Goal: Task Accomplishment & Management: Use online tool/utility

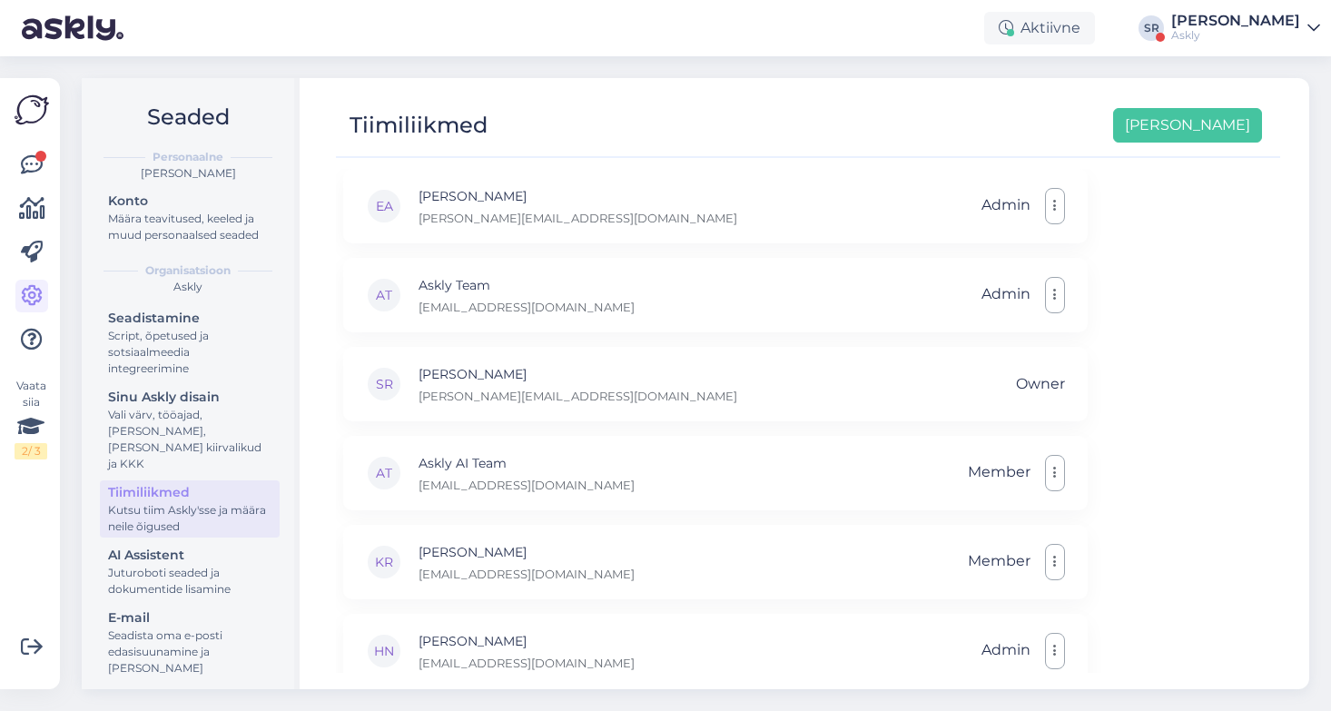
scroll to position [53, 0]
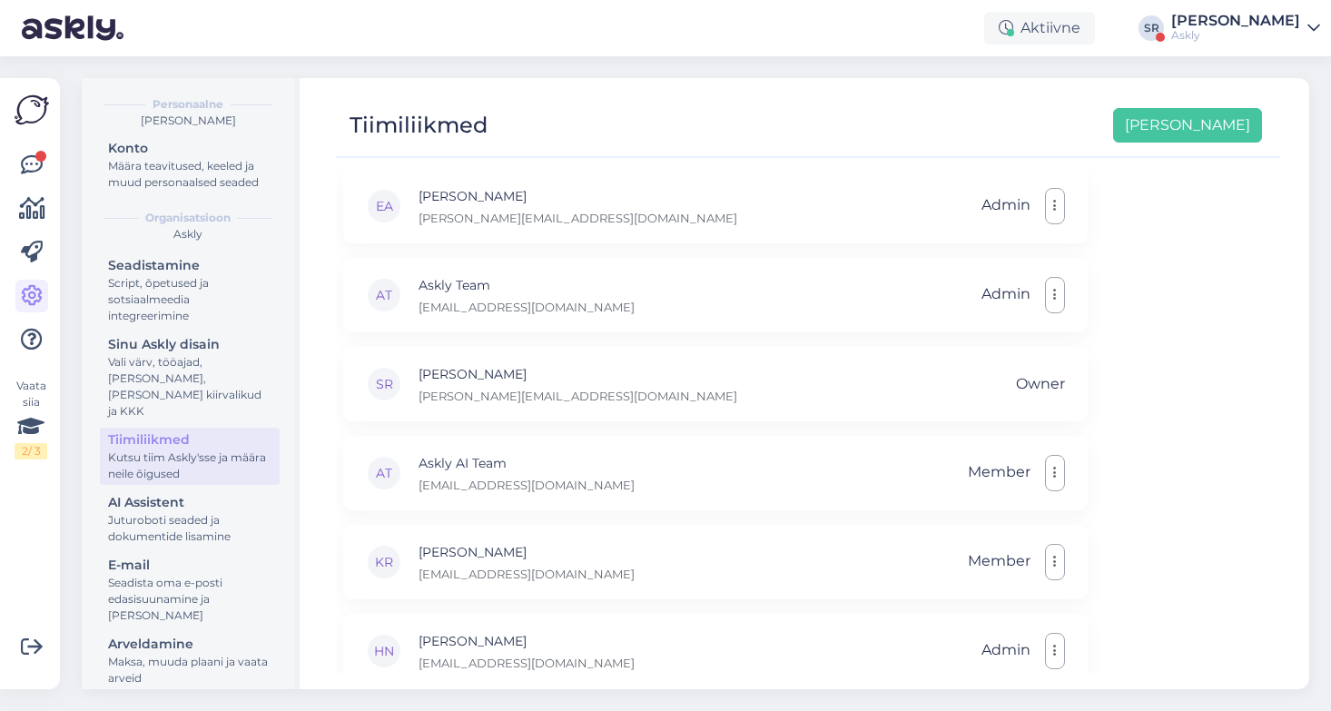
click at [1223, 18] on div "Sandra Roosna" at bounding box center [1235, 21] width 129 height 15
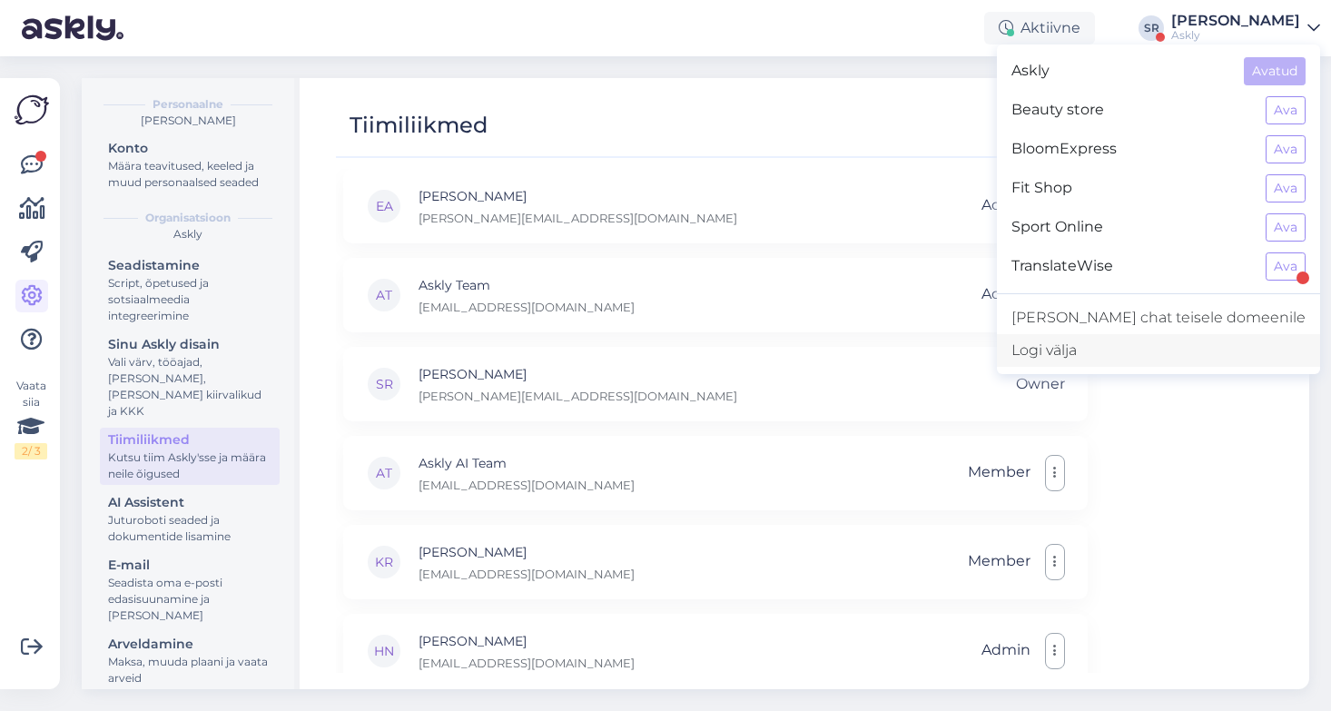
click at [1155, 351] on div "Logi välja" at bounding box center [1158, 350] width 323 height 33
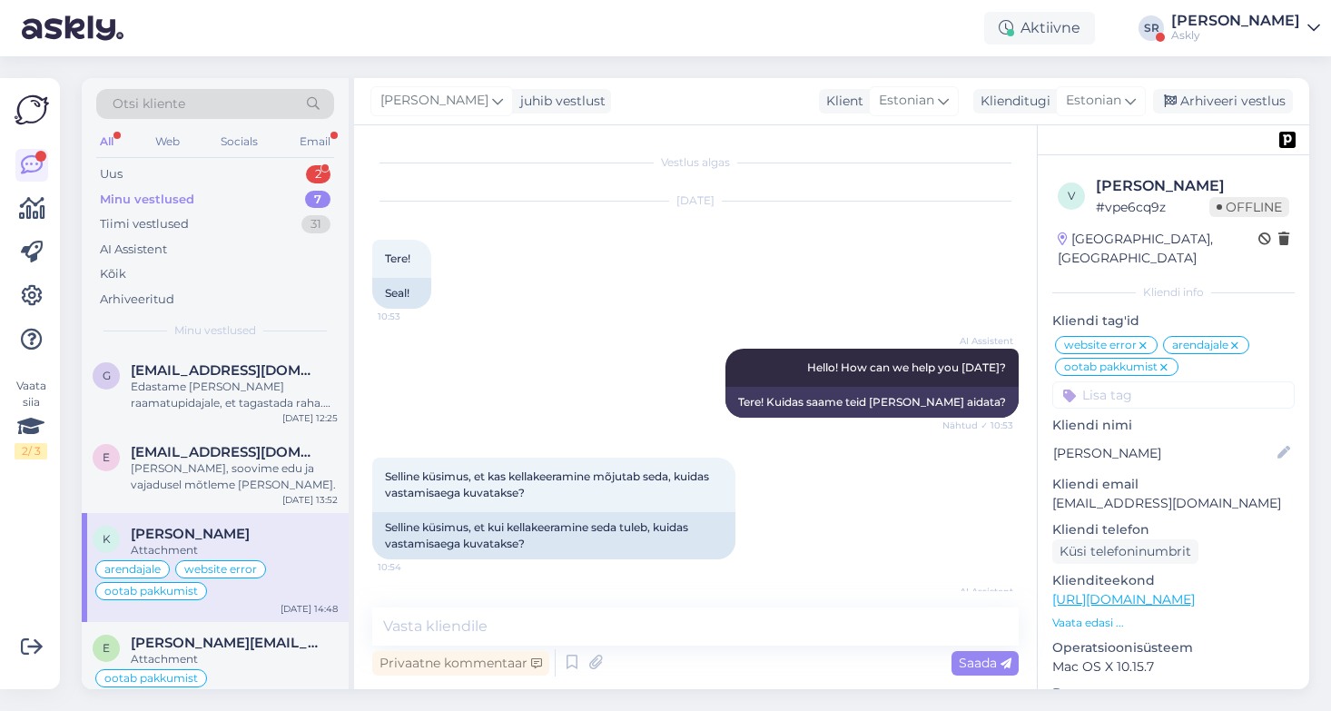
click at [1211, 14] on div "Sandra Roosna" at bounding box center [1235, 21] width 129 height 15
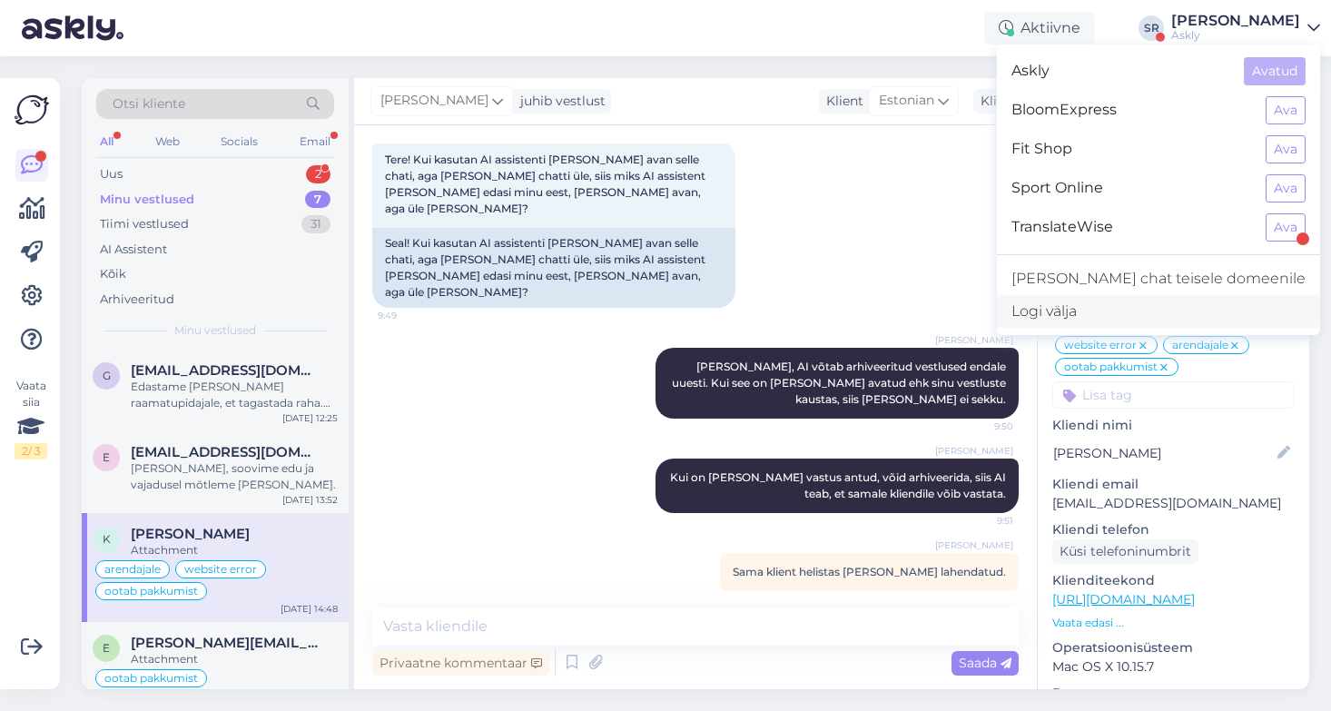
click at [1138, 316] on div "Logi välja" at bounding box center [1158, 311] width 323 height 33
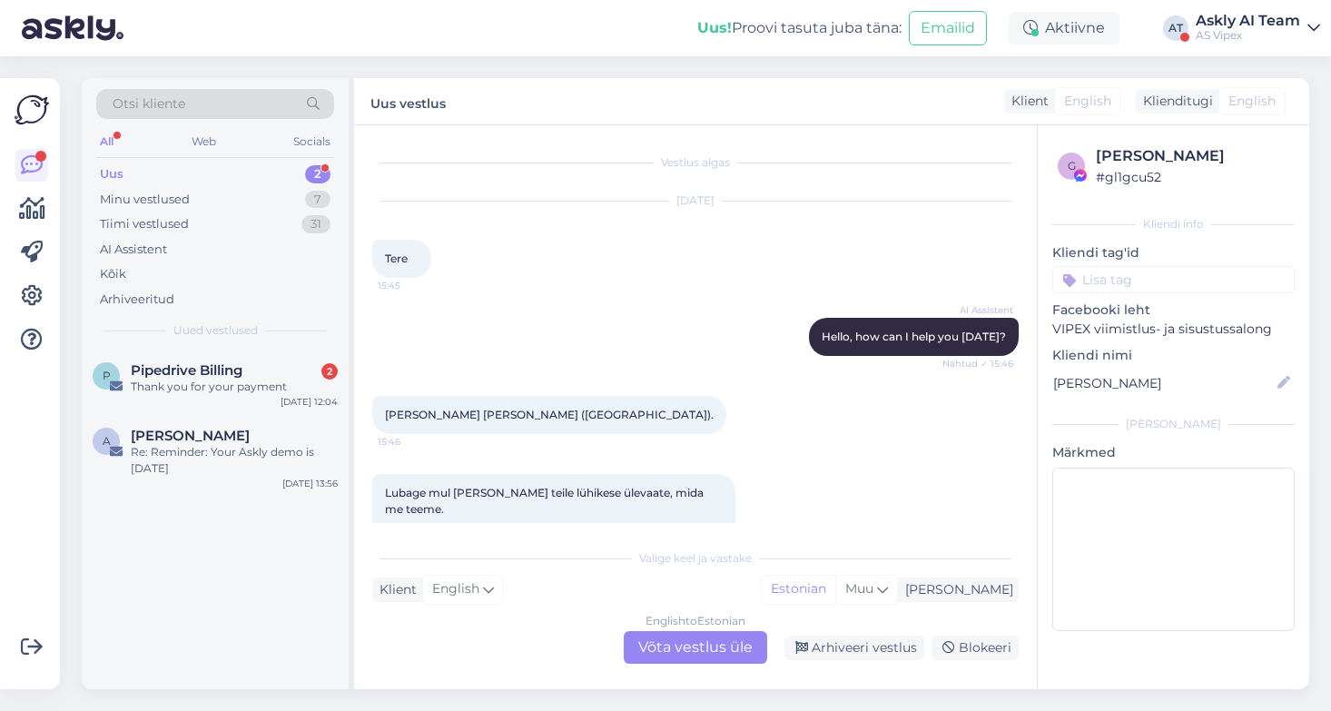
scroll to position [374, 0]
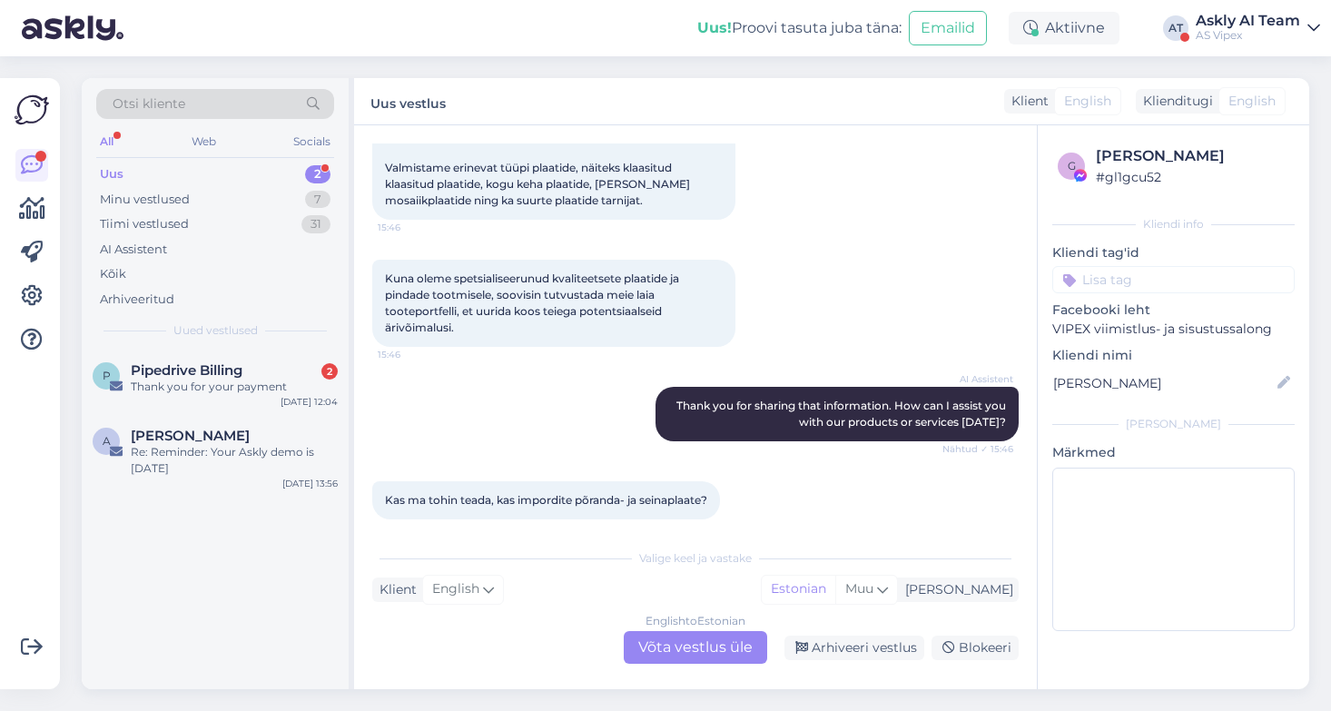
click at [1197, 31] on div "AS Vipex" at bounding box center [1247, 35] width 104 height 15
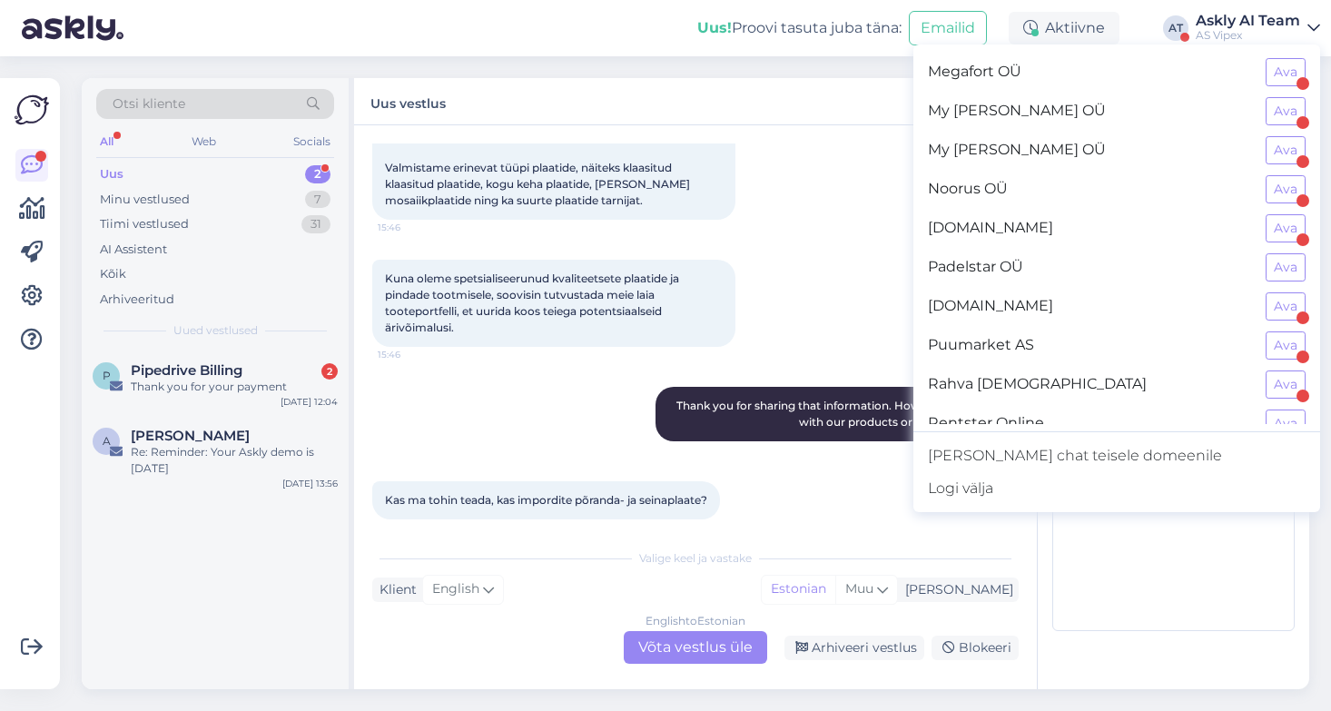
scroll to position [950, 0]
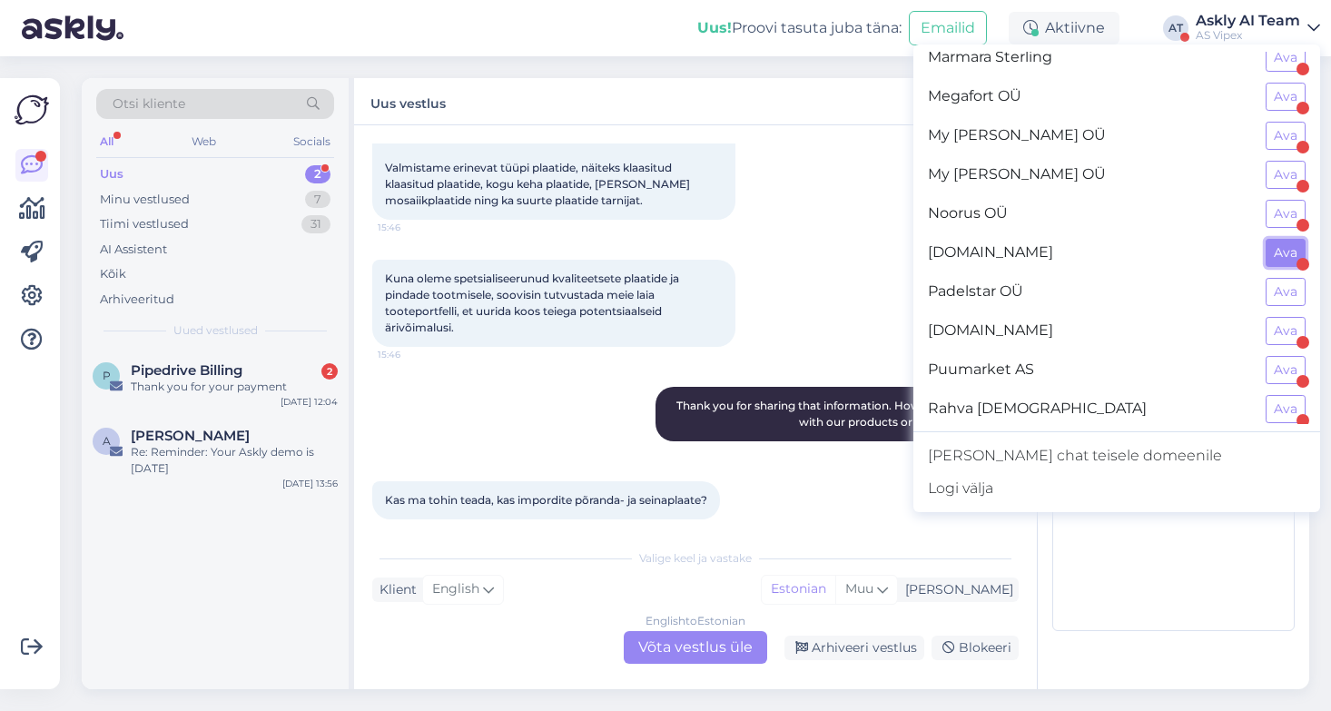
click at [1285, 254] on button "Ava" at bounding box center [1285, 253] width 40 height 28
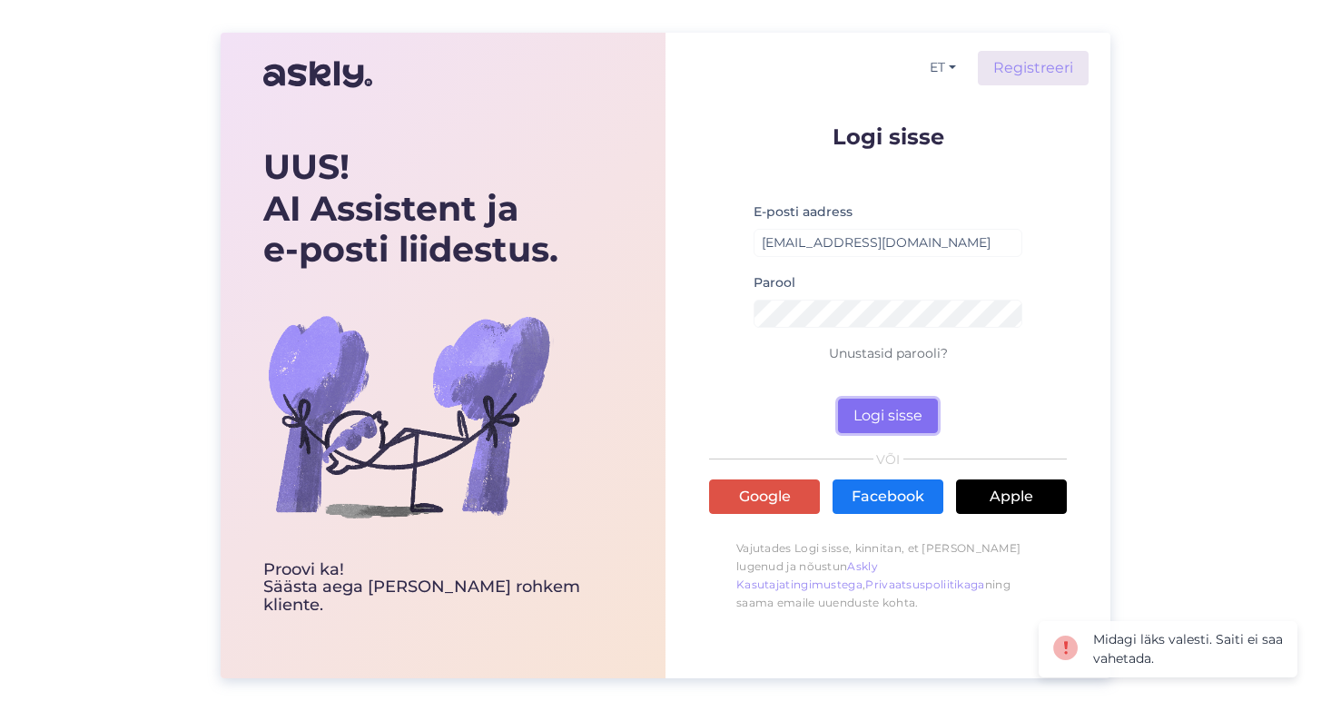
click at [868, 418] on button "Logi sisse" at bounding box center [888, 415] width 100 height 34
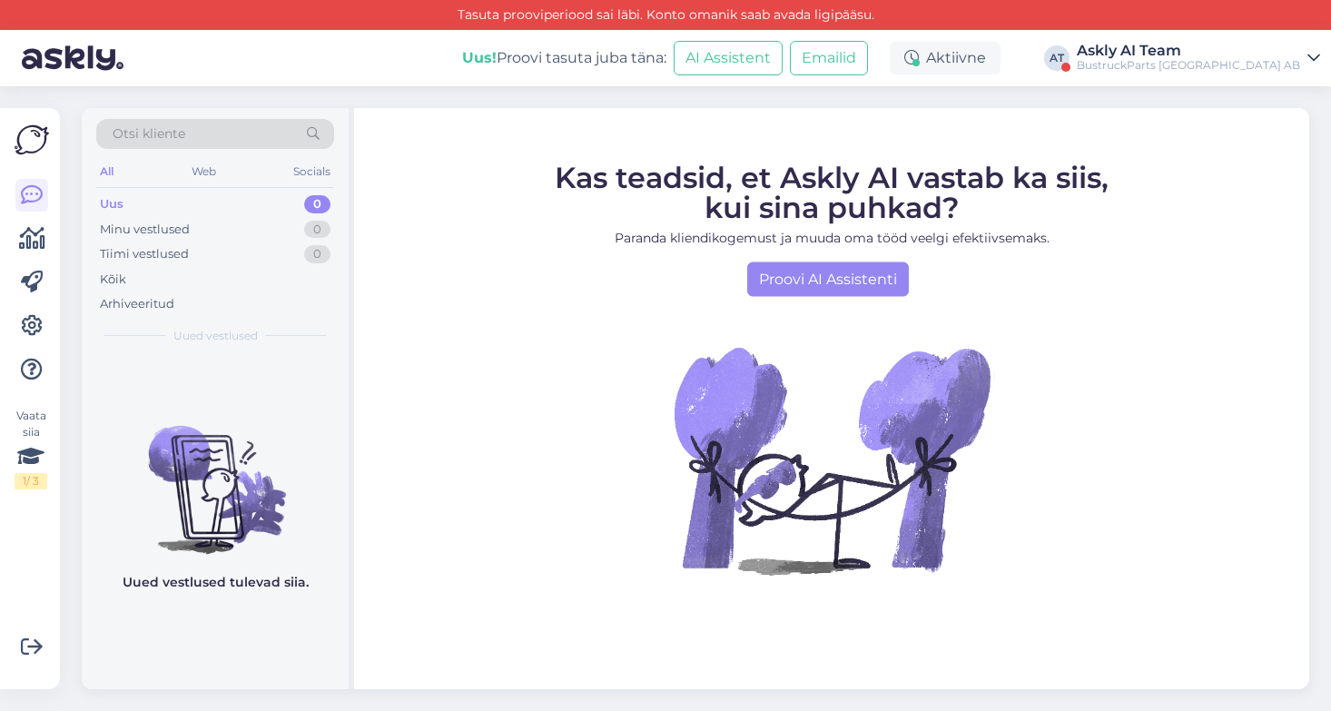
click at [1234, 49] on div "Askly AI Team" at bounding box center [1187, 51] width 223 height 15
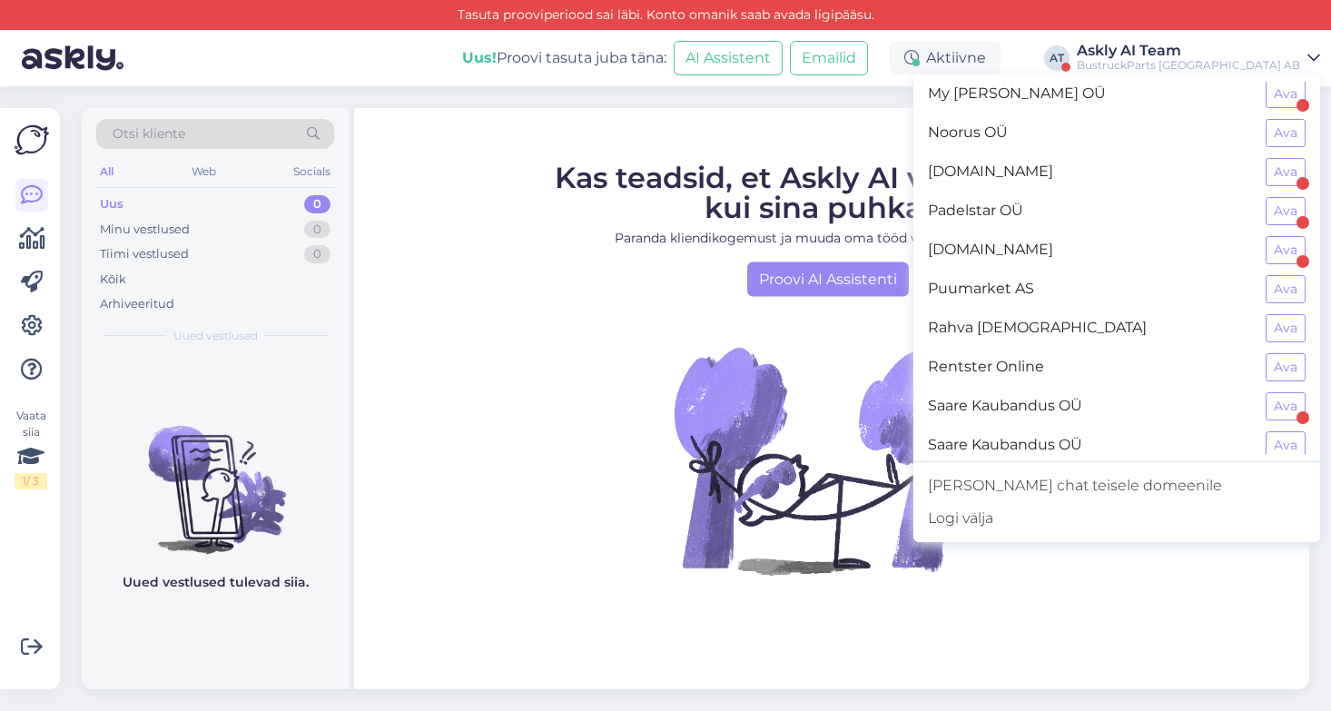
scroll to position [1077, 0]
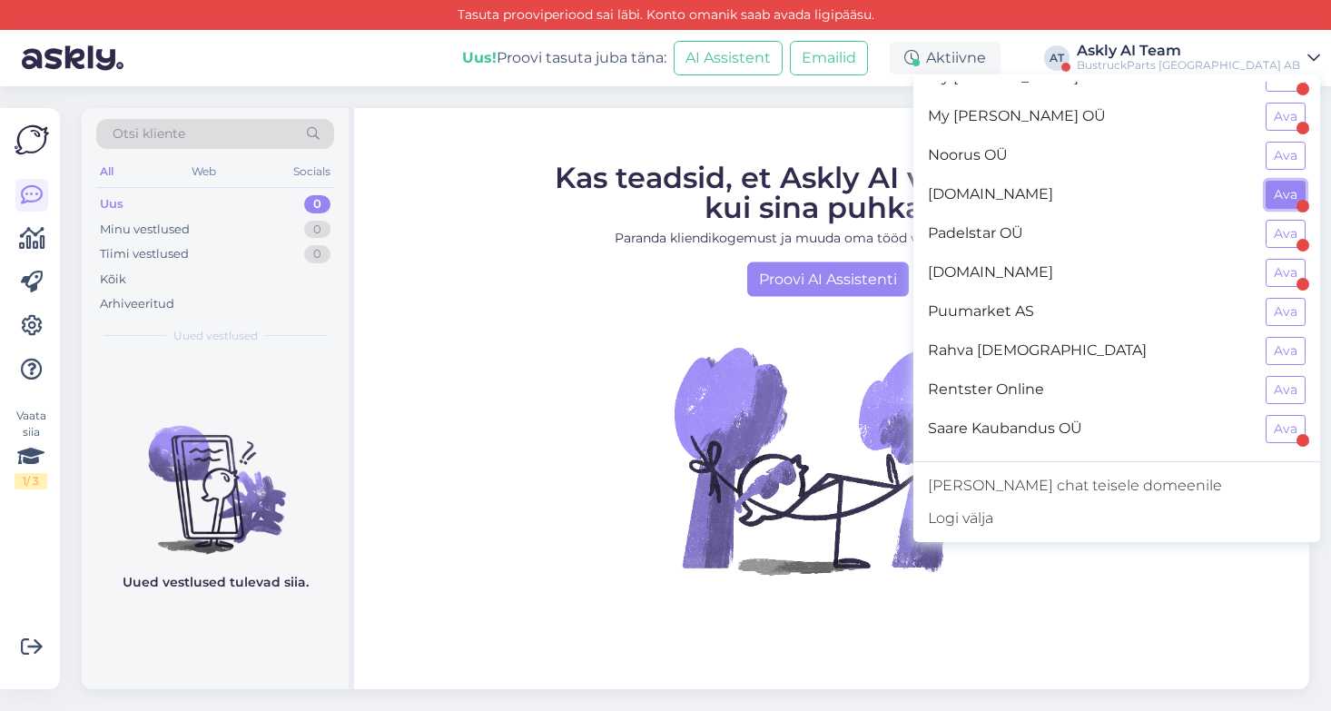
click at [1289, 199] on button "Ava" at bounding box center [1285, 195] width 40 height 28
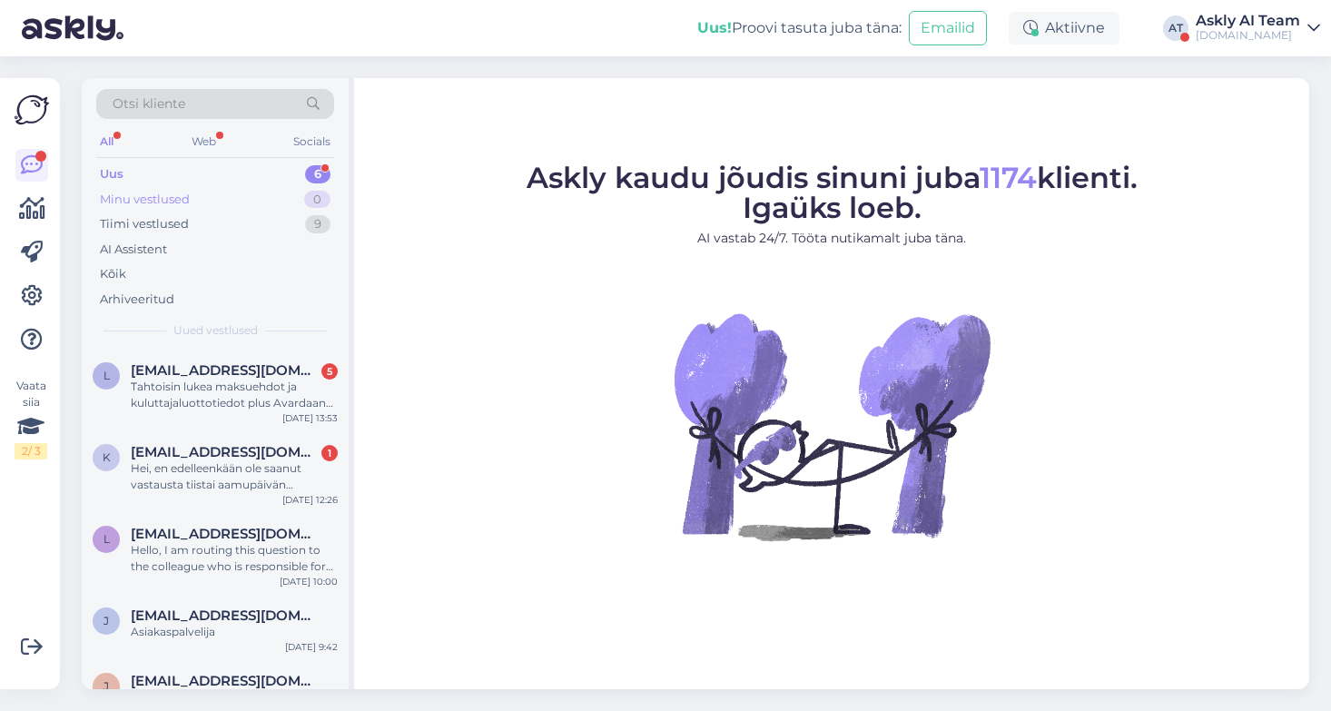
click at [173, 195] on div "Minu vestlused" at bounding box center [145, 200] width 90 height 18
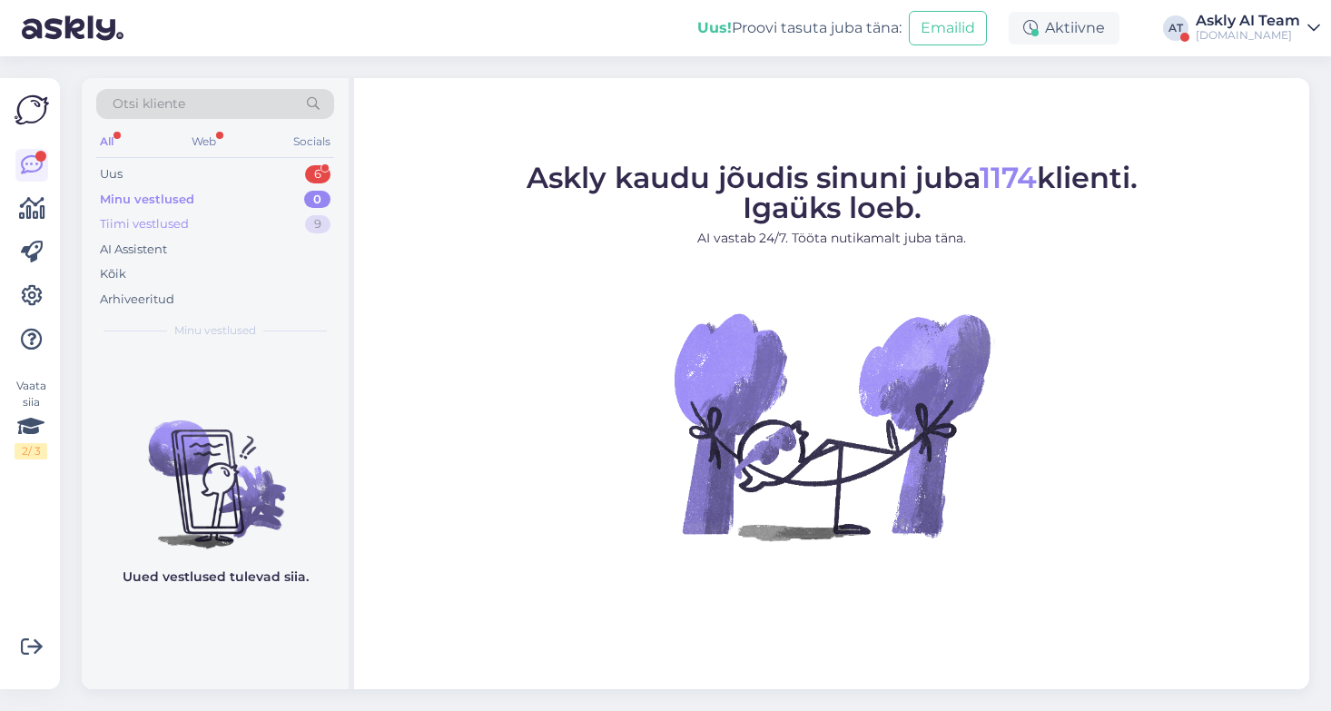
click at [166, 223] on div "Tiimi vestlused" at bounding box center [144, 224] width 89 height 18
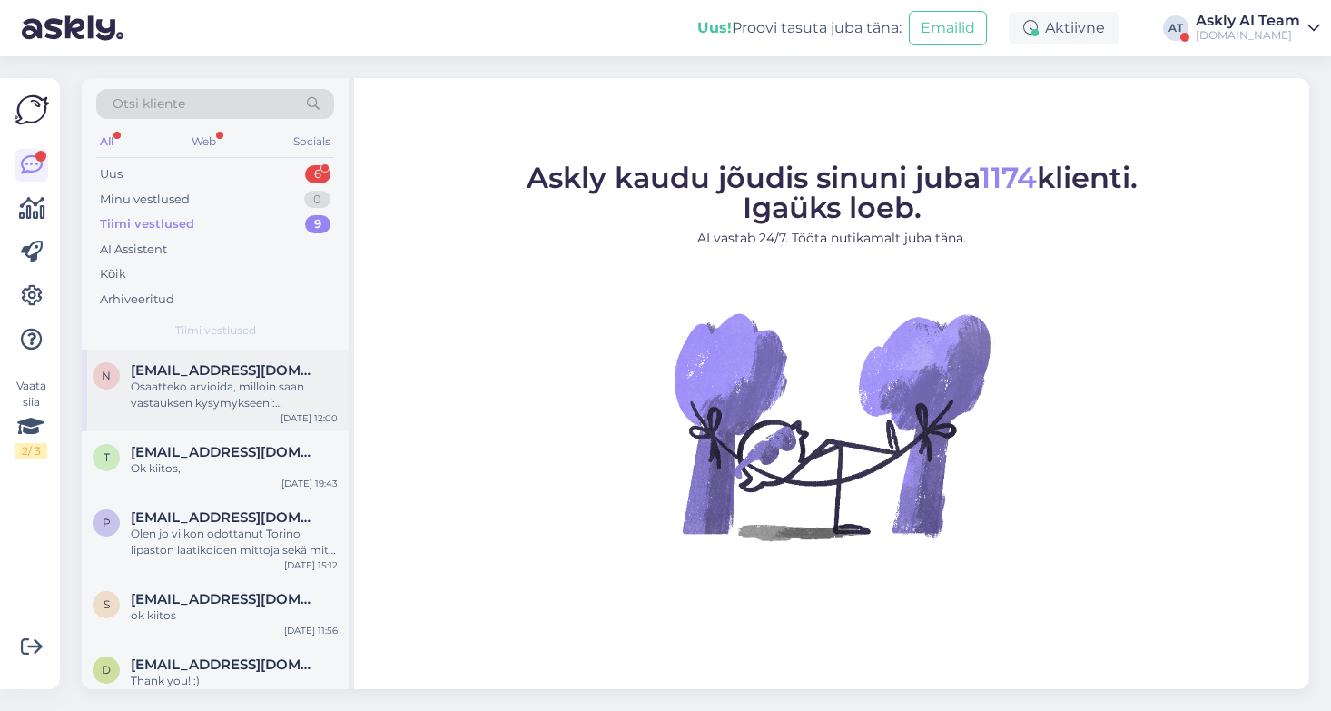
click at [220, 388] on div "Osaatteko arvioida, milloin saan vastauksen kysymykseeni: millainen pohja sängy…" at bounding box center [234, 394] width 207 height 33
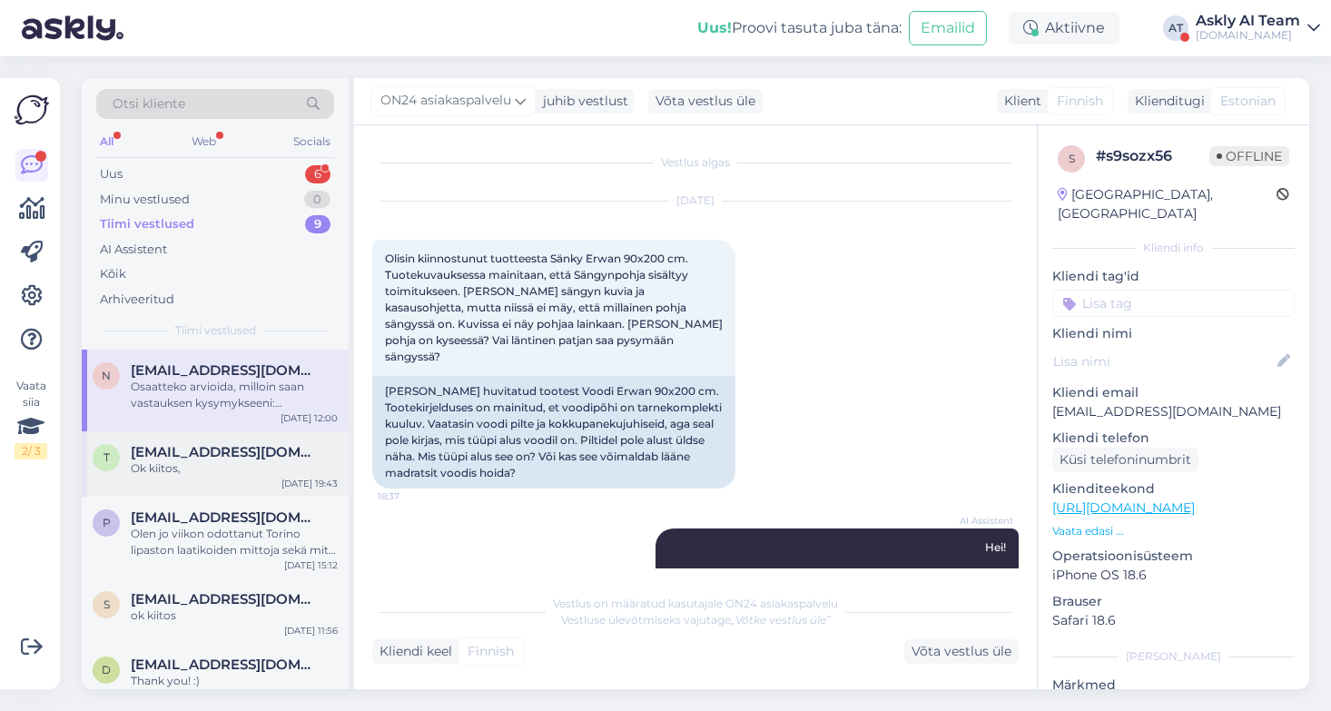
click at [187, 460] on div "Ok kiitos," at bounding box center [234, 468] width 207 height 16
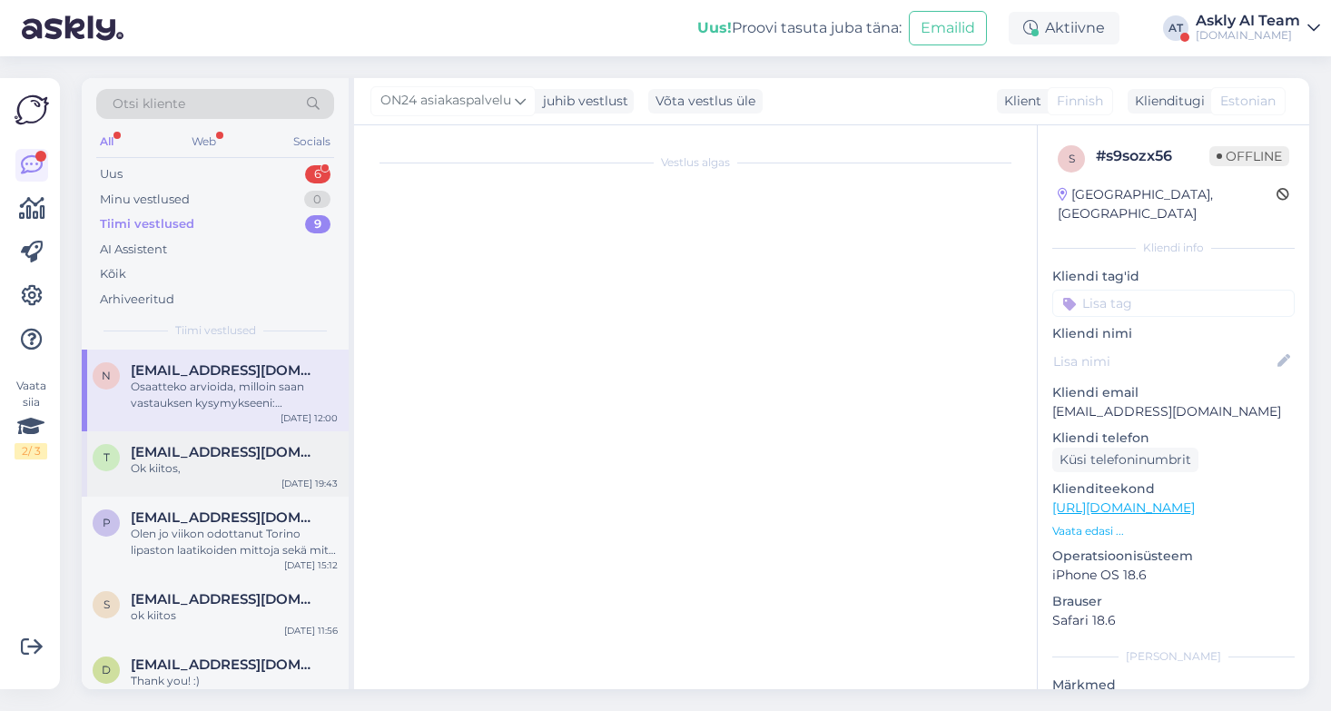
scroll to position [864, 0]
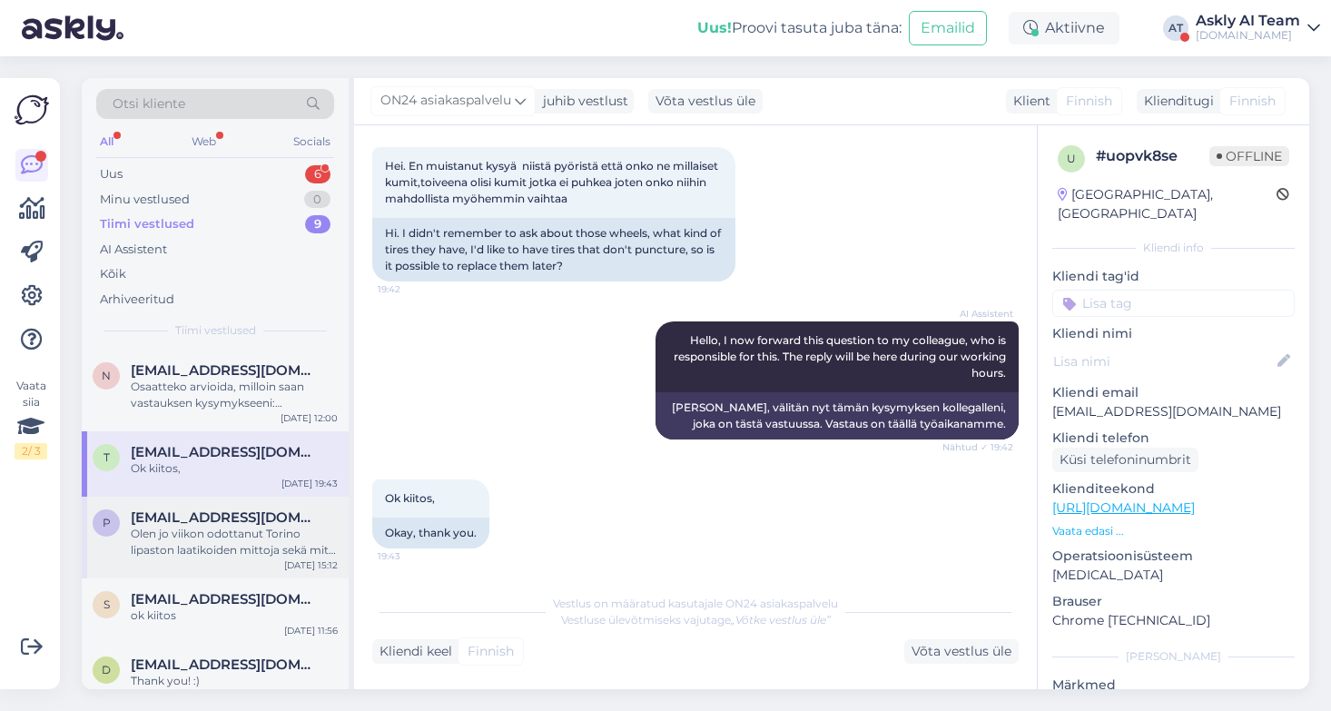
click at [211, 544] on div "Olen jo viikon odottanut Torino lipaston laatikoiden mittoja sekä mitä ABS-Kant…" at bounding box center [234, 542] width 207 height 33
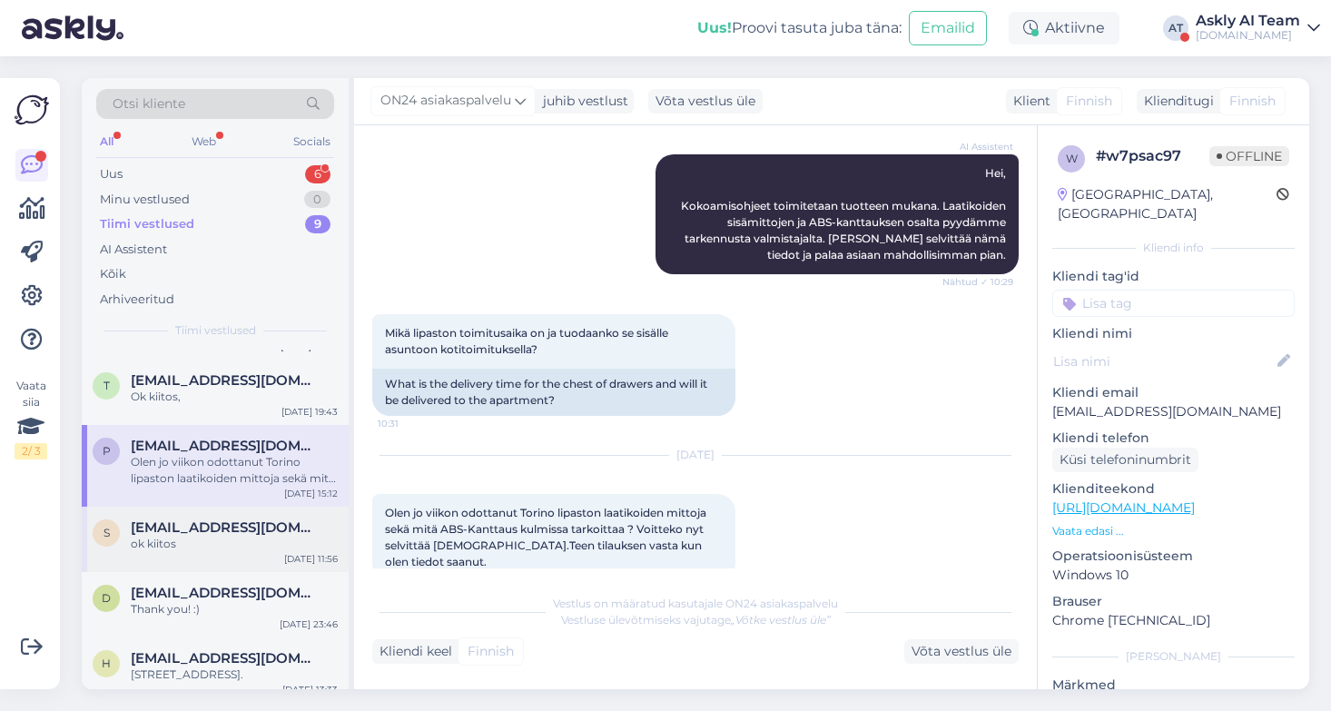
scroll to position [71, 0]
click at [255, 550] on div "ok kiitos" at bounding box center [234, 544] width 207 height 16
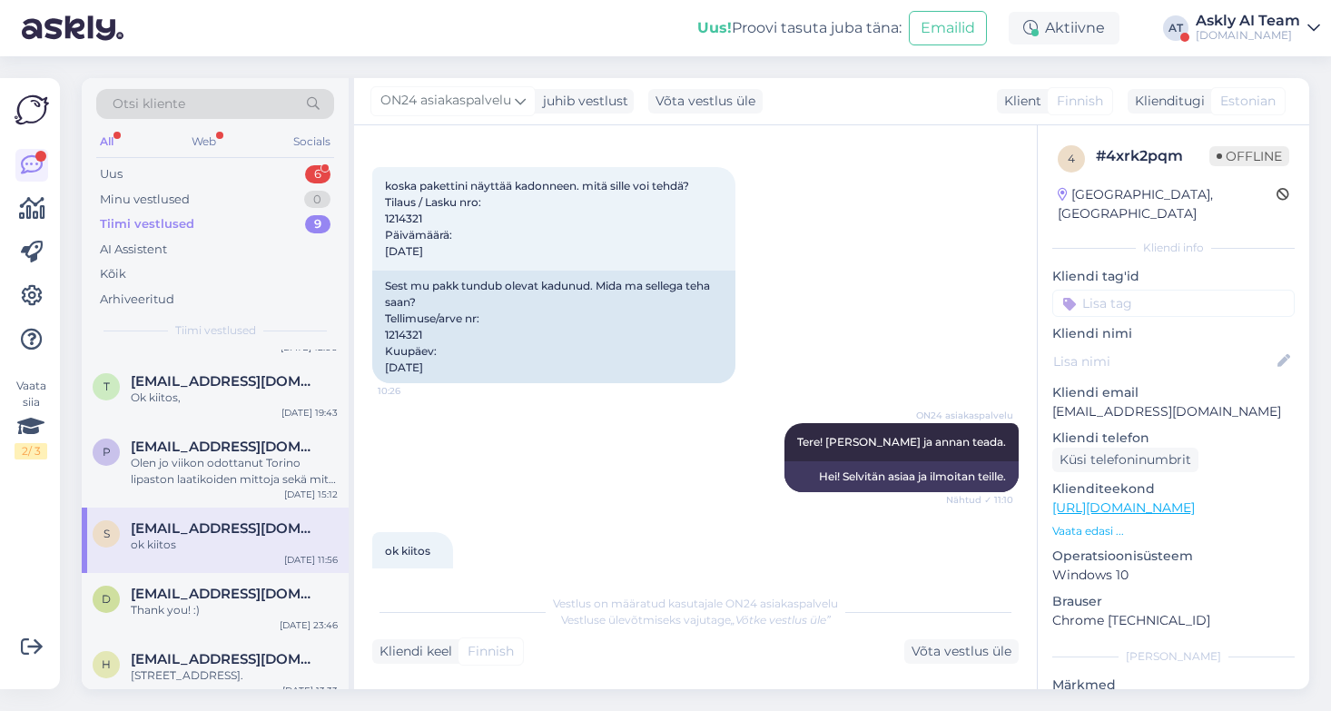
scroll to position [550, 0]
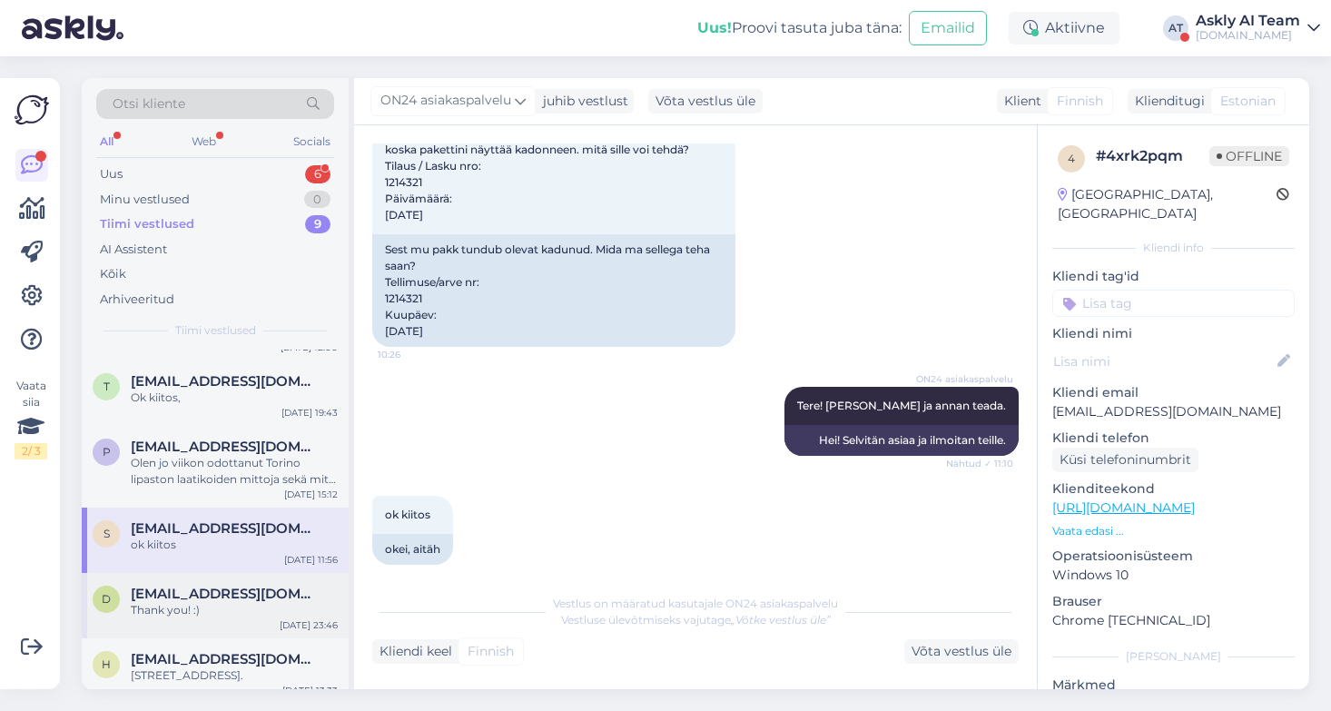
click at [221, 608] on div "Thank you! :)" at bounding box center [234, 610] width 207 height 16
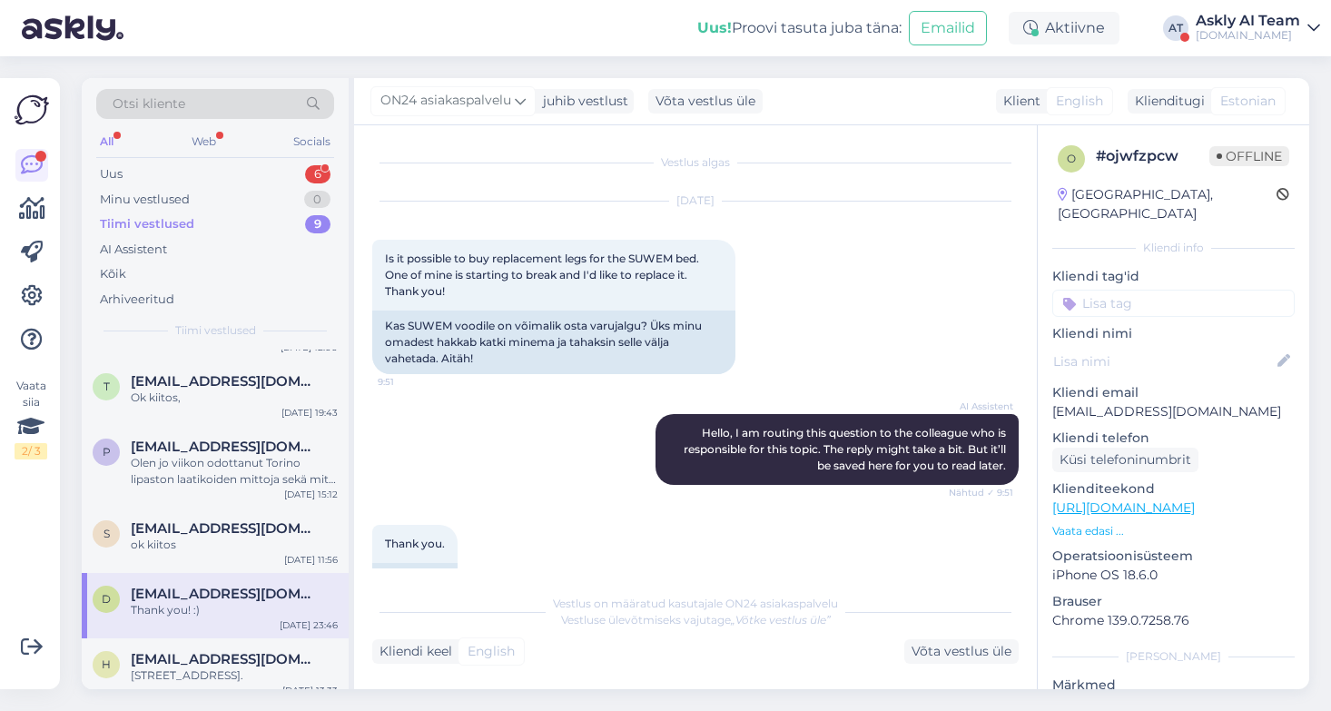
scroll to position [4, 0]
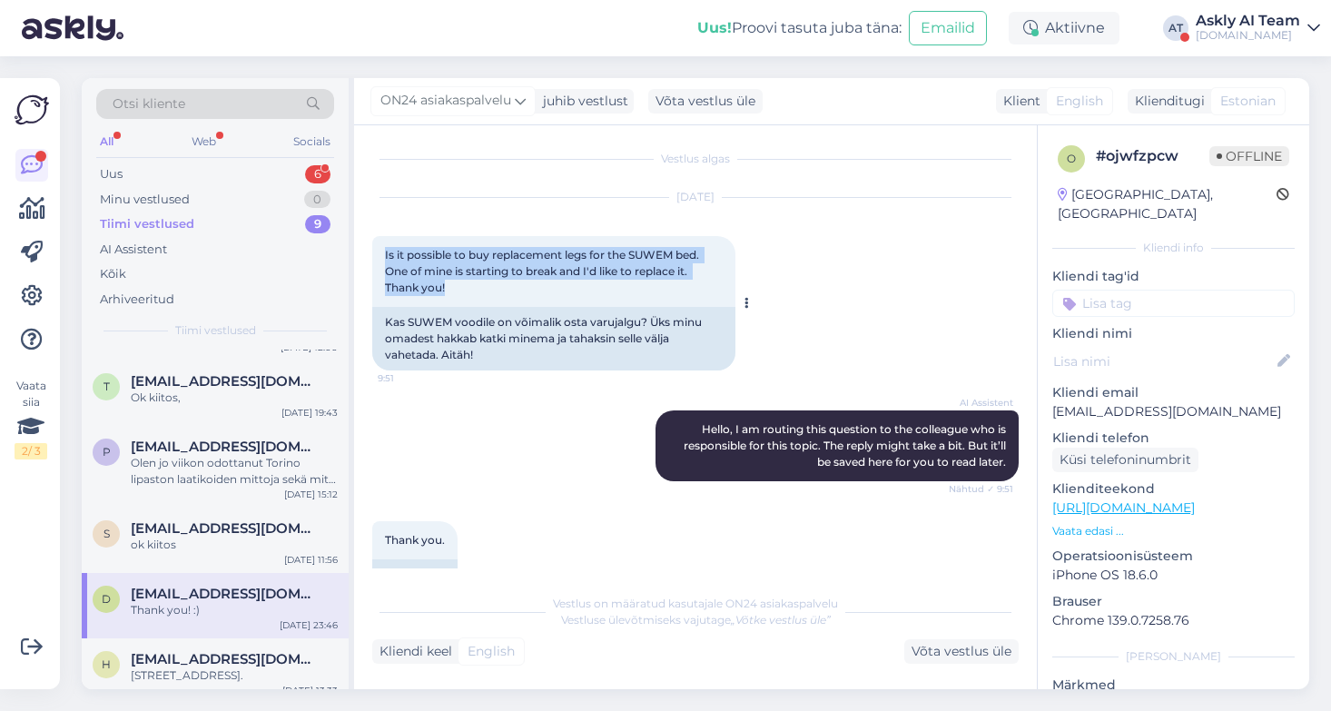
drag, startPoint x: 465, startPoint y: 282, endPoint x: 378, endPoint y: 253, distance: 91.0
click at [378, 253] on div "Is it possible to buy replacement legs for the SUWEM bed. One of mine is starti…" at bounding box center [553, 271] width 363 height 71
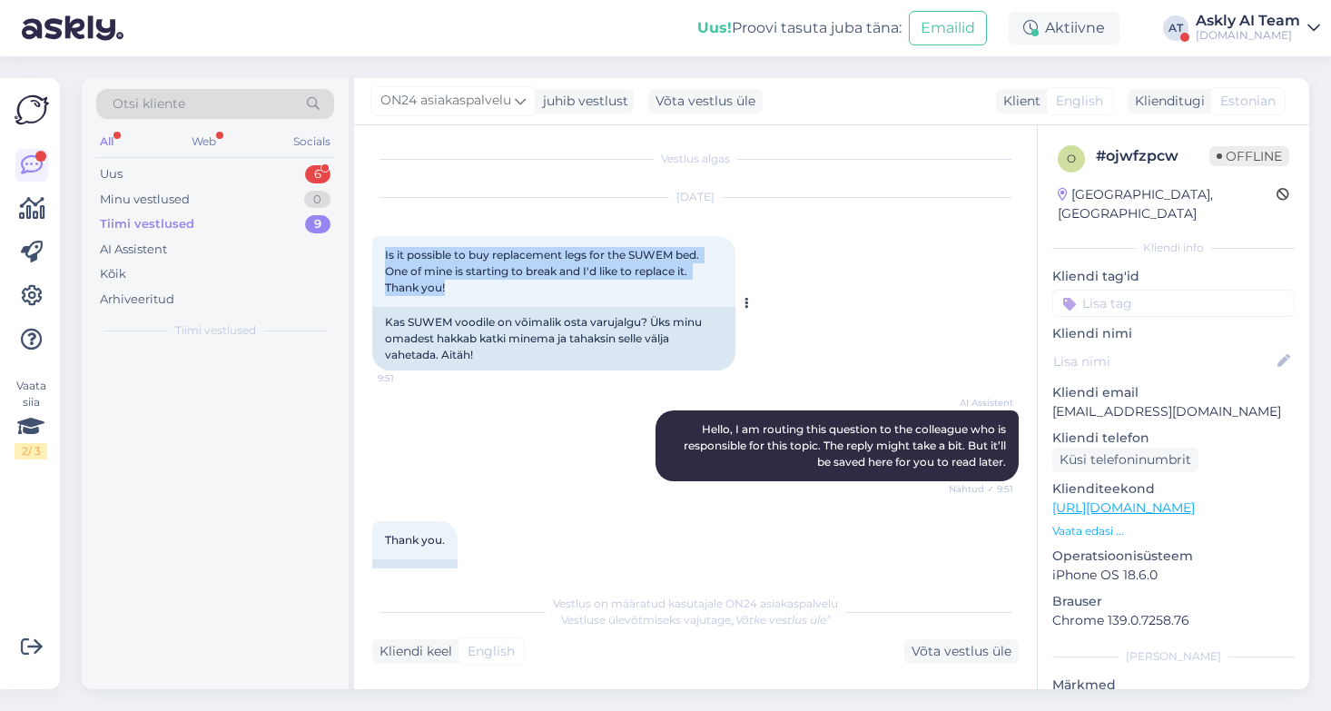
scroll to position [0, 0]
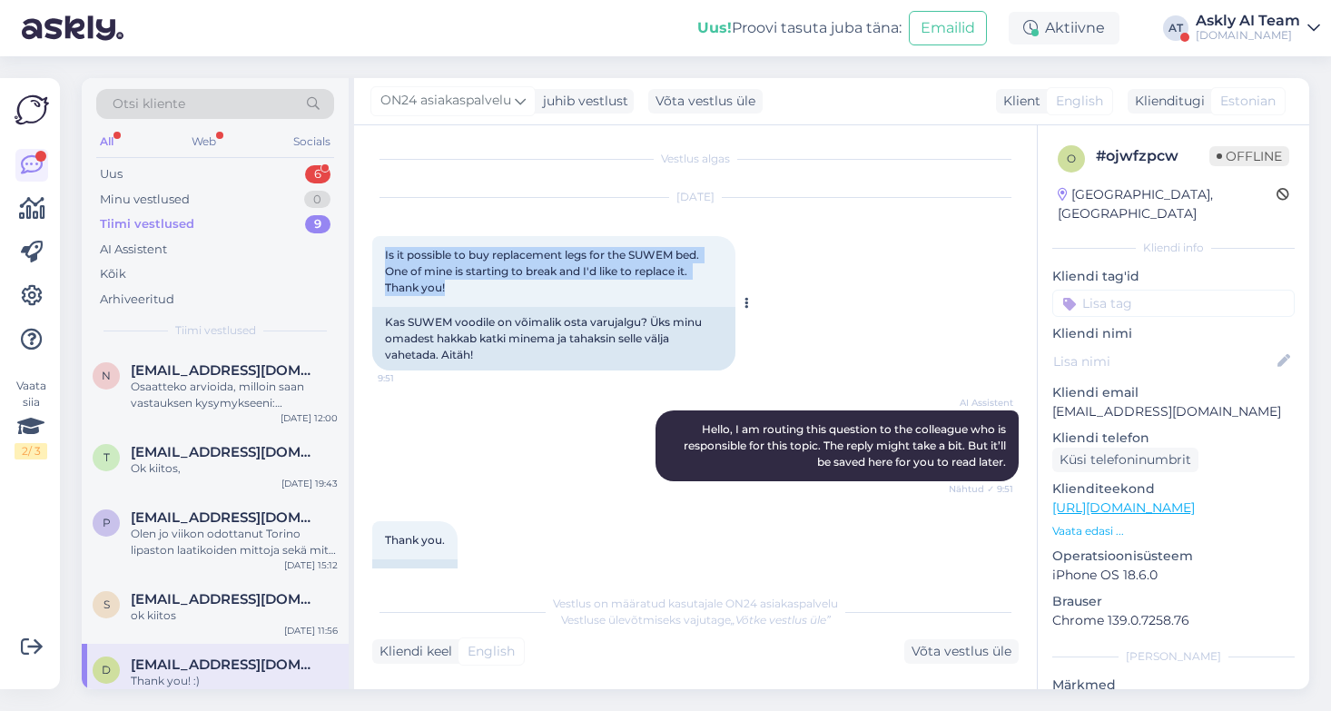
copy span "Is it possible to buy replacement legs for the SUWEM bed. One of mine is starti…"
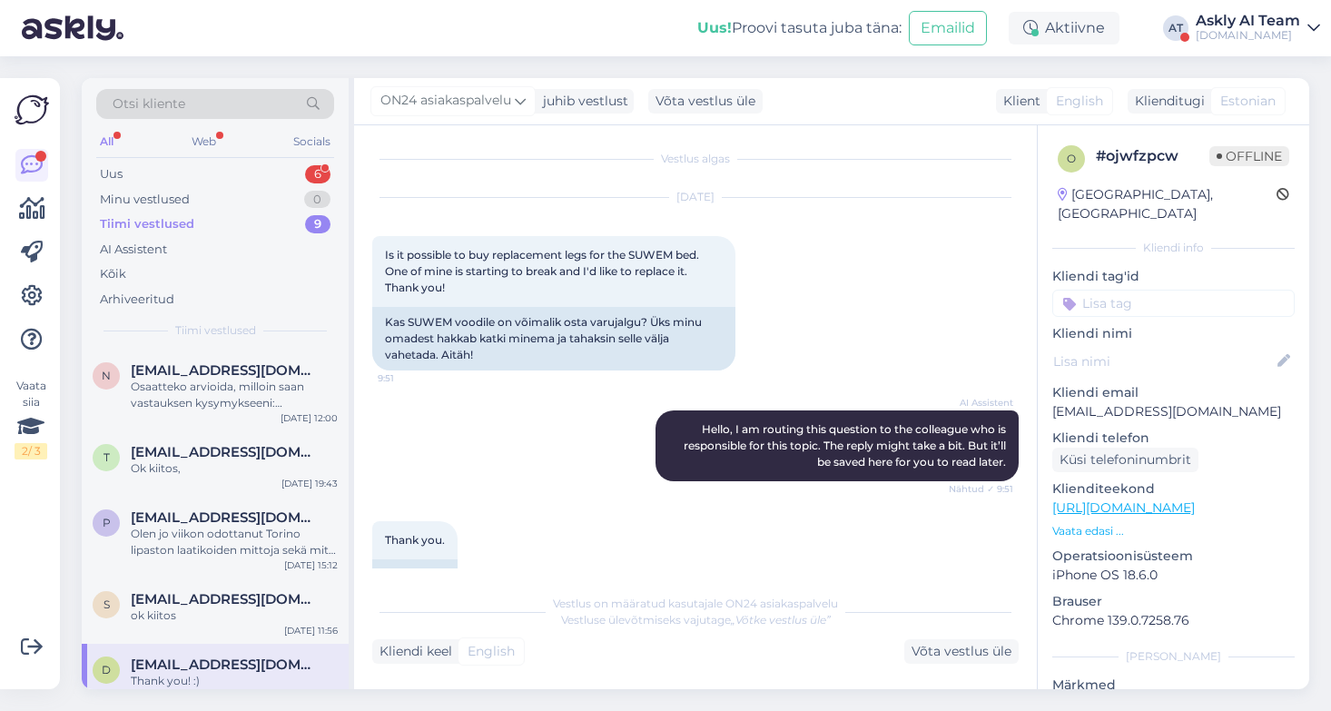
click at [491, 418] on div "AI Assistent Hello, I am routing this question to the colleague who is responsi…" at bounding box center [695, 445] width 646 height 111
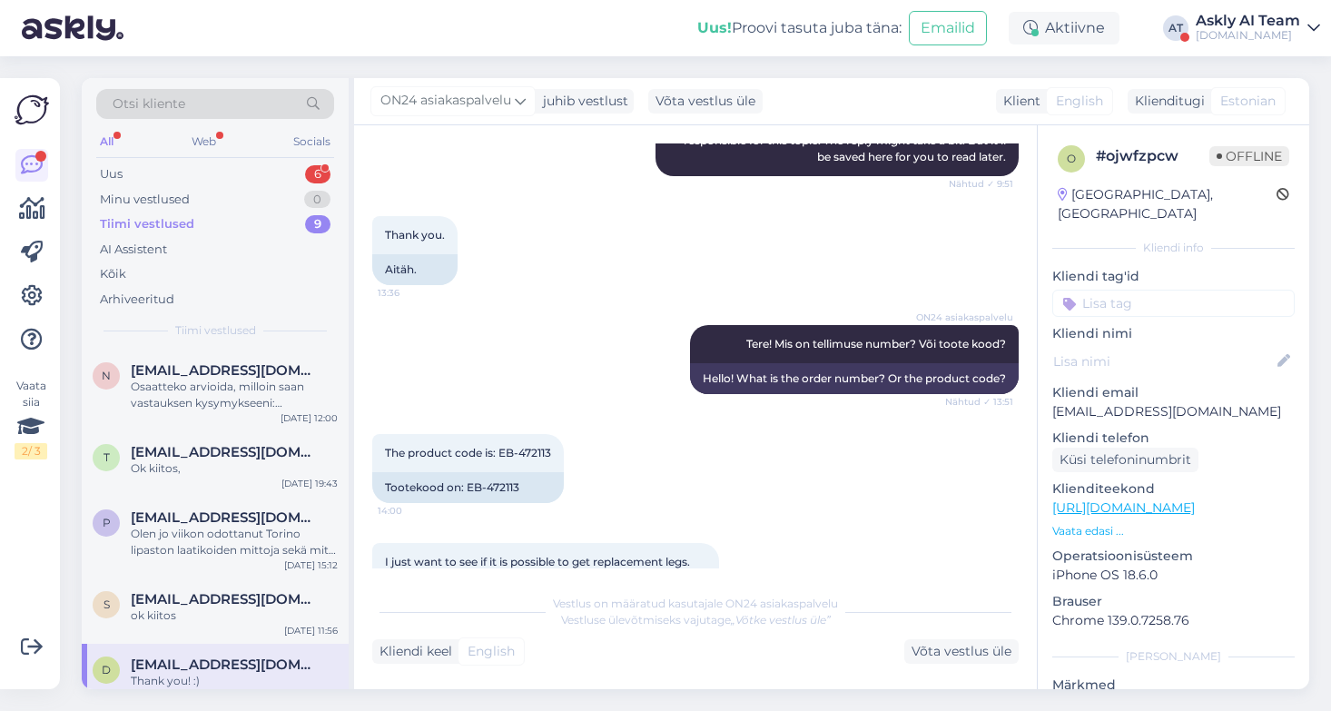
scroll to position [309, 0]
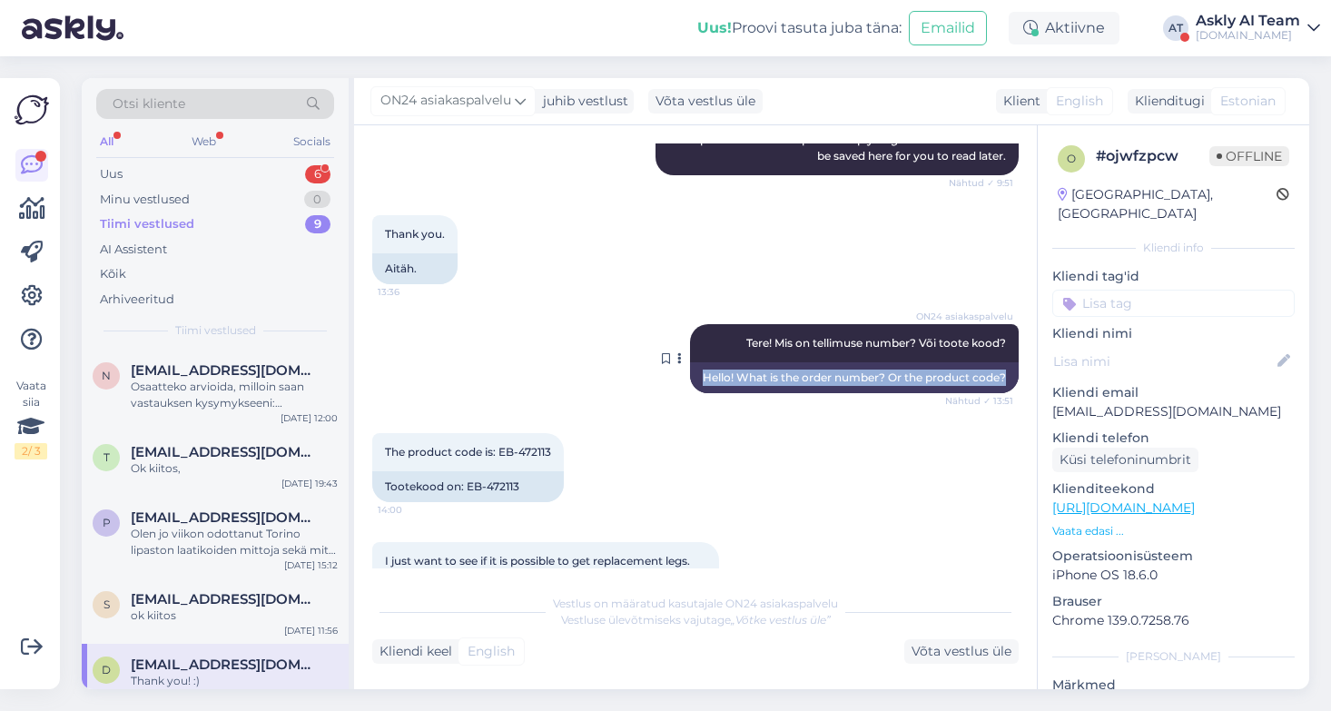
drag, startPoint x: 701, startPoint y: 378, endPoint x: 1006, endPoint y: 373, distance: 305.0
click at [1006, 373] on div "Hello! What is the order number? Or the product code?" at bounding box center [854, 377] width 329 height 31
copy div "Hello! What is the order number? Or the product code?"
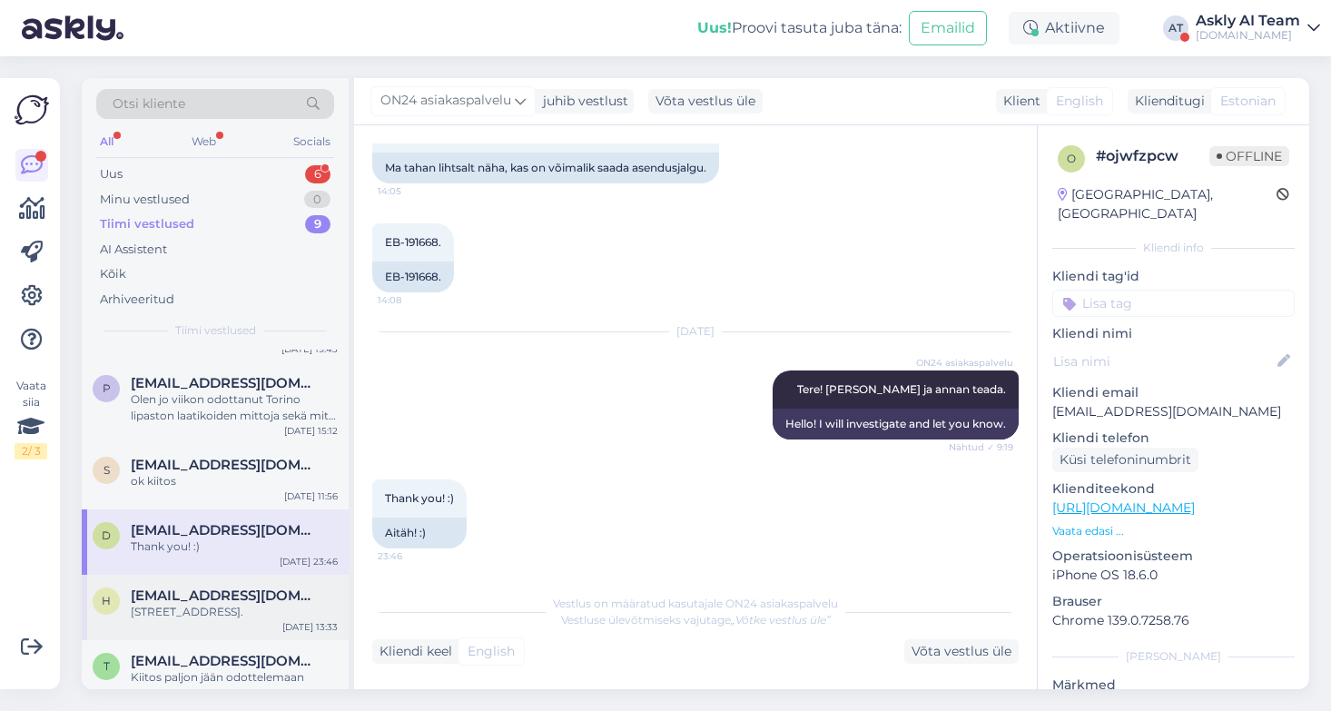
scroll to position [196, 0]
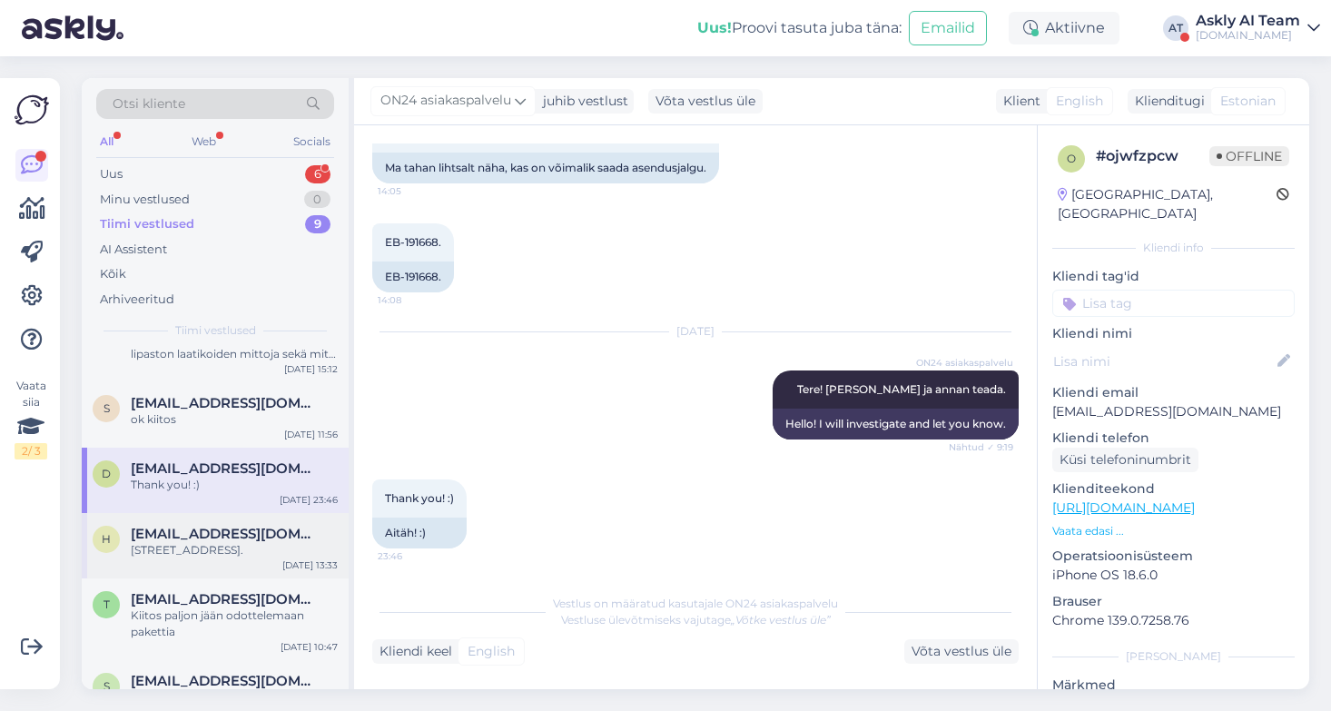
click at [240, 553] on div "Rönnvägen 8 b 64200 närpiö." at bounding box center [234, 550] width 207 height 16
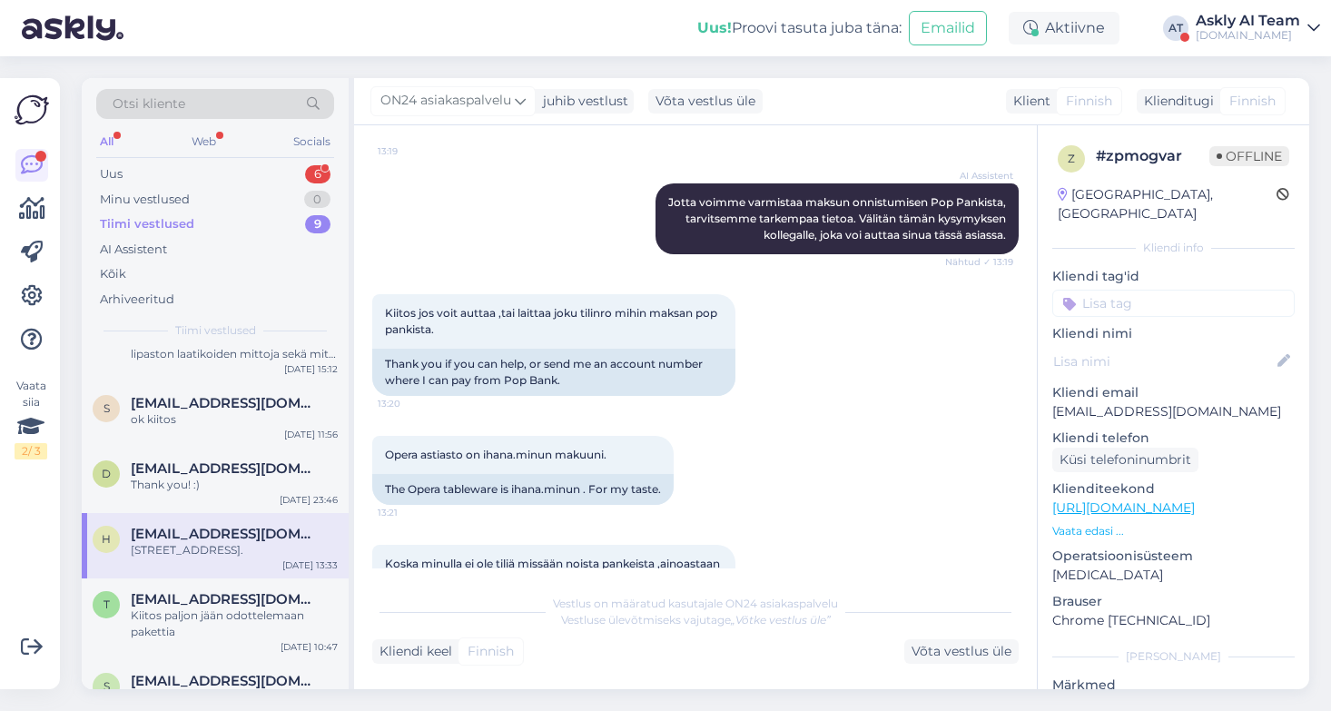
scroll to position [1240, 0]
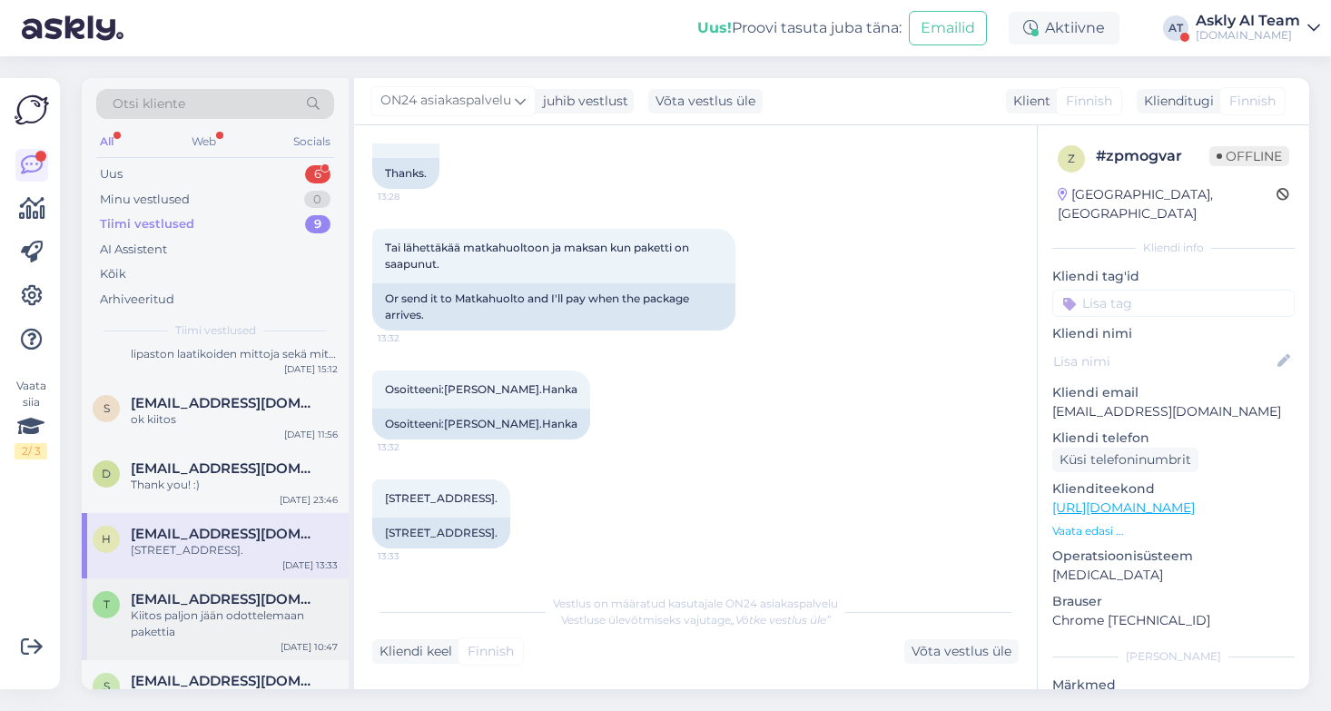
click at [220, 611] on div "Kiitos paljon jään odottelemaan pakettia" at bounding box center [234, 623] width 207 height 33
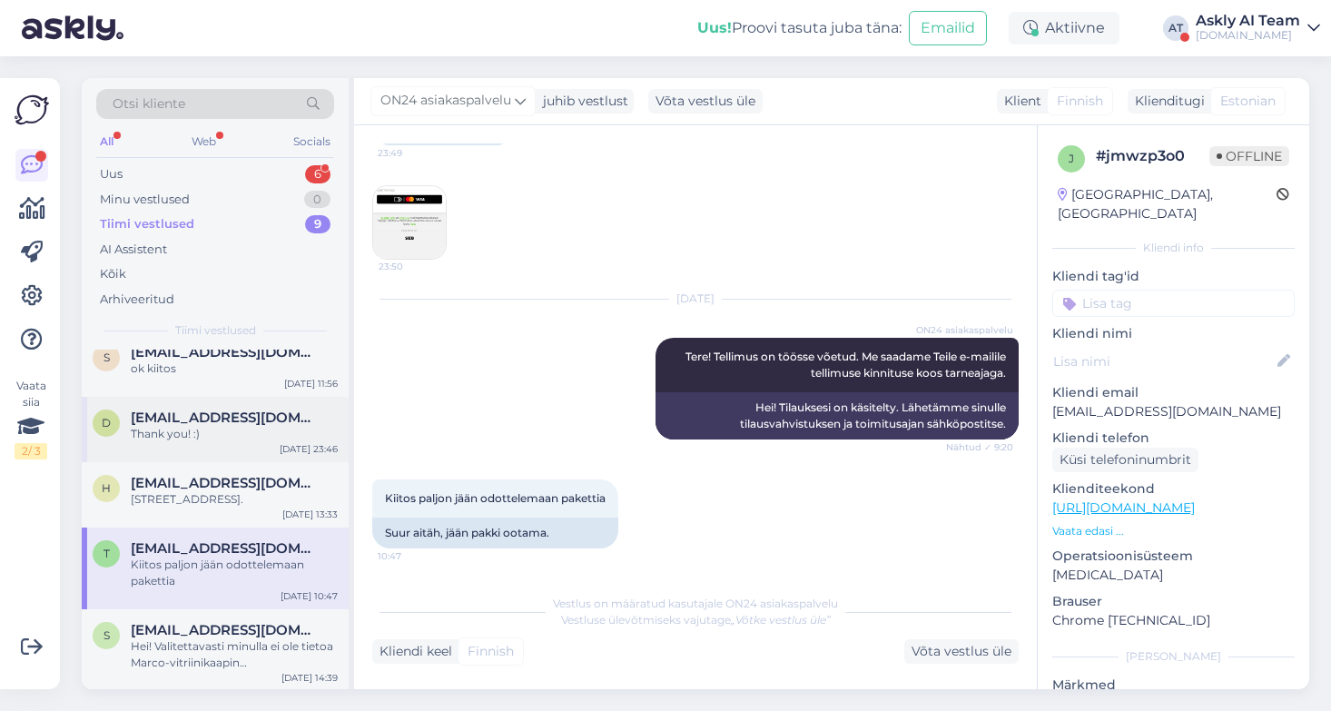
scroll to position [248, 0]
click at [237, 638] on div "Hei! Valitettavasti minulla ei ole tietoa Marco-vitriinikaapin peilikuvakokoonp…" at bounding box center [234, 653] width 207 height 33
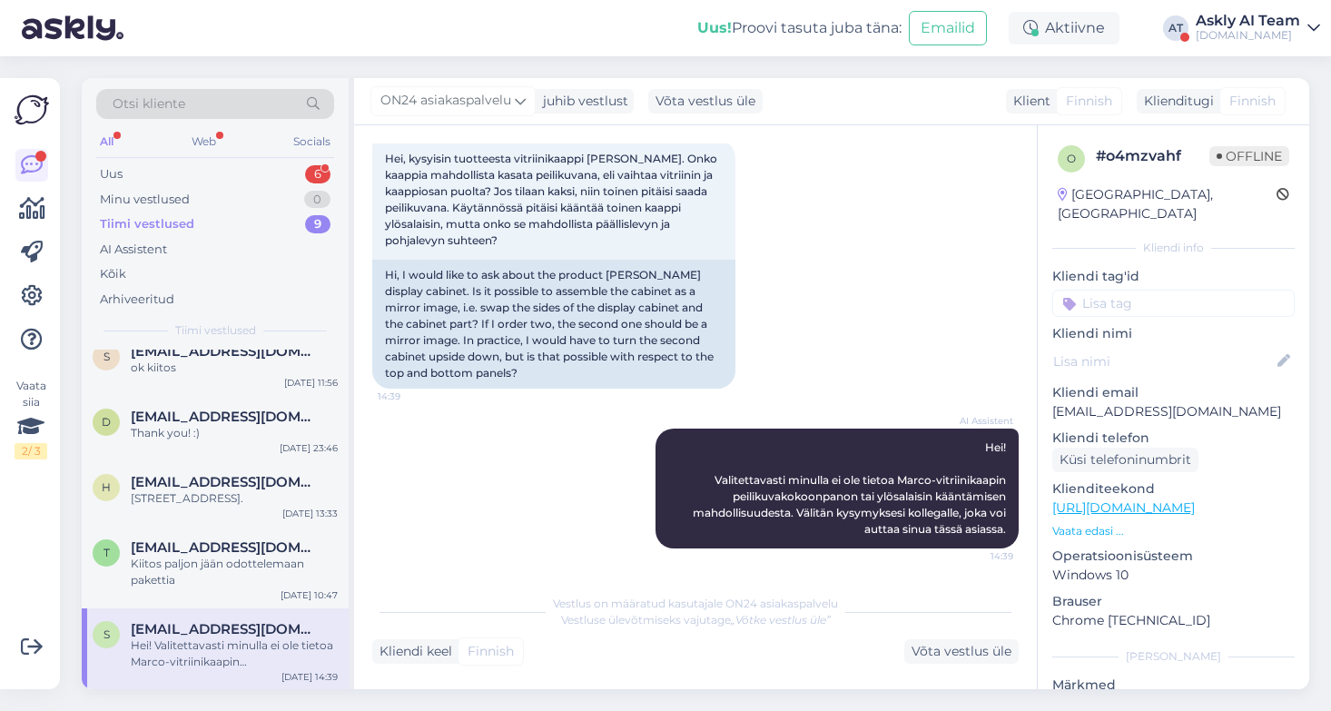
scroll to position [0, 0]
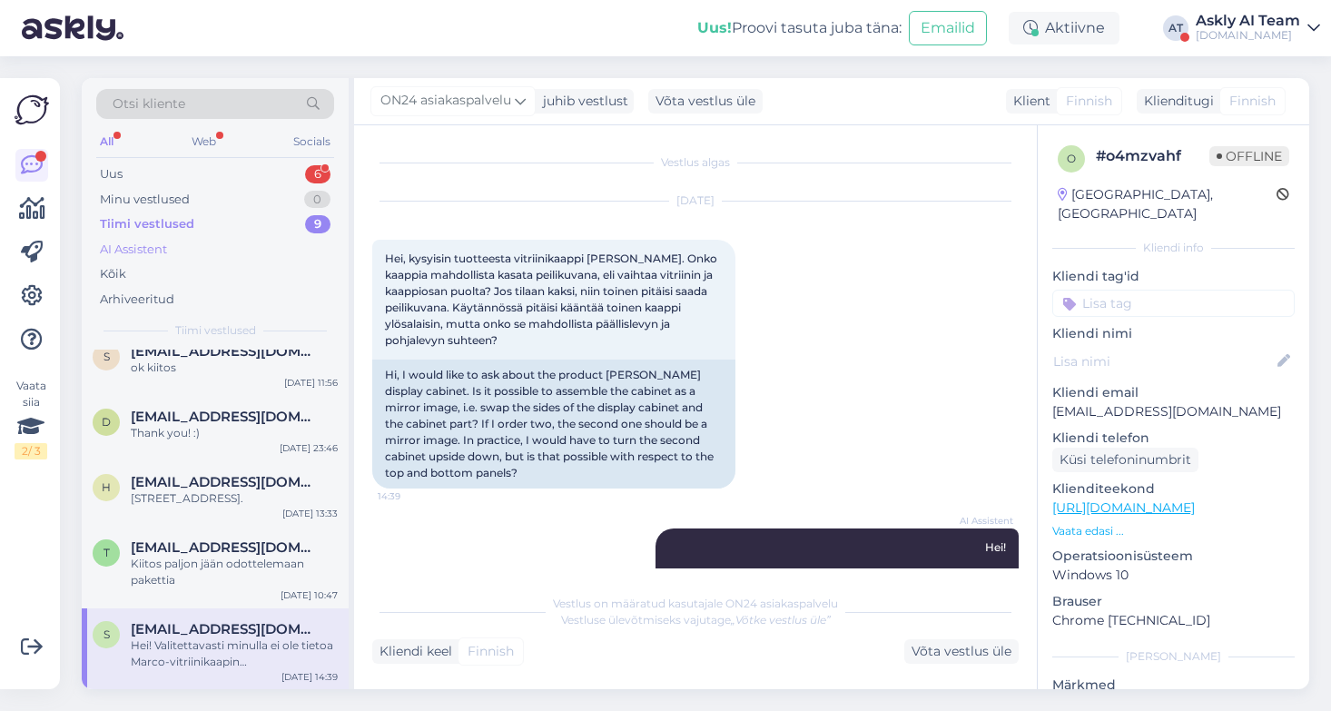
click at [146, 250] on div "AI Assistent" at bounding box center [133, 250] width 67 height 18
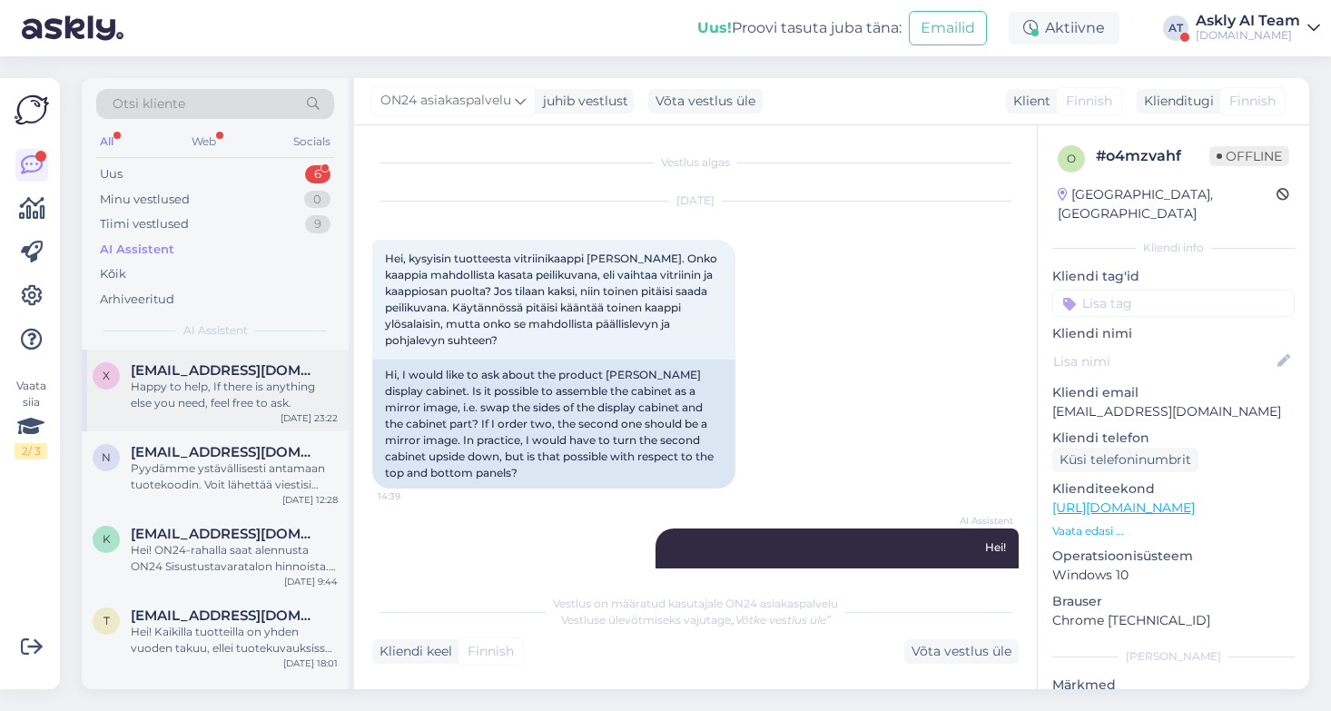
click at [258, 390] on div "Happy to help, If there is anything else you need, feel free to ask." at bounding box center [234, 394] width 207 height 33
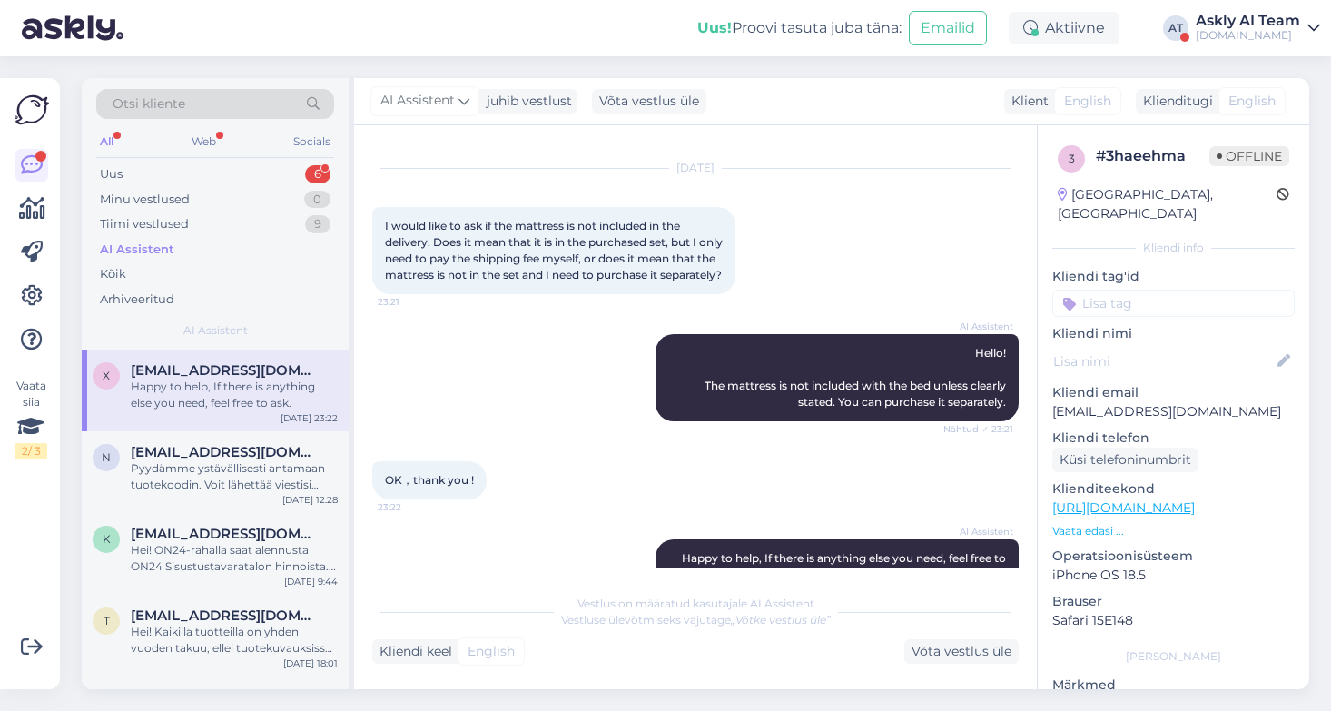
scroll to position [592, 0]
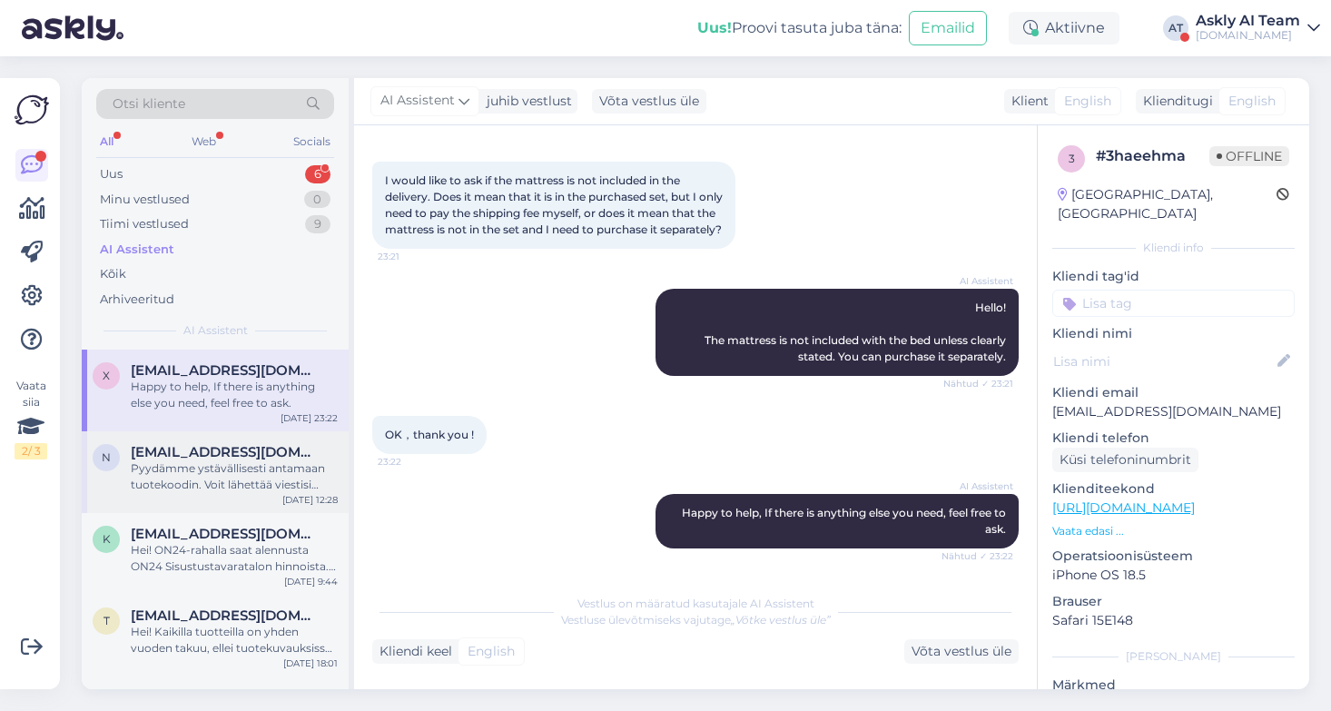
click at [232, 471] on div "Pyydämme ystävällisesti antamaan tuotekoodin. Voit lähettää viestisi osoitteese…" at bounding box center [234, 476] width 207 height 33
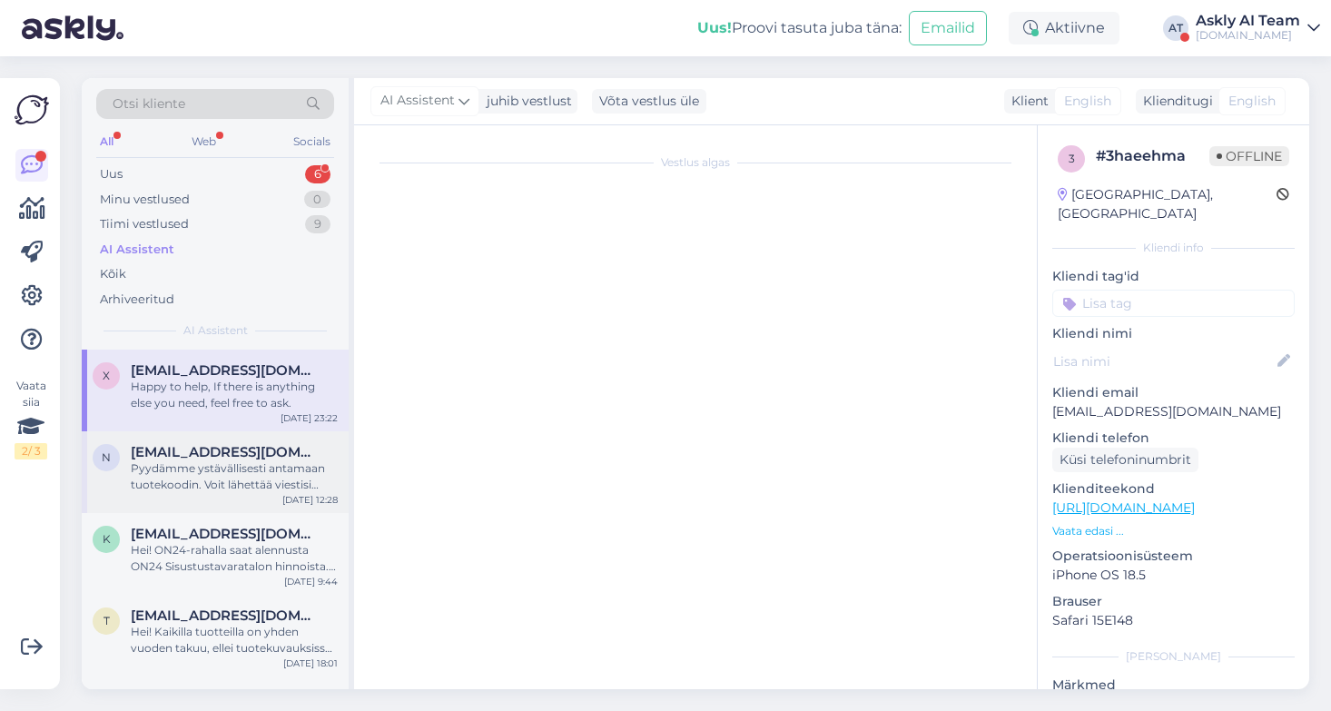
scroll to position [140, 0]
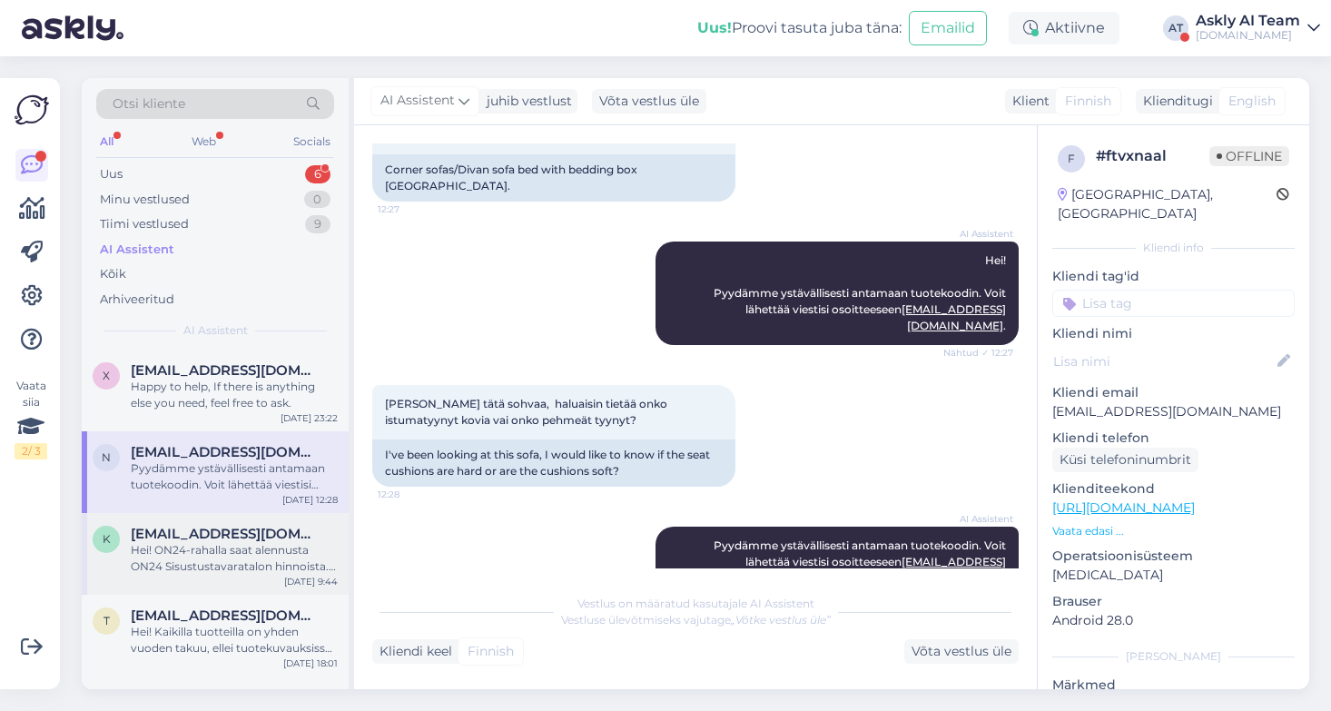
click at [228, 550] on div "Hei! ON24-rahalla saat alennusta ON24 Sisustustavaratalon hinnoista. Kun teet t…" at bounding box center [234, 558] width 207 height 33
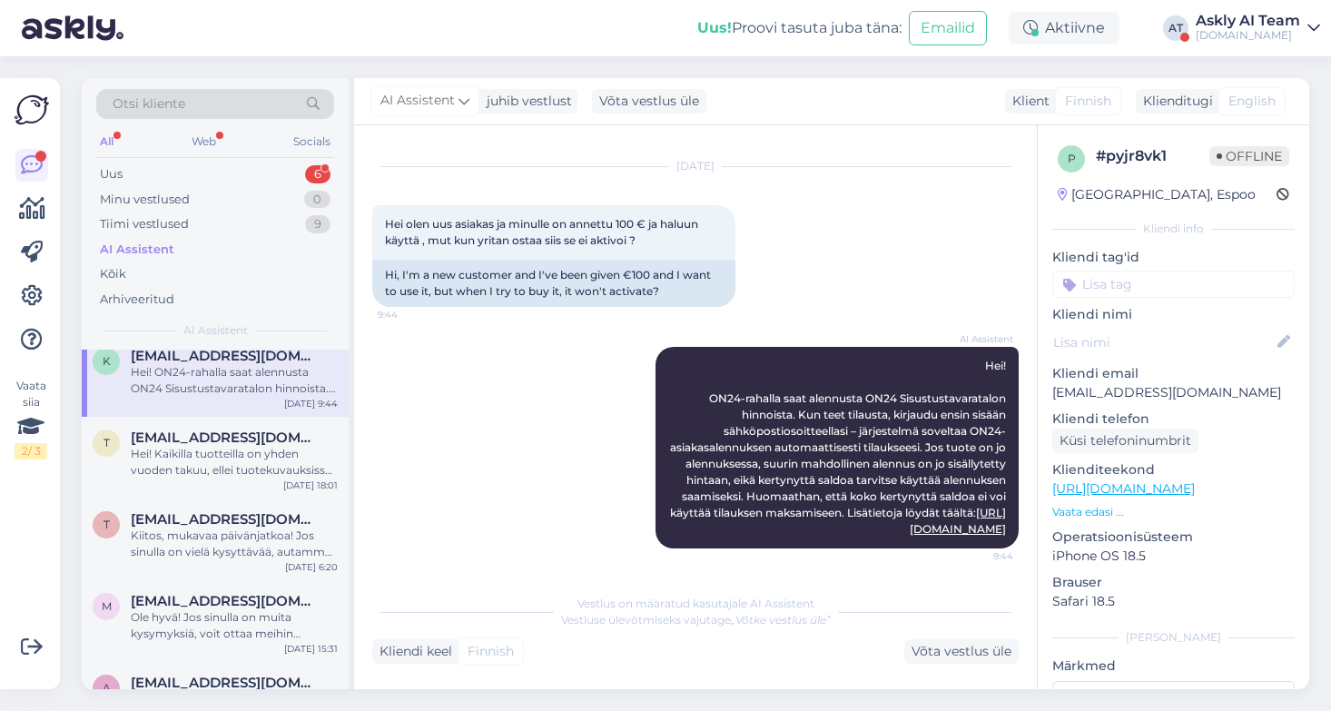
scroll to position [0, 0]
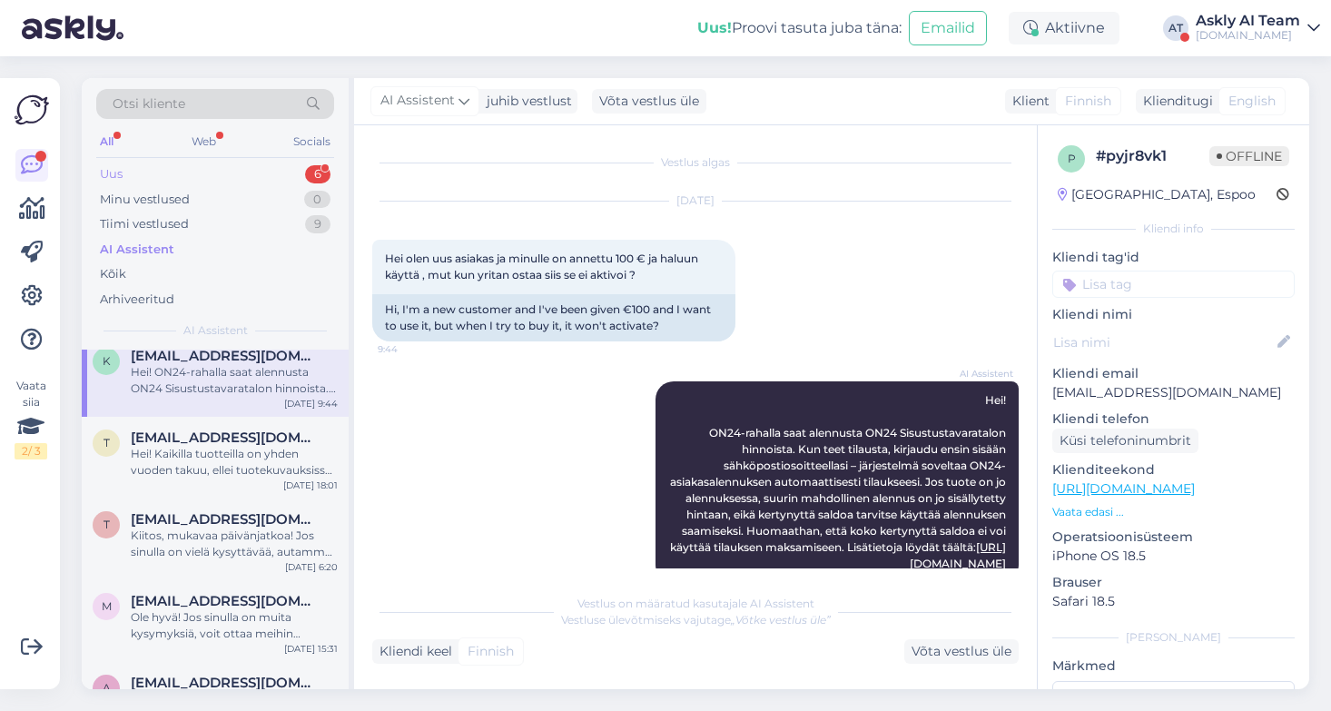
click at [172, 179] on div "Uus 6" at bounding box center [215, 174] width 238 height 25
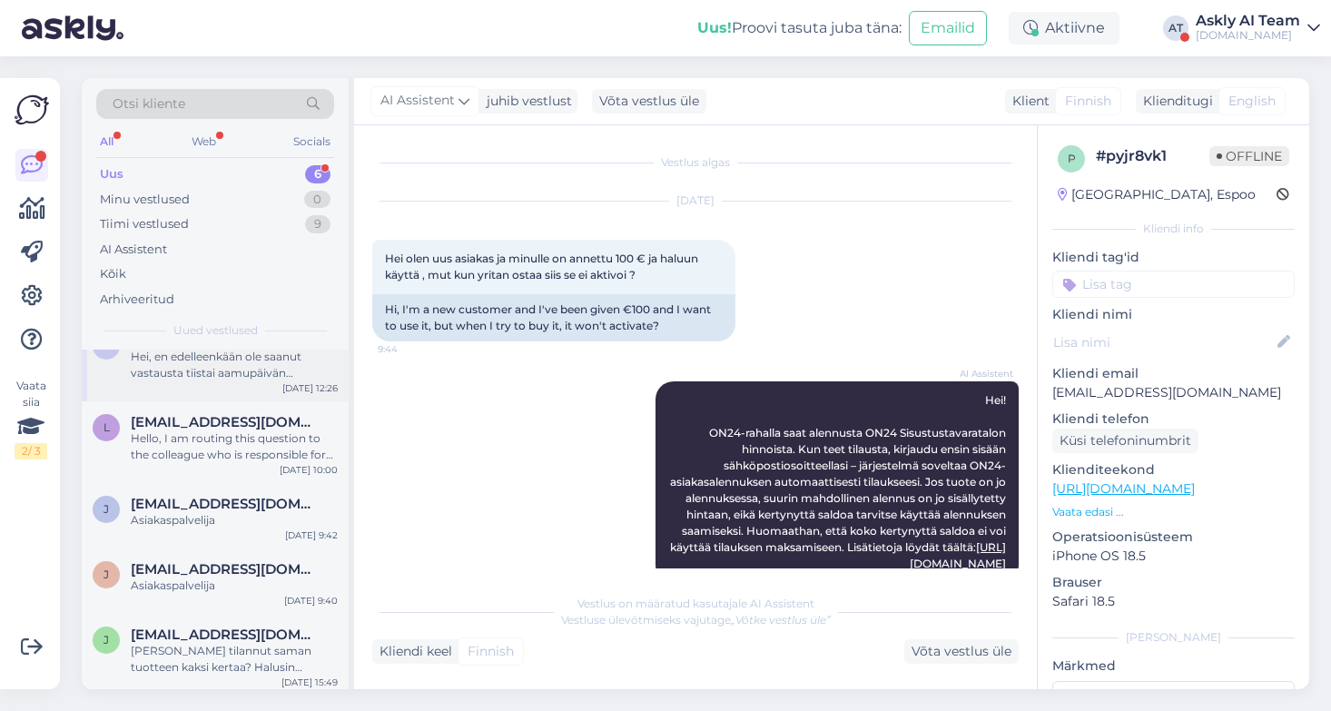
scroll to position [118, 0]
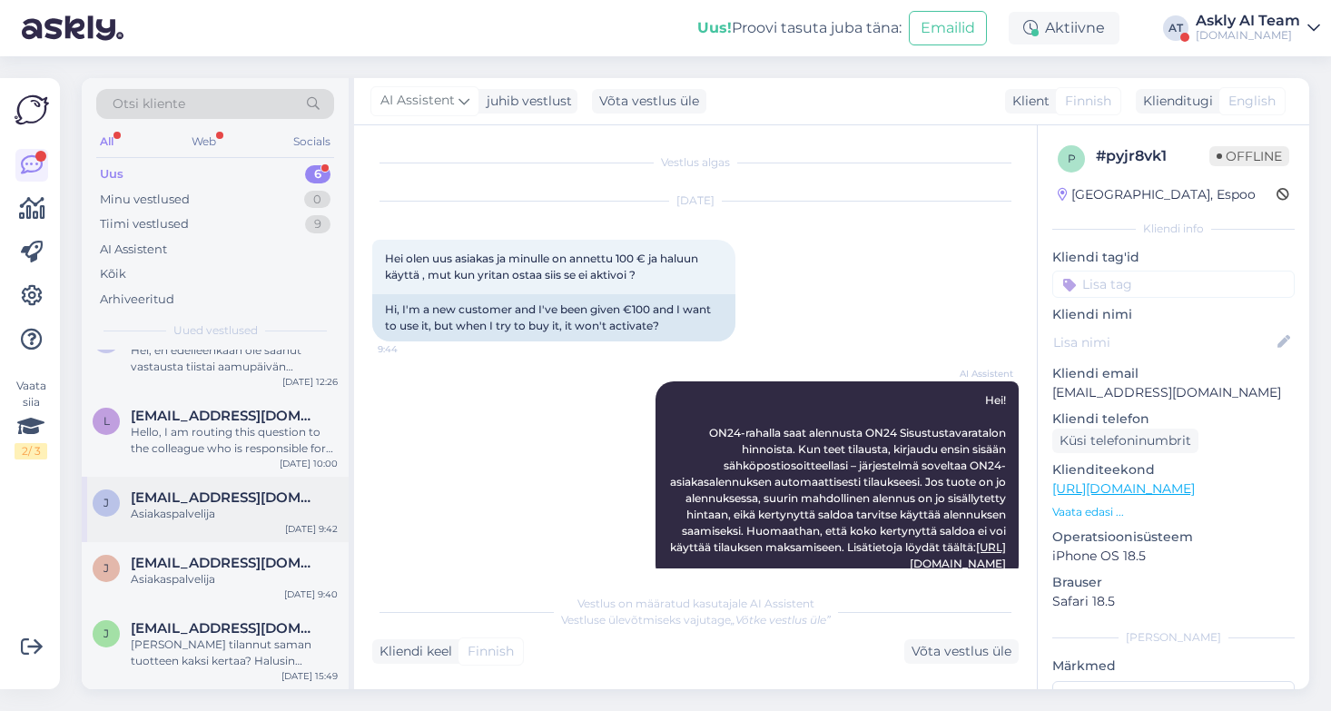
click at [231, 539] on div "j juli.terava@gmail.com Asiakaspalvelija Aug 21 9:42" at bounding box center [215, 508] width 267 height 65
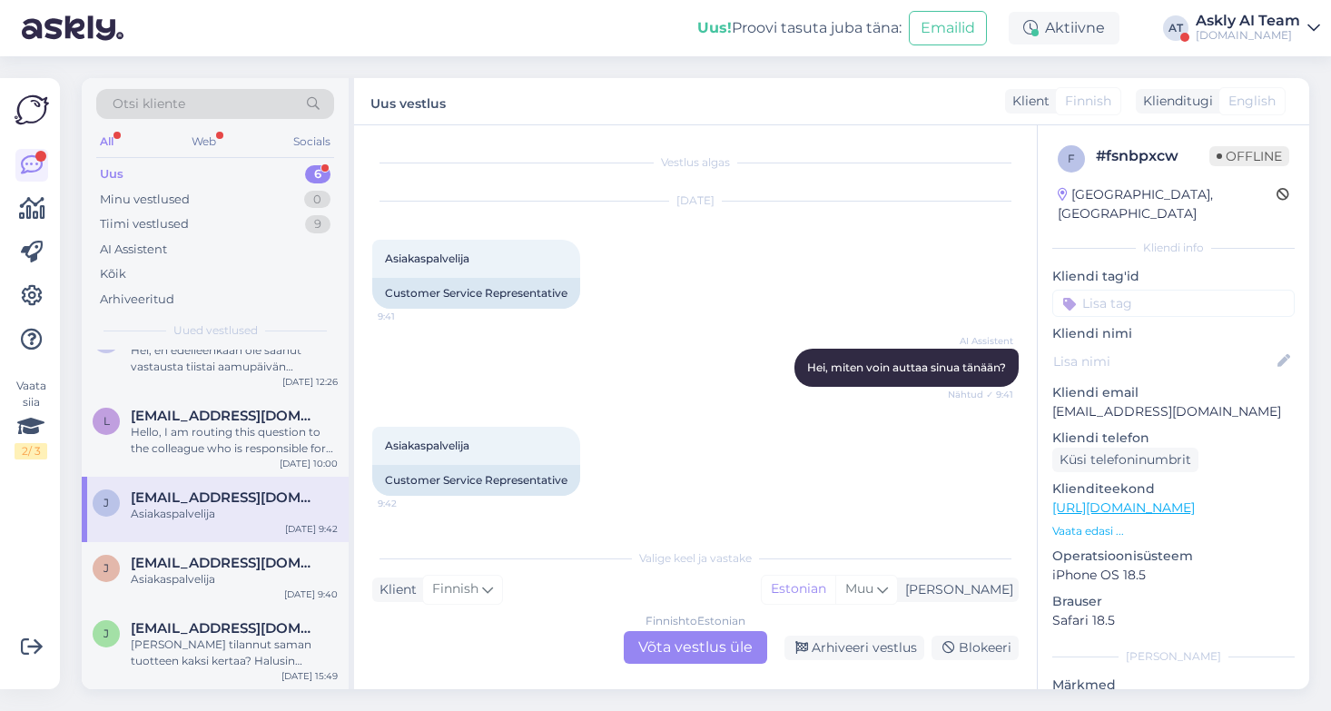
scroll to position [180, 0]
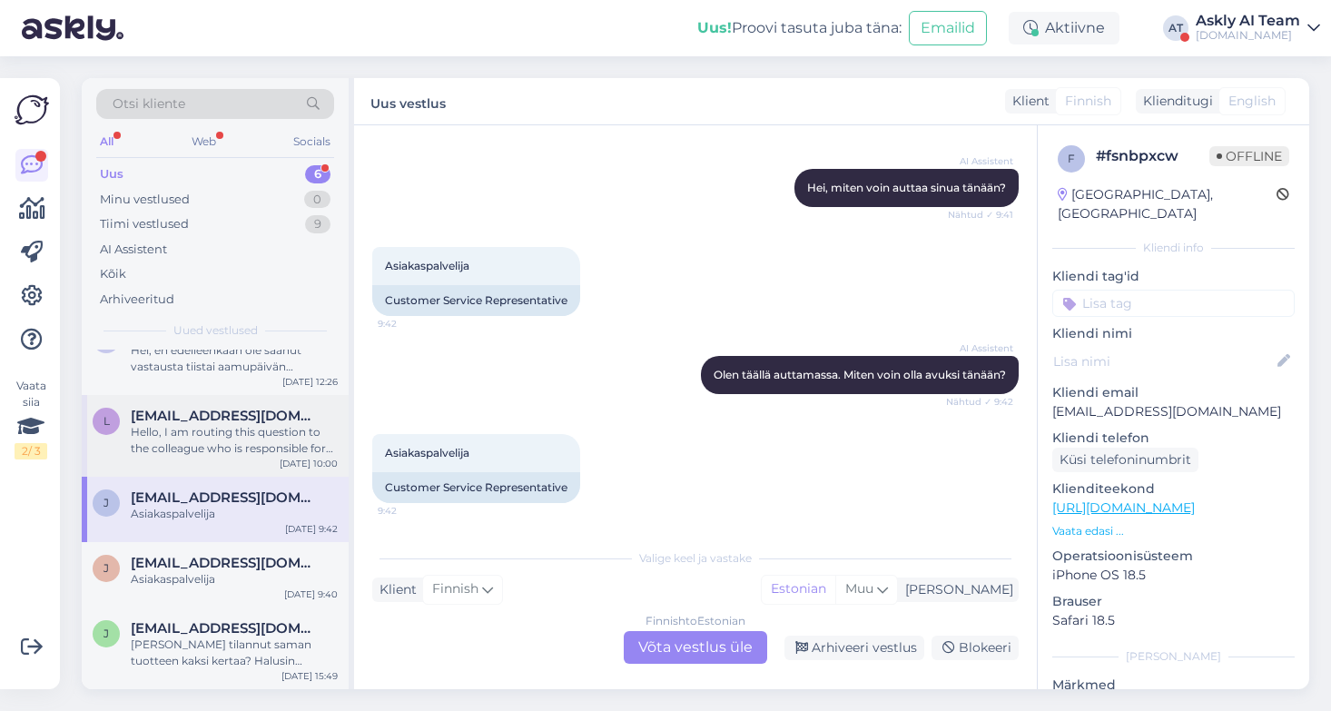
click at [251, 440] on div "Hello, I am routing this question to the colleague who is responsible for this …" at bounding box center [234, 440] width 207 height 33
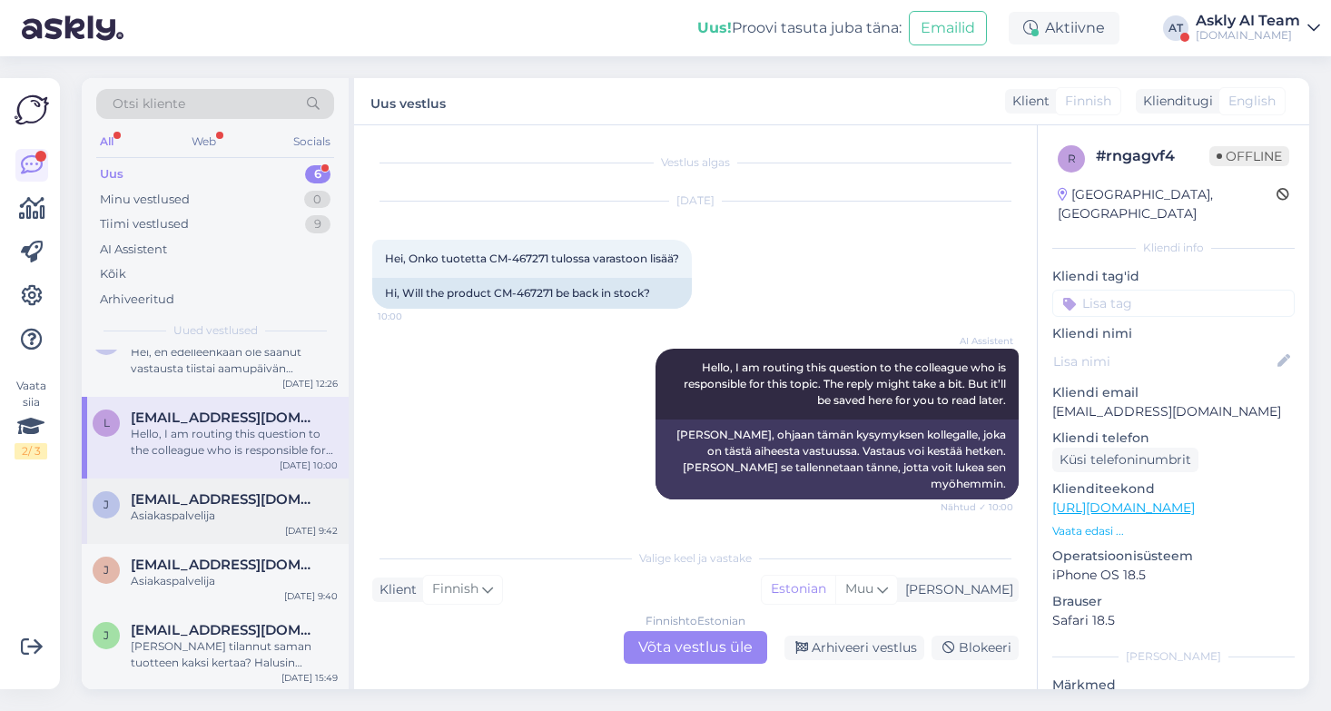
scroll to position [118, 0]
click at [221, 629] on span "[EMAIL_ADDRESS][DOMAIN_NAME]" at bounding box center [225, 628] width 189 height 16
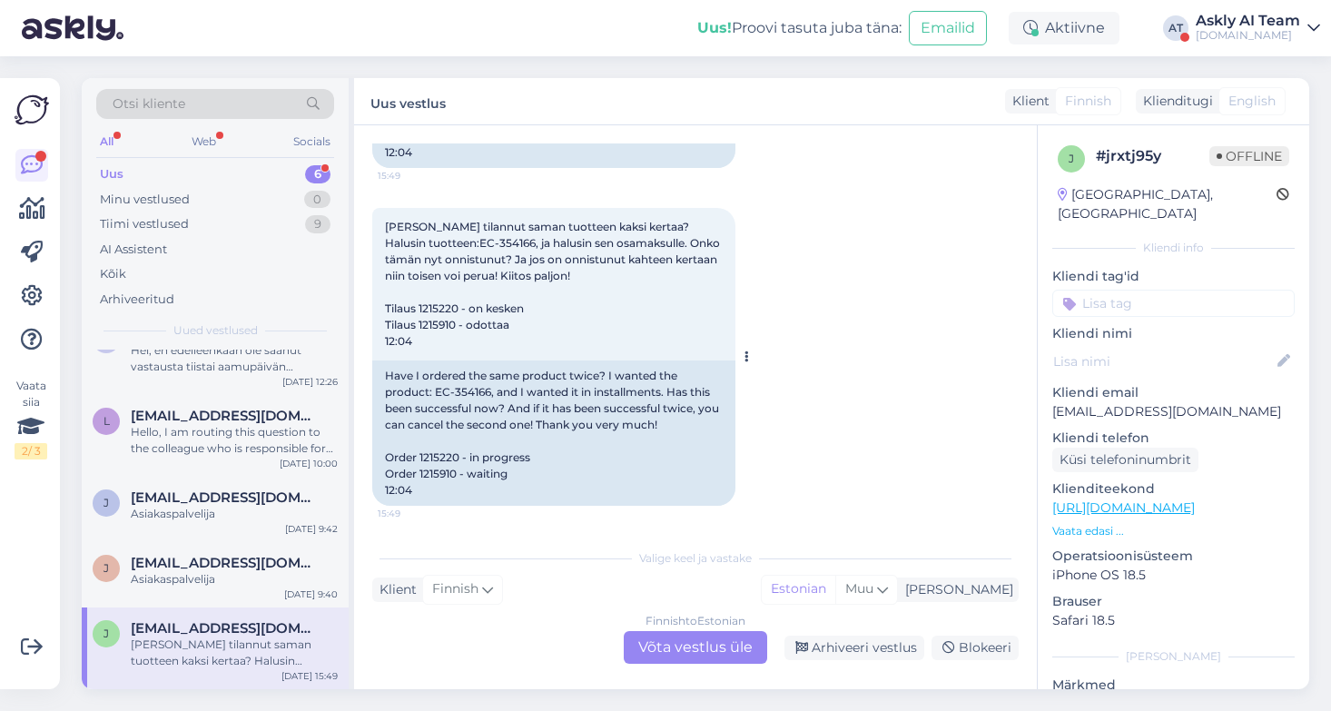
scroll to position [1528, 0]
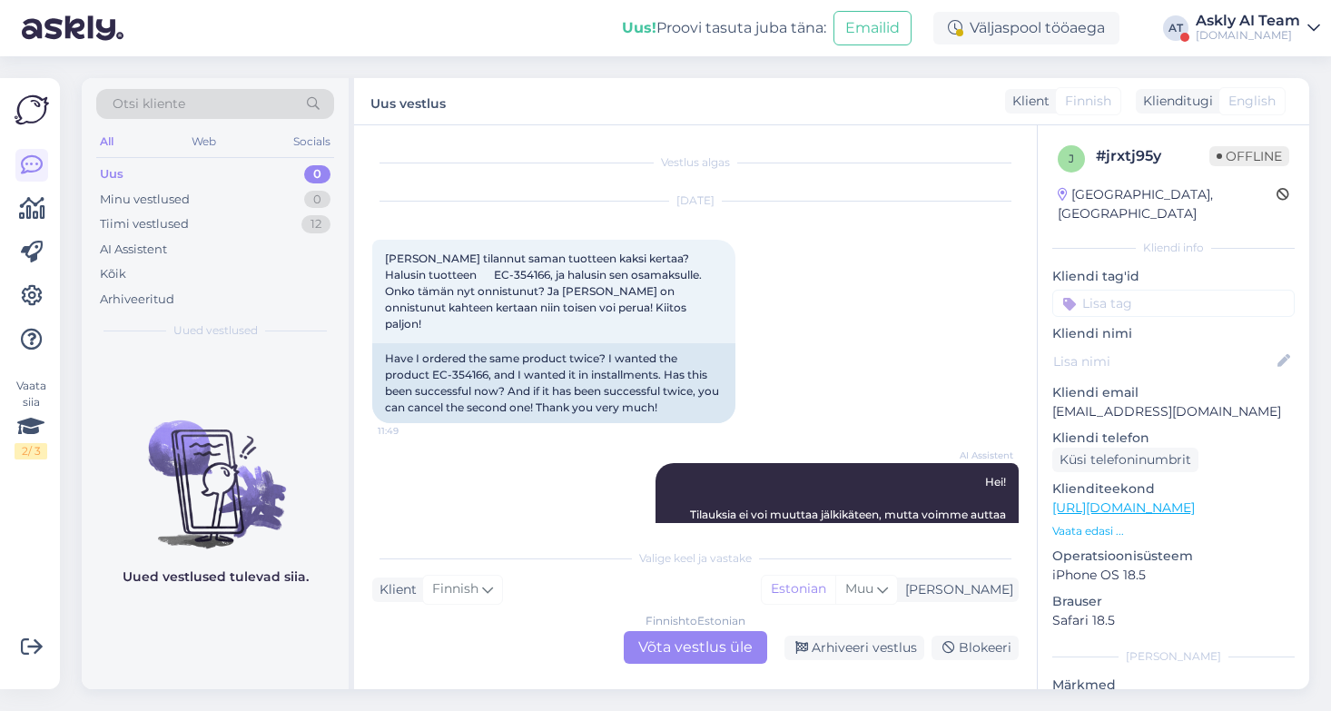
scroll to position [1528, 0]
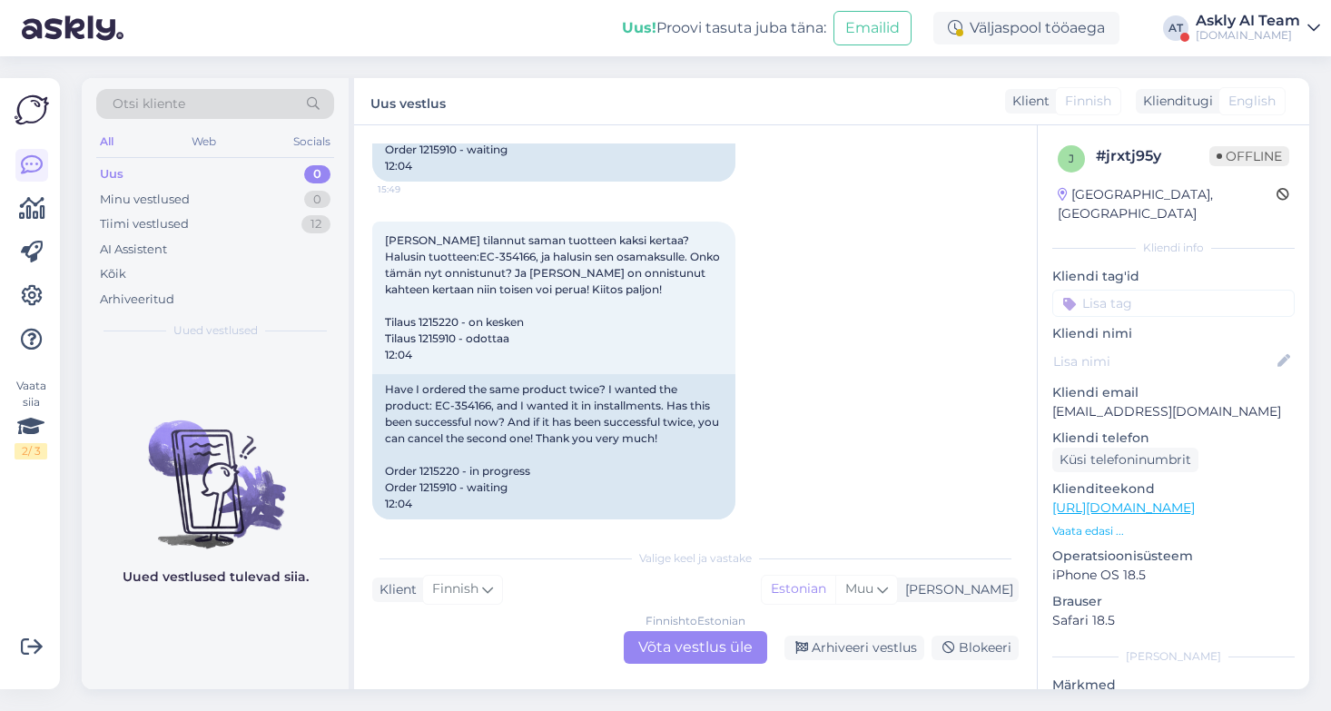
click at [1200, 26] on div "Askly AI Team" at bounding box center [1247, 21] width 104 height 15
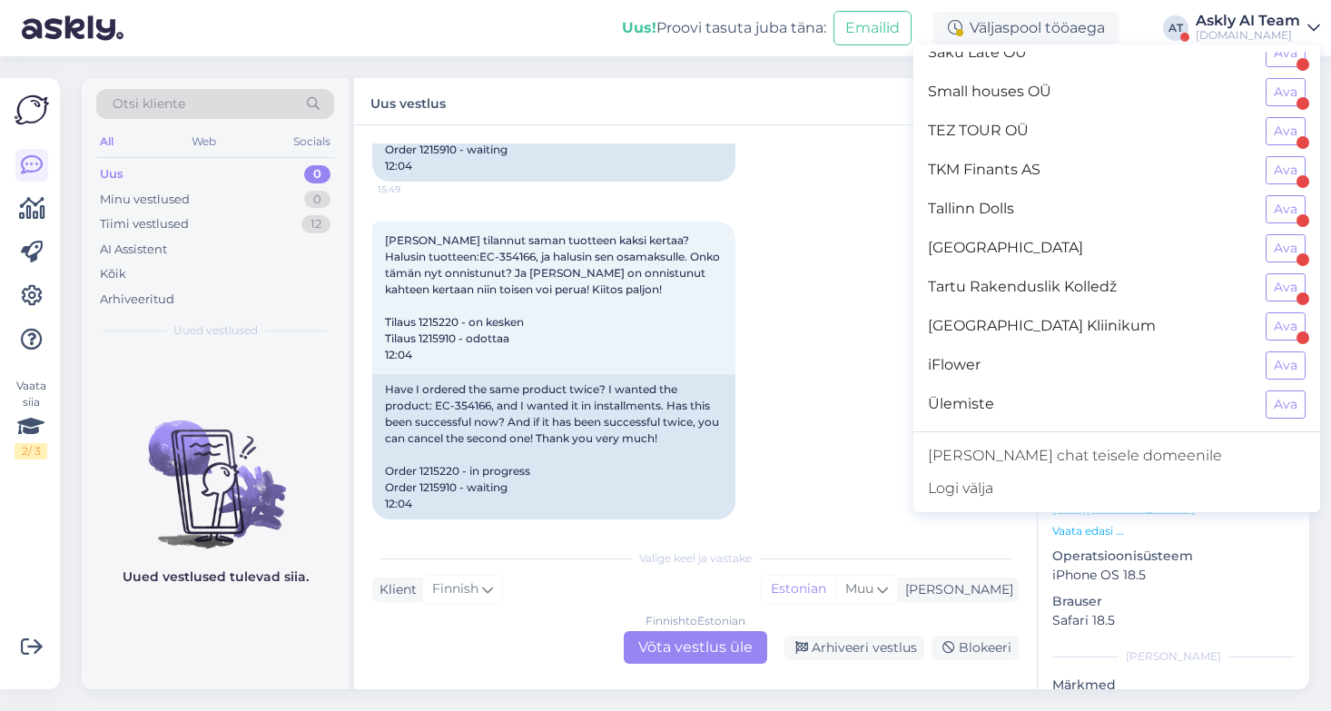
scroll to position [0, 0]
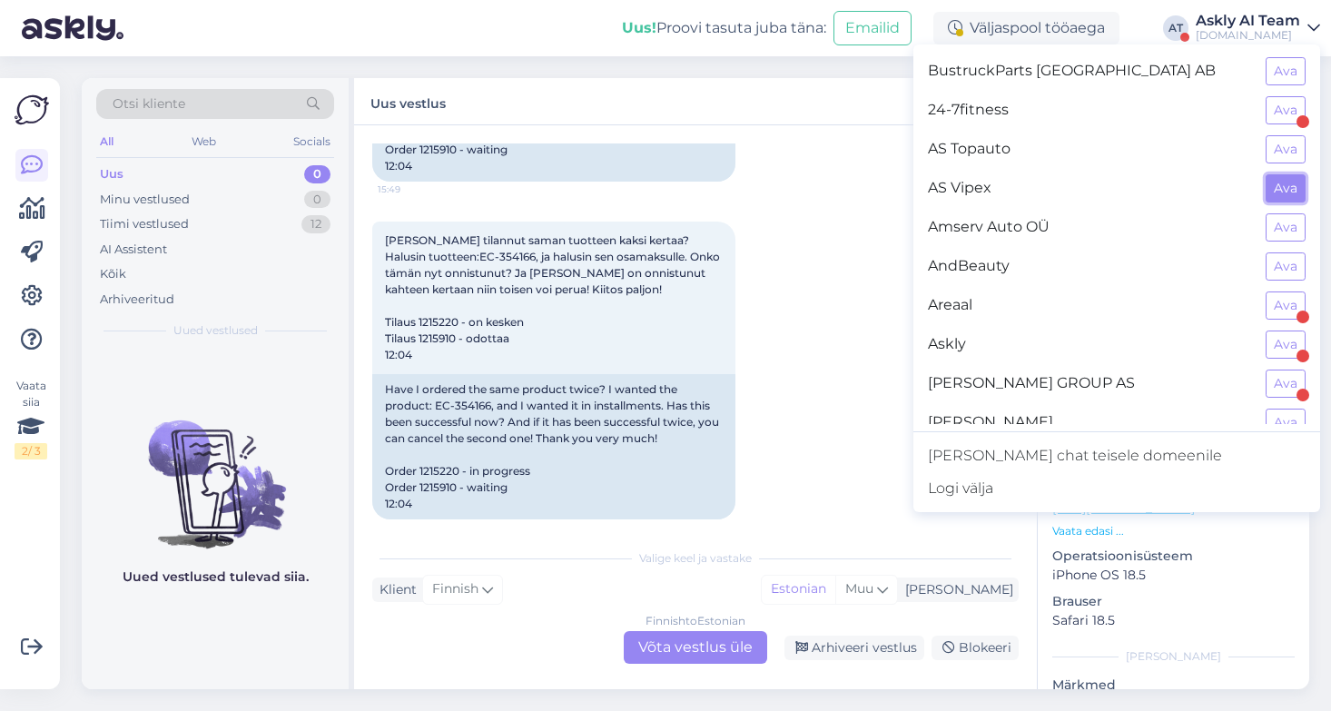
click at [1295, 179] on button "Ava" at bounding box center [1285, 188] width 40 height 28
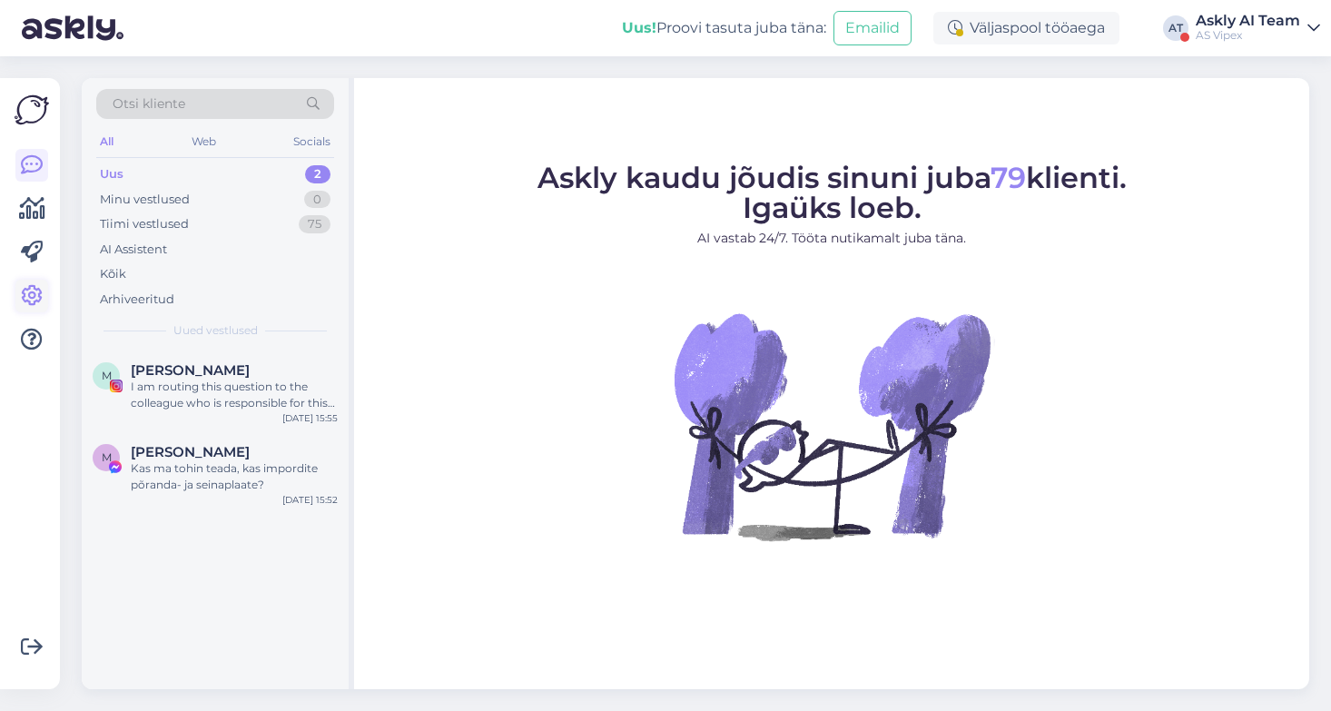
click at [27, 285] on icon at bounding box center [32, 296] width 22 height 22
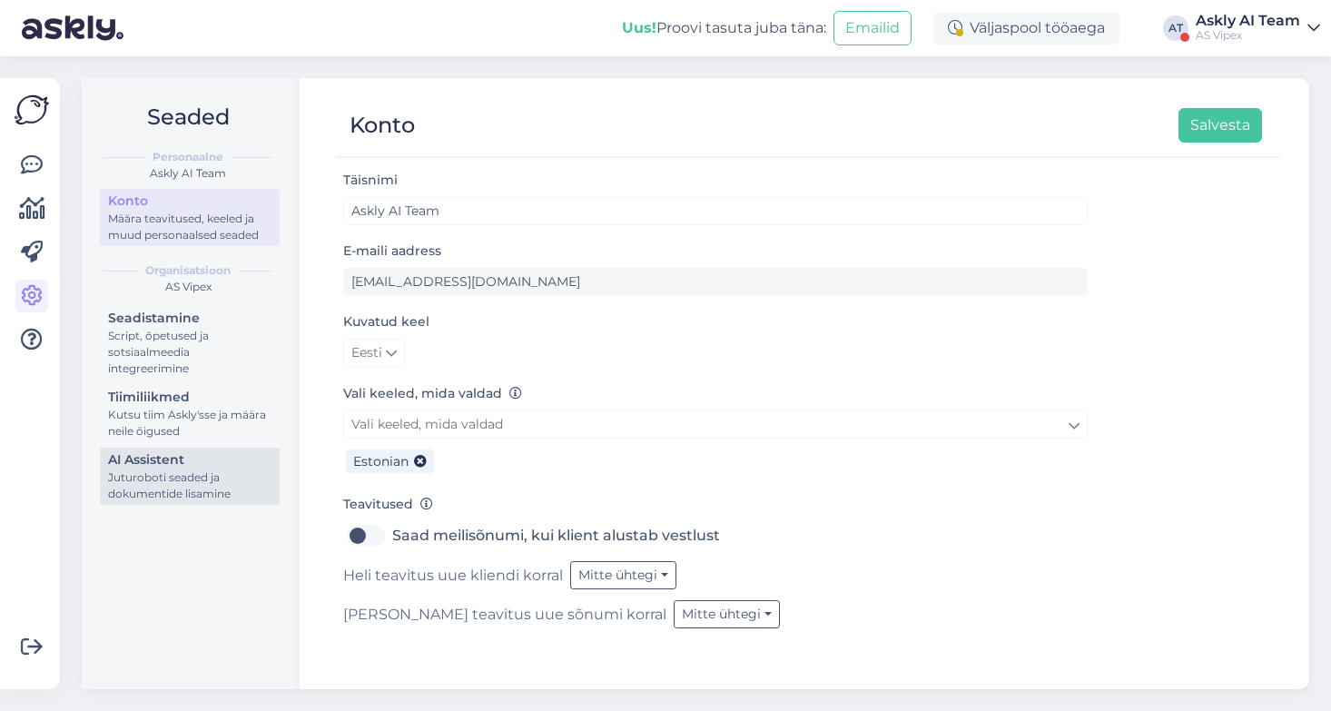
click at [149, 474] on div "Juturoboti seaded ja dokumentide lisamine" at bounding box center [189, 485] width 163 height 33
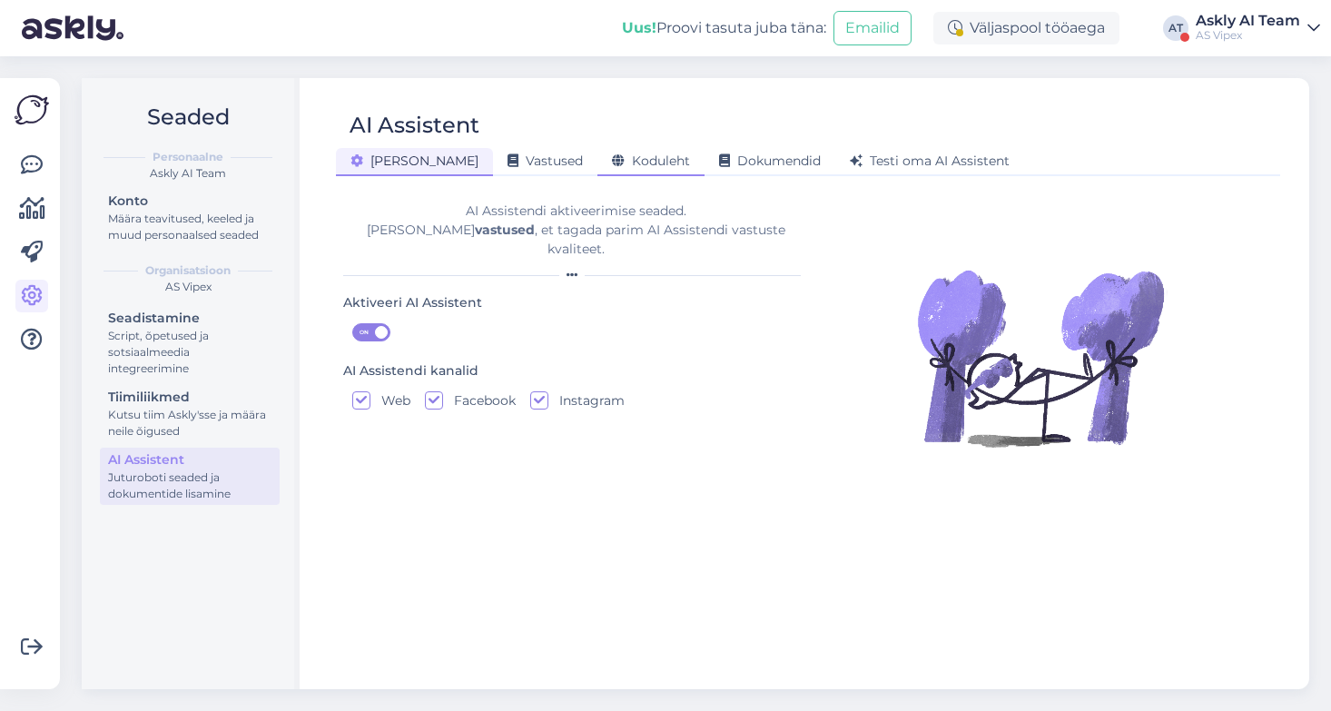
click at [612, 161] on span "Koduleht" at bounding box center [651, 160] width 78 height 16
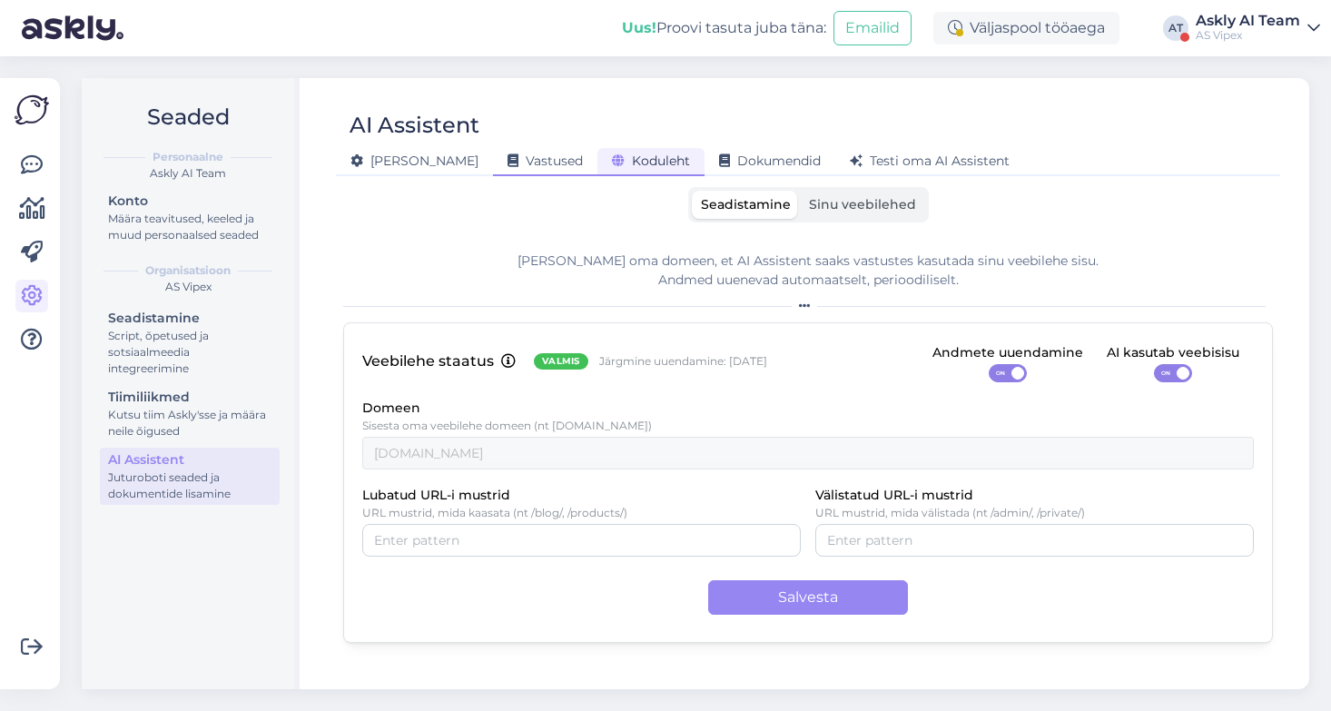
click at [507, 161] on span "Vastused" at bounding box center [544, 160] width 75 height 16
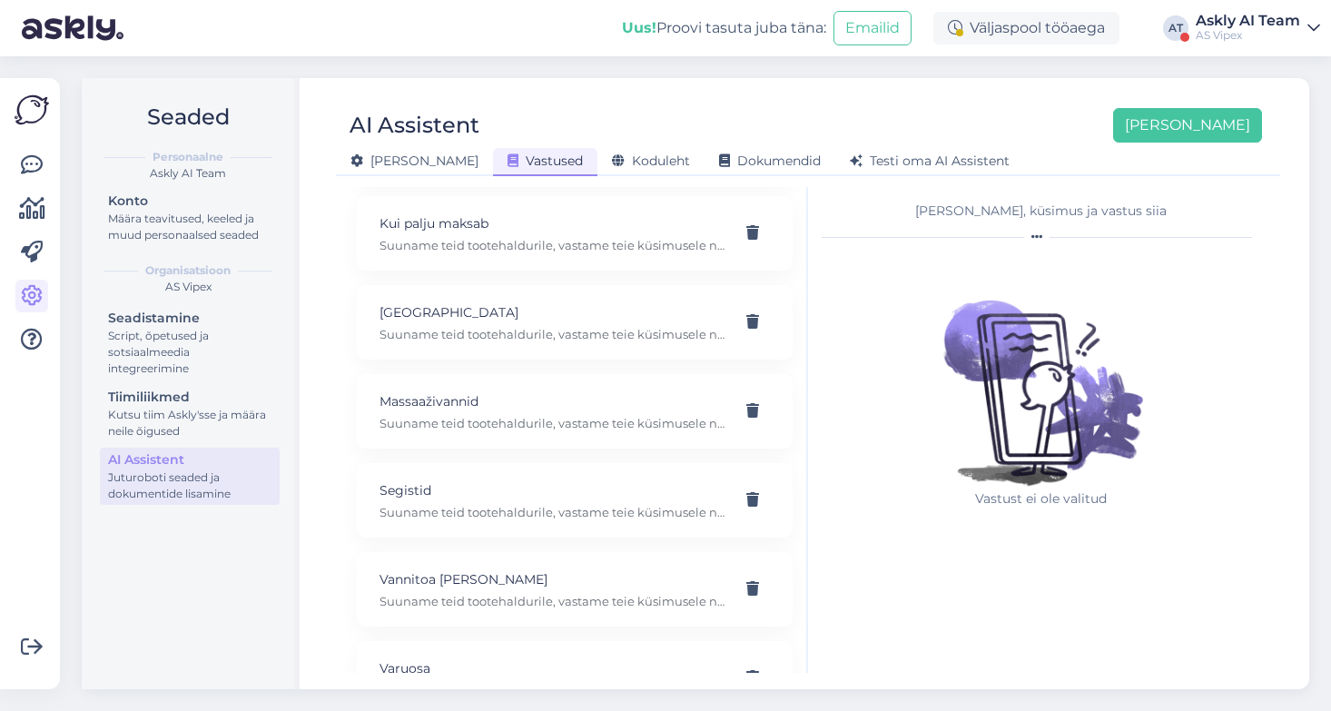
scroll to position [578, 0]
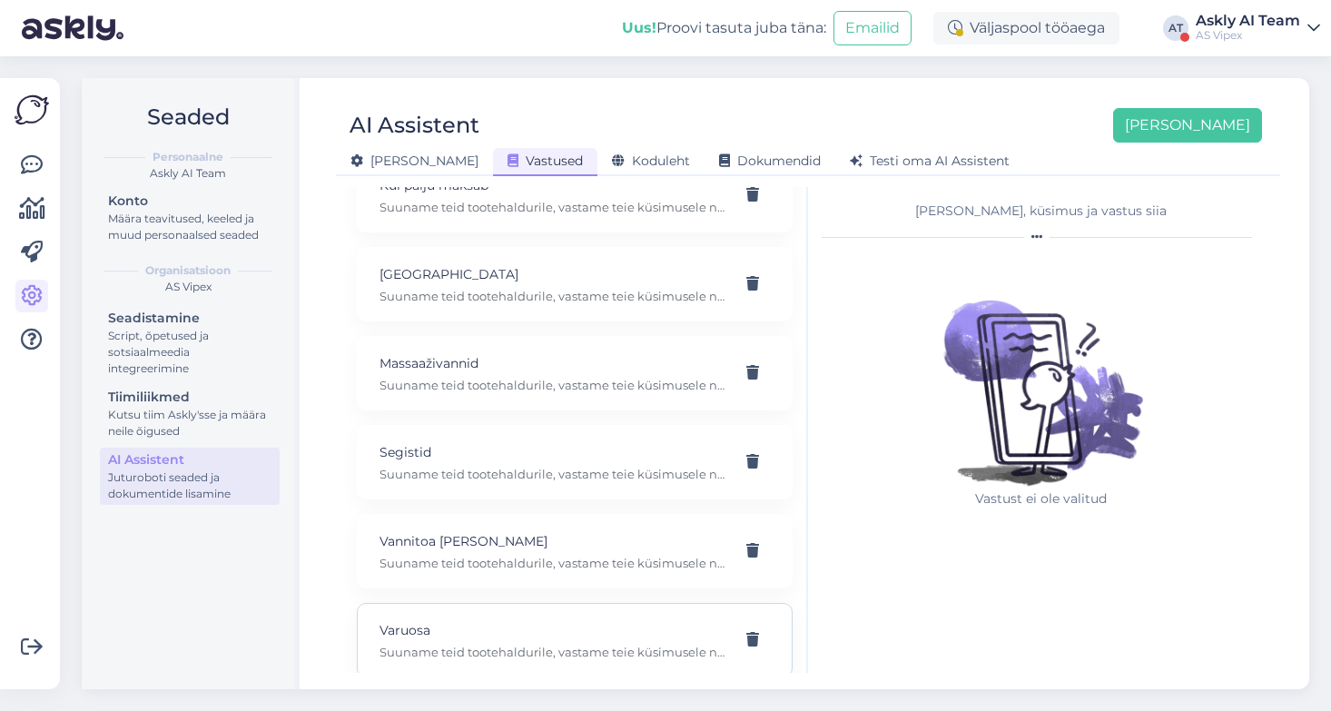
click at [549, 645] on div "Varuosa Suuname teid tootehaldurile, vastame teie küsimusele nii kiirelt kui võ…" at bounding box center [575, 640] width 436 height 74
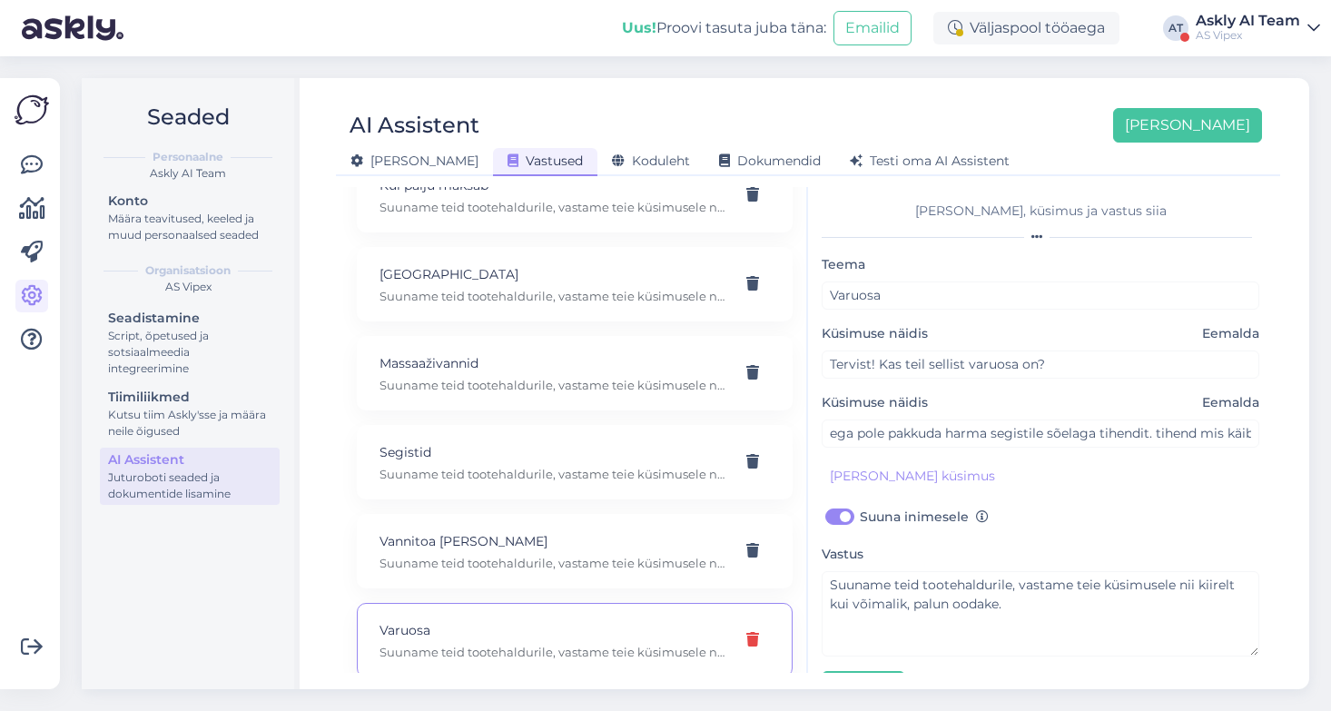
click at [752, 633] on icon at bounding box center [752, 640] width 13 height 15
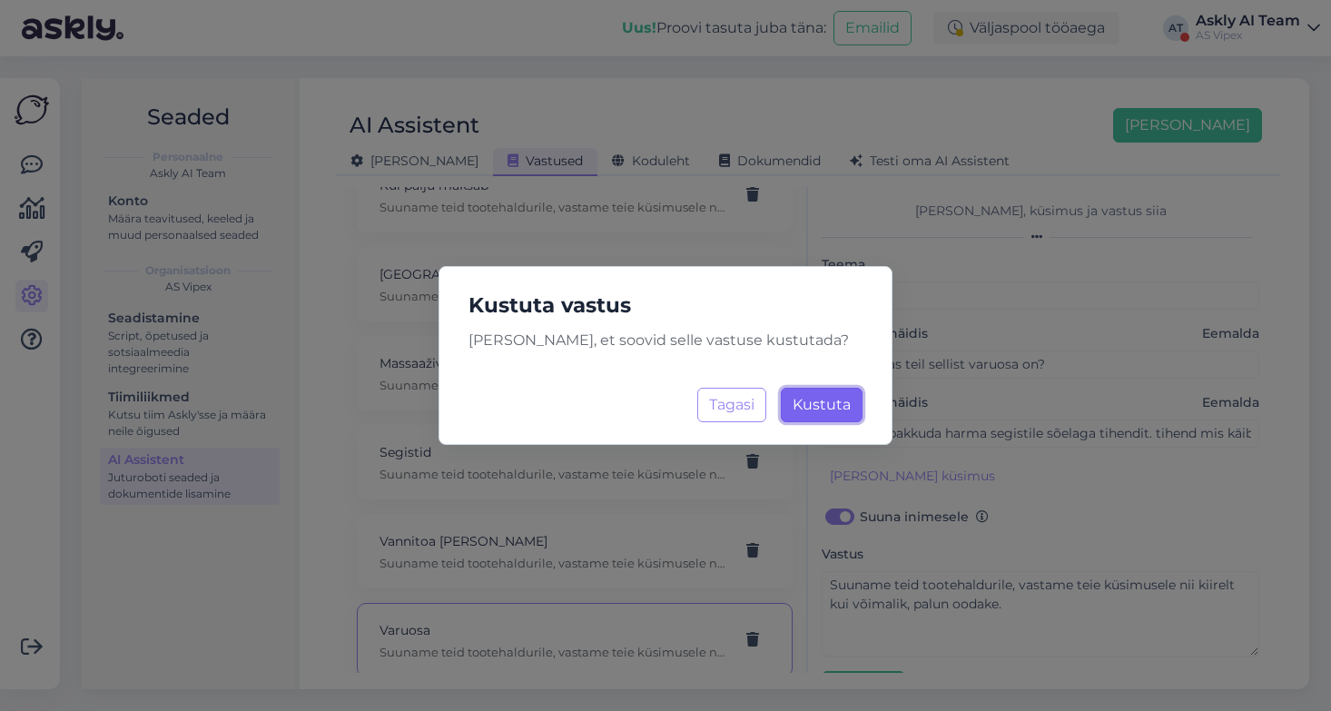
click at [818, 410] on span "Kustuta" at bounding box center [821, 404] width 58 height 17
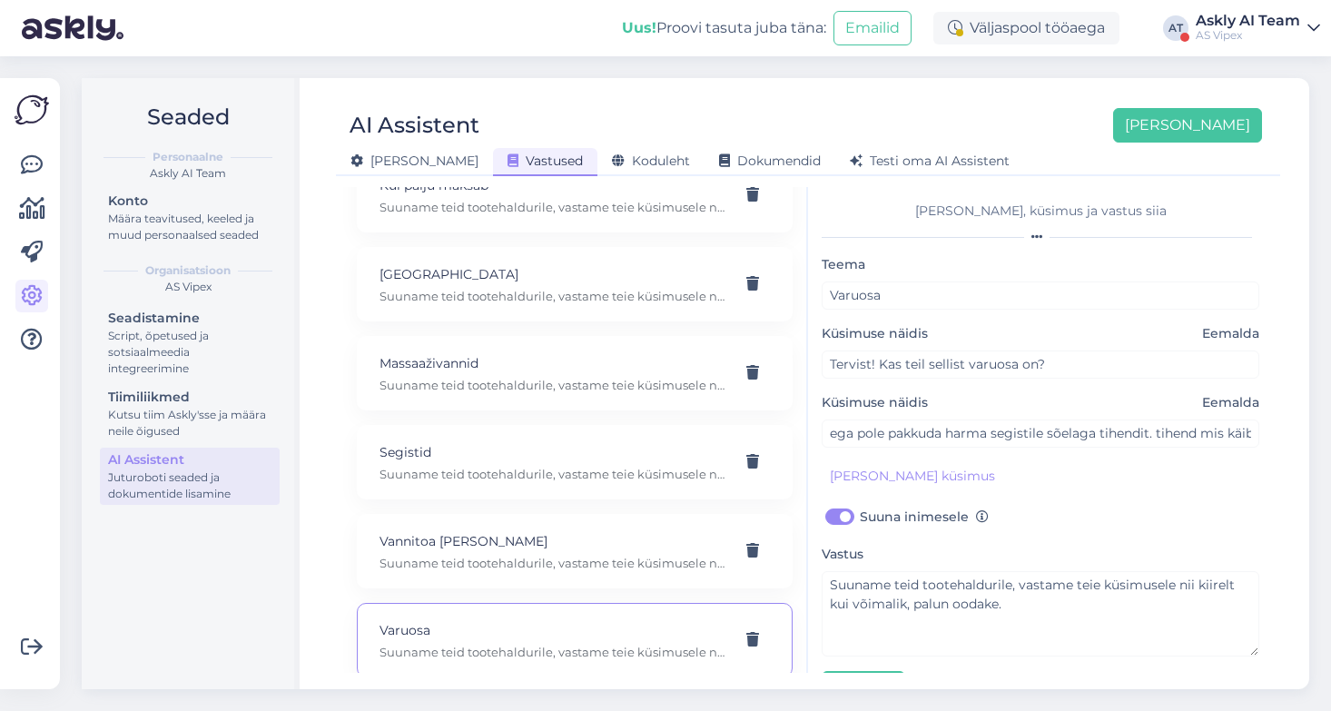
scroll to position [489, 0]
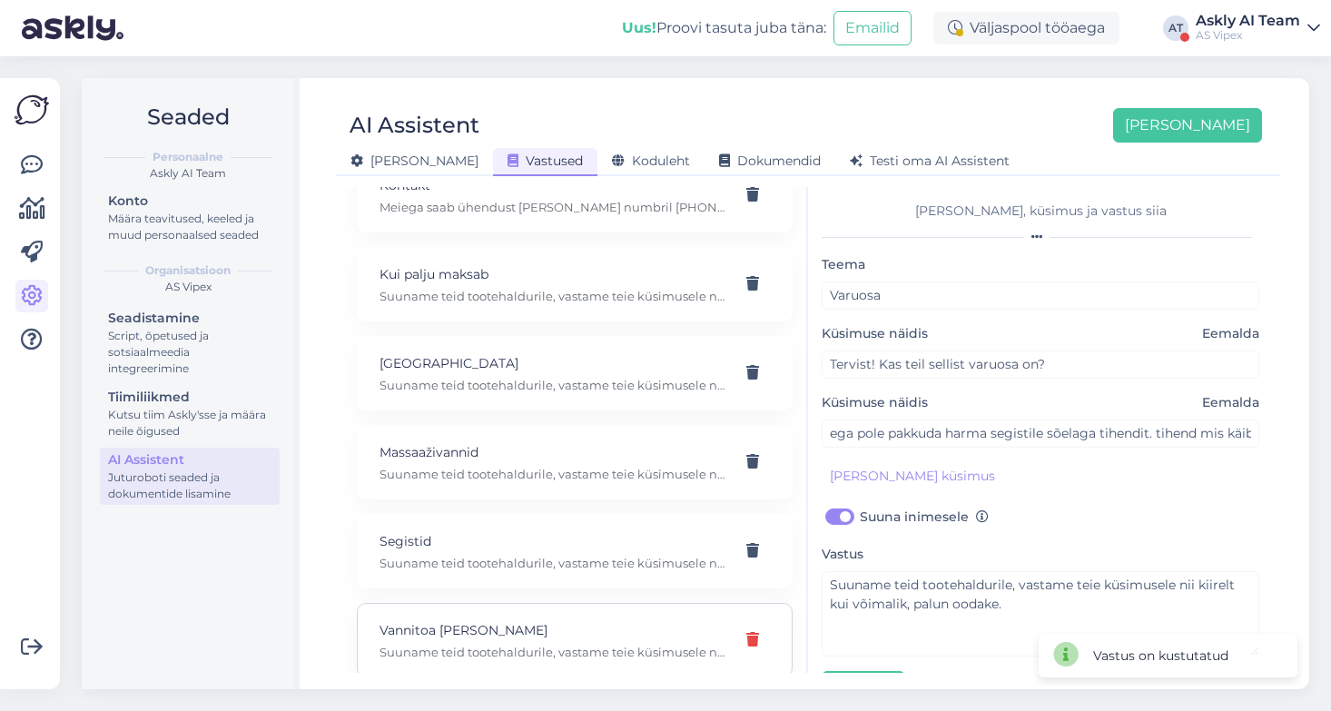
click at [749, 633] on icon at bounding box center [752, 640] width 13 height 15
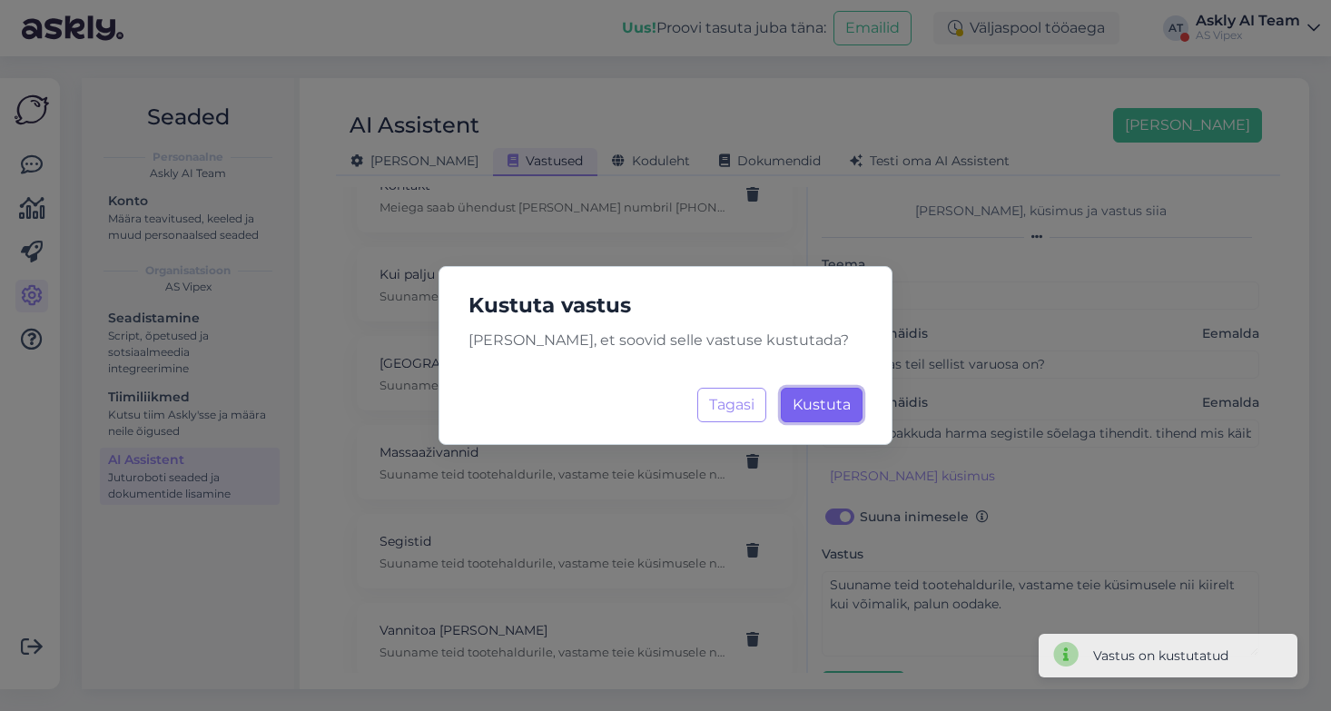
click at [840, 392] on button "Kustuta Laadimine..." at bounding box center [822, 405] width 82 height 34
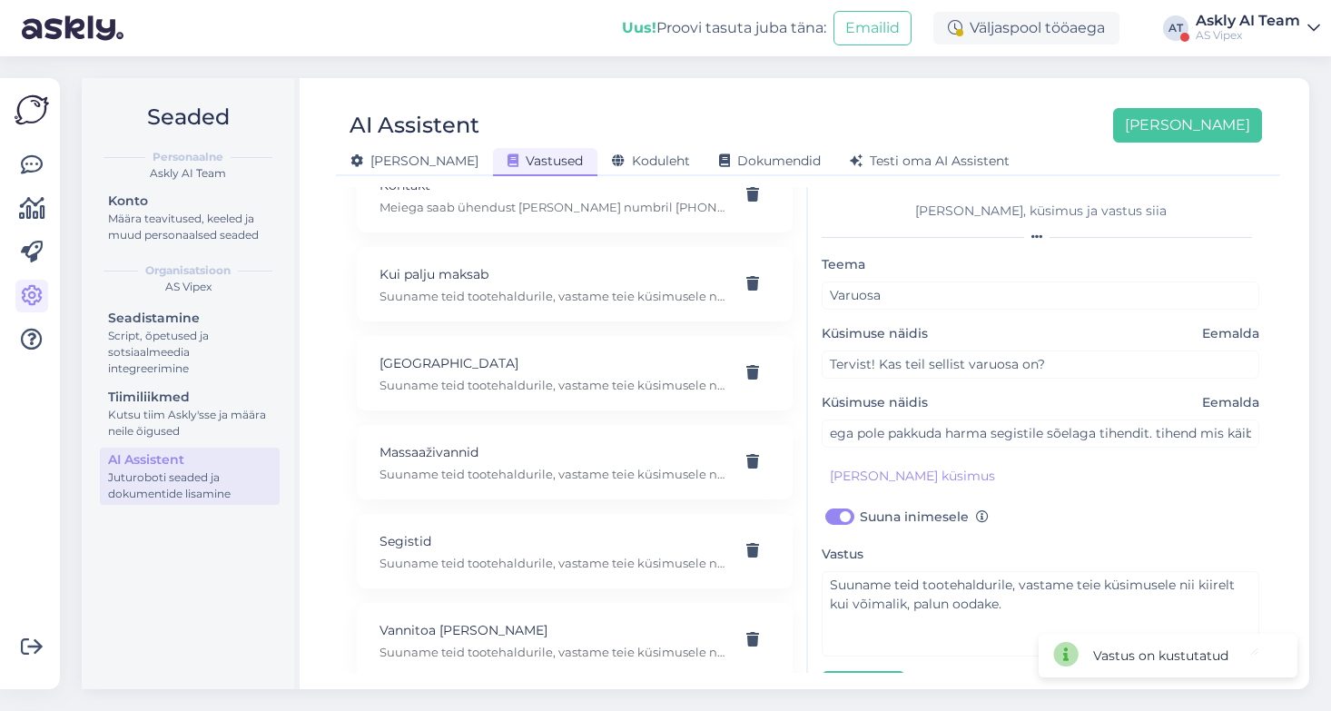
scroll to position [400, 0]
click at [750, 544] on icon at bounding box center [752, 551] width 13 height 15
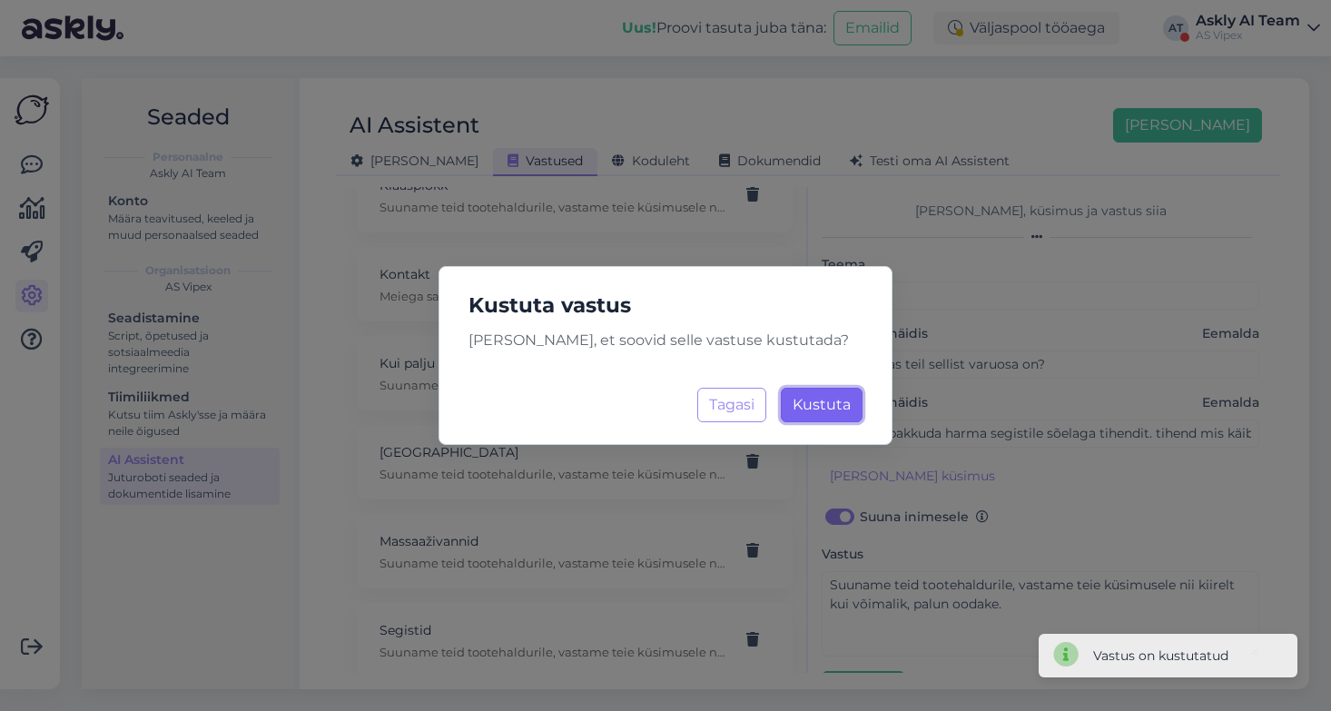
click at [836, 393] on button "Kustuta Laadimine..." at bounding box center [822, 405] width 82 height 34
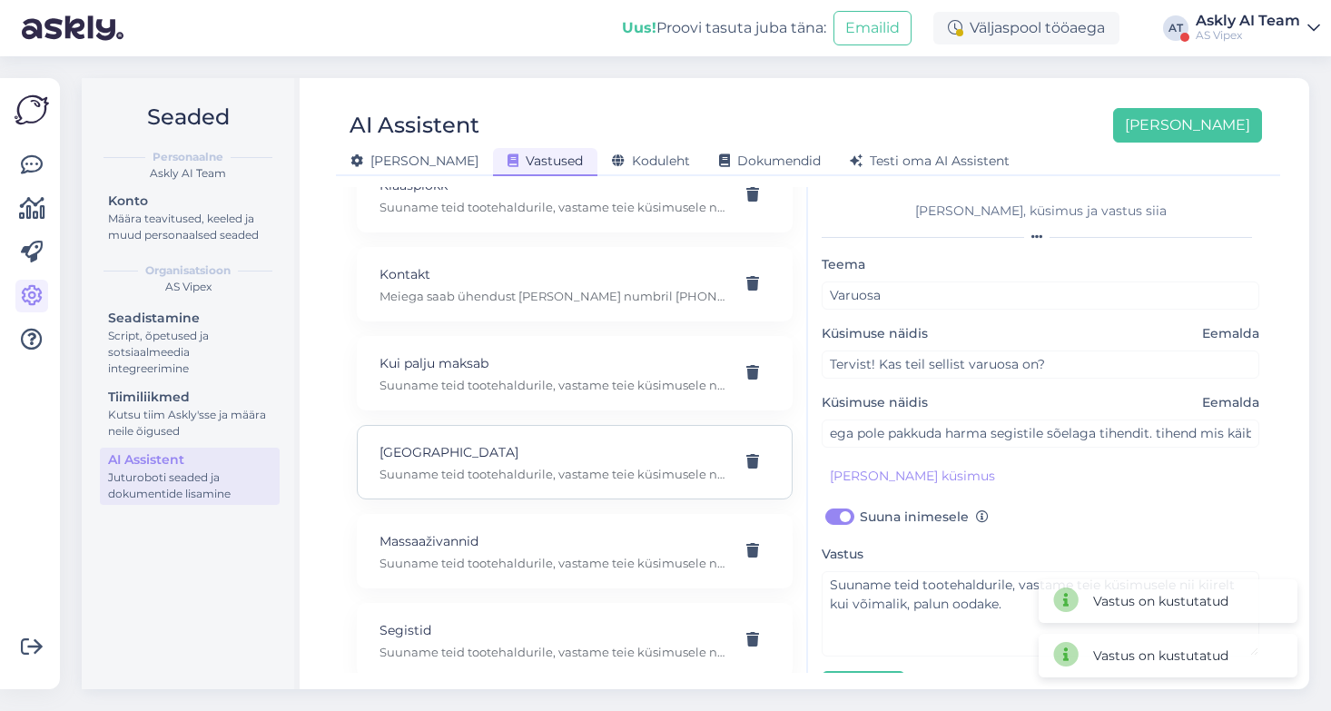
scroll to position [311, 0]
click at [750, 633] on icon at bounding box center [752, 640] width 13 height 15
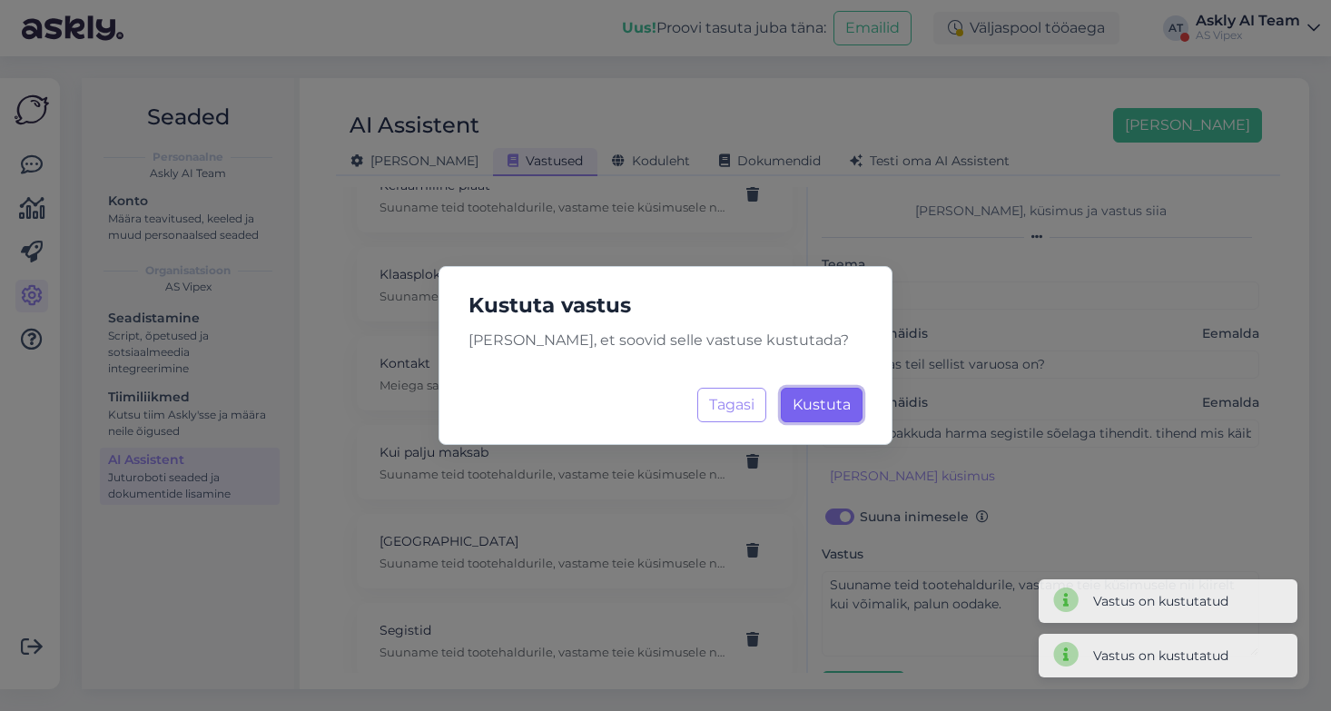
click at [822, 400] on span "Kustuta" at bounding box center [821, 404] width 58 height 17
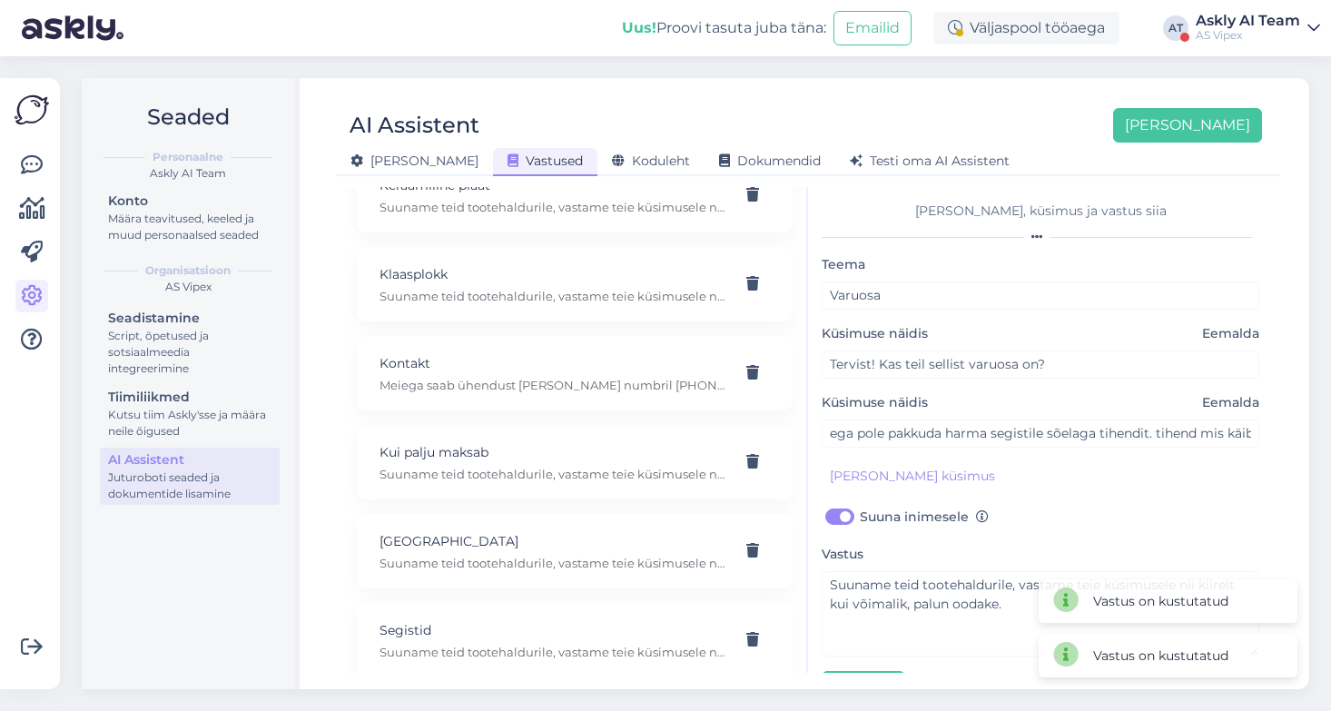
scroll to position [222, 0]
click at [753, 544] on icon at bounding box center [752, 551] width 13 height 15
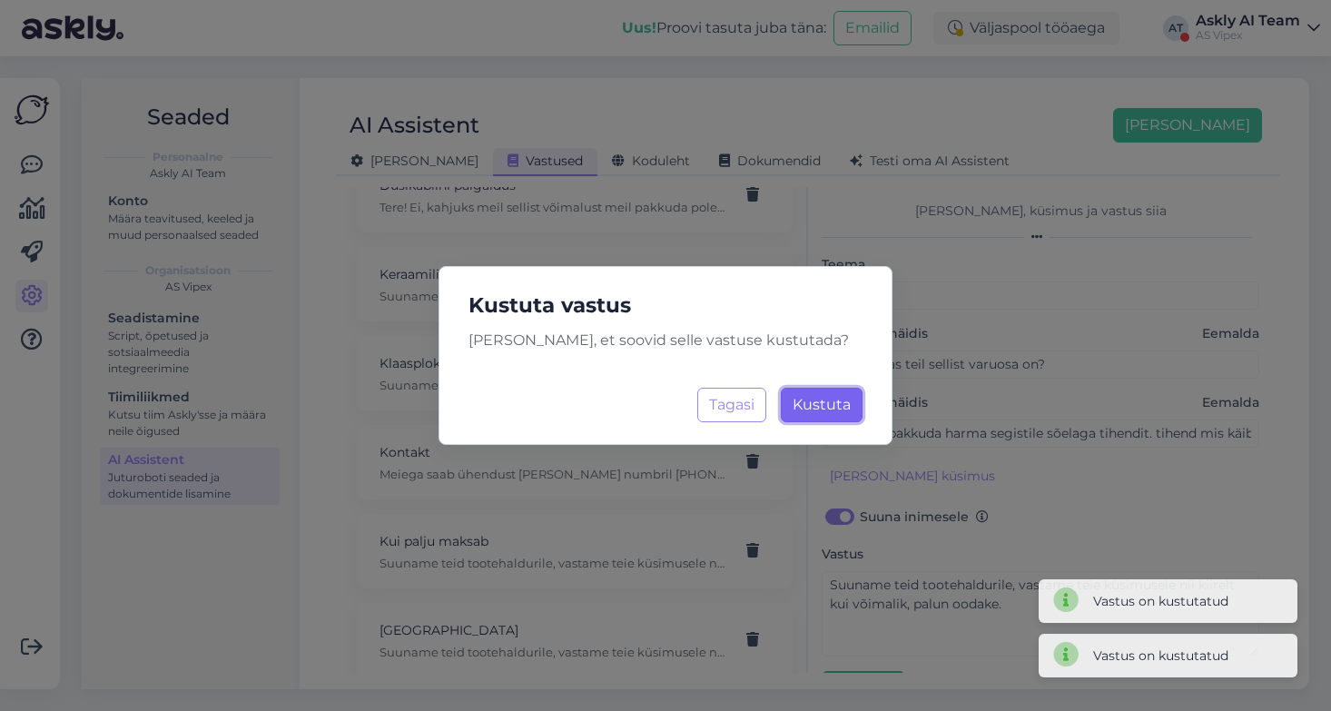
click at [826, 404] on span "Kustuta" at bounding box center [821, 404] width 58 height 17
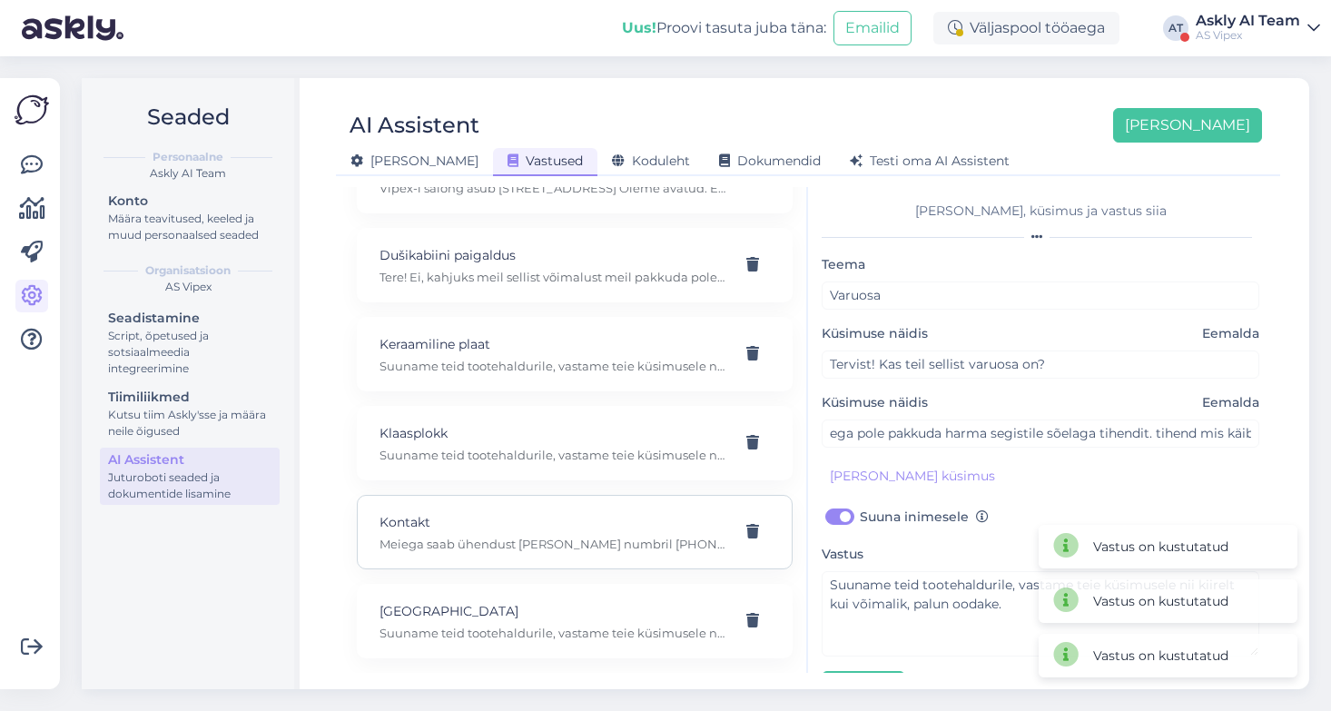
scroll to position [133, 0]
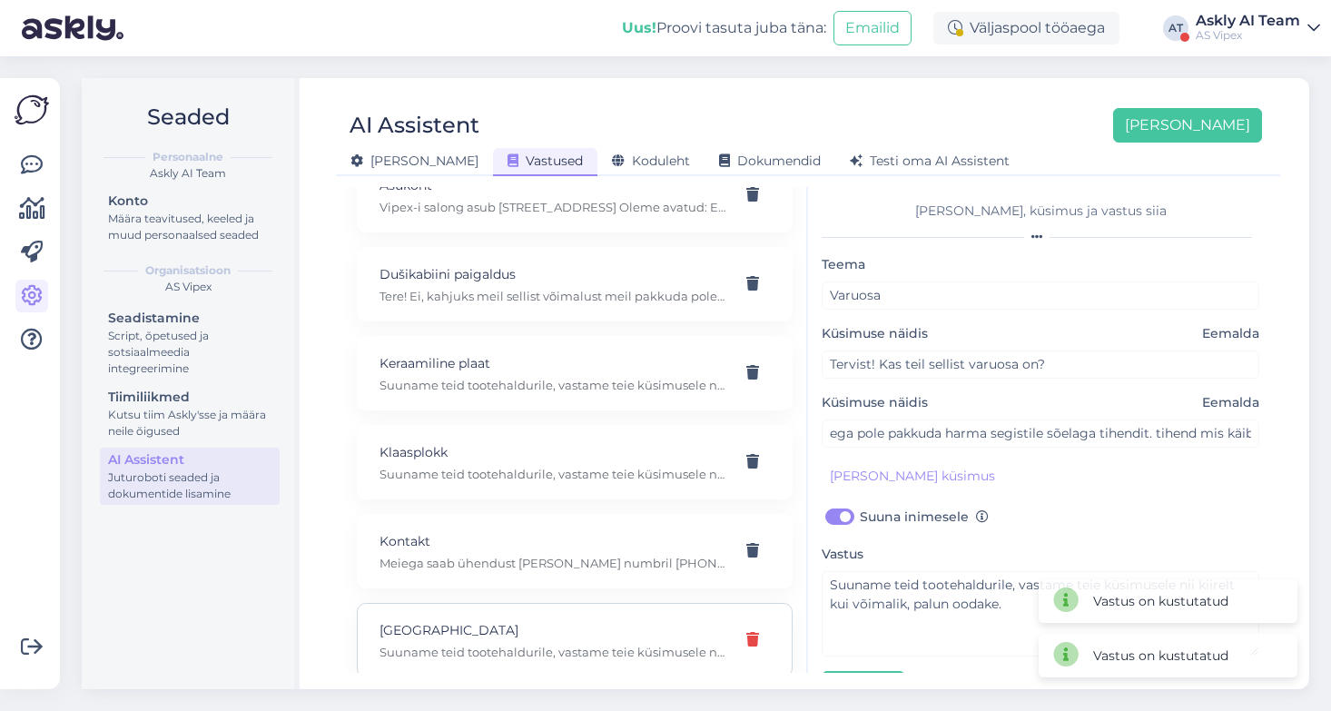
click at [755, 633] on icon at bounding box center [752, 640] width 13 height 15
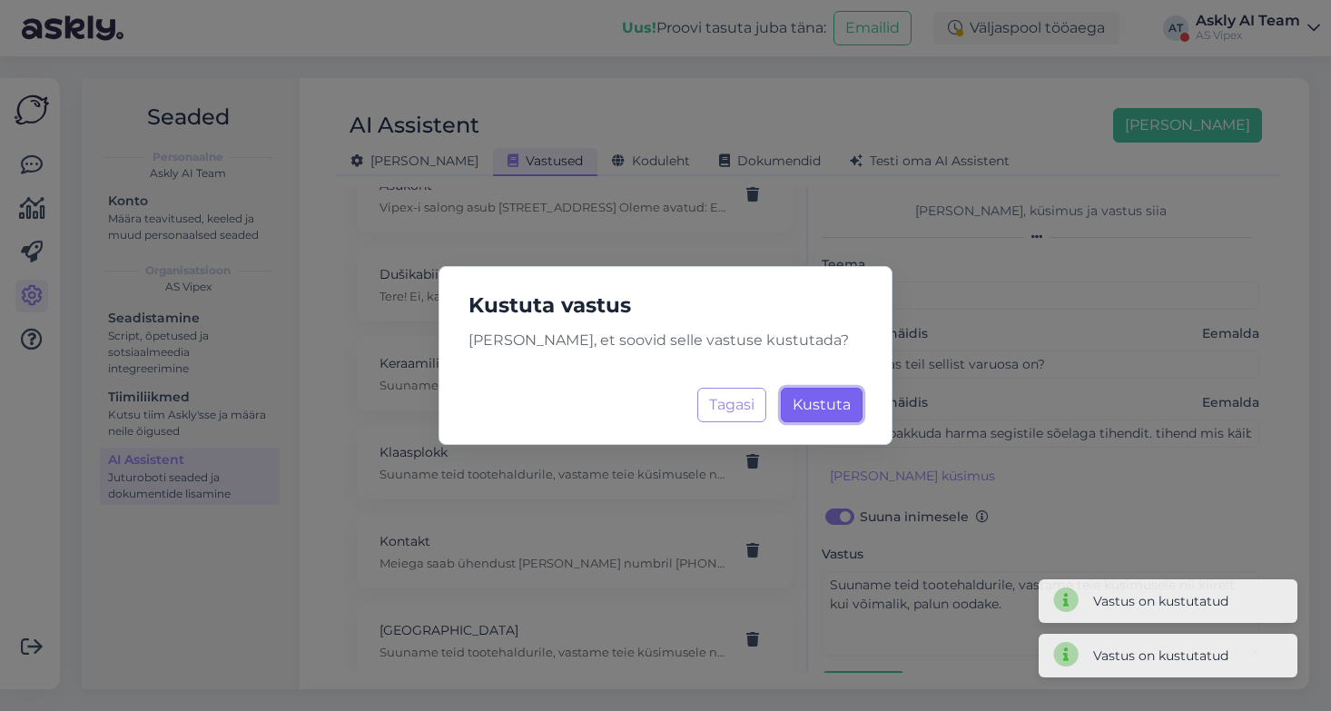
click at [820, 396] on span "Kustuta" at bounding box center [821, 404] width 58 height 17
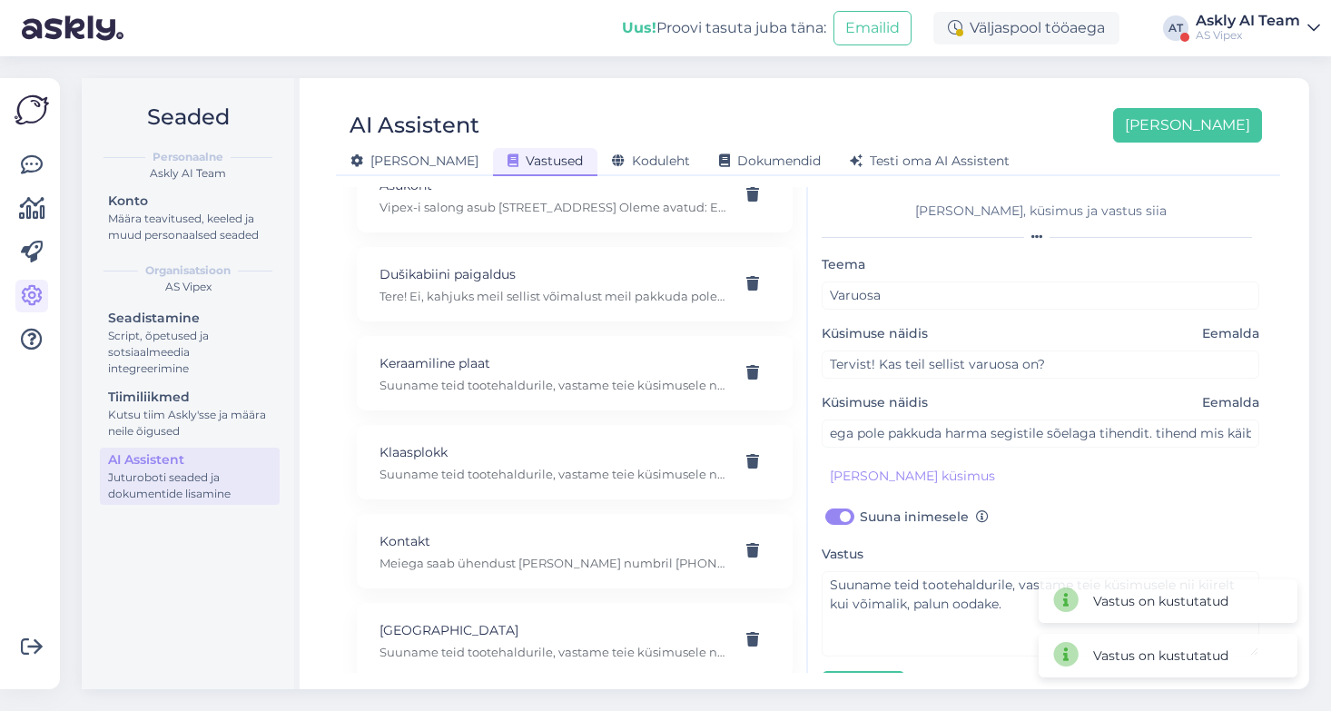
scroll to position [44, 0]
click at [669, 620] on p "Kontakt" at bounding box center [552, 630] width 347 height 20
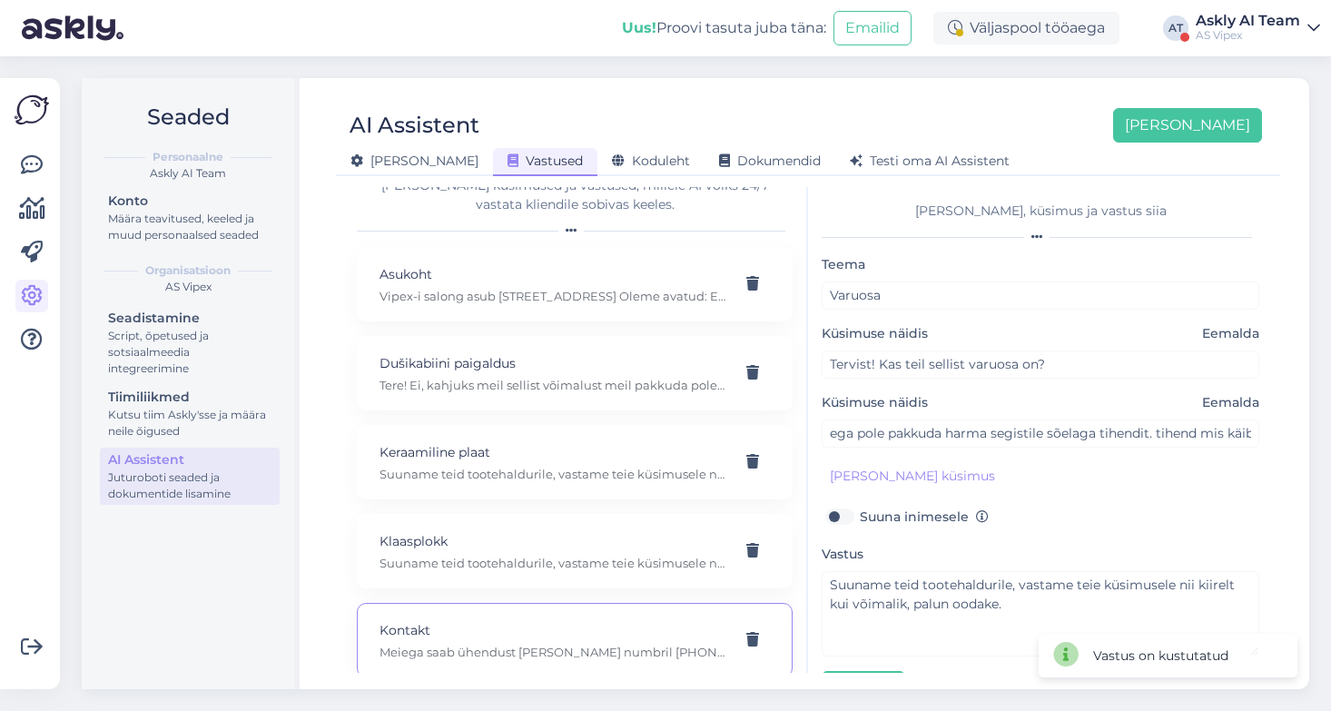
type input "Kontakt"
type input "Mis on teie telefoni number"
type input "Mis emailile kirjutada."
checkbox input "false"
type textarea "Meiega saab ühendust [PERSON_NAME] numbril [PHONE_NUMBER] ja emaili [PERSON_NAM…"
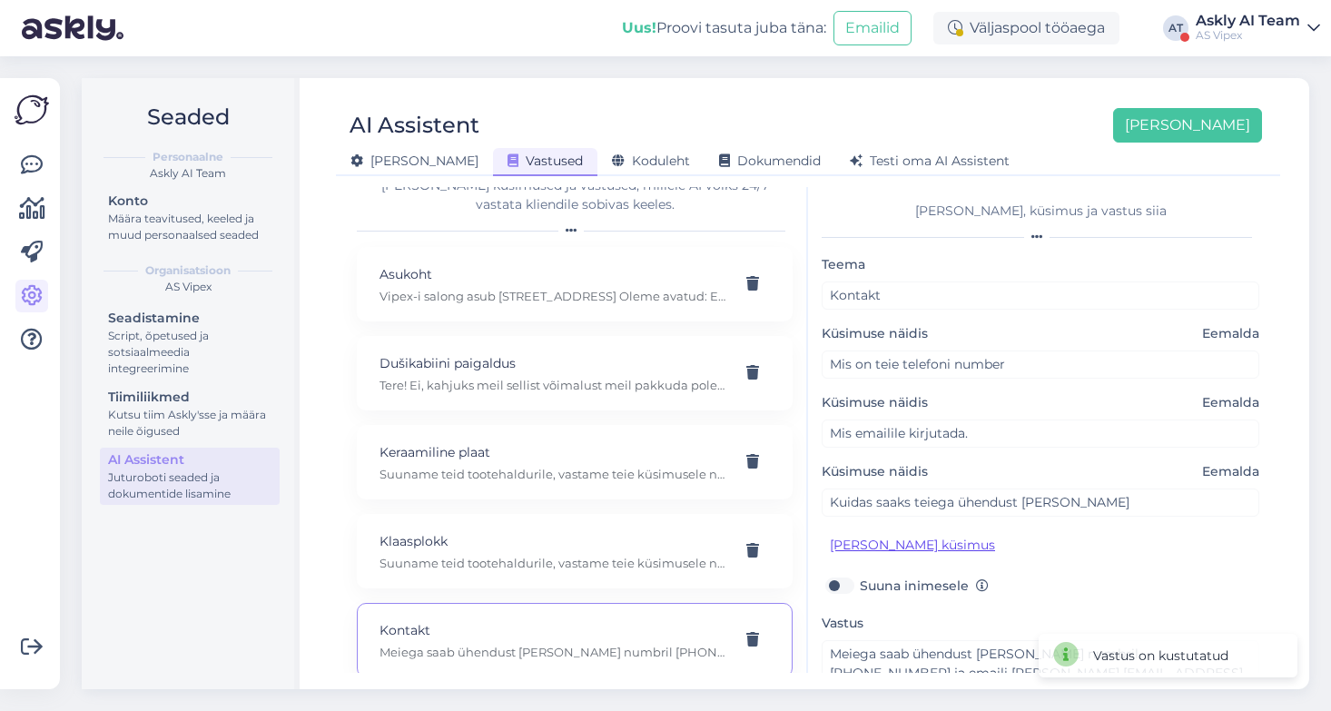
scroll to position [116, 0]
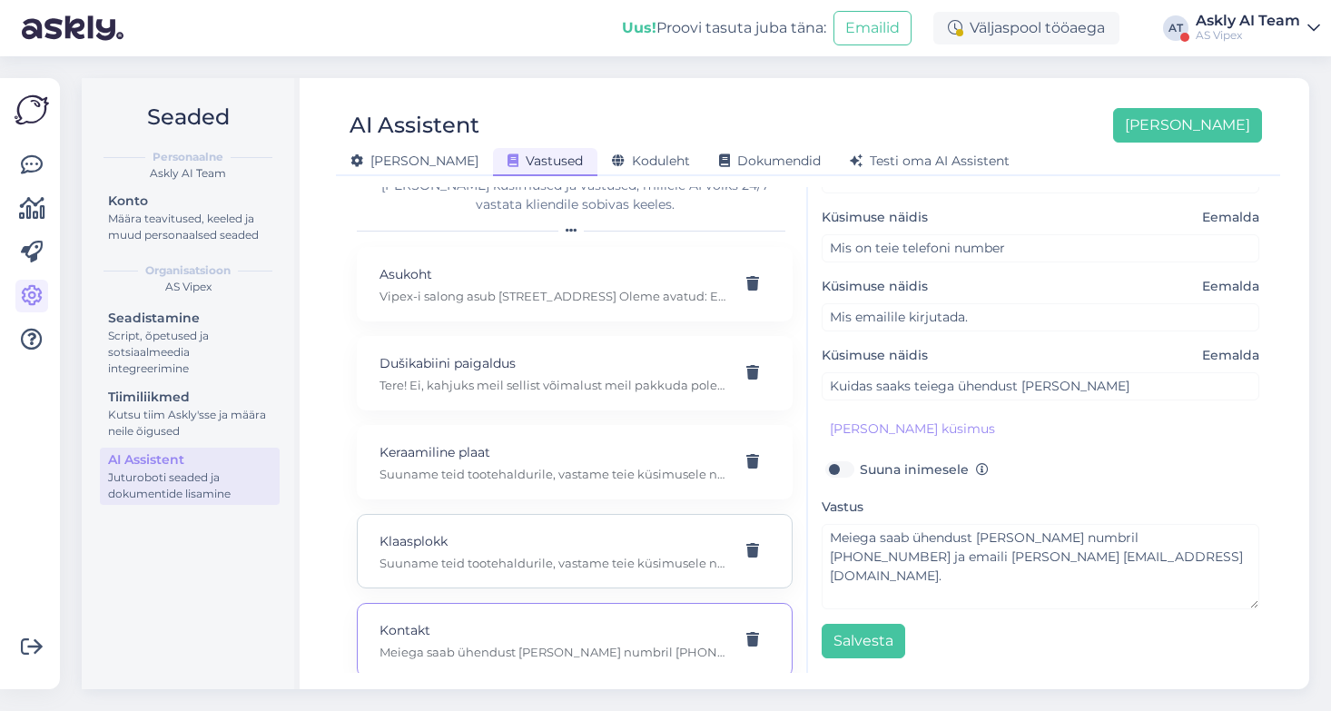
click at [551, 531] on p "Klaasplokk" at bounding box center [552, 541] width 347 height 20
type input "Klaasplokk"
type input "Tervist! Mul on küsimus klaasplokkide kohta."
checkbox input "true"
type textarea "Suuname teid tootehaldurile, vastame teie küsimusele nii kiirelt kui võimalik, …"
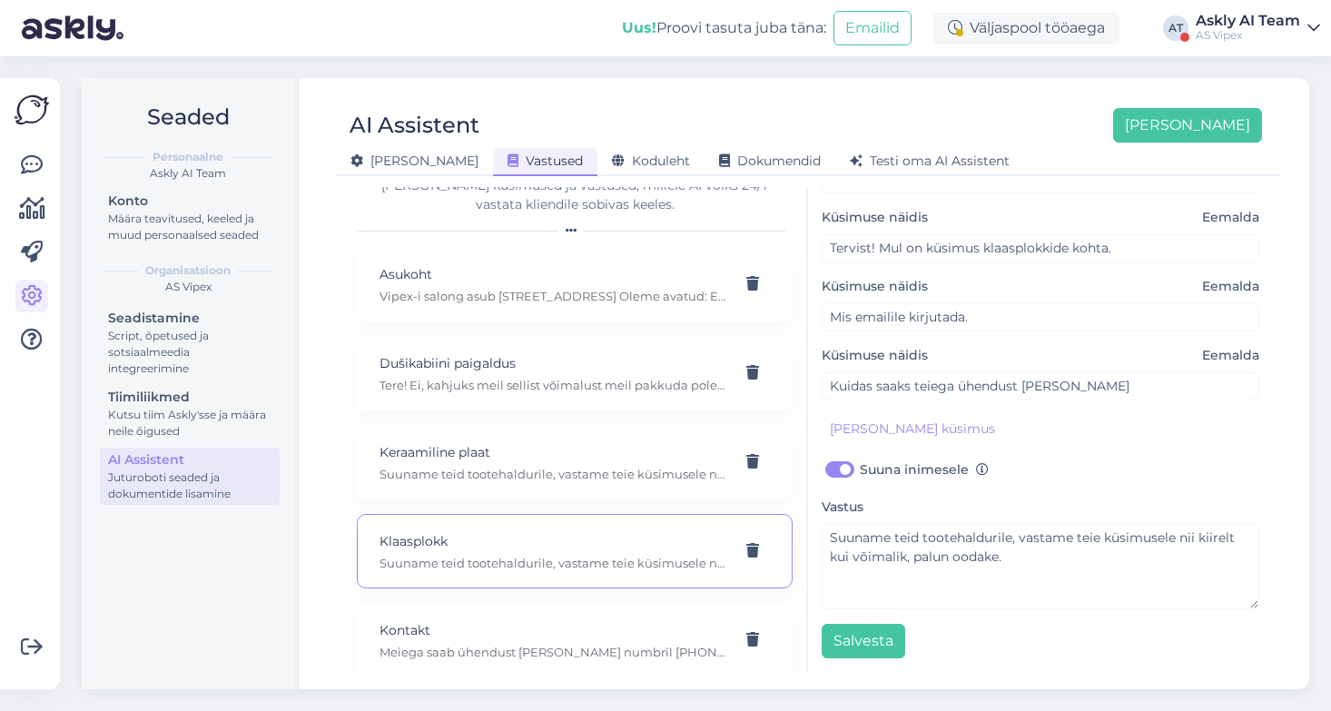
scroll to position [0, 0]
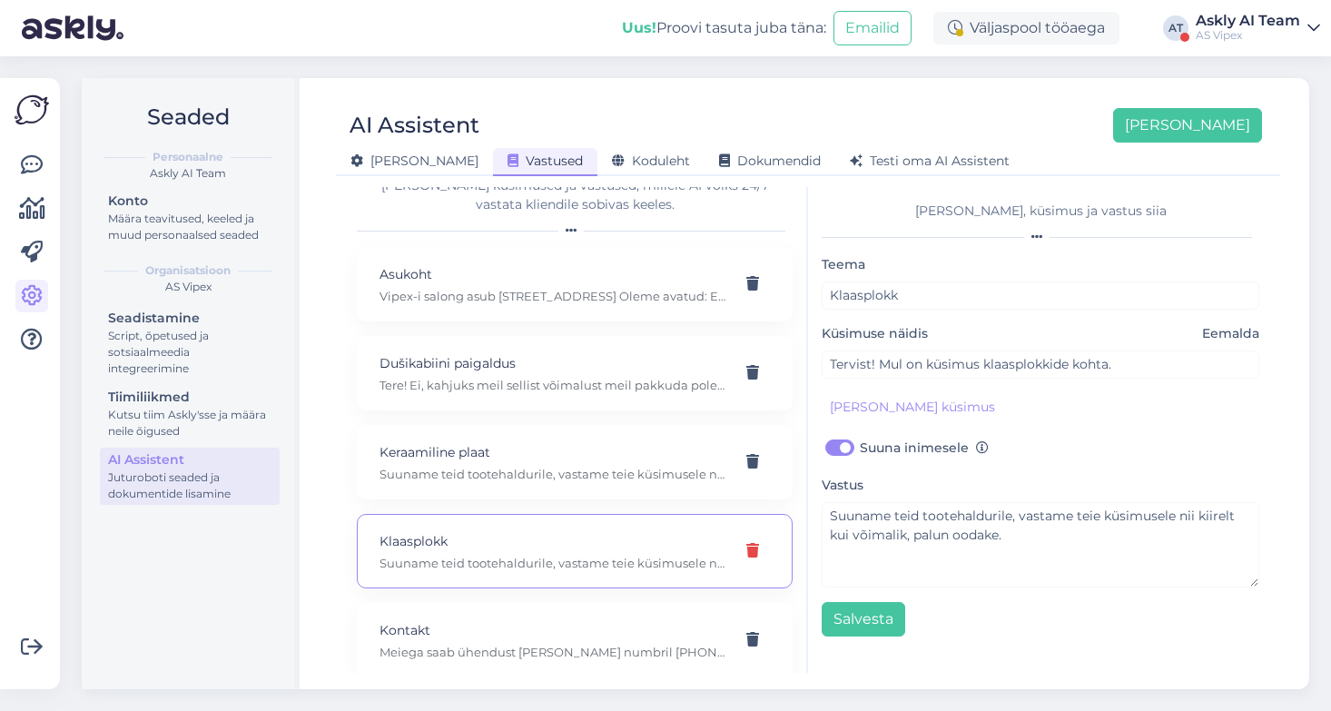
click at [753, 544] on icon at bounding box center [752, 551] width 13 height 15
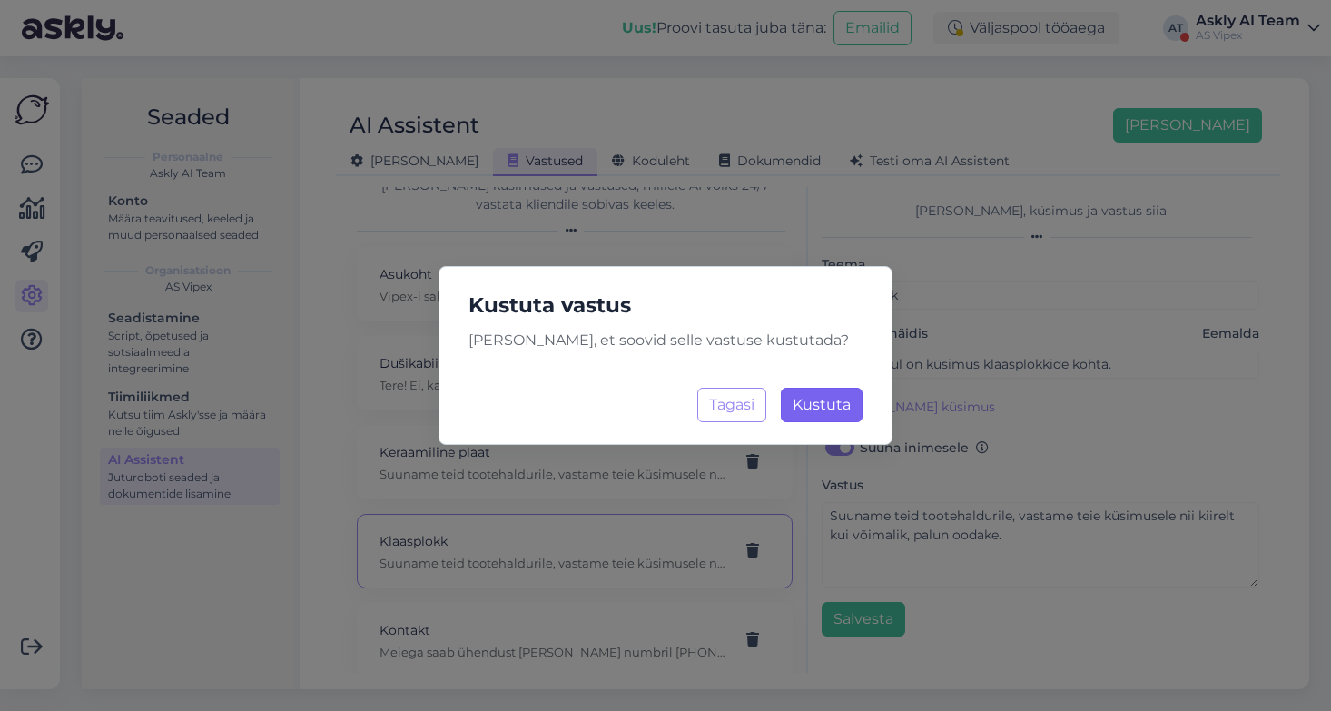
click at [817, 398] on span "Kustuta" at bounding box center [821, 404] width 58 height 17
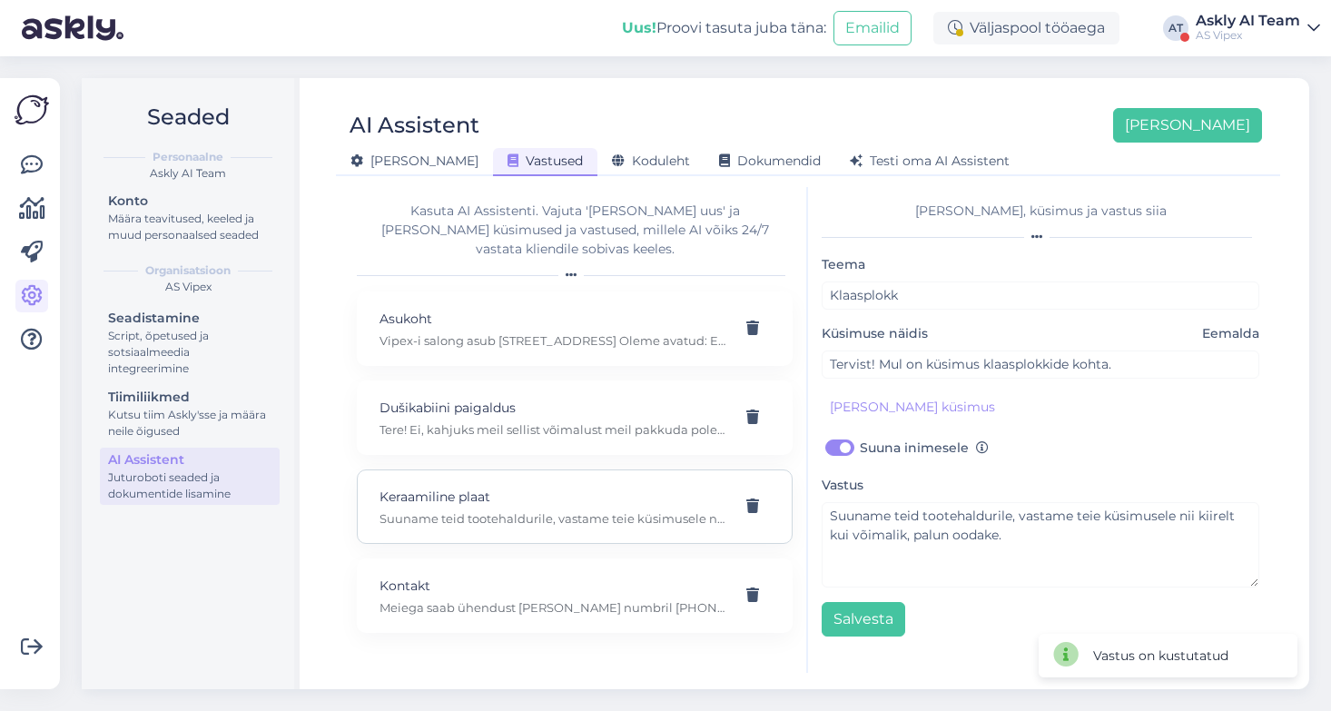
click at [661, 486] on p "Keraamiline plaat" at bounding box center [552, 496] width 347 height 20
type input "Keraamiline plaat"
type input "Tervist! Kas keraamiline plaat on saadaval?"
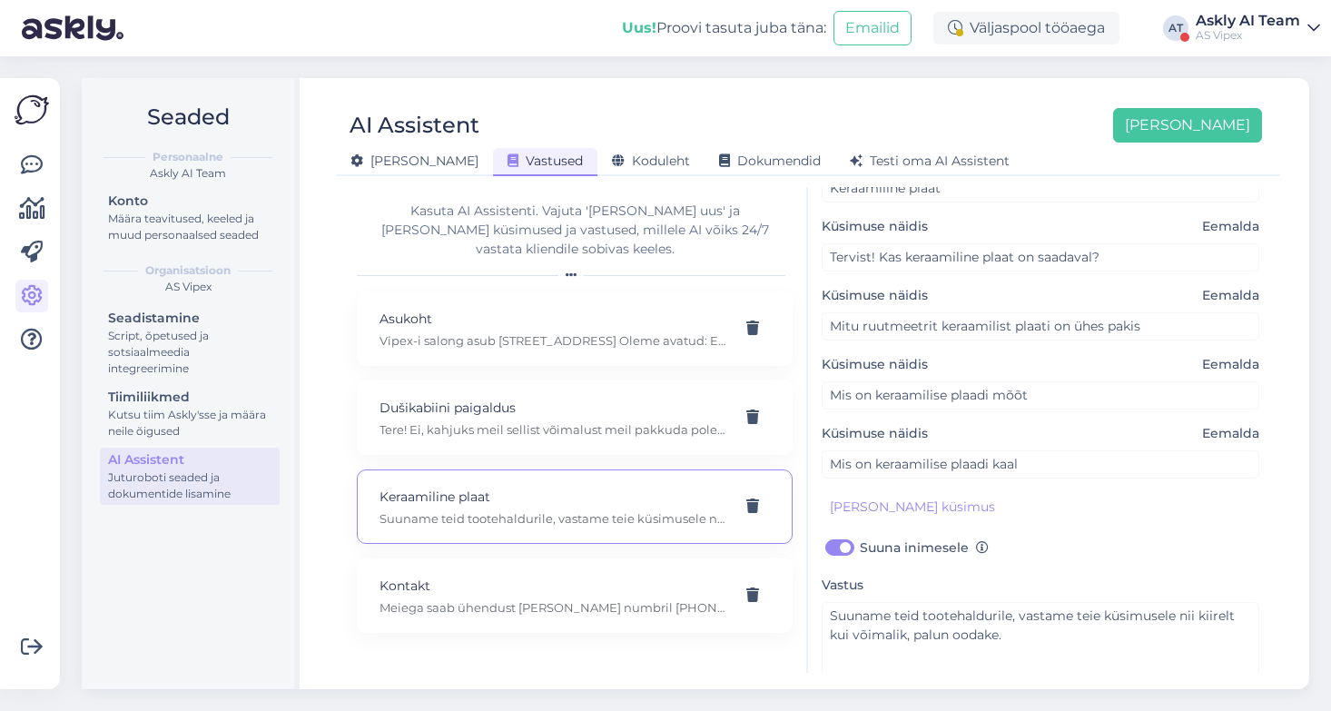
scroll to position [185, 0]
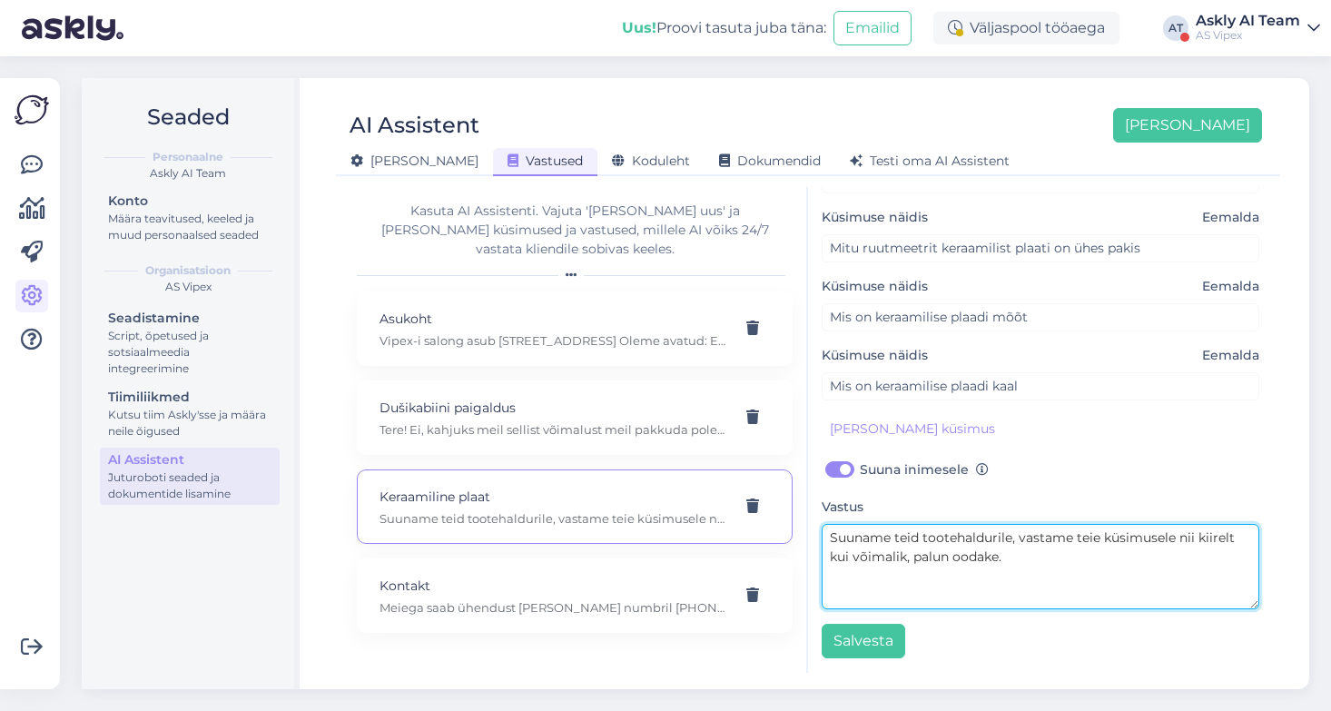
drag, startPoint x: 1018, startPoint y: 573, endPoint x: 742, endPoint y: 523, distance: 280.4
click at [742, 524] on div "Kasuta AI Assistenti. Vajuta '[PERSON_NAME] uus' ja [PERSON_NAME] küsimused ja …" at bounding box center [807, 430] width 929 height 486
click at [979, 554] on textarea "Suuname teid tootehaldurile, vastame teie küsimusele nii kiirelt kui võimalik, …" at bounding box center [1039, 566] width 437 height 85
click at [836, 540] on textarea "Suuname teid tootehaldurile, vastame teie küsimusele nii kiirelt kui võimalik, …" at bounding box center [1039, 566] width 437 height 85
click at [854, 556] on textarea "Tere, saatke palun plaadi link, nimi või tootekood ning suuname teid tootehaldu…" at bounding box center [1039, 566] width 437 height 85
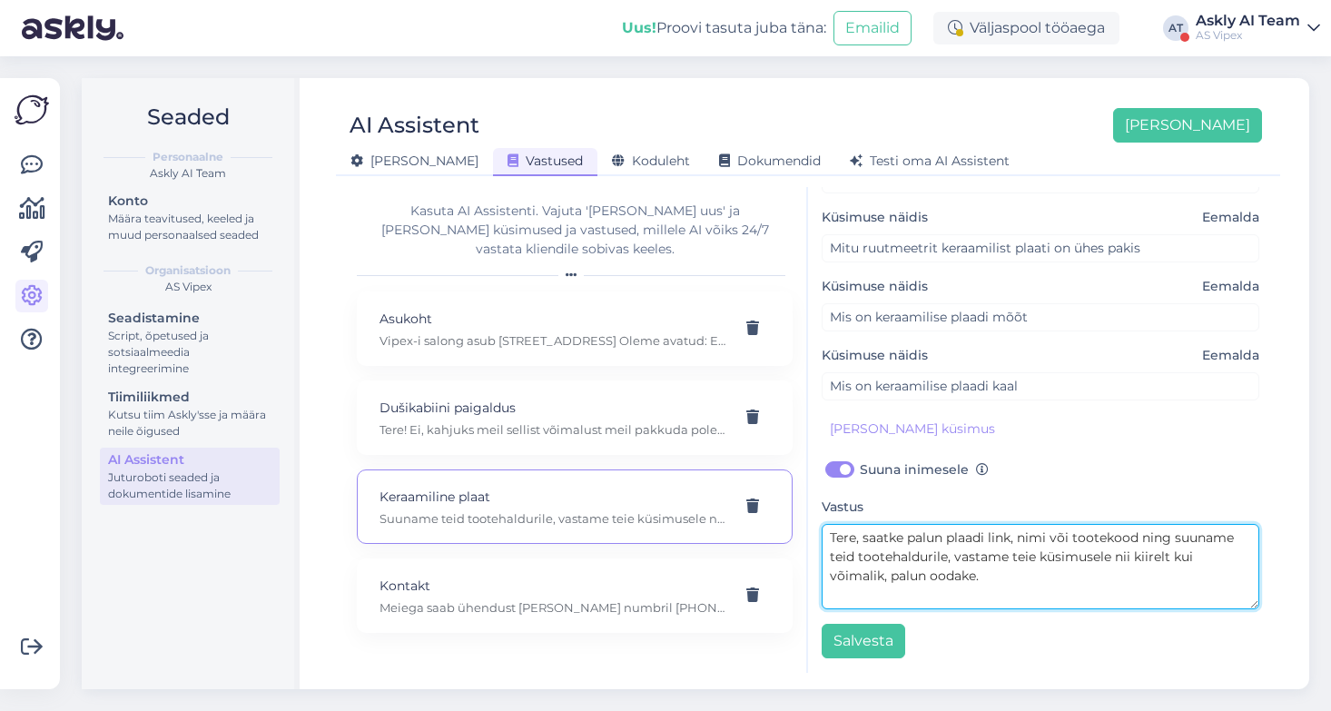
click at [960, 575] on textarea "Tere, saatke palun plaadi link, nimi või tootekood ning suuname teid tootehaldu…" at bounding box center [1039, 566] width 437 height 85
click at [951, 557] on textarea "Tere, saatke palun plaadi link, nimi või tootekood ning suuname teid tootehaldu…" at bounding box center [1039, 566] width 437 height 85
drag, startPoint x: 1112, startPoint y: 557, endPoint x: 1034, endPoint y: 556, distance: 78.1
click at [1034, 556] on textarea "Tere, saatke palun plaadi link, nimi või tootekood ning suuname teid tootehaldu…" at bounding box center [1039, 566] width 437 height 85
click at [954, 558] on textarea "Tere, saatke palun plaadi link, nimi või tootekood ning suuname teid tootehaldu…" at bounding box center [1039, 566] width 437 height 85
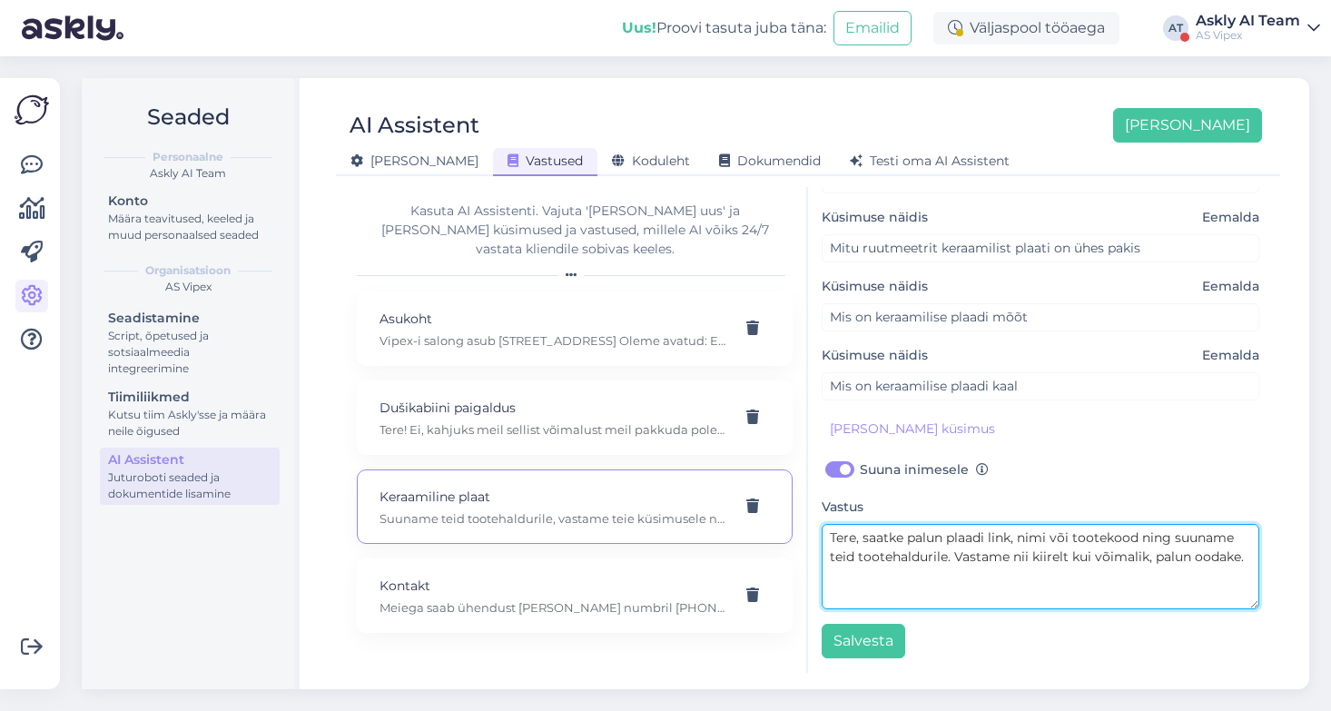
drag, startPoint x: 1004, startPoint y: 556, endPoint x: 966, endPoint y: 555, distance: 38.1
click at [966, 555] on textarea "Tere, saatke palun plaadi link, nimi või tootekood ning suuname teid tootehaldu…" at bounding box center [1039, 566] width 437 height 85
click at [996, 573] on textarea "Tere, saatke palun plaadi link, nimi või tootekood ning suuname teid tootehaldu…" at bounding box center [1039, 566] width 437 height 85
drag, startPoint x: 1005, startPoint y: 575, endPoint x: 884, endPoint y: 575, distance: 120.7
click at [884, 575] on textarea "Tere, saatke palun plaadi link, nimi või tootekood ning suuname teid tootehaldu…" at bounding box center [1039, 566] width 437 height 85
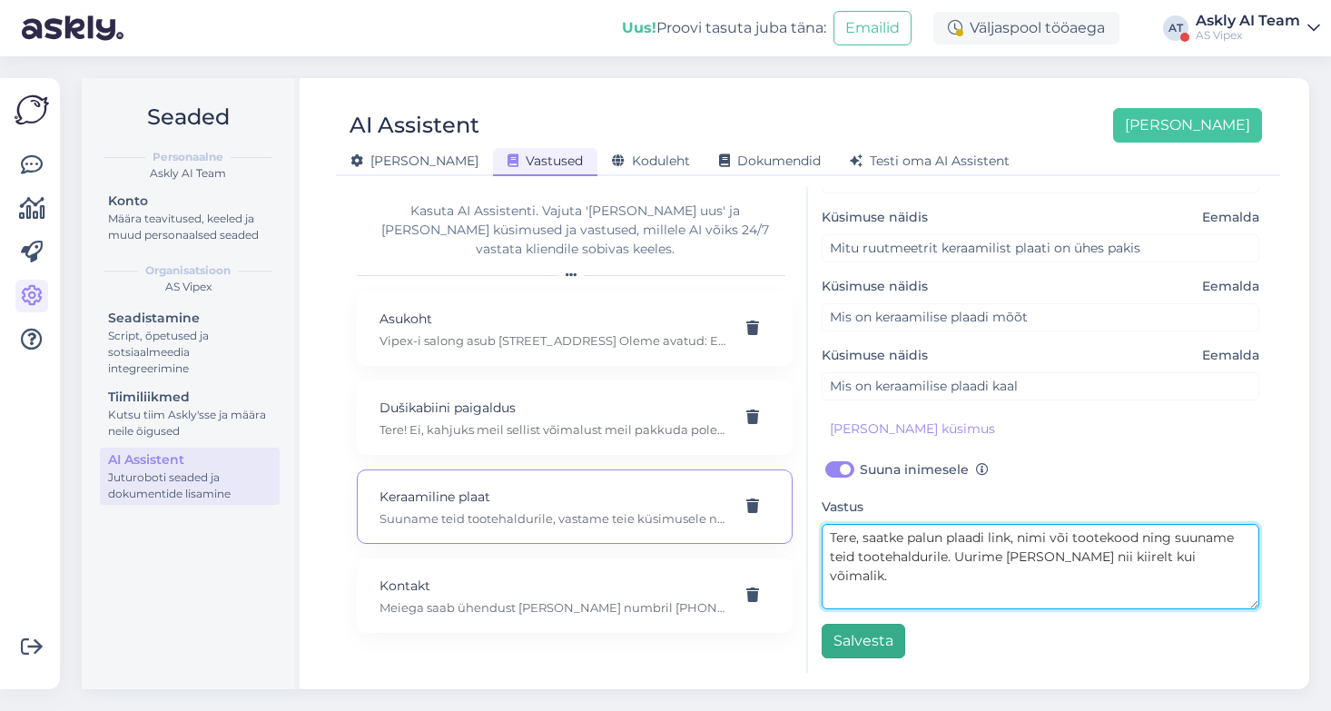
type textarea "Tere, saatke palun plaadi link, nimi või tootekood ning suuname teid tootehaldu…"
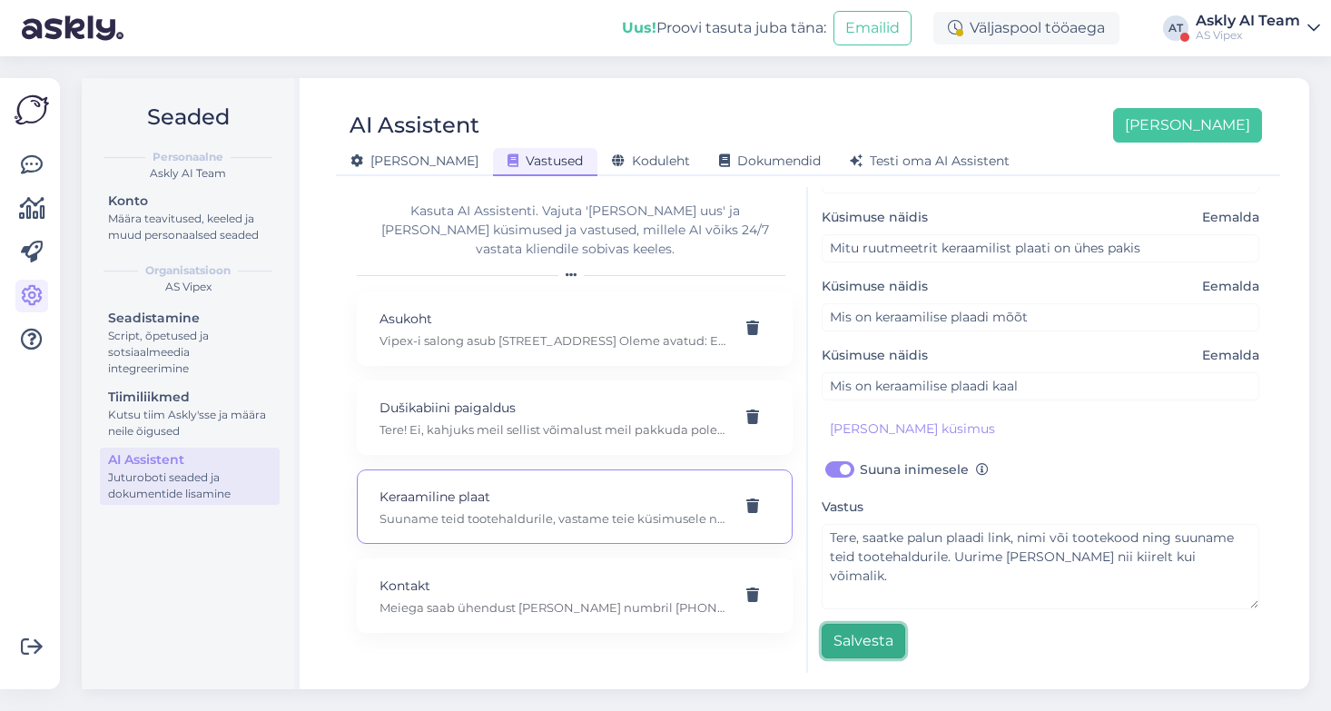
click at [850, 650] on button "Salvesta" at bounding box center [863, 641] width 84 height 34
click at [576, 421] on p "Tere! Ei, kahjuks meil sellist võimalust meil pakkuda pole. Võime soovitada spe…" at bounding box center [552, 429] width 347 height 16
type input "Dušikabiini paigaldus"
type input "Tere, kas dušikabiini ostuga/ lepingu ga, saab lisada ka paigalduse"
type textarea "Tere! Ei, kahjuks meil sellist võimalust meil pakkuda pole. Võime soovitada spe…"
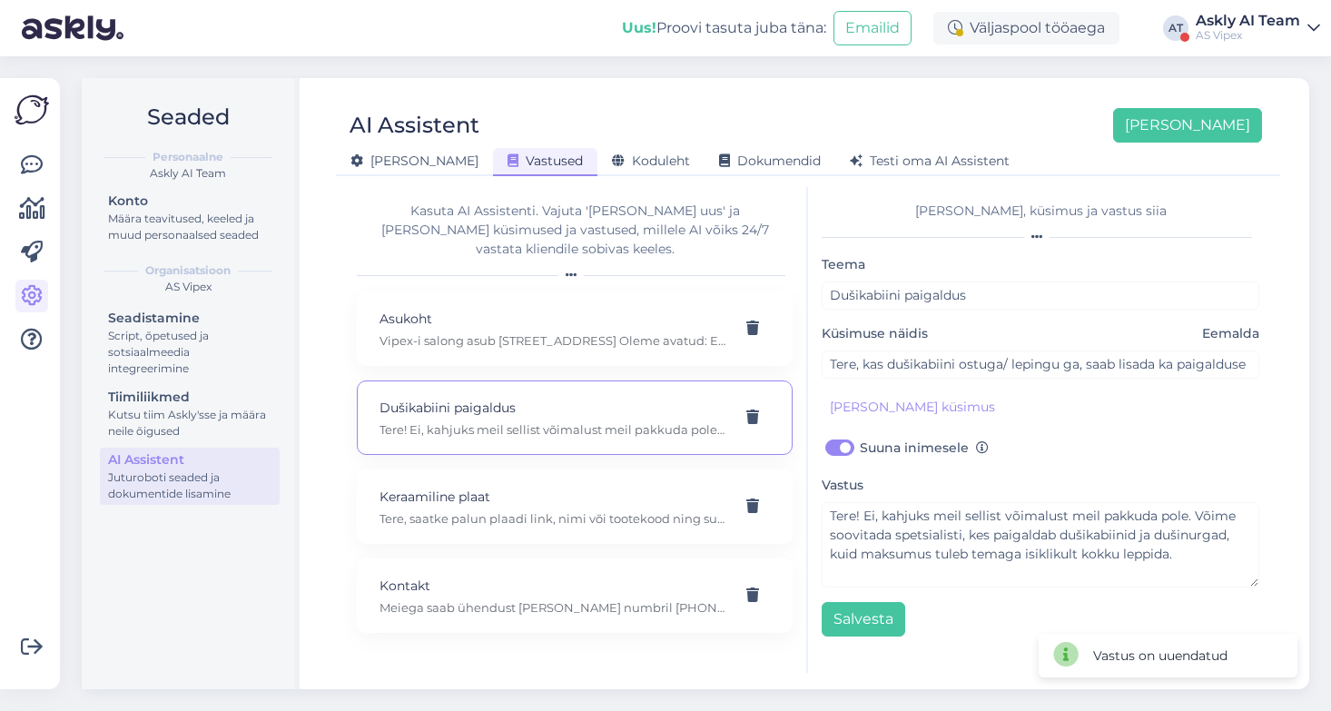
scroll to position [0, 0]
click at [554, 332] on p "Vipex-i salong asub [STREET_ADDRESS] Oleme avatud: E-R 8:00-17:00" at bounding box center [552, 340] width 347 height 16
type input "Asukoht"
type input "Kus asub vipex salong"
checkbox input "false"
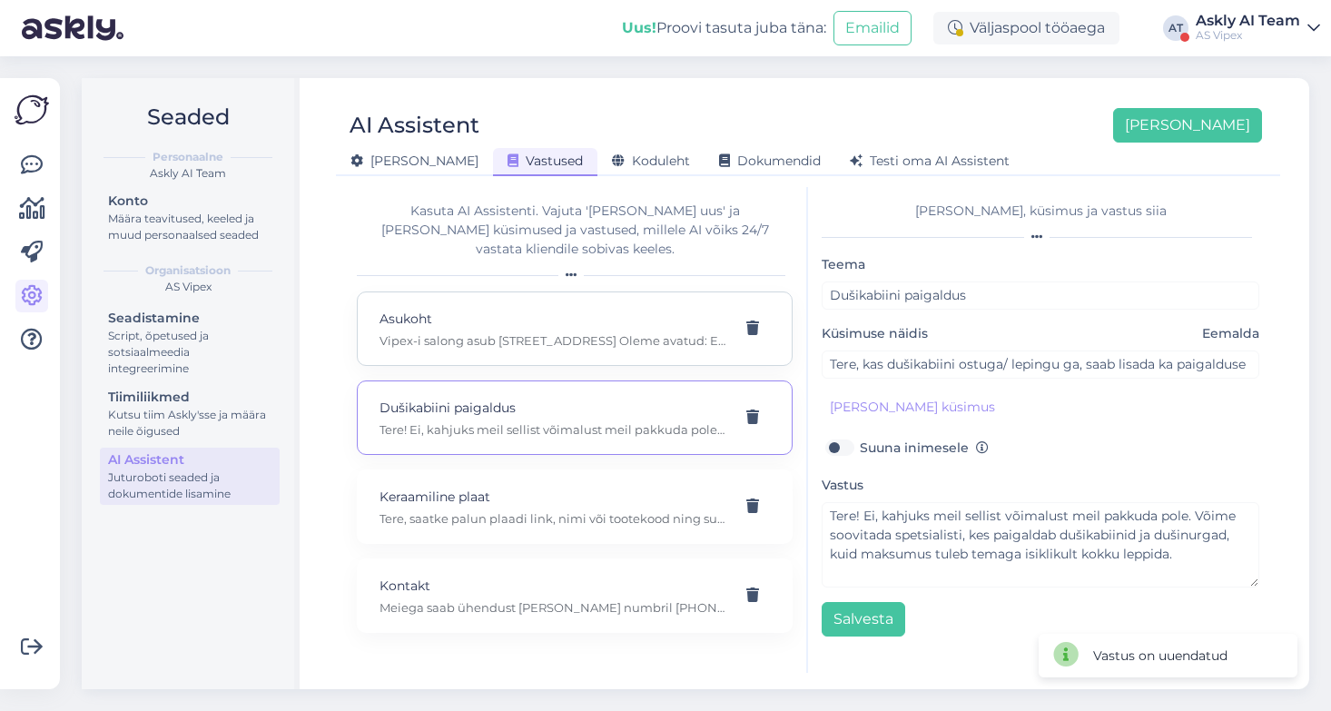
type textarea "Vipex-i salong asub [STREET_ADDRESS] Oleme avatud: E-R 8:00-17:00"
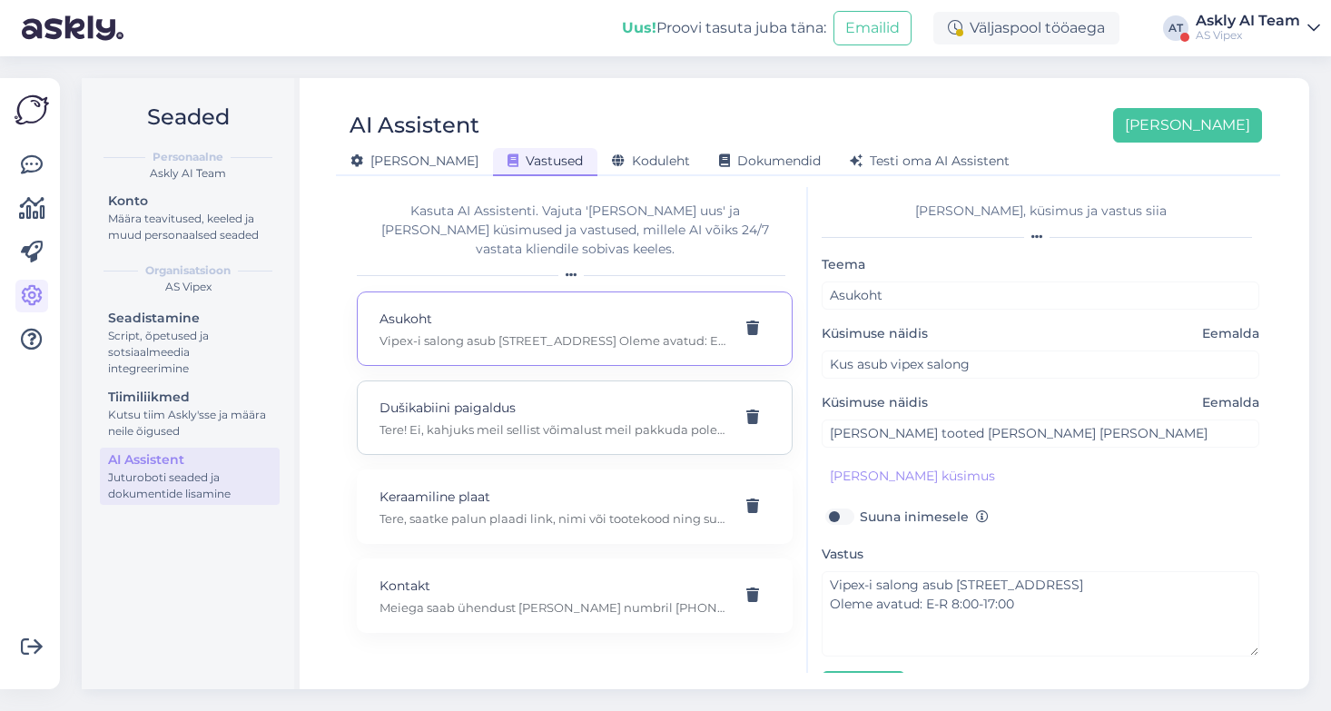
click at [562, 421] on p "Tere! Ei, kahjuks meil sellist võimalust meil pakkuda pole. Võime soovitada spe…" at bounding box center [552, 429] width 347 height 16
type input "Dušikabiini paigaldus"
type input "Tere, kas dušikabiini ostuga/ lepingu ga, saab lisada ka paigalduse"
checkbox input "true"
type textarea "Tere! Ei, kahjuks meil sellist võimalust meil pakkuda pole. Võime soovitada spe…"
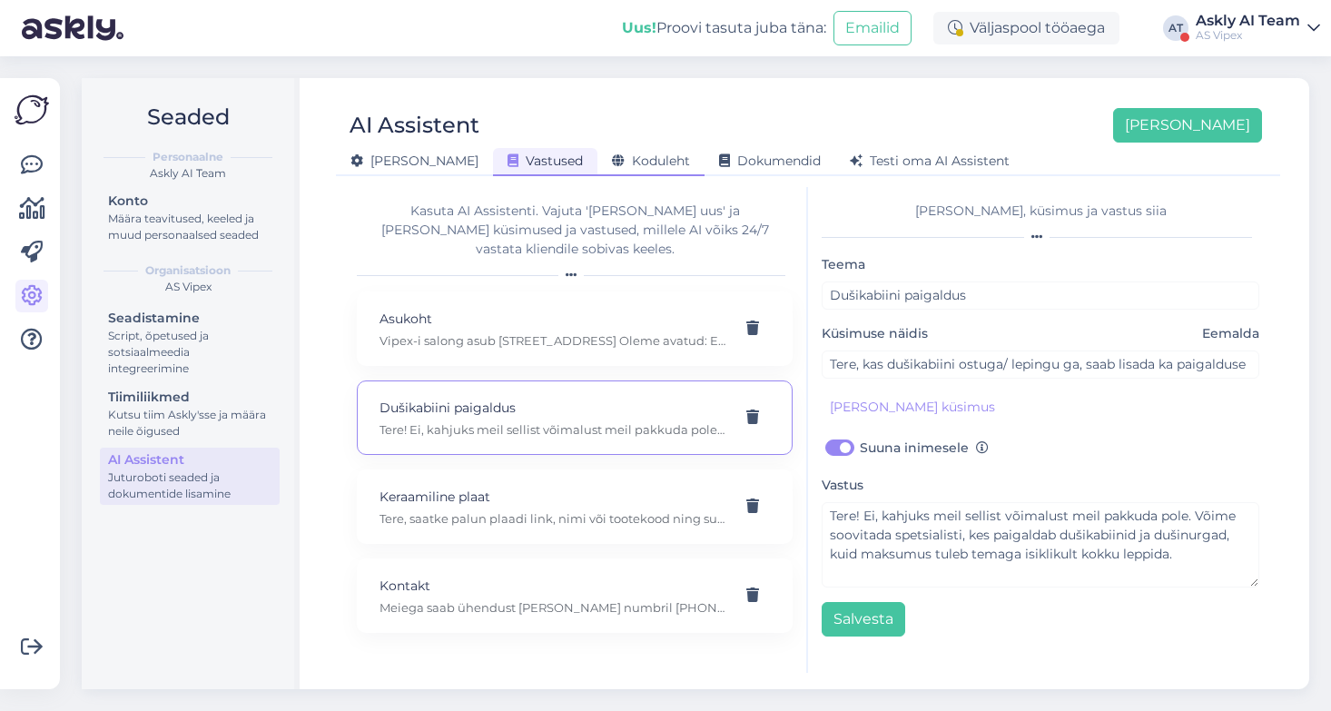
click at [612, 162] on span "Koduleht" at bounding box center [651, 160] width 78 height 16
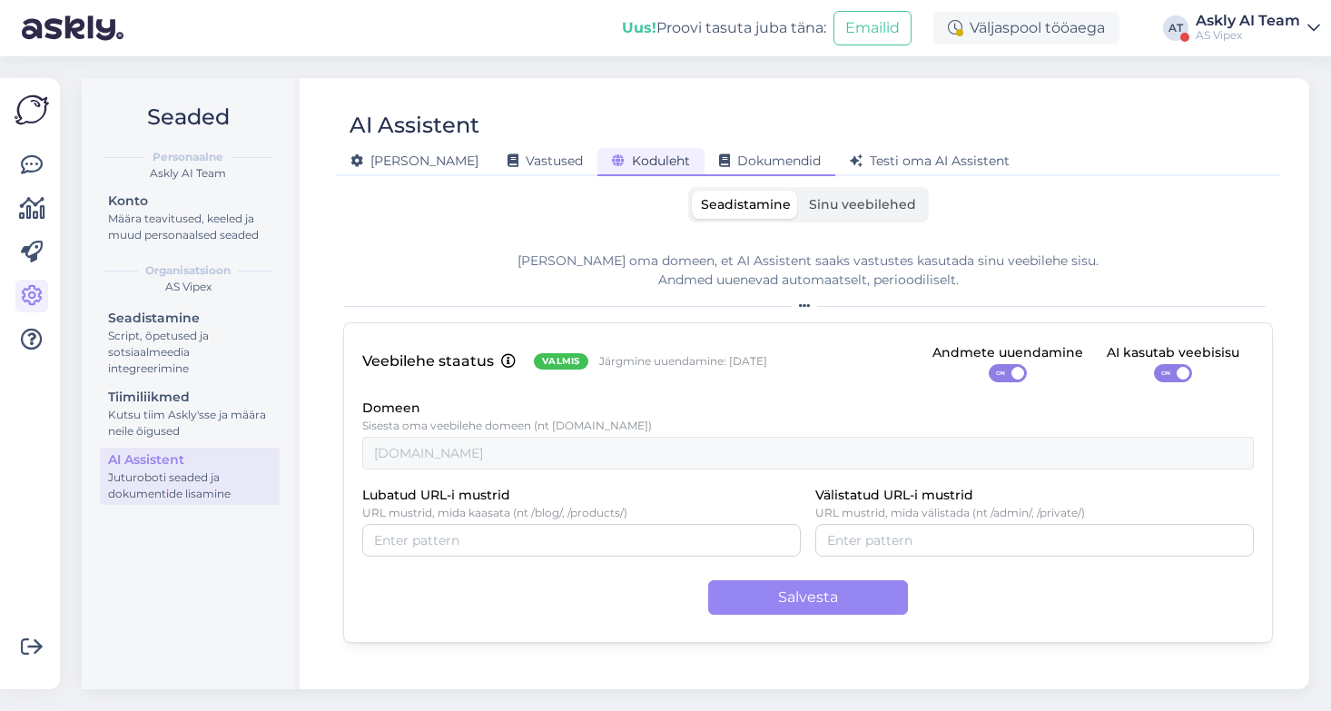
click at [719, 167] on span "Dokumendid" at bounding box center [770, 160] width 102 height 16
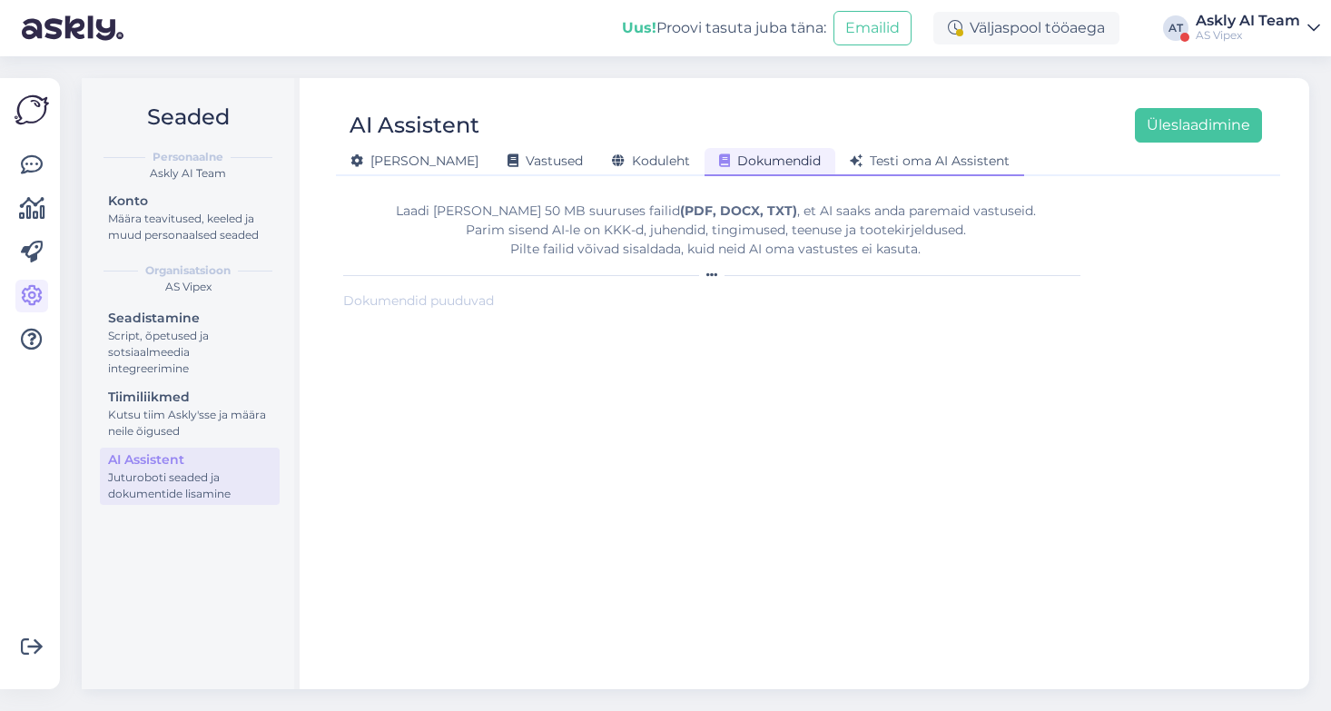
click at [844, 173] on div "Testi oma AI Assistent" at bounding box center [929, 162] width 189 height 28
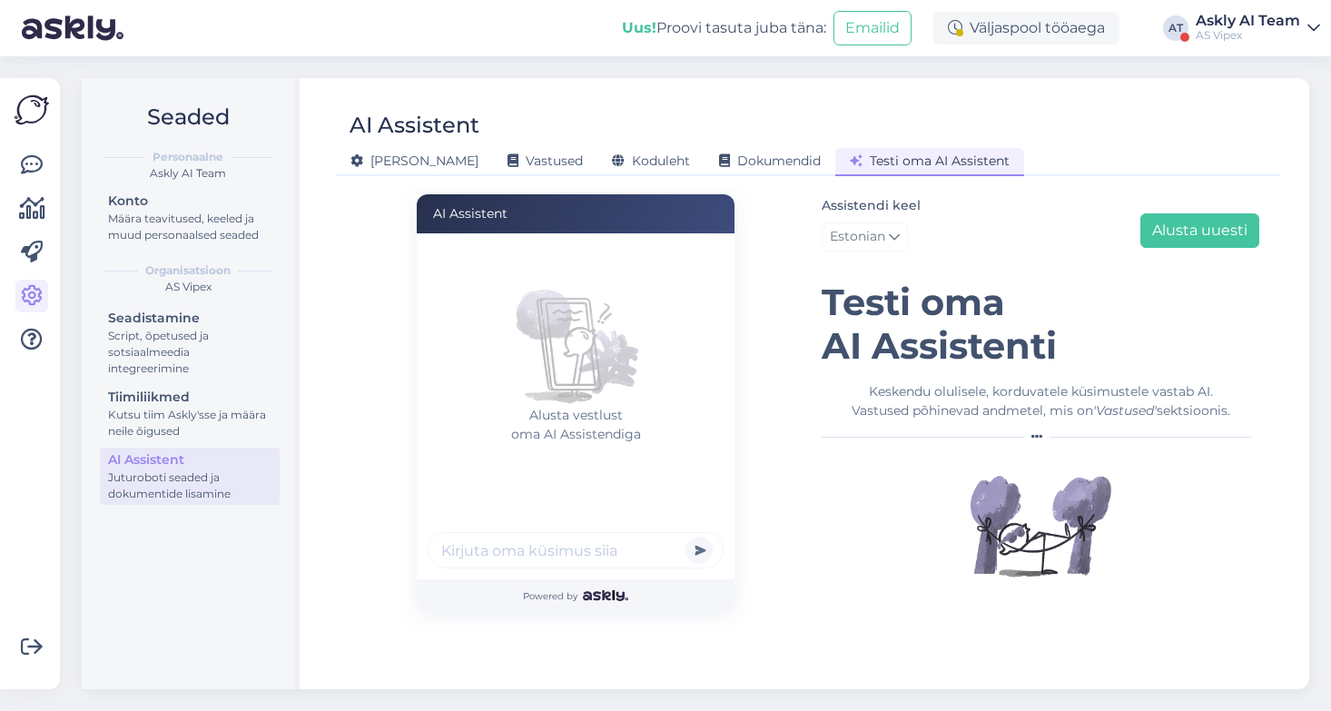
click at [526, 544] on input "text" at bounding box center [575, 550] width 296 height 36
type input "kas harma plaadid on [GEOGRAPHIC_DATA]?"
click at [685, 536] on button "submit" at bounding box center [698, 549] width 27 height 27
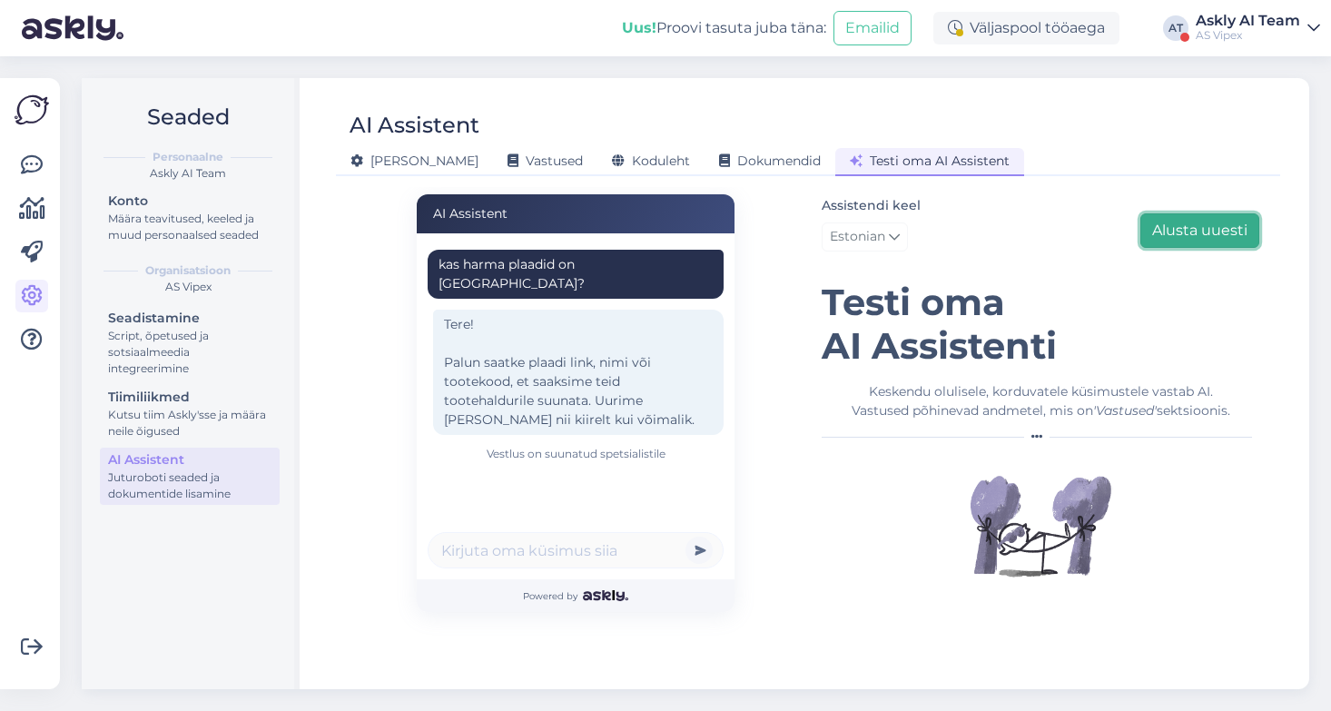
click at [1237, 233] on button "Alusta uuesti" at bounding box center [1199, 230] width 119 height 34
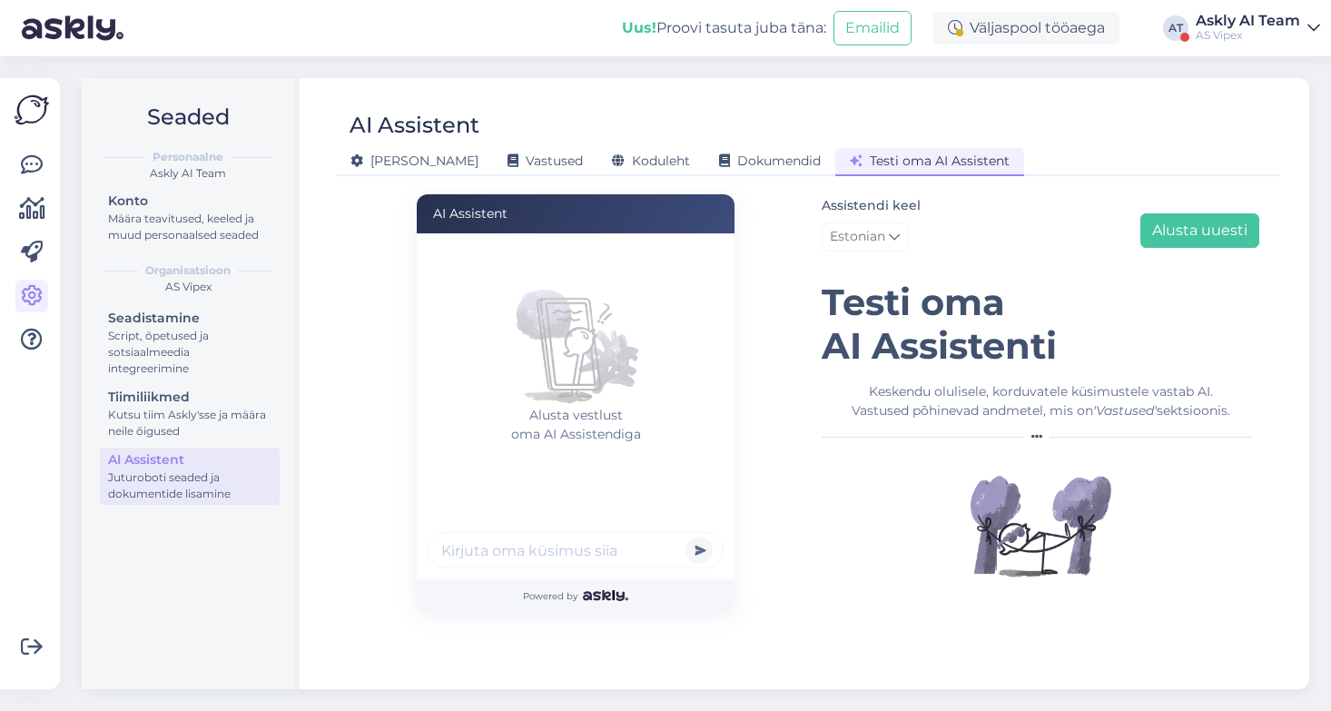
click at [621, 546] on input "text" at bounding box center [575, 550] width 296 height 36
type input "kas aiatoolid on [GEOGRAPHIC_DATA]?"
click at [685, 536] on button "submit" at bounding box center [698, 549] width 27 height 27
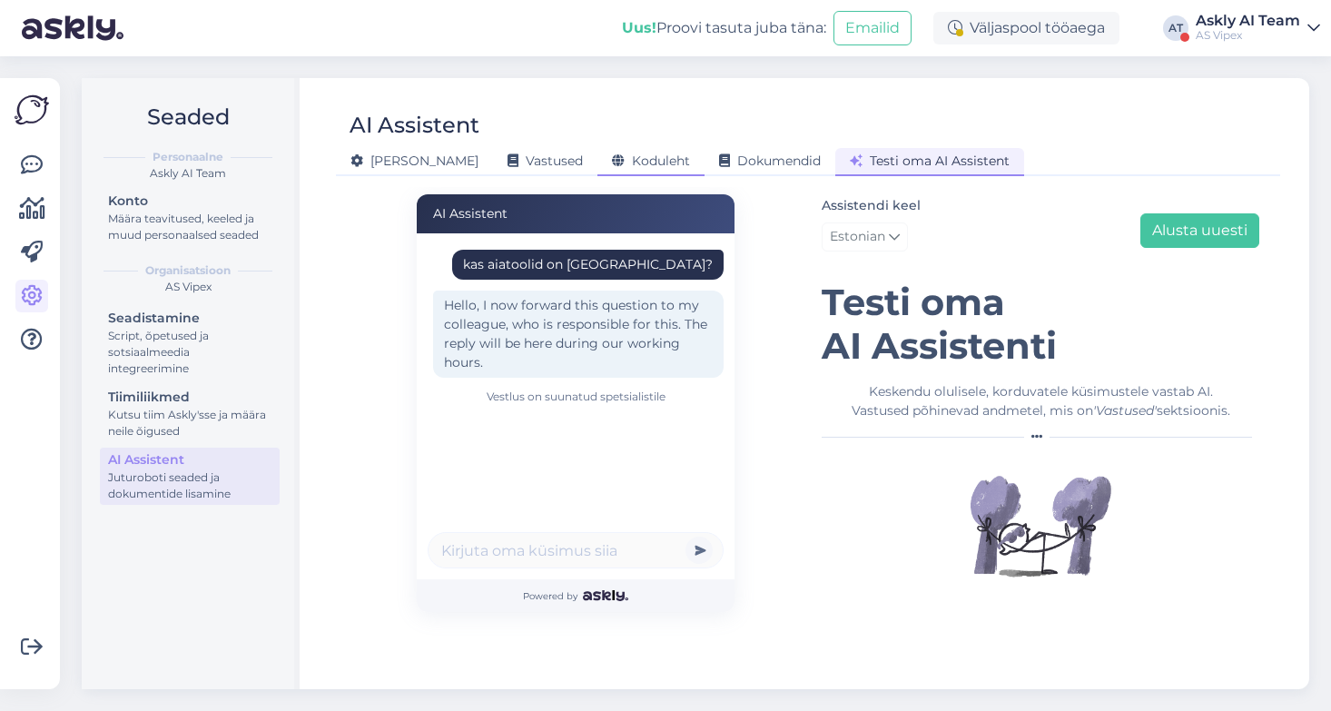
click at [597, 152] on div "Koduleht" at bounding box center [650, 162] width 107 height 28
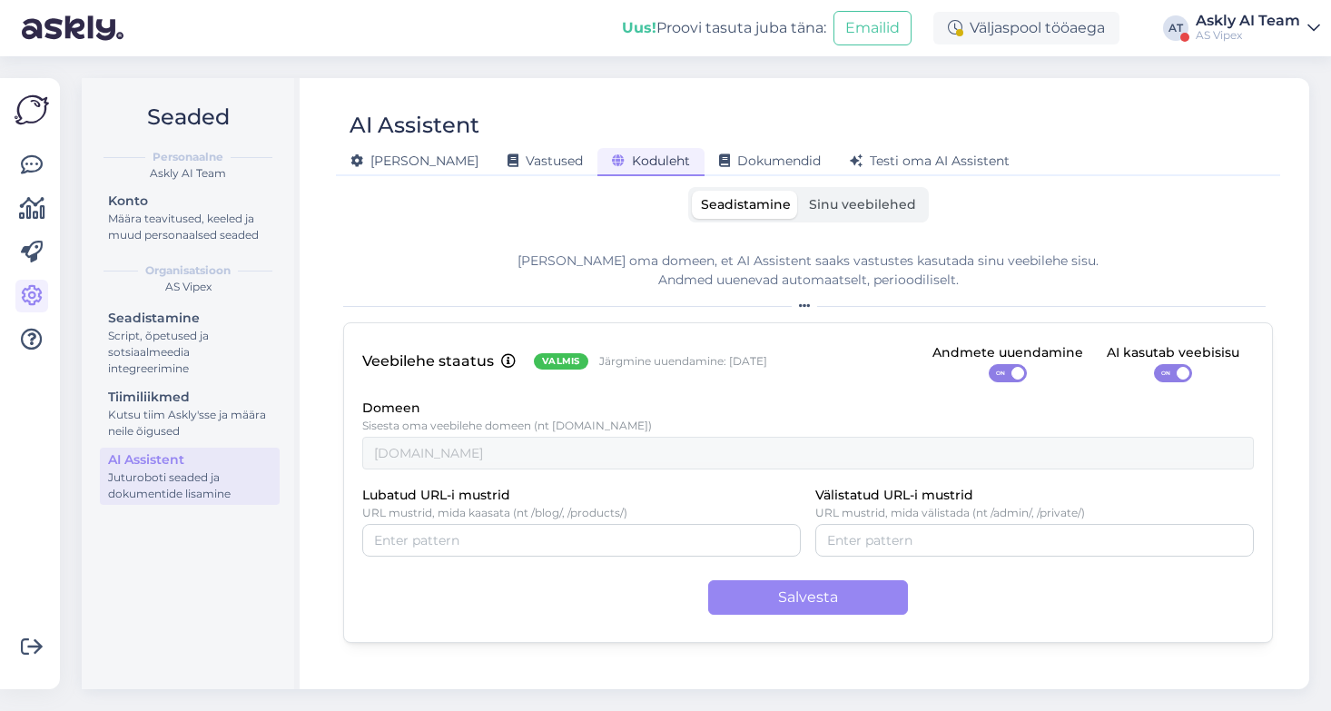
click at [862, 200] on span "Sinu veebilehed" at bounding box center [862, 204] width 107 height 16
click at [800, 191] on input "Sinu veebilehed" at bounding box center [800, 191] width 0 height 0
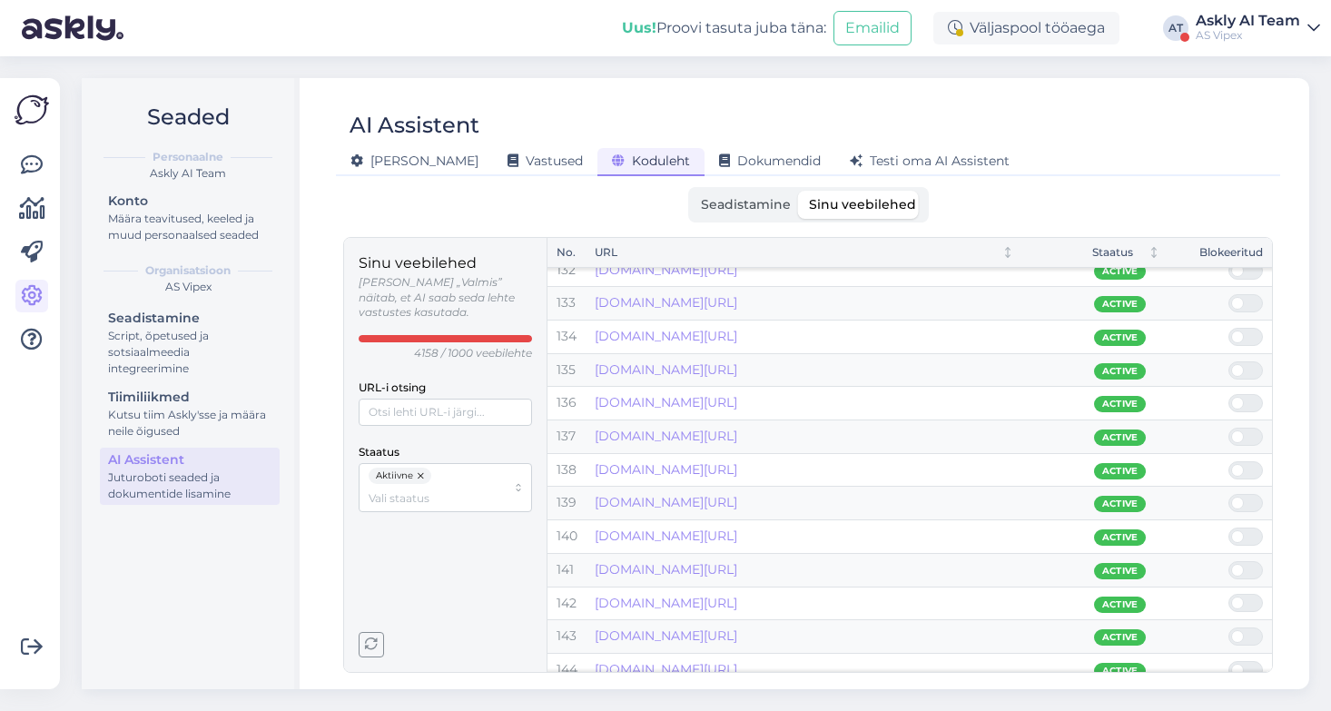
scroll to position [4593, 0]
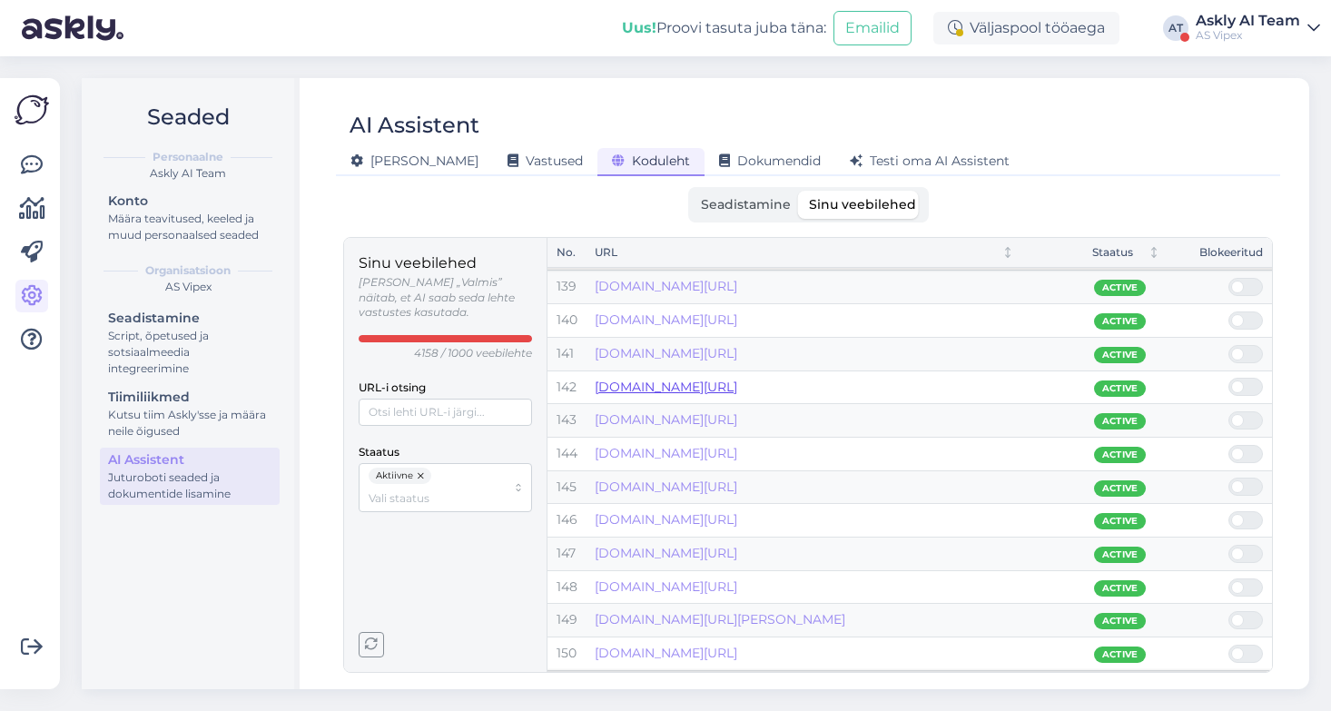
click at [710, 389] on link "[DOMAIN_NAME][URL]" at bounding box center [665, 386] width 142 height 16
click at [29, 166] on icon at bounding box center [32, 165] width 22 height 22
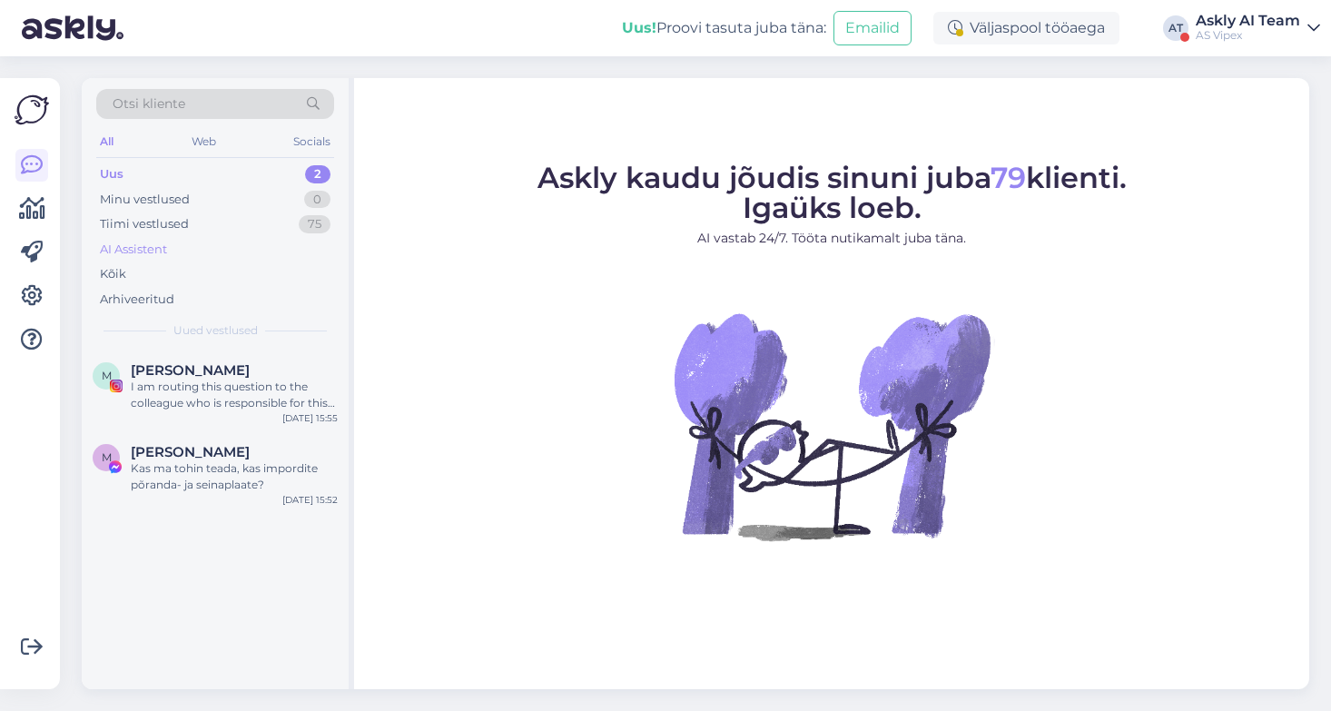
click at [170, 237] on div "AI Assistent" at bounding box center [215, 249] width 238 height 25
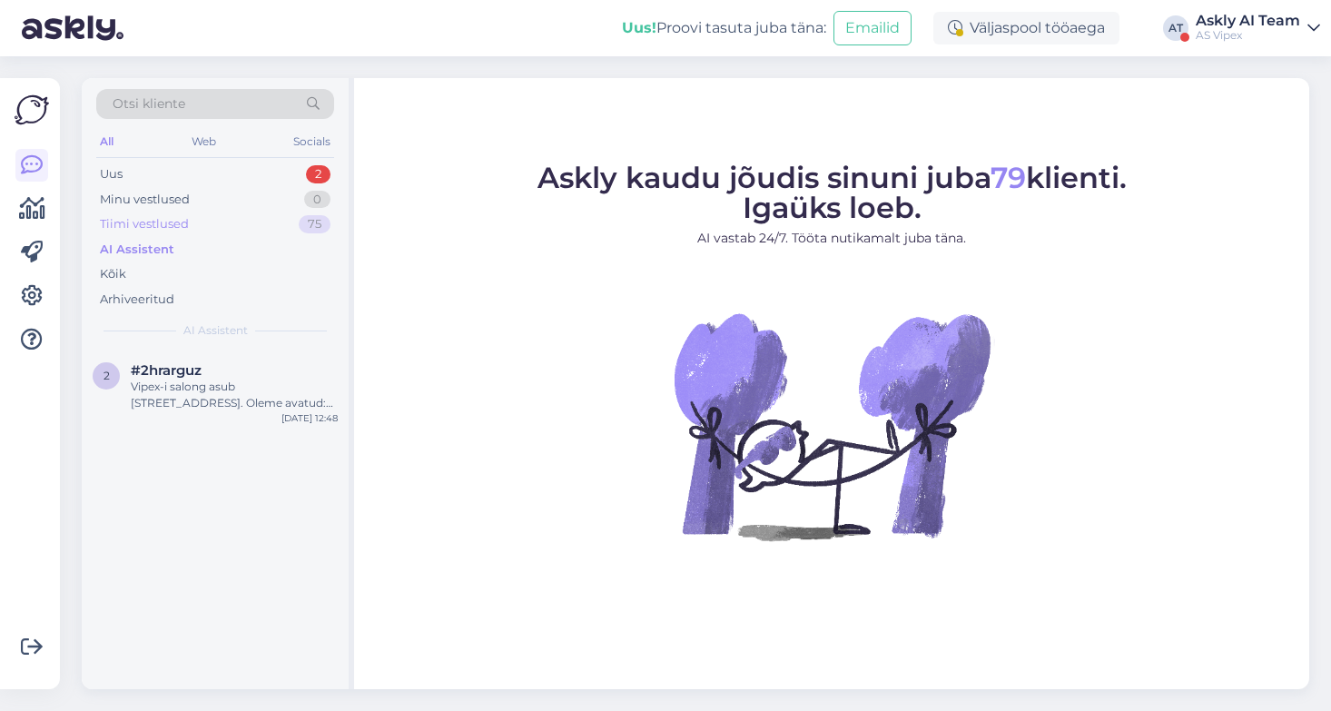
click at [165, 224] on div "Tiimi vestlused" at bounding box center [144, 224] width 89 height 18
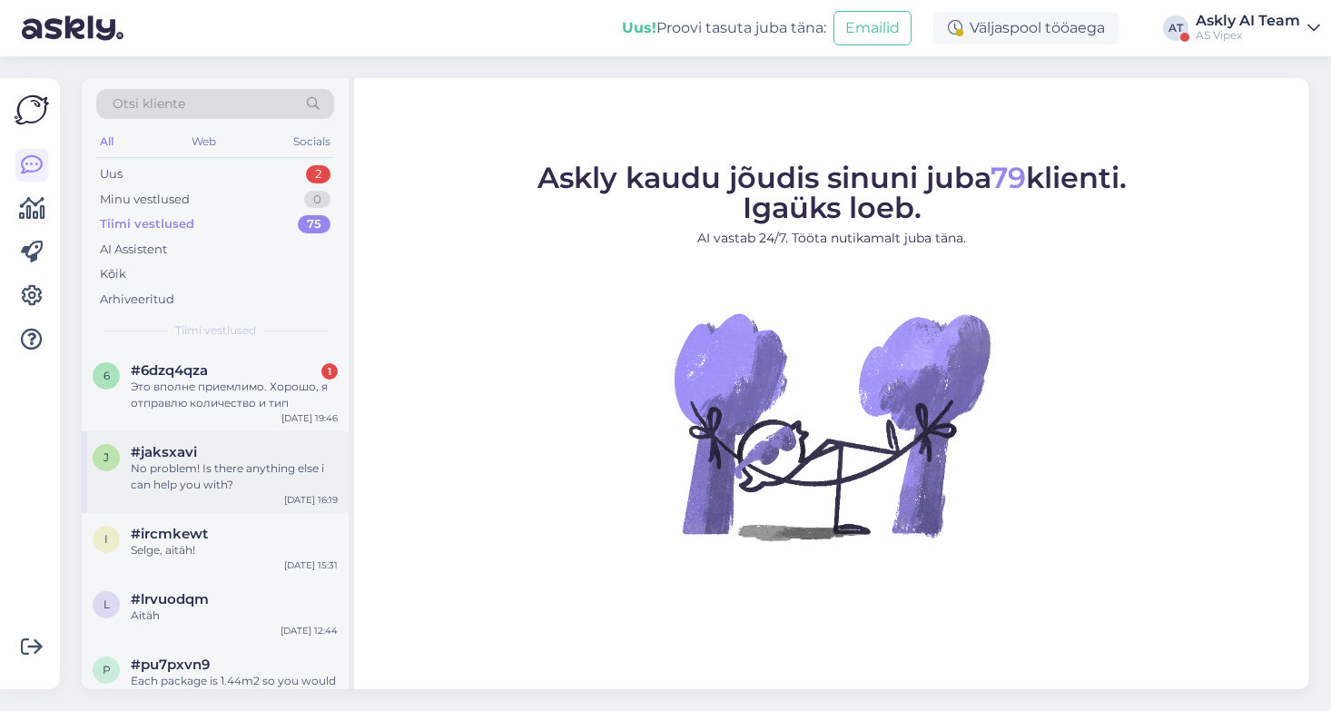
click at [247, 452] on div "#jaksxavi" at bounding box center [234, 452] width 207 height 16
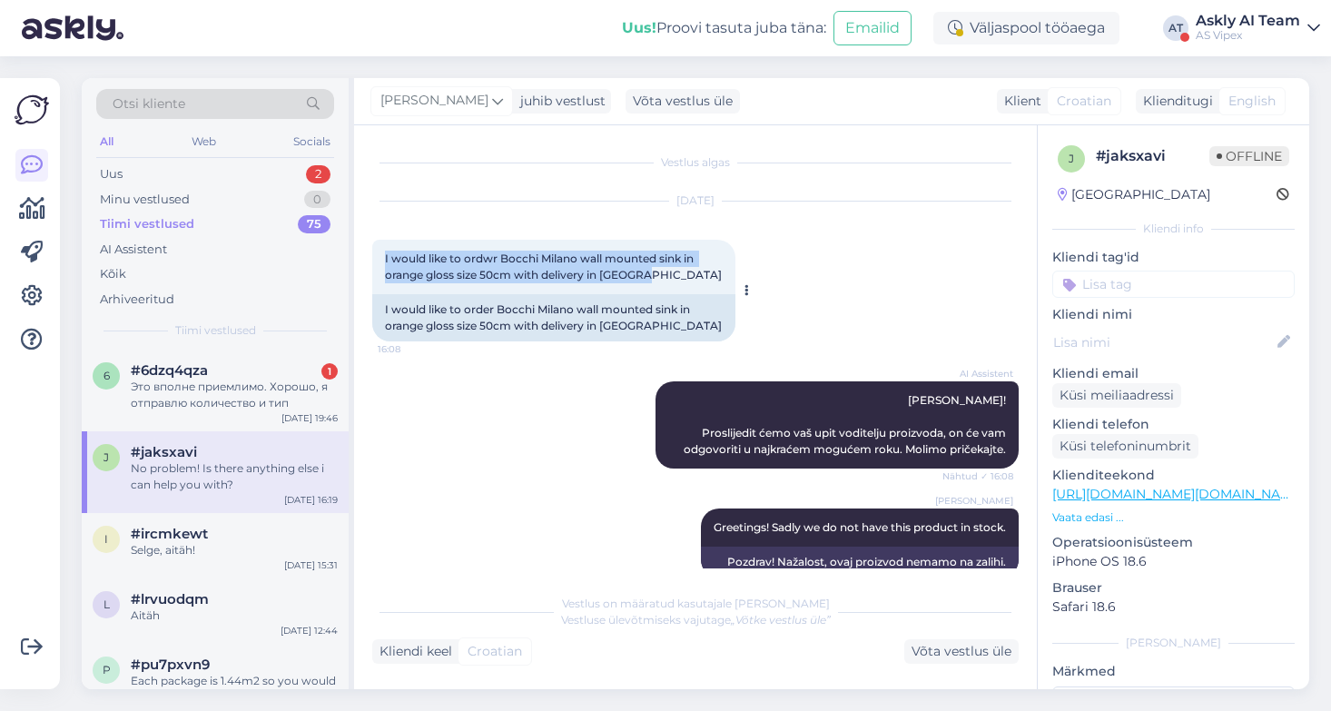
drag, startPoint x: 669, startPoint y: 273, endPoint x: 374, endPoint y: 248, distance: 296.1
click at [374, 248] on div "I would like to ordwr Bocchi Milano wall mounted sink in orange gloss size 50cm…" at bounding box center [553, 267] width 363 height 54
copy span "I would like to ordwr Bocchi Milano wall mounted sink in orange gloss size 50cm…"
click at [535, 391] on div "AI Assistent [PERSON_NAME]! Proslijedit ćemo vaš upit voditelju proizvoda, on ć…" at bounding box center [695, 424] width 646 height 127
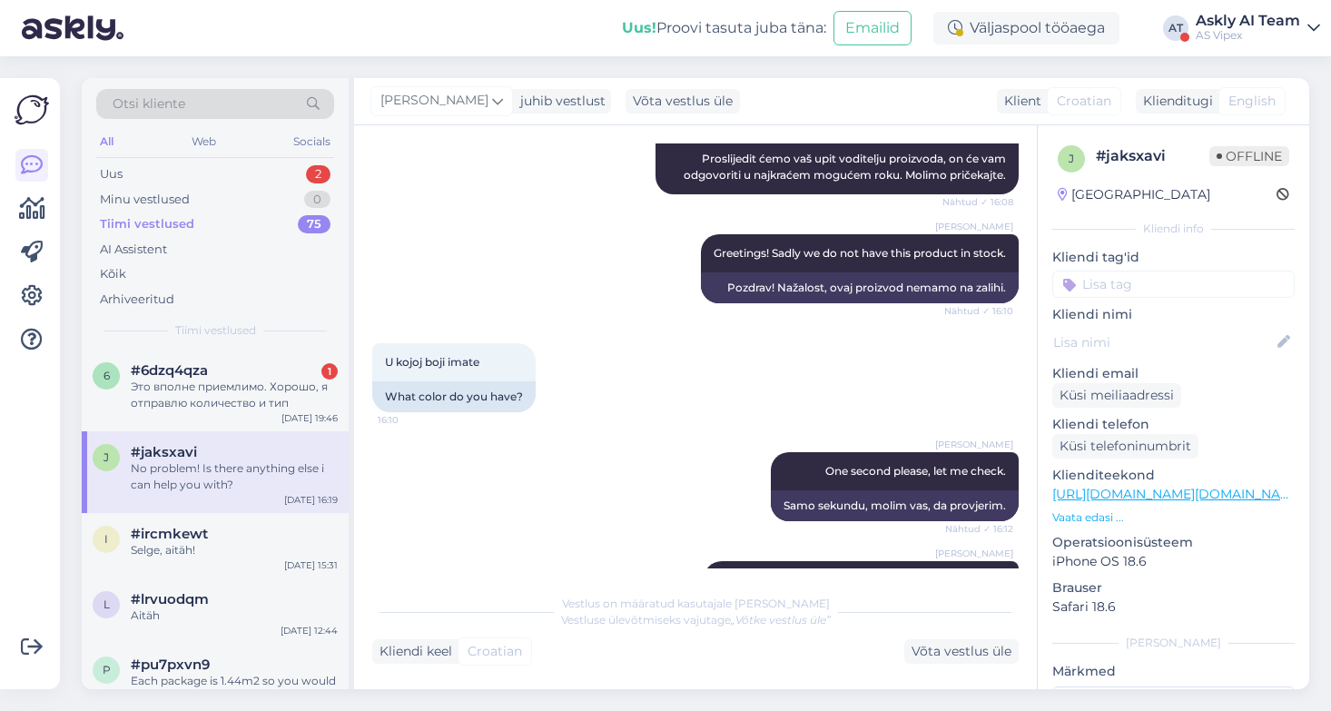
scroll to position [290, 0]
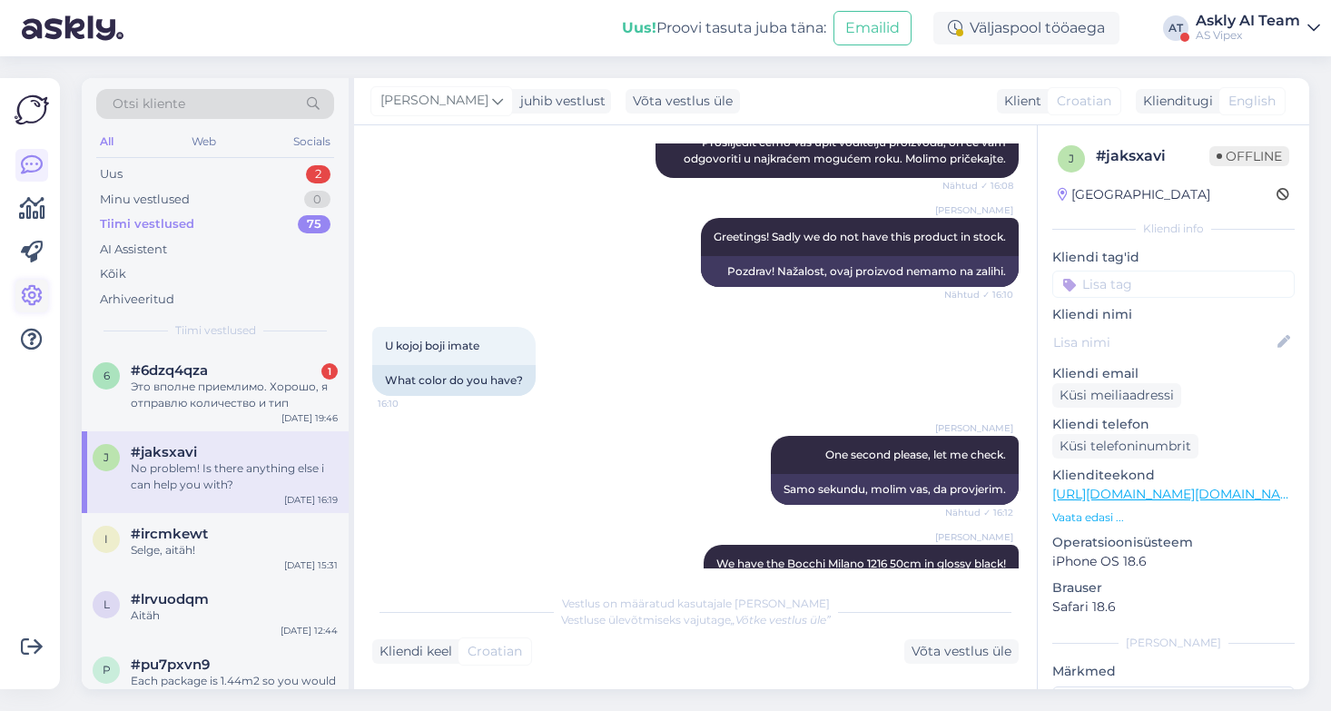
click at [29, 287] on icon at bounding box center [32, 296] width 22 height 22
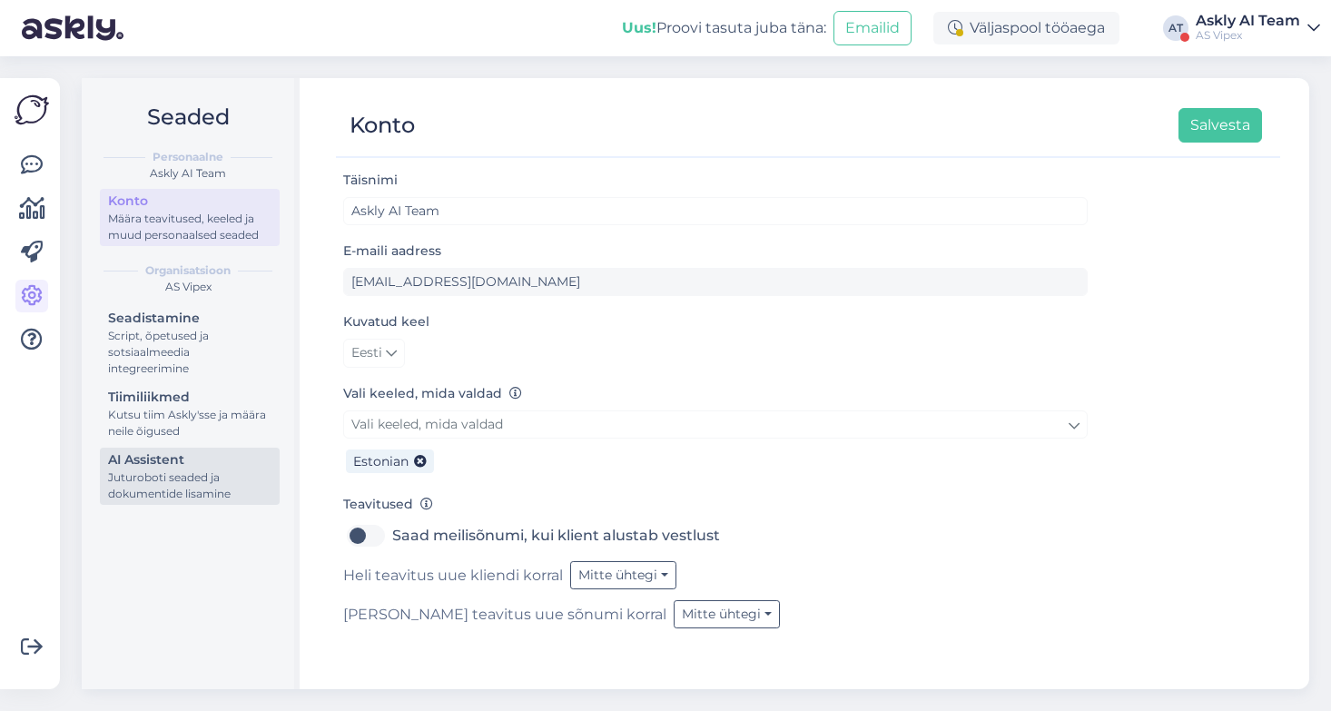
click at [143, 478] on div "Juturoboti seaded ja dokumentide lisamine" at bounding box center [189, 485] width 163 height 33
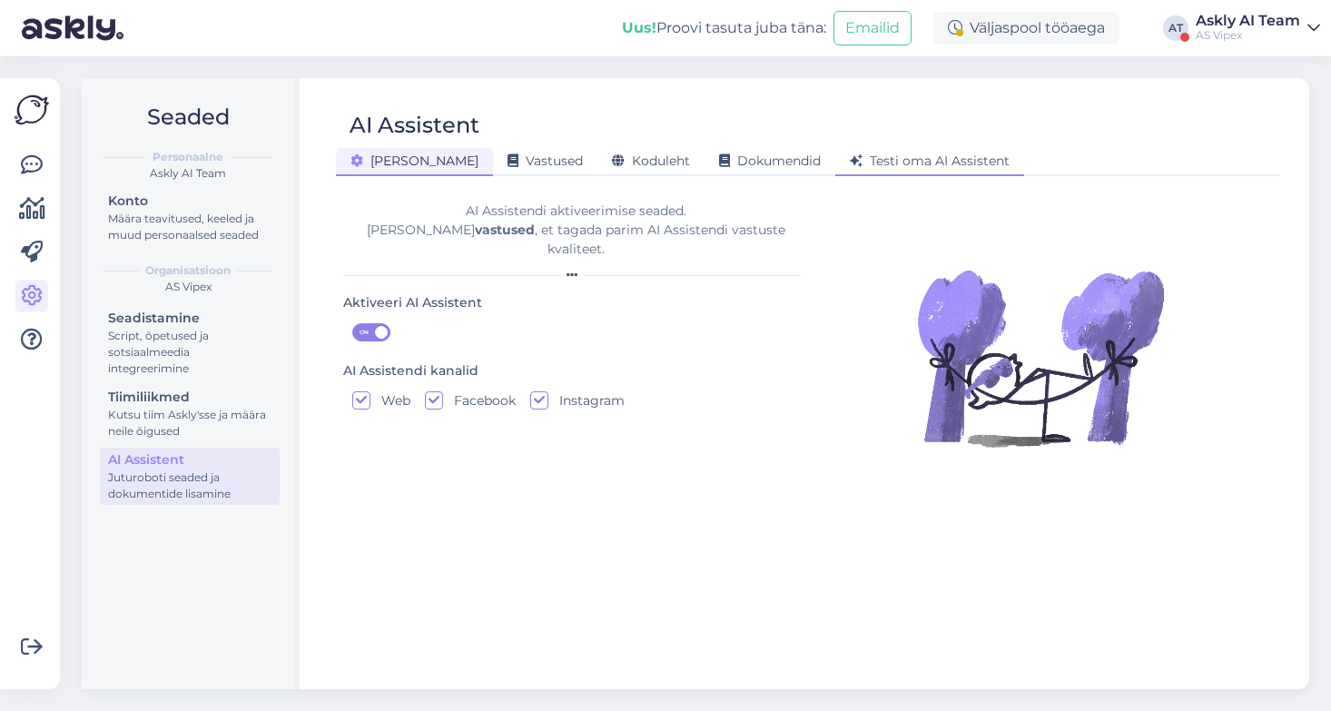
click at [850, 155] on span "Testi oma AI Assistent" at bounding box center [930, 160] width 160 height 16
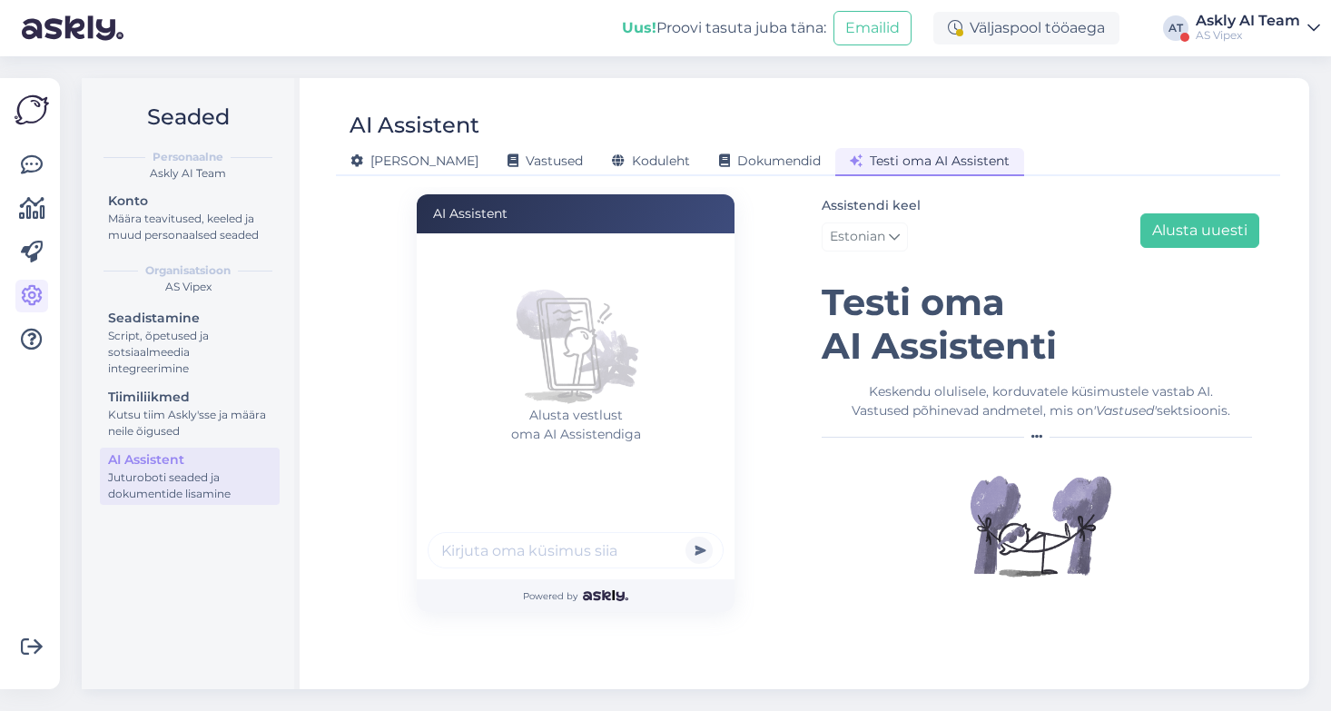
click at [505, 552] on input "text" at bounding box center [575, 550] width 296 height 36
paste input "I would like to ordwr Bocchi Milano wall mounted sink in orange gloss size 50cm…"
type input "I would like to ordwr Bocchi Milano wall mounted sink in orange gloss size 50cm…"
click at [685, 536] on button "submit" at bounding box center [698, 549] width 27 height 27
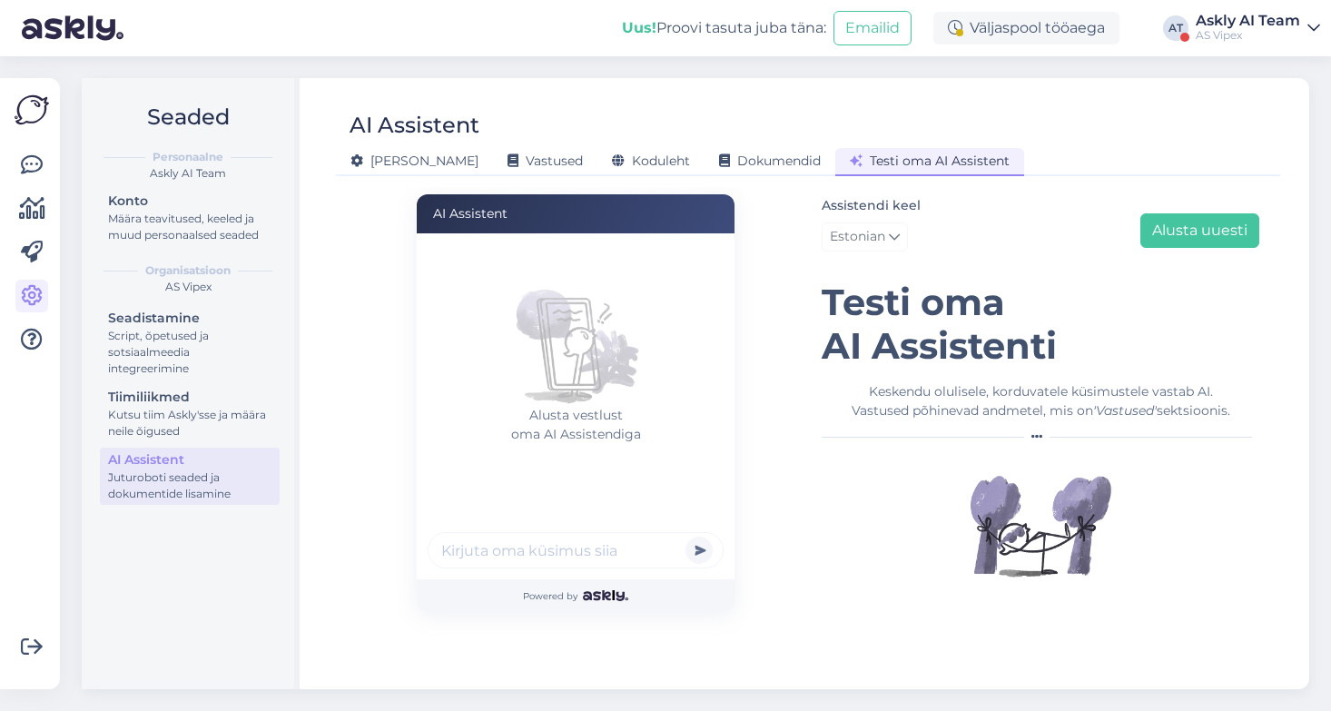
scroll to position [0, 0]
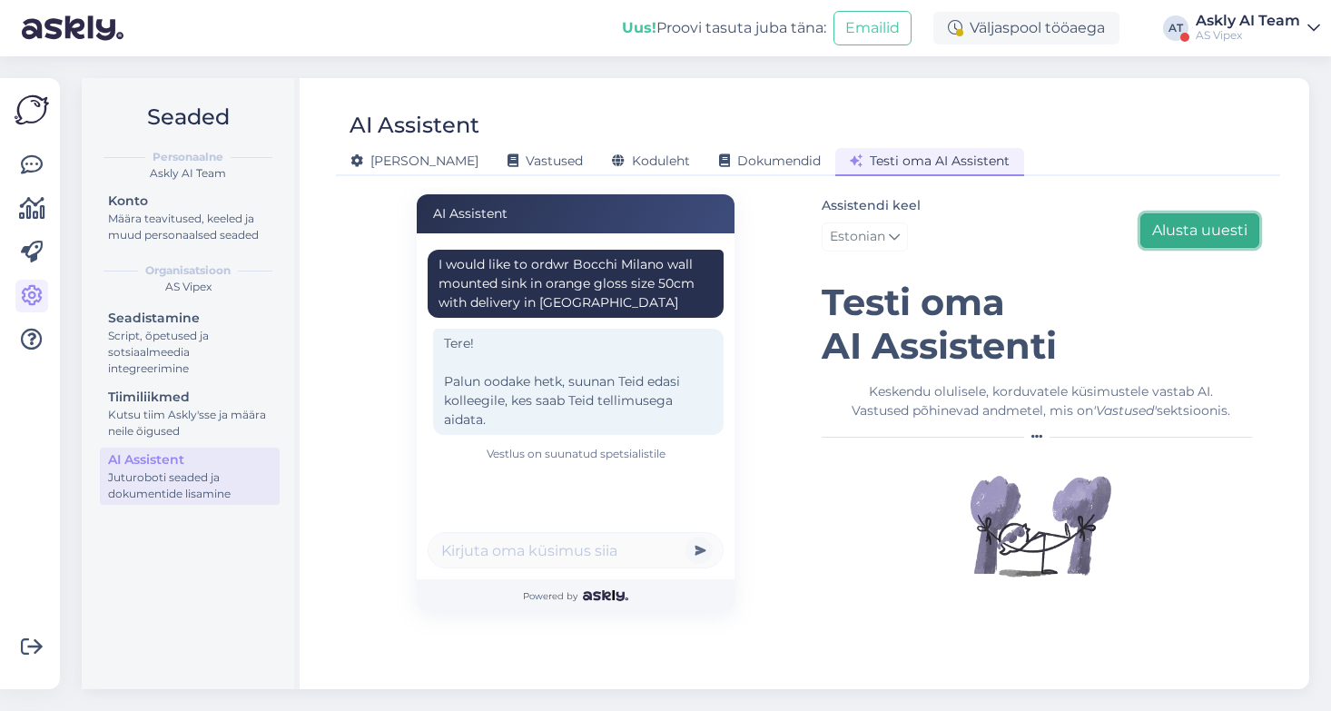
click at [1200, 220] on button "Alusta uuesti" at bounding box center [1199, 230] width 119 height 34
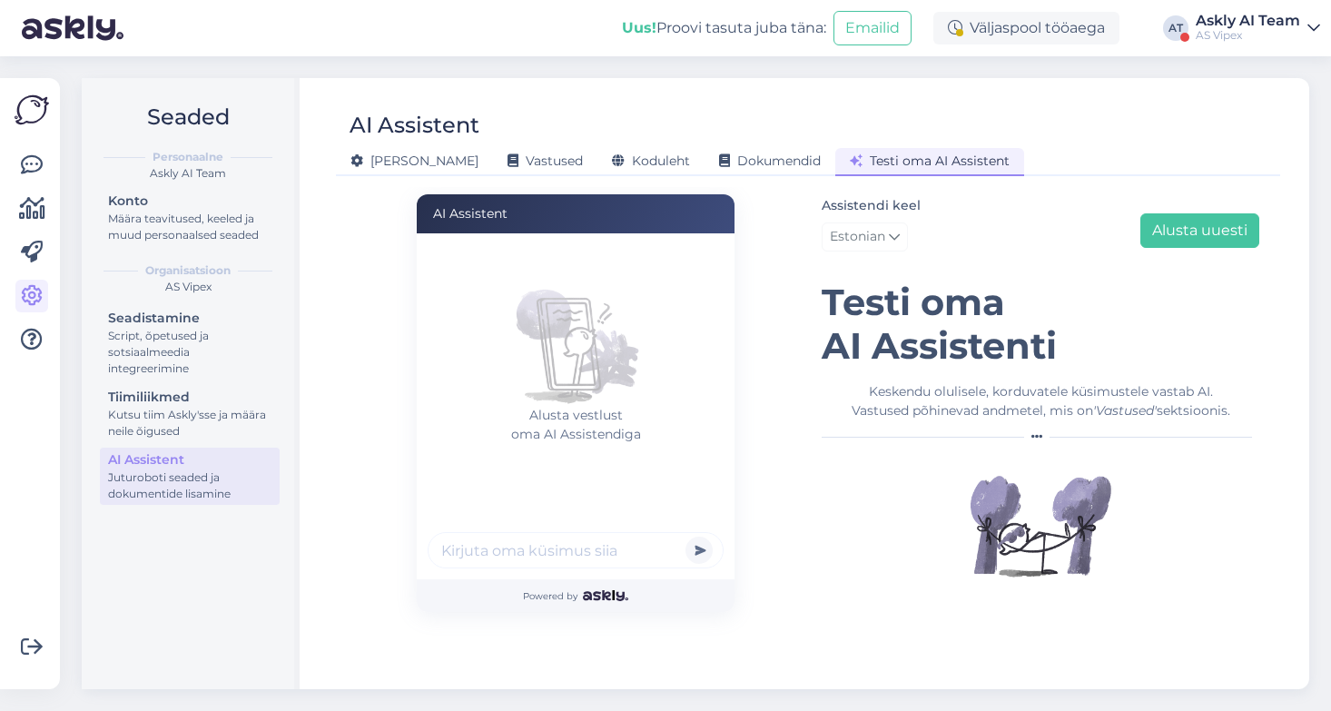
click at [526, 551] on input "text" at bounding box center [575, 550] width 296 height 36
paste input "I would like to ordwr Bocchi Milano wall mounted sink in orange gloss size 50cm…"
drag, startPoint x: 586, startPoint y: 551, endPoint x: 379, endPoint y: 550, distance: 206.9
click at [379, 550] on div "AI Assistent [PERSON_NAME] vestlust oma AI Assistendiga I would like to ordwr B…" at bounding box center [575, 403] width 465 height 418
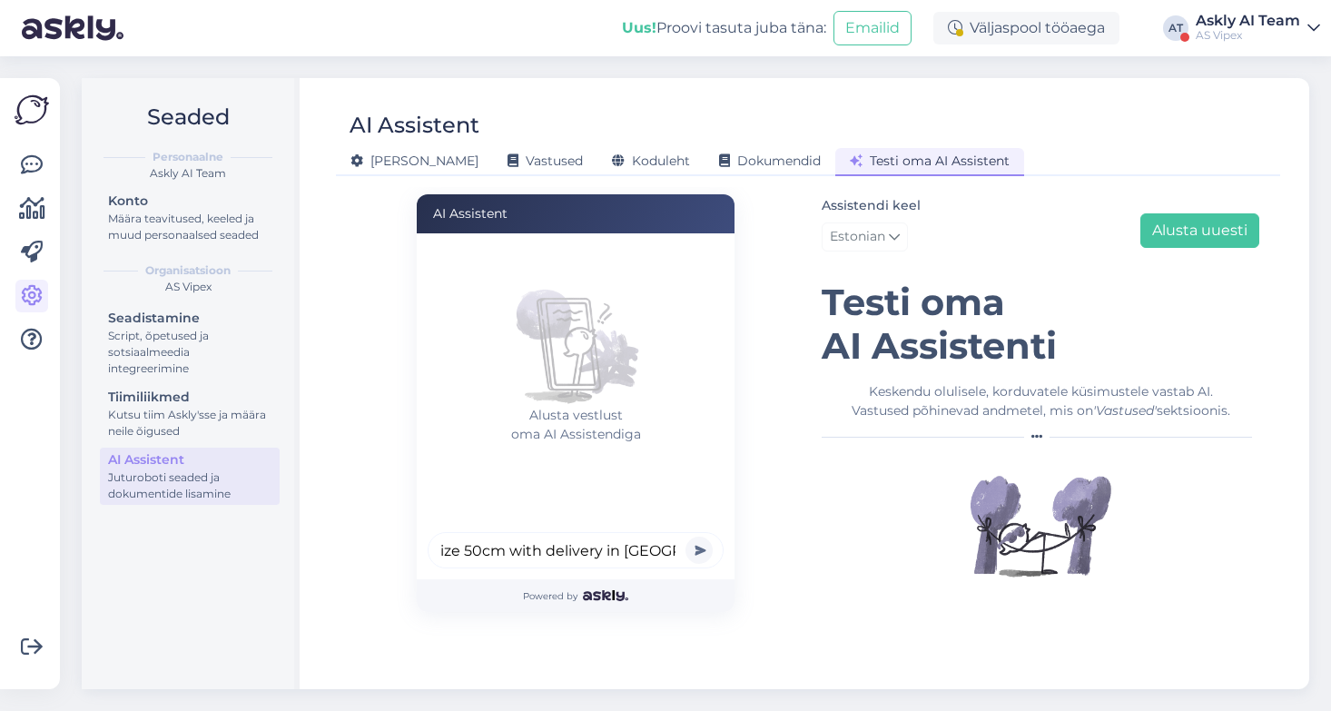
click at [516, 549] on input "do you have Bocchi Milano wall mounted sink in orange gloss size 50cm with deli…" at bounding box center [575, 550] width 296 height 36
click at [671, 540] on input "do you have Bocchi Milano wall mounted sink in orange gloss size 50cm with deli…" at bounding box center [575, 550] width 296 height 36
type input "do you have Bocchi Milano wall mounted sink in orange gloss size 50cm with deli…"
click at [685, 536] on button "submit" at bounding box center [698, 549] width 27 height 27
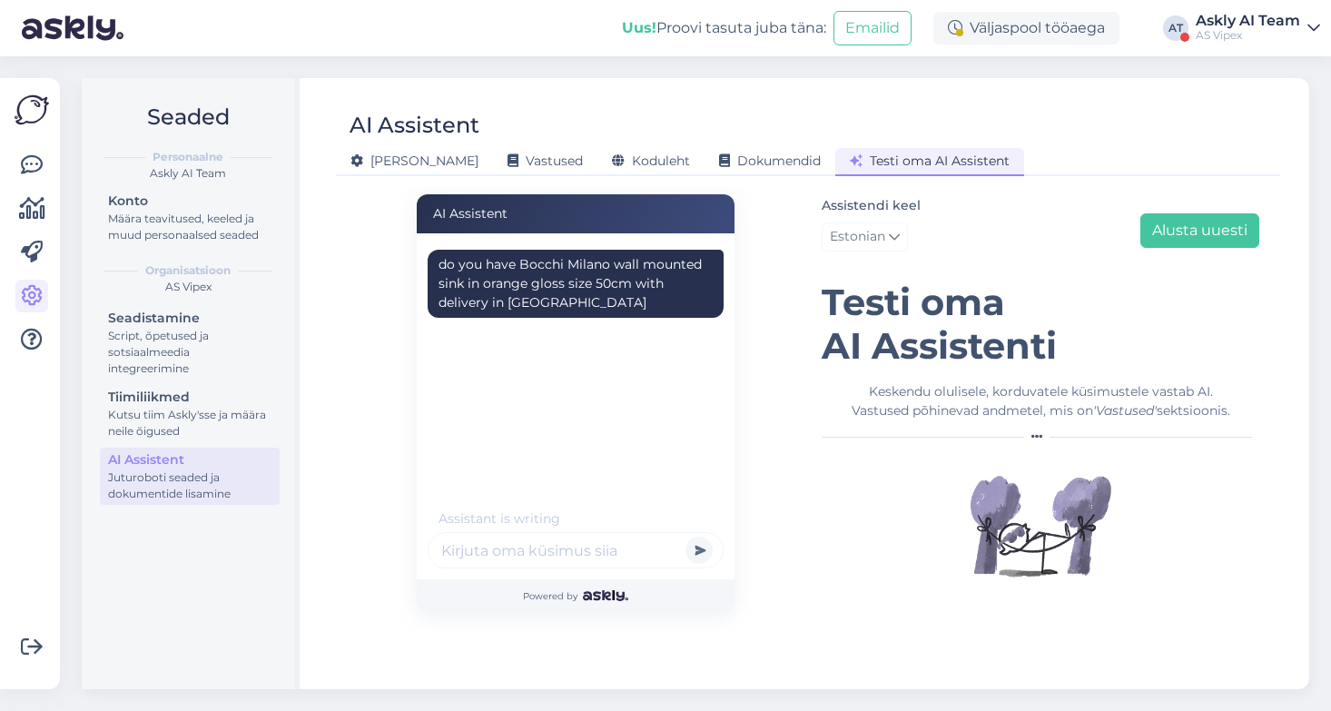
scroll to position [19, 0]
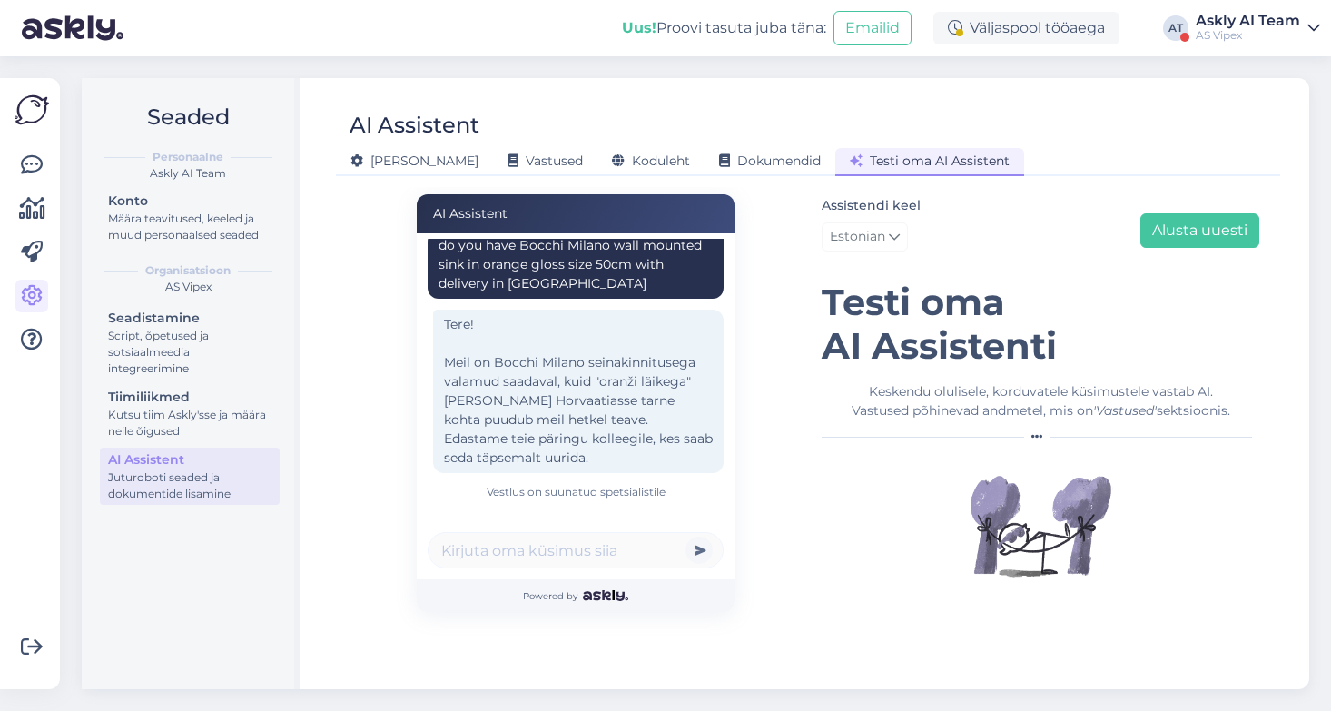
click at [1213, 30] on div "AS Vipex" at bounding box center [1247, 35] width 104 height 15
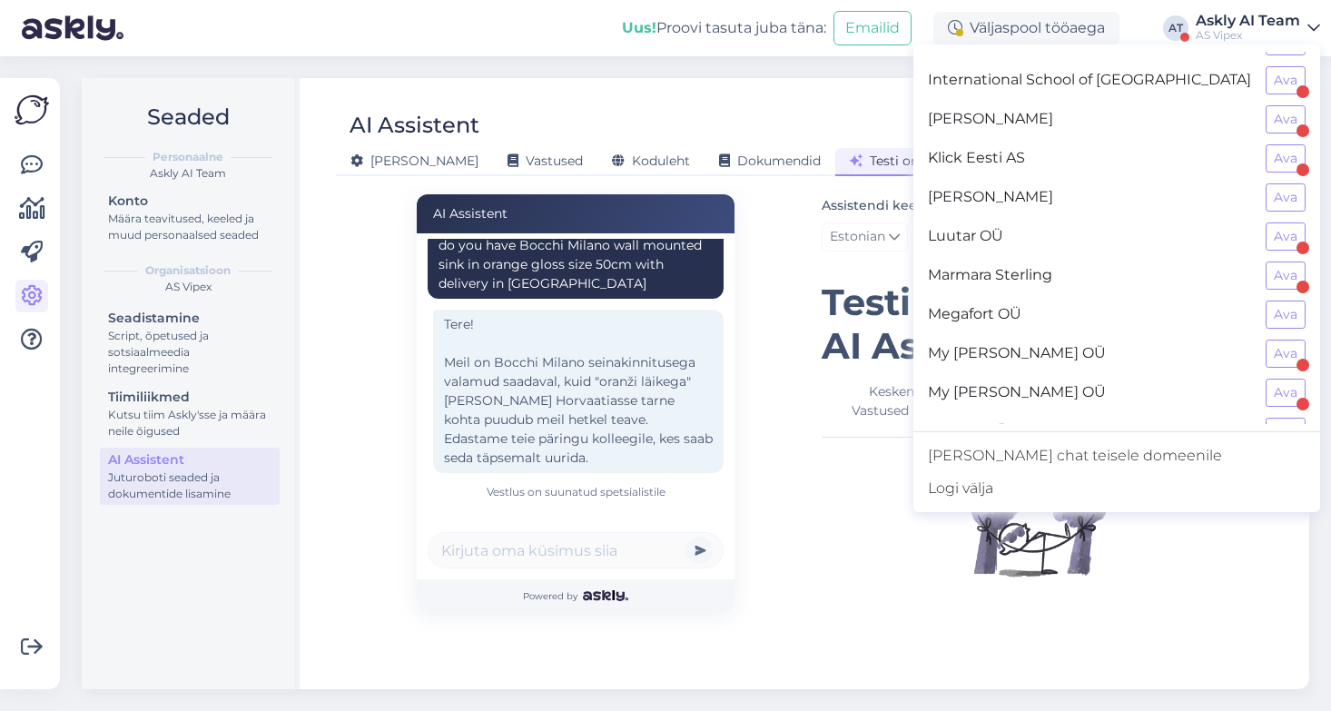
scroll to position [771, 0]
click at [1286, 196] on button "Ava" at bounding box center [1285, 198] width 40 height 28
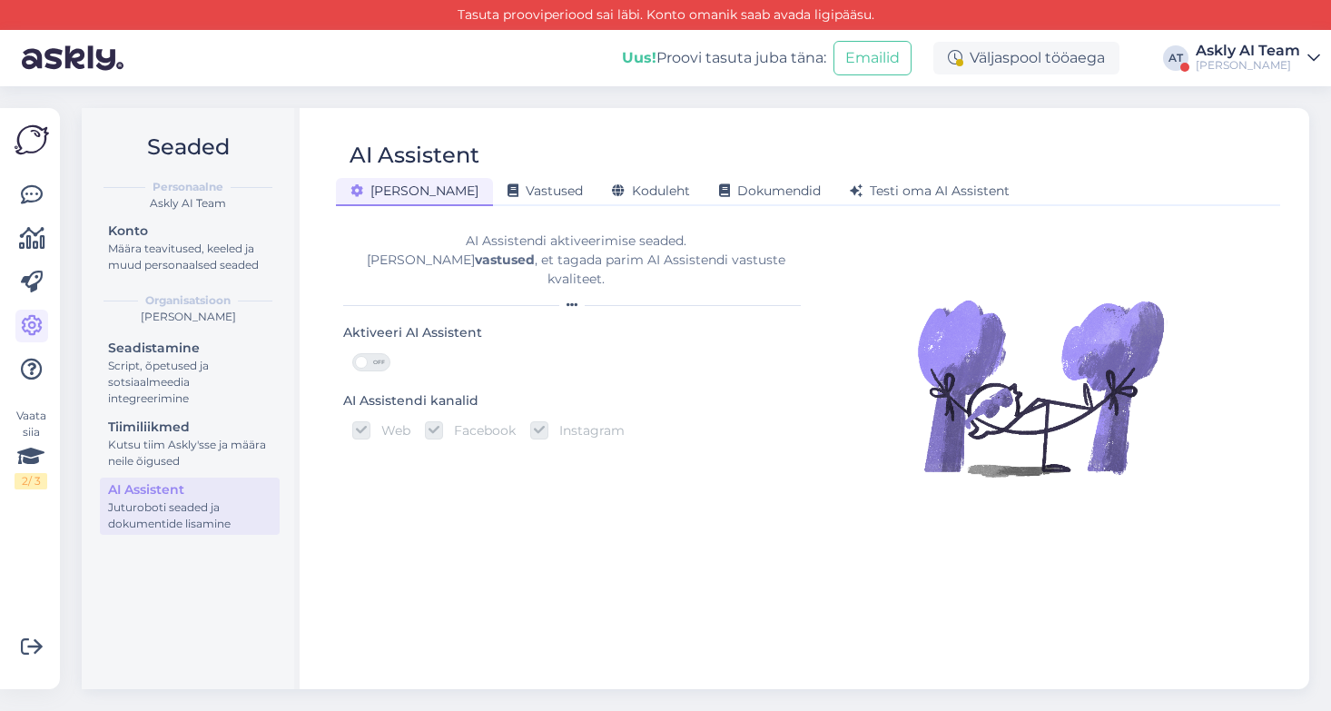
click at [368, 354] on span "OFF" at bounding box center [379, 362] width 22 height 16
click at [352, 353] on input "OFF" at bounding box center [352, 353] width 0 height 0
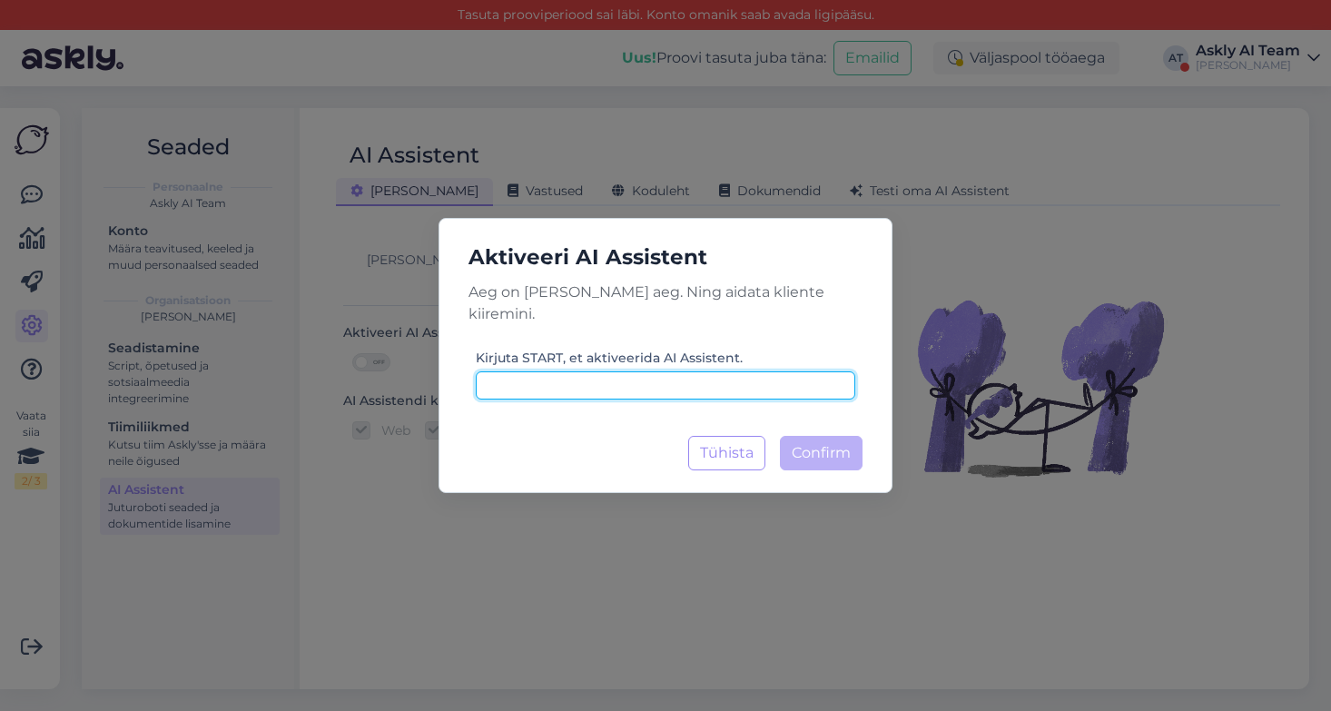
click at [705, 371] on input at bounding box center [665, 385] width 379 height 28
type input "start"
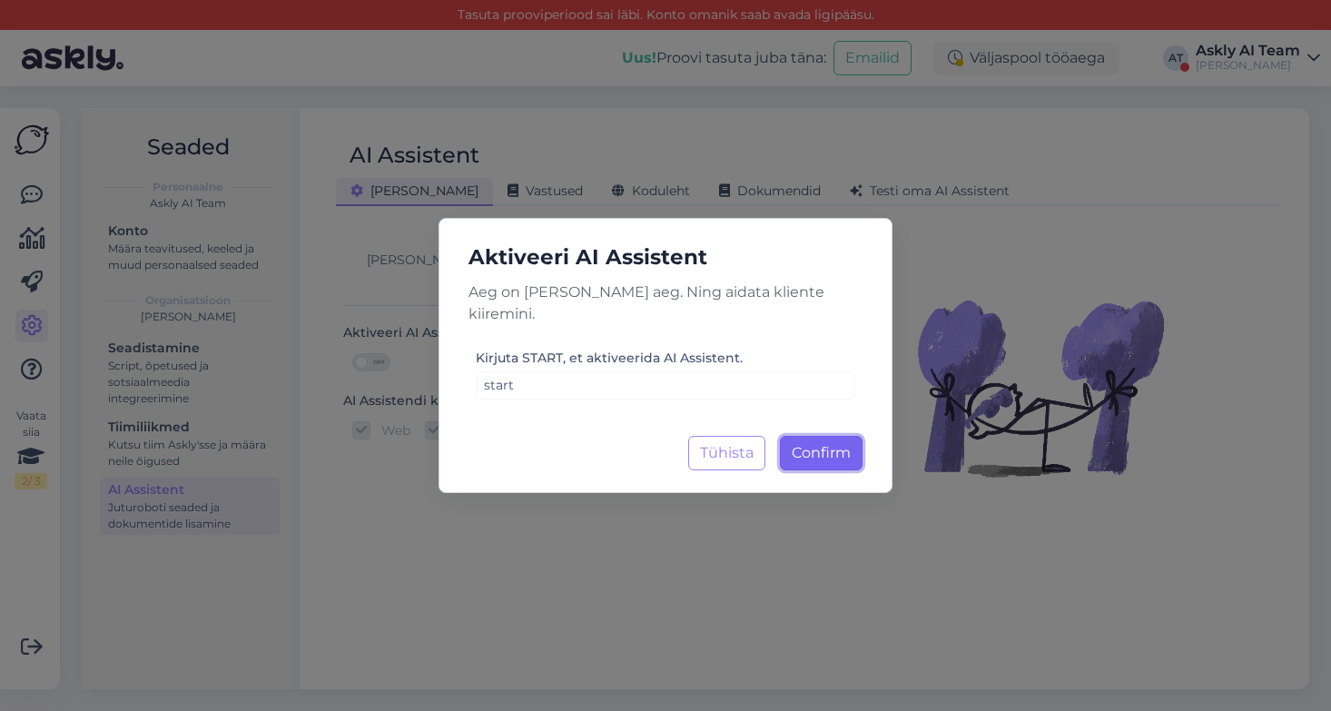
click at [842, 444] on span "Confirm" at bounding box center [820, 452] width 59 height 17
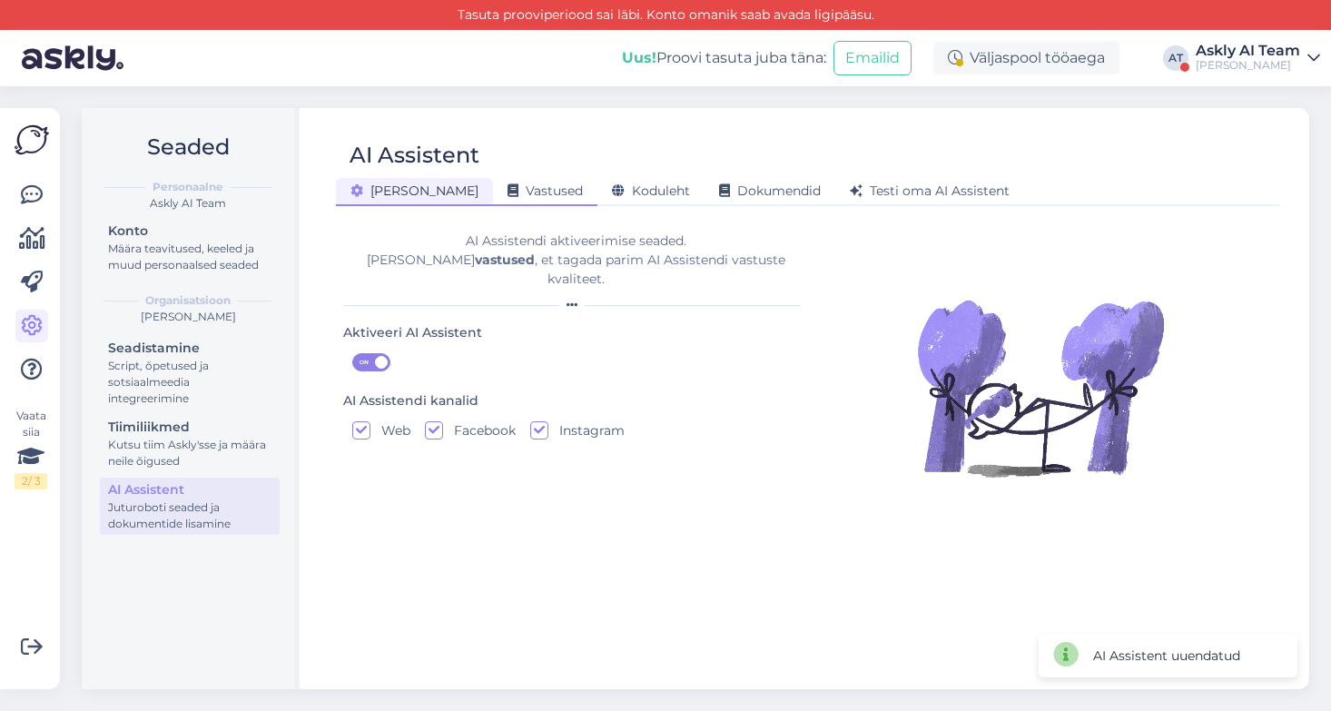
click at [507, 194] on span "Vastused" at bounding box center [544, 190] width 75 height 16
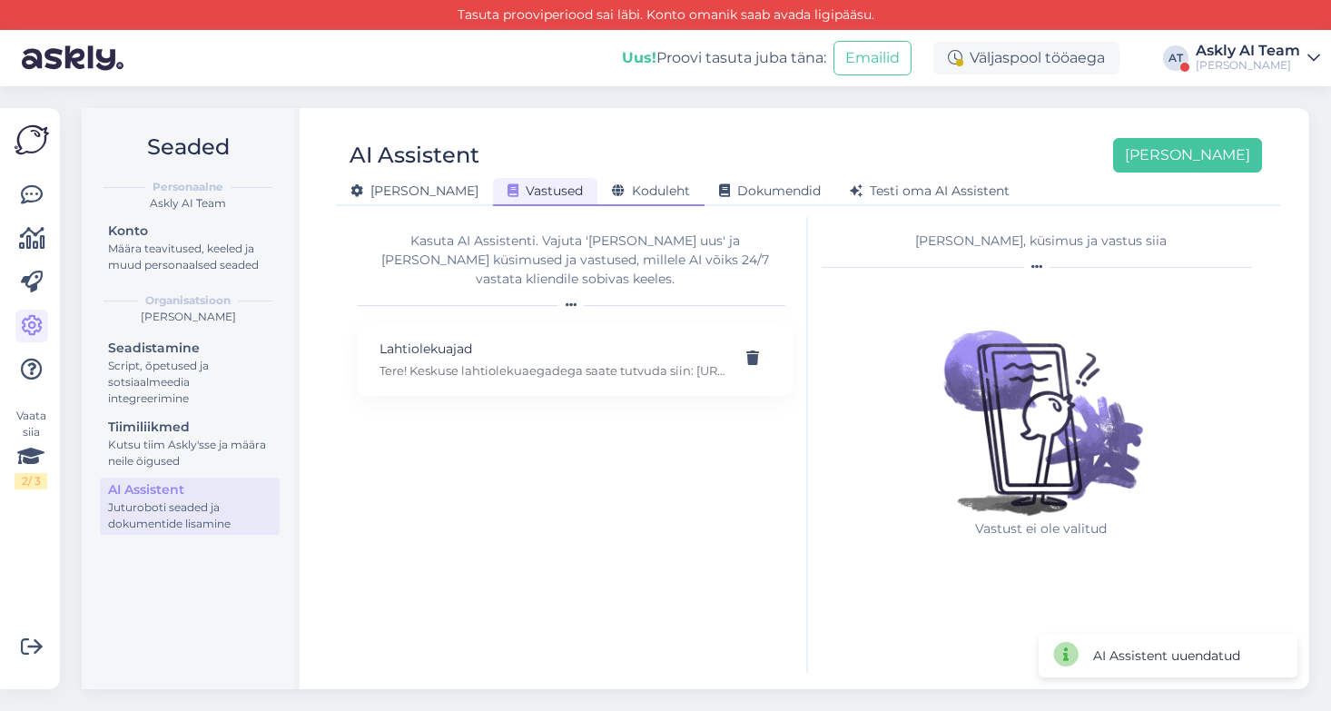
click at [612, 188] on span "Koduleht" at bounding box center [651, 190] width 78 height 16
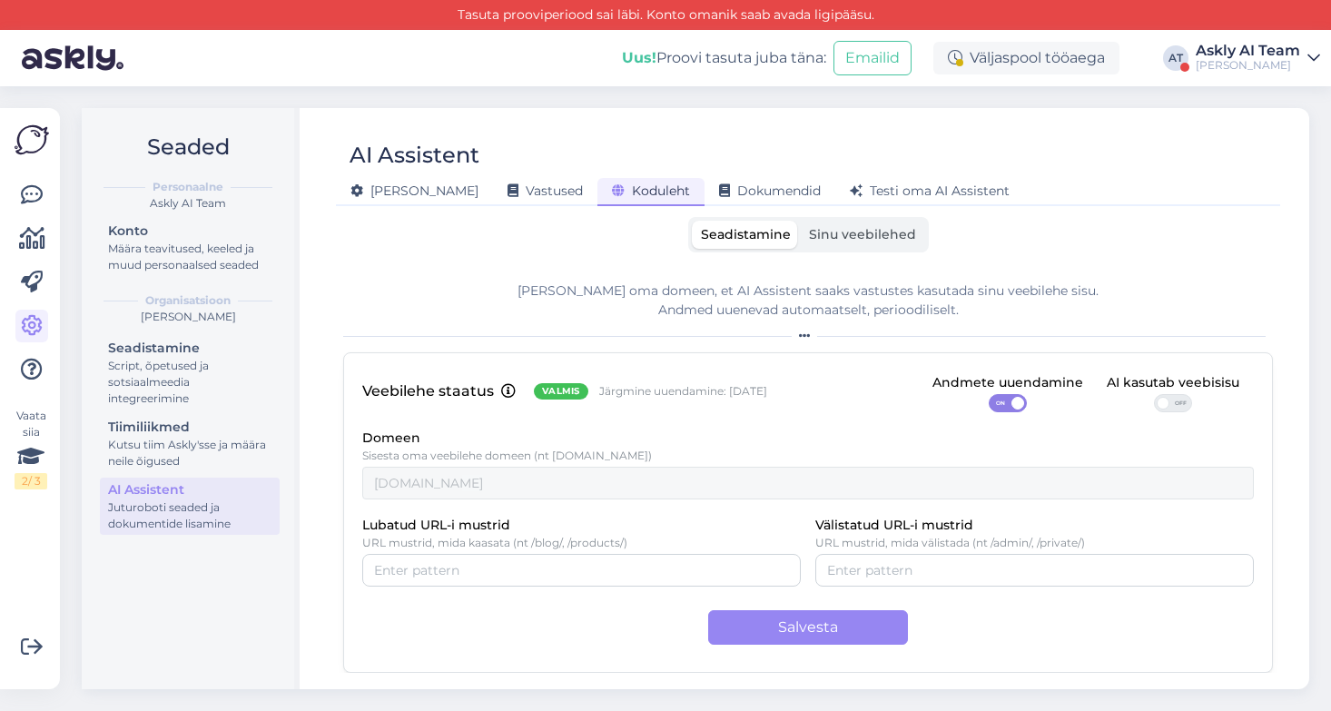
click at [1174, 399] on span "OFF" at bounding box center [1180, 403] width 22 height 16
click at [1154, 394] on input "OFF" at bounding box center [1154, 394] width 0 height 0
click at [865, 237] on span "Sinu veebilehed" at bounding box center [862, 234] width 107 height 16
click at [800, 221] on input "Sinu veebilehed" at bounding box center [800, 221] width 0 height 0
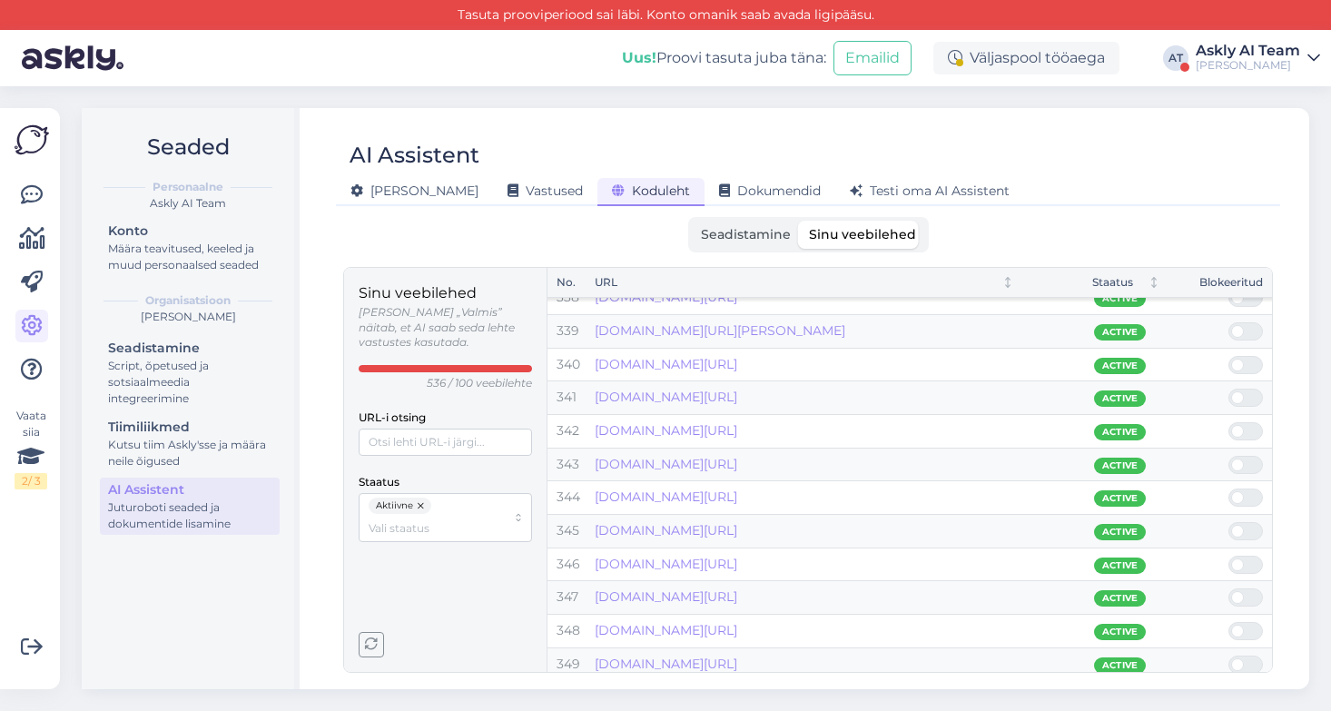
scroll to position [11283, 0]
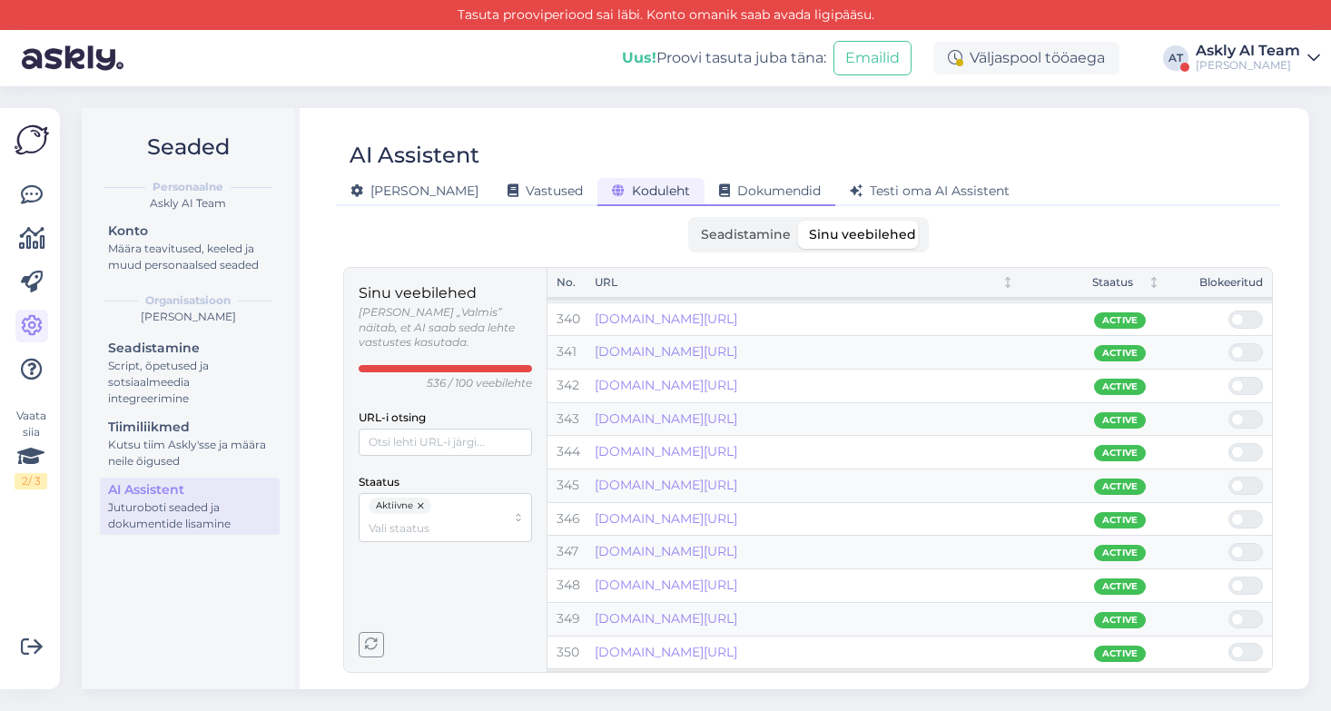
click at [746, 182] on div "Dokumendid" at bounding box center [769, 192] width 131 height 28
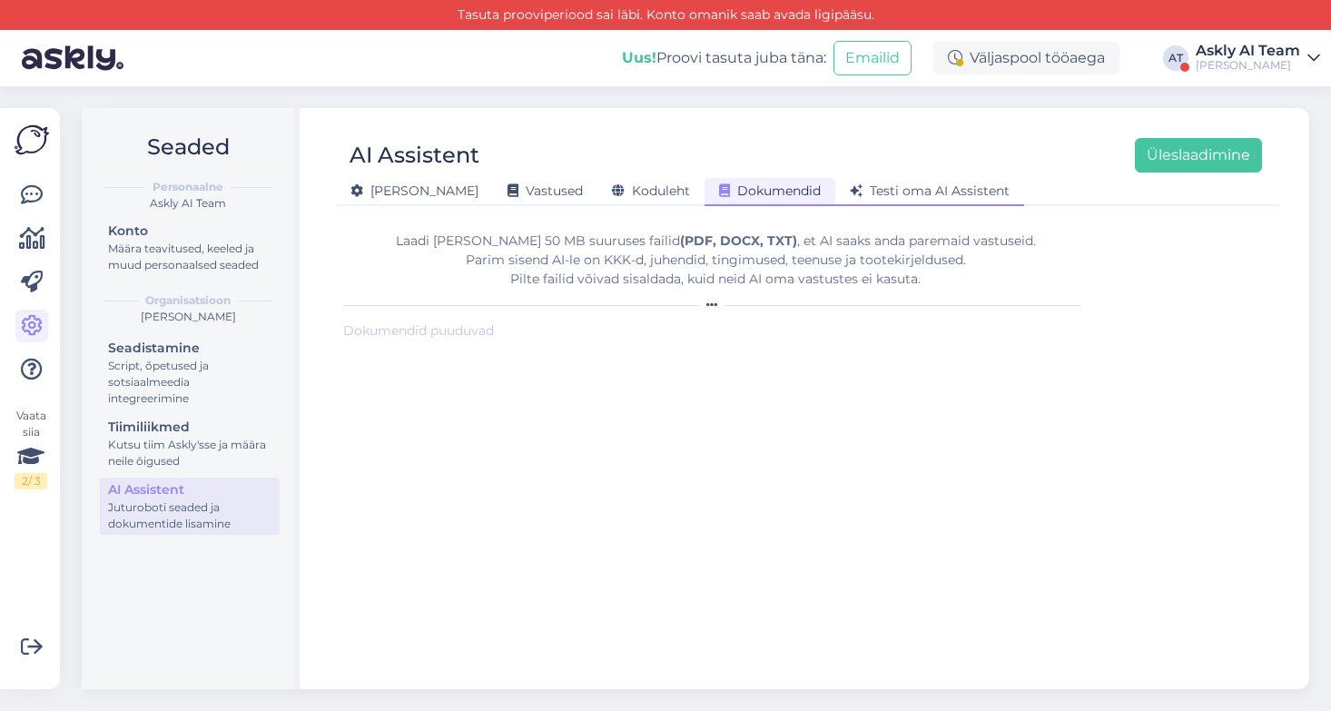
click at [850, 195] on span "Testi oma AI Assistent" at bounding box center [930, 190] width 160 height 16
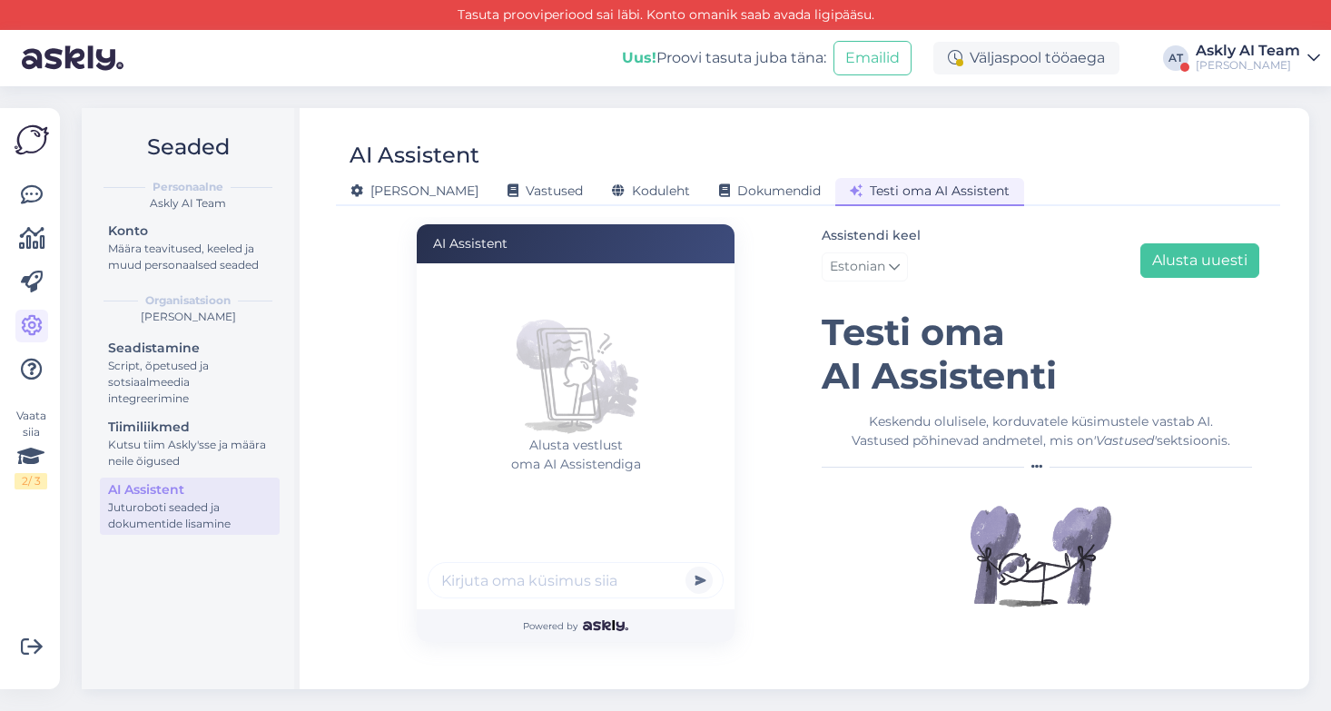
click at [546, 594] on input "text" at bounding box center [575, 580] width 296 height 36
click at [33, 190] on icon at bounding box center [32, 195] width 22 height 22
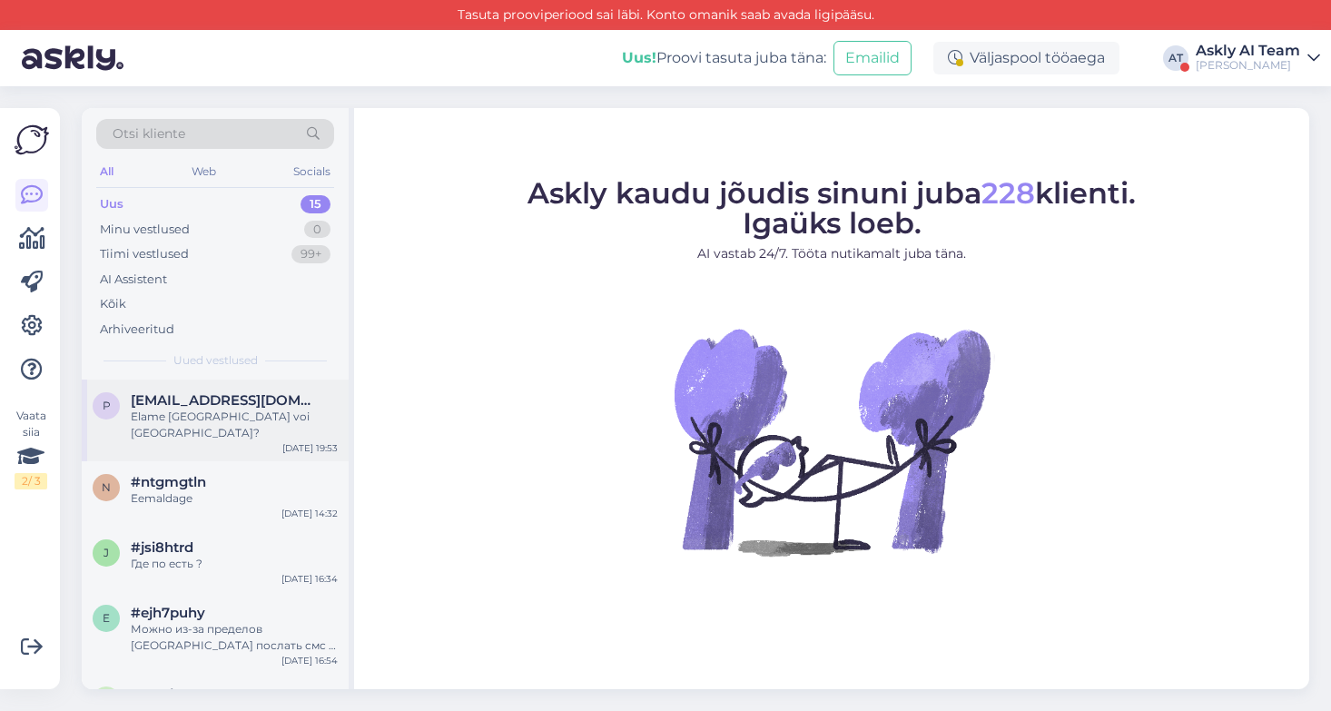
click at [187, 417] on div "Elame [GEOGRAPHIC_DATA] voi [GEOGRAPHIC_DATA]?" at bounding box center [234, 424] width 207 height 33
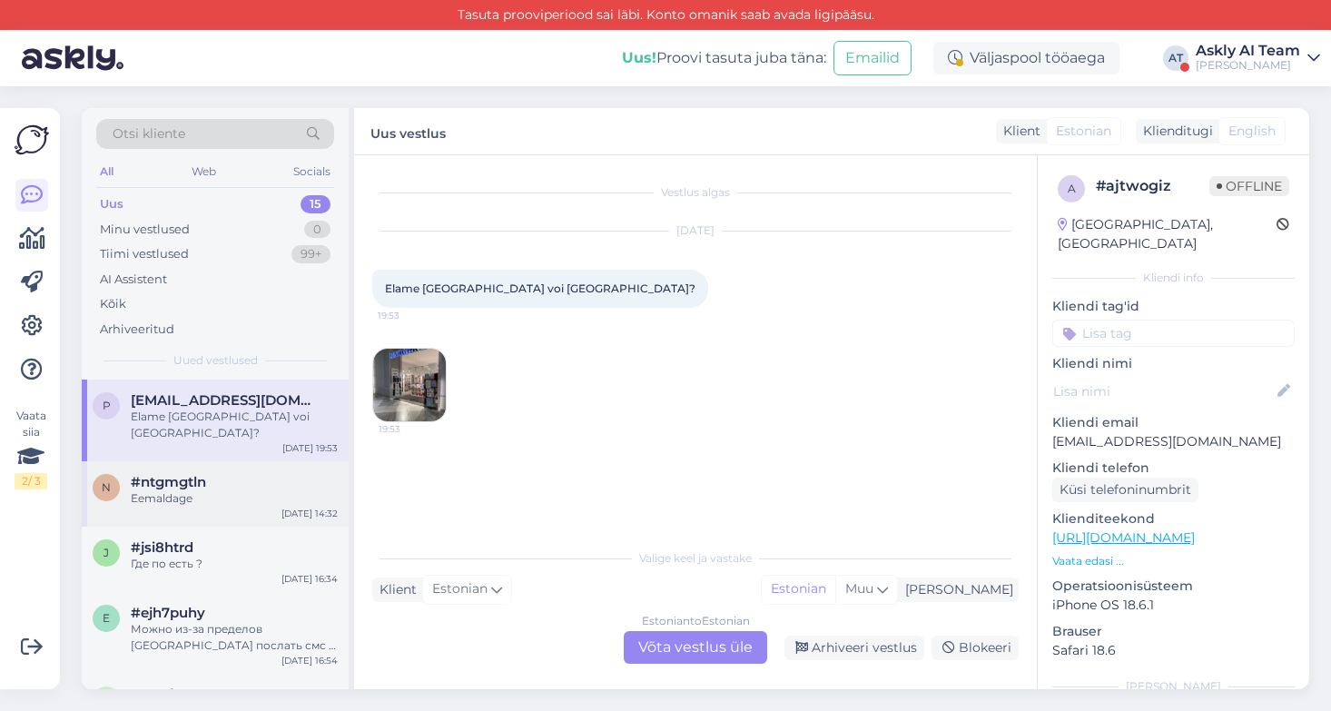
click at [208, 474] on div "#ntgmgtln" at bounding box center [234, 482] width 207 height 16
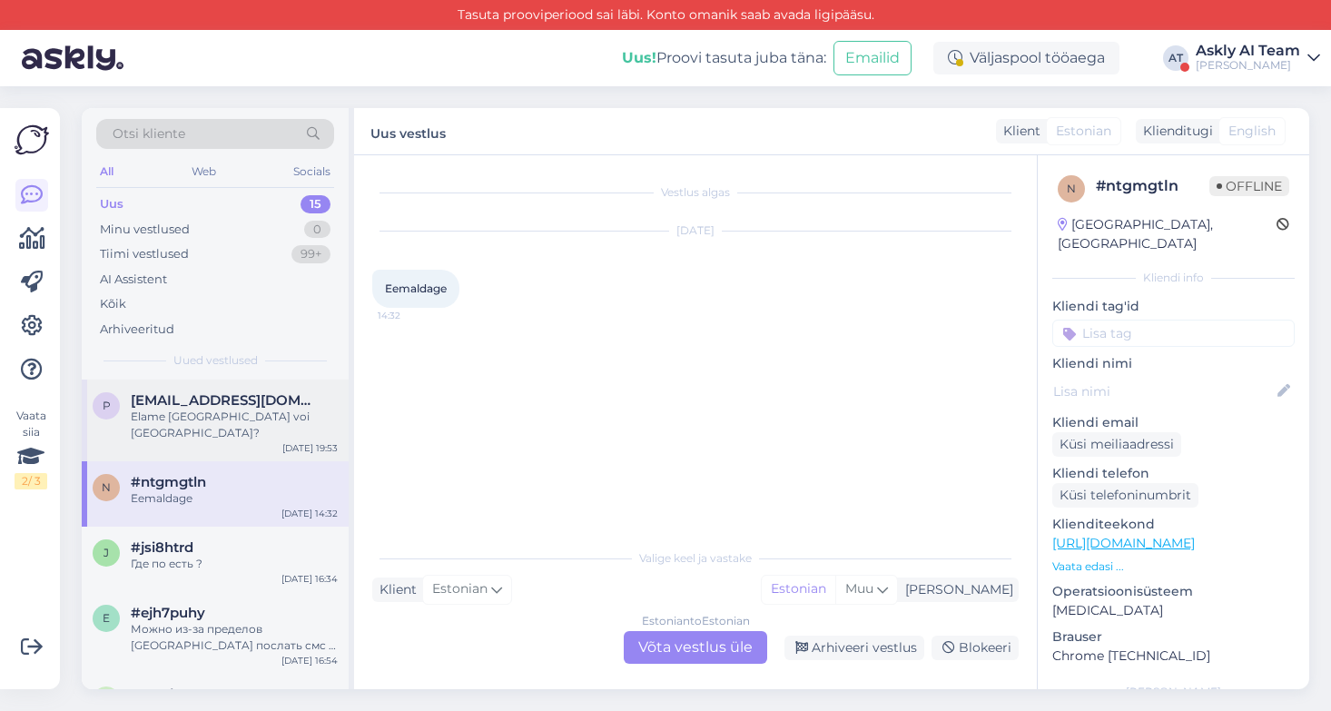
click at [278, 388] on div "p [EMAIL_ADDRESS][DOMAIN_NAME] Elame [GEOGRAPHIC_DATA] voi [GEOGRAPHIC_DATA]? […" at bounding box center [215, 420] width 267 height 82
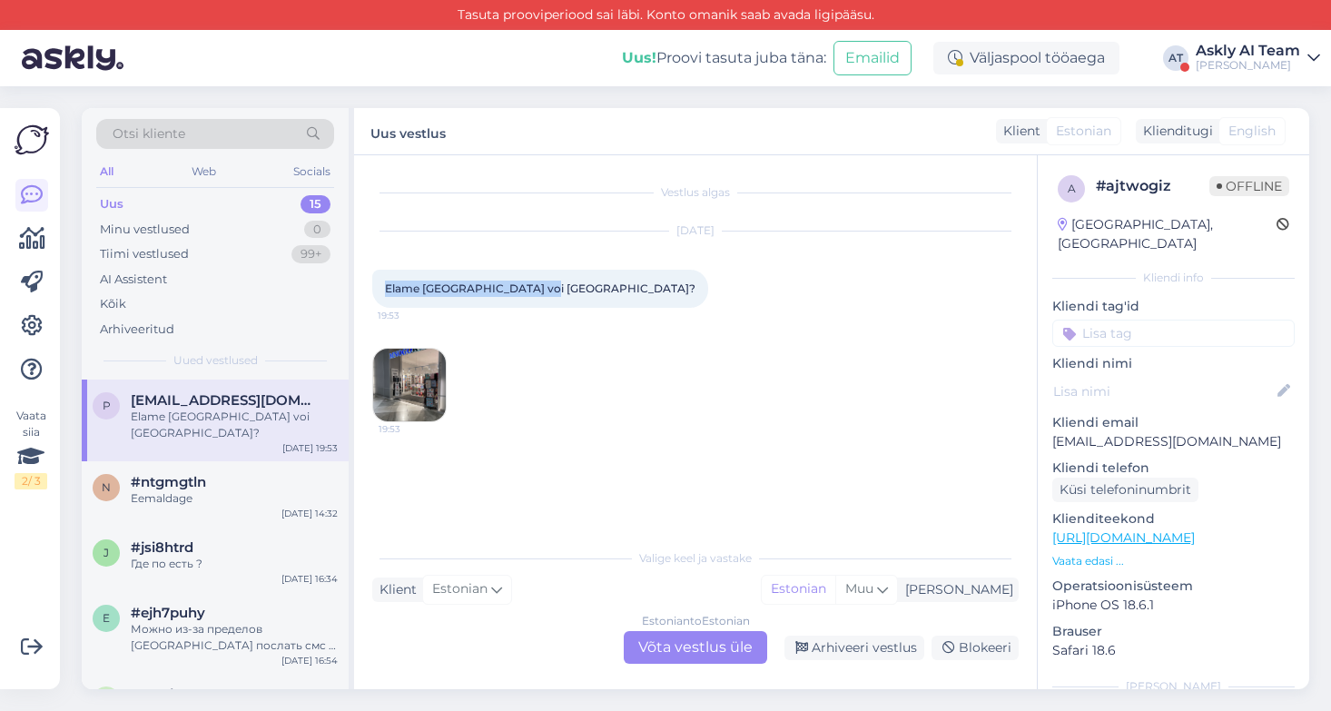
drag, startPoint x: 538, startPoint y: 287, endPoint x: 386, endPoint y: 290, distance: 152.5
click at [386, 290] on div "Elame [GEOGRAPHIC_DATA] voi [GEOGRAPHIC_DATA]? 19:53" at bounding box center [540, 289] width 336 height 38
copy span "Elame [GEOGRAPHIC_DATA] voi [GEOGRAPHIC_DATA]?"
click at [218, 474] on div "#ntgmgtln" at bounding box center [234, 482] width 207 height 16
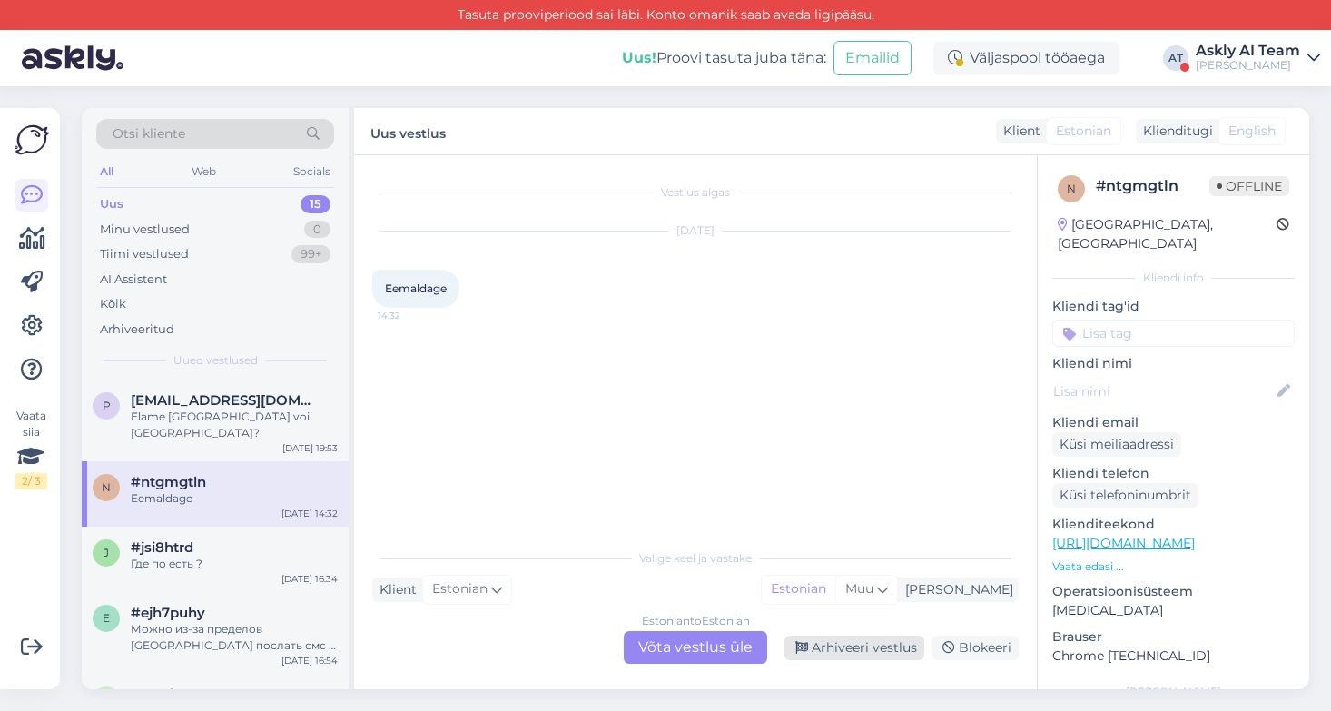
click at [869, 643] on div "Arhiveeri vestlus" at bounding box center [854, 647] width 140 height 25
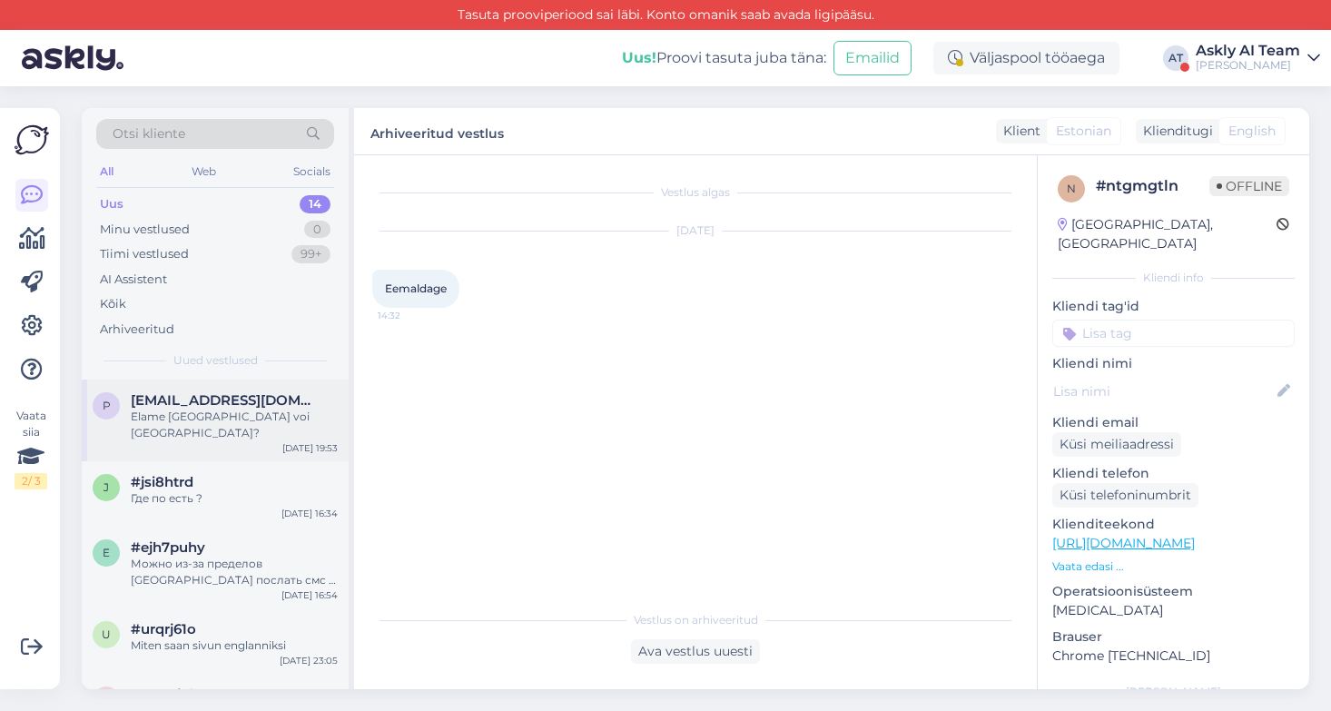
click at [238, 413] on div "Elame [GEOGRAPHIC_DATA] voi [GEOGRAPHIC_DATA]?" at bounding box center [234, 424] width 207 height 33
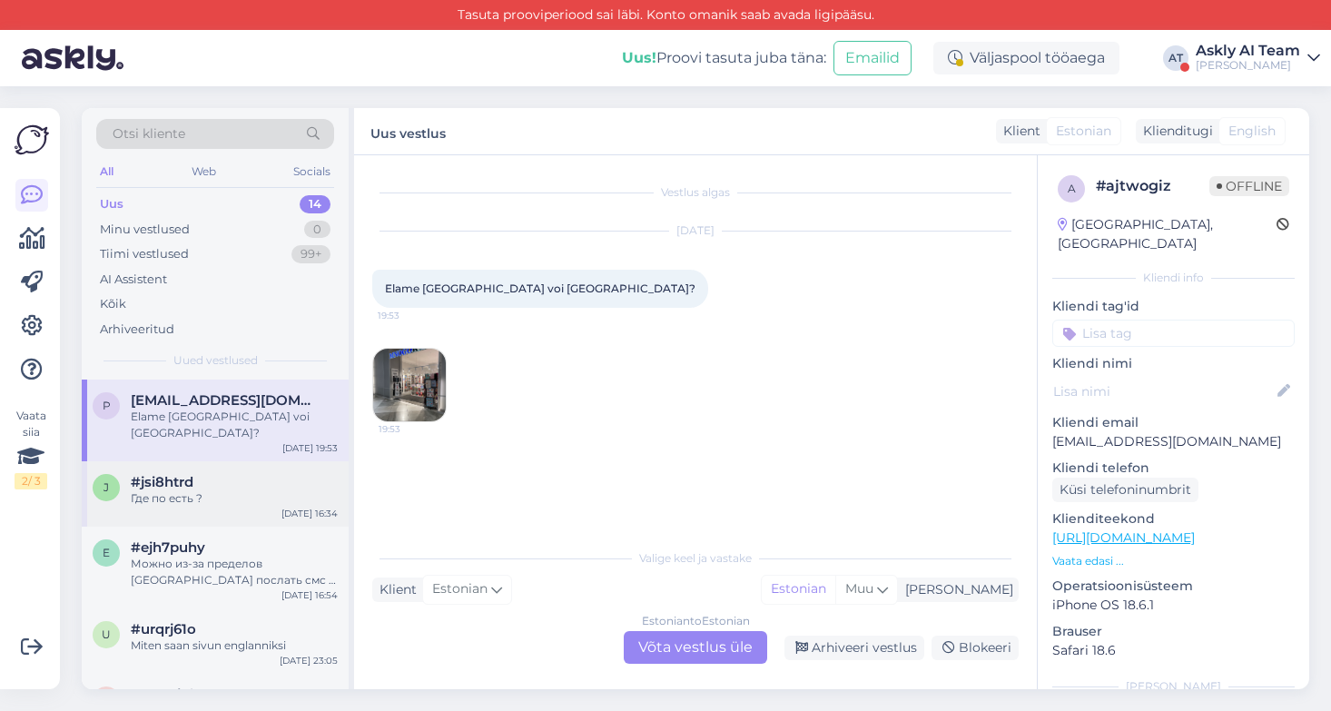
click at [246, 499] on div "j #jsi8htrd Где по есть ? [DATE] 16:34" at bounding box center [215, 493] width 267 height 65
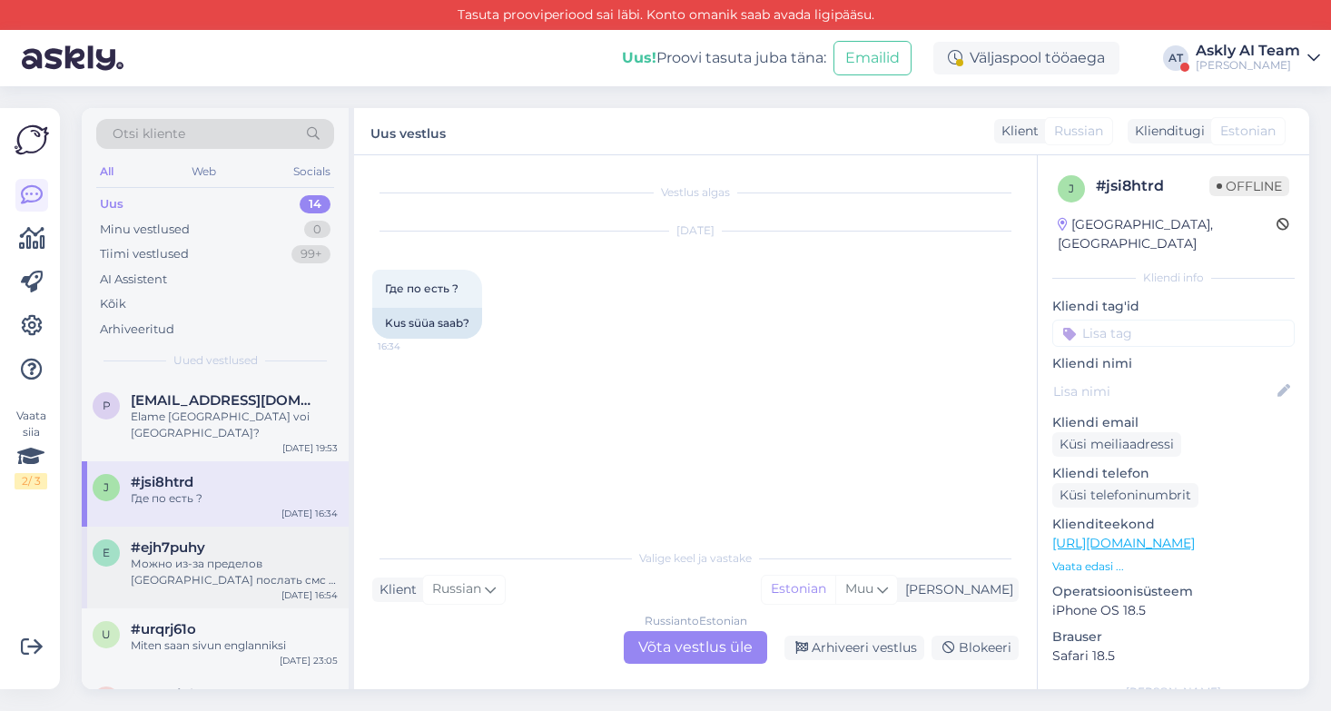
click at [216, 555] on div "Можно из-за пределов [GEOGRAPHIC_DATA] послать смс о продлении парковки?" at bounding box center [234, 571] width 207 height 33
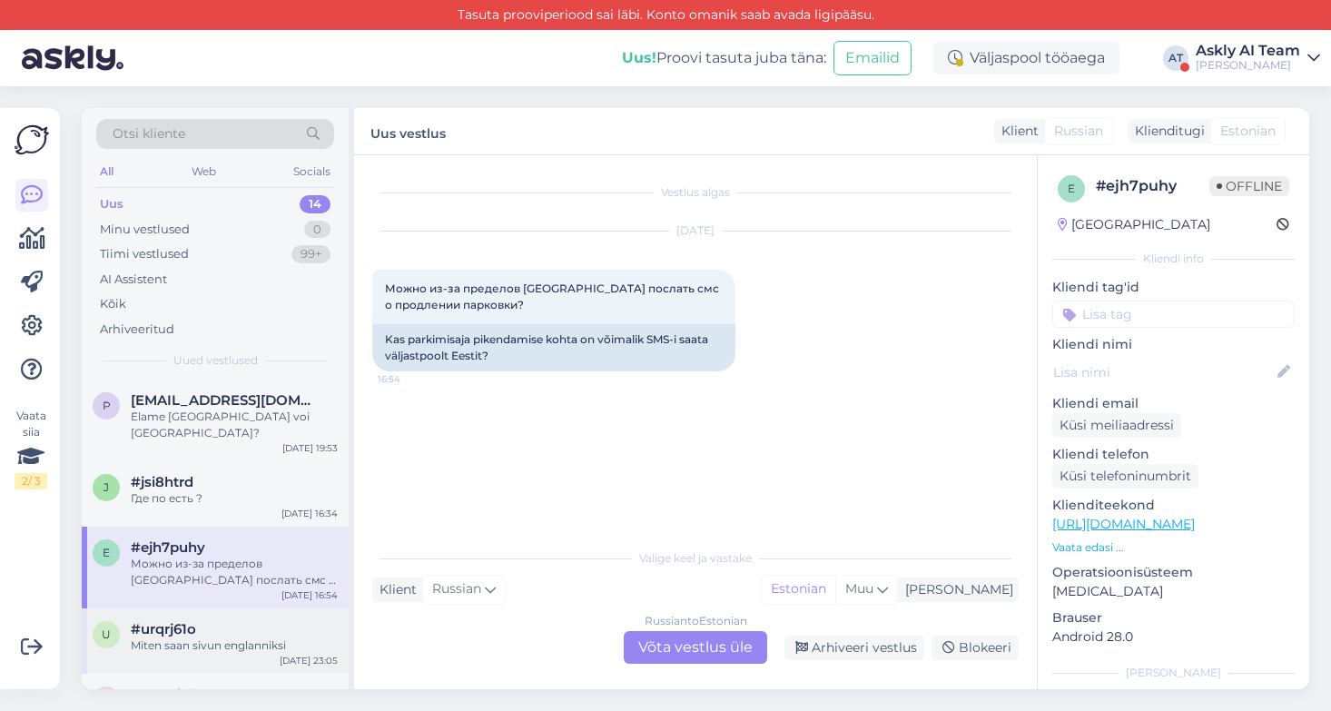
click at [235, 637] on div "Miten saan sivun englanniksi" at bounding box center [234, 645] width 207 height 16
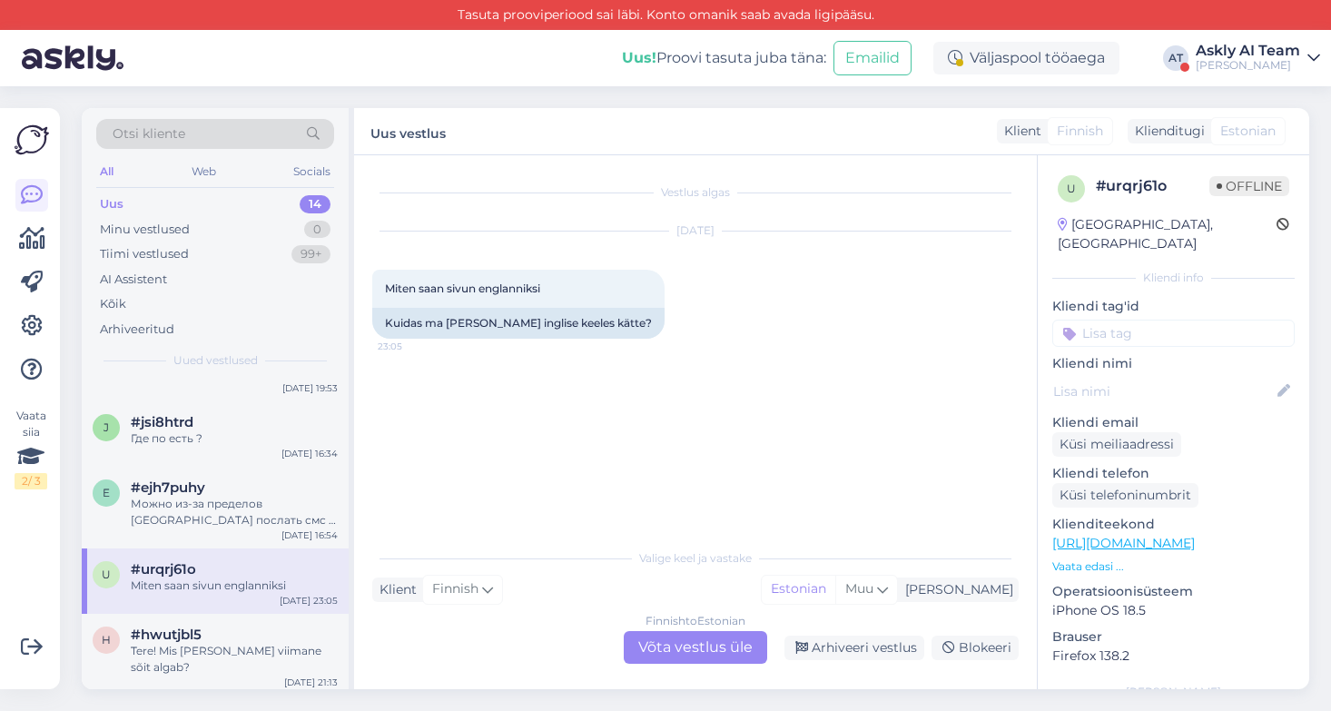
scroll to position [110, 0]
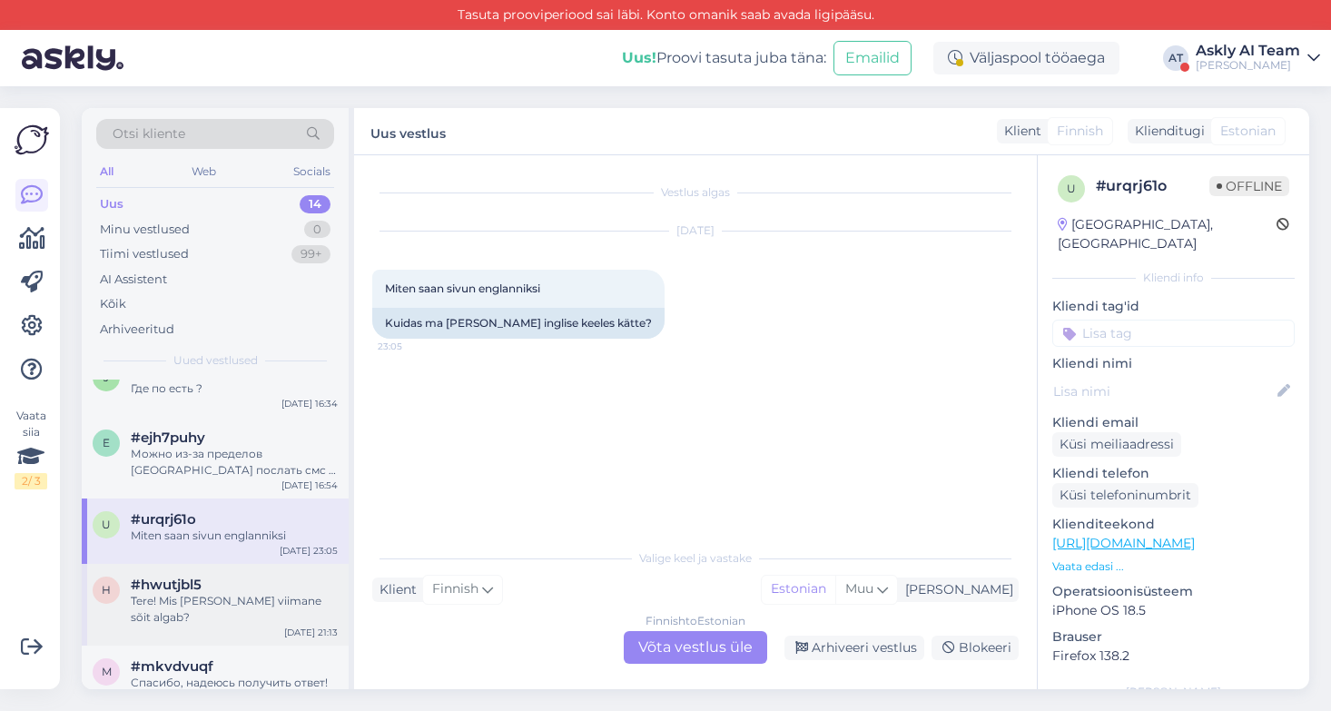
click at [216, 593] on div "Tere! Mis [PERSON_NAME] viimane sõit algab?" at bounding box center [234, 609] width 207 height 33
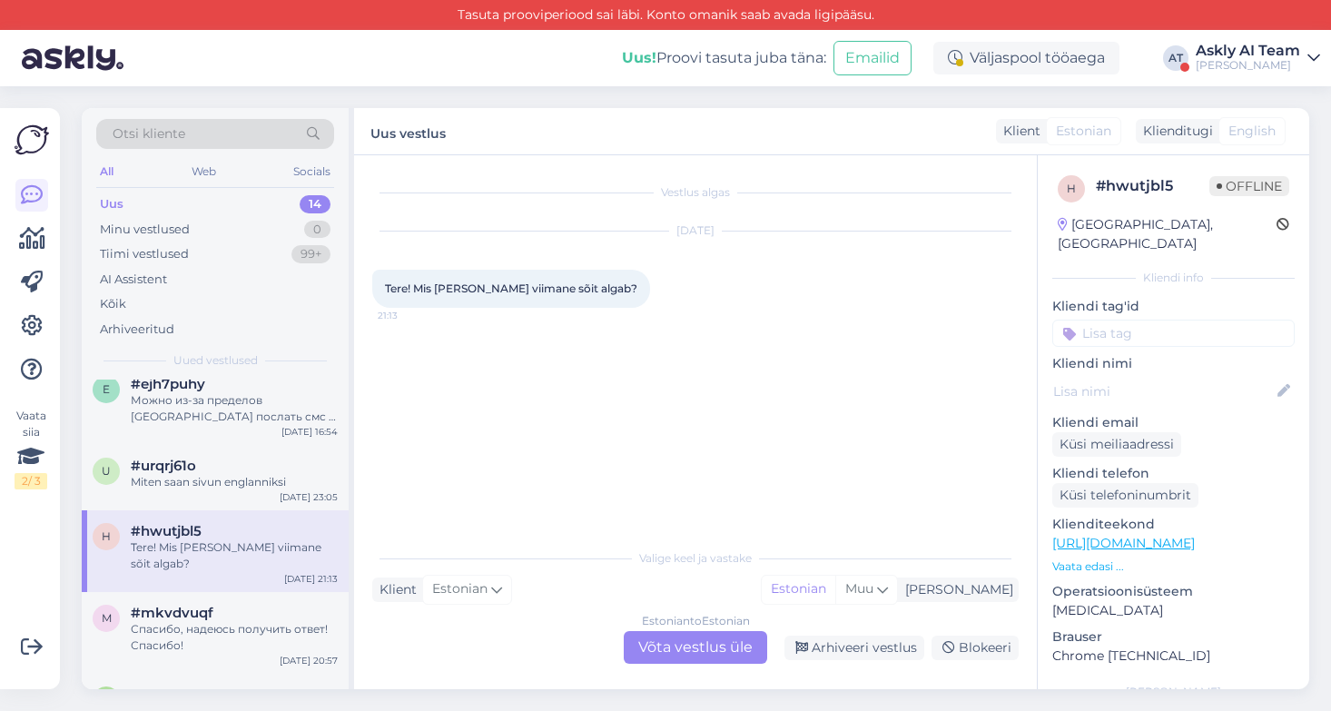
scroll to position [183, 0]
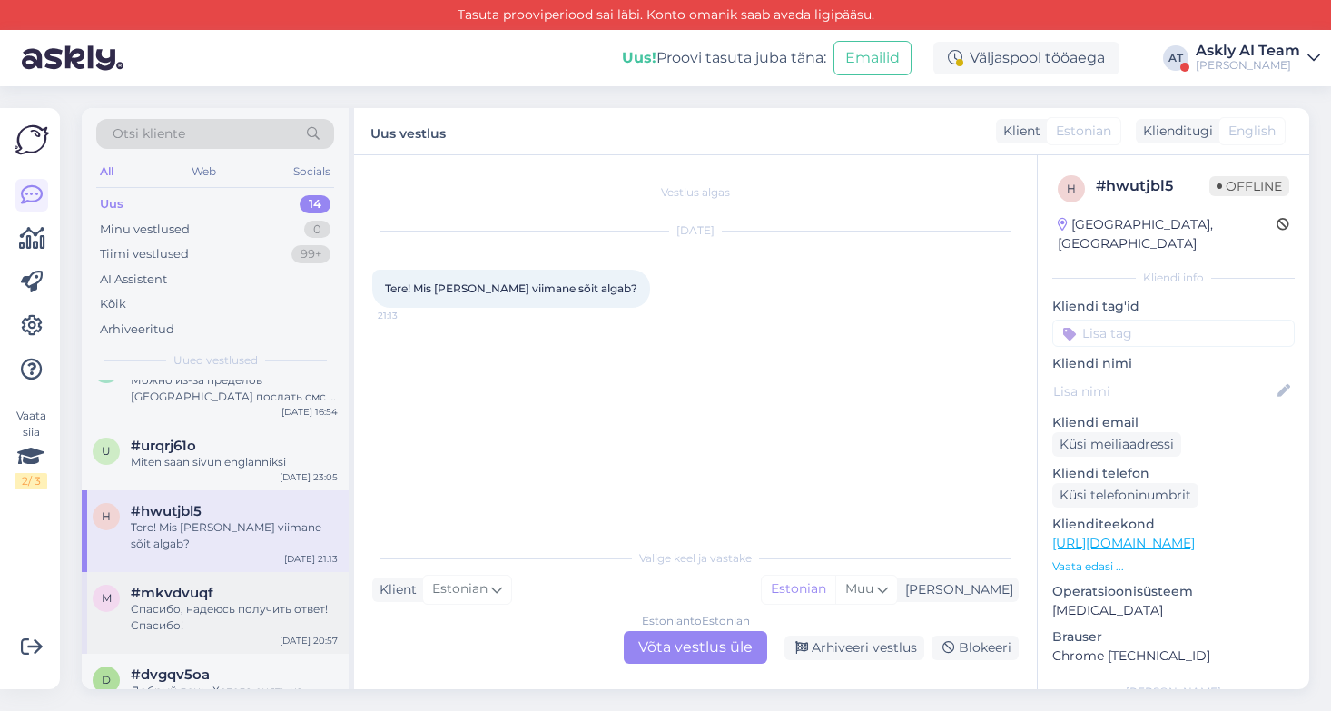
click at [213, 585] on div "#mkvdvuqf" at bounding box center [234, 593] width 207 height 16
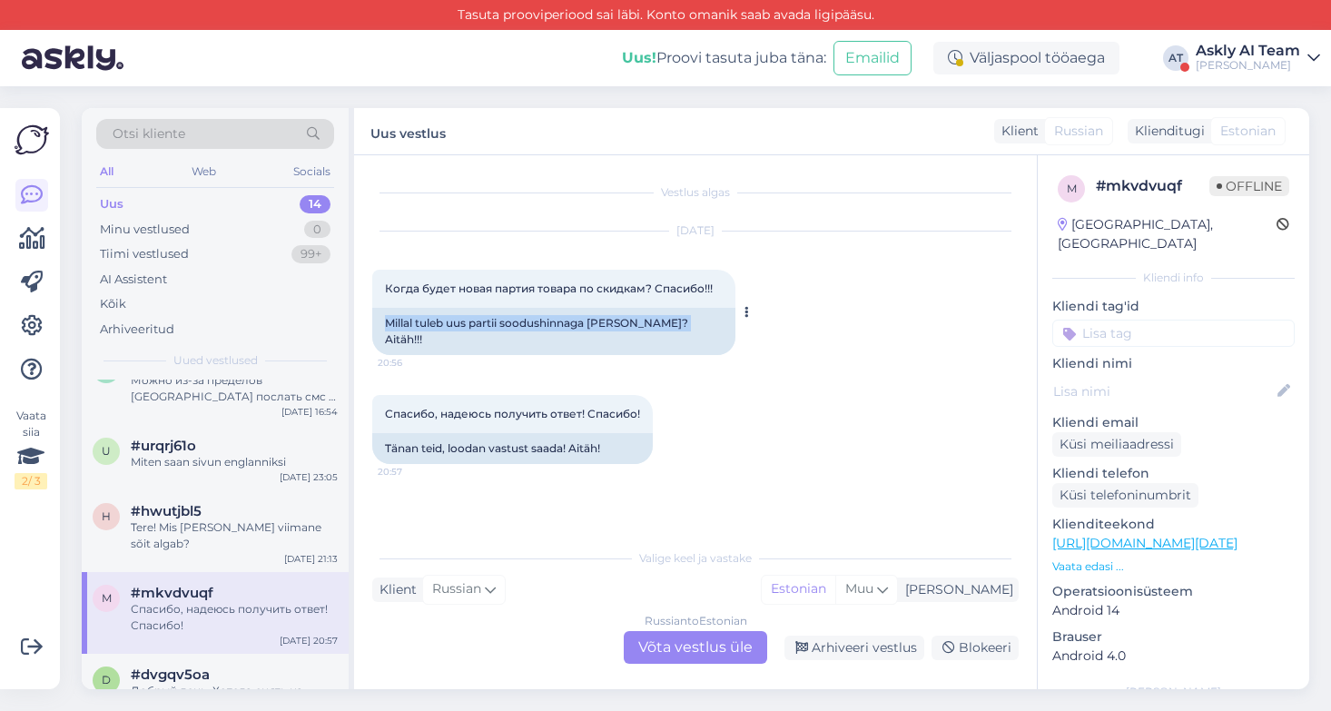
drag, startPoint x: 689, startPoint y: 324, endPoint x: 382, endPoint y: 319, distance: 306.8
click at [382, 319] on div "Millal tuleb uus partii soodushinnaga [PERSON_NAME]? Aitäh!!!" at bounding box center [553, 331] width 363 height 47
drag, startPoint x: 382, startPoint y: 319, endPoint x: 696, endPoint y: 320, distance: 314.0
click at [696, 320] on div "Millal tuleb uus partii soodushinnaga [PERSON_NAME]? Aitäh!!!" at bounding box center [553, 331] width 363 height 47
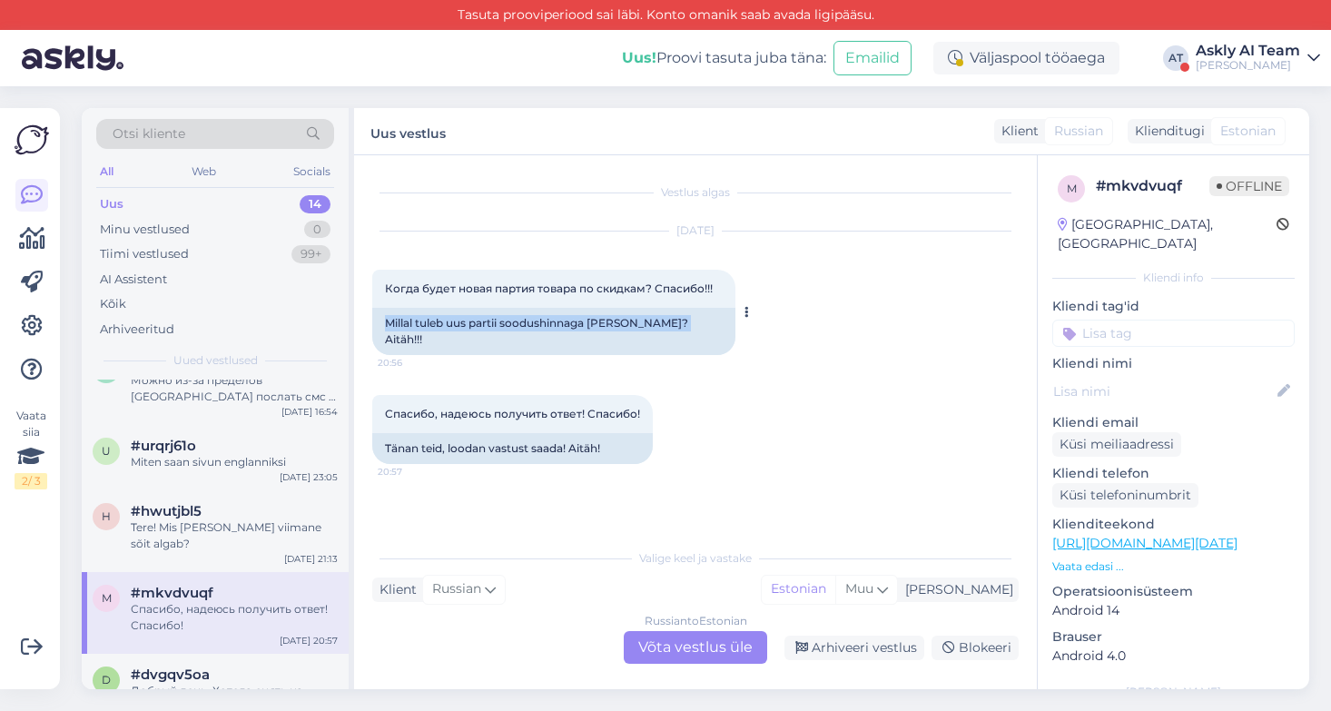
copy div "Millal tuleb uus partii soodushinnaga [PERSON_NAME]? Aitäh!!!"
click at [260, 666] on div "#dvgqv5oa" at bounding box center [234, 674] width 207 height 16
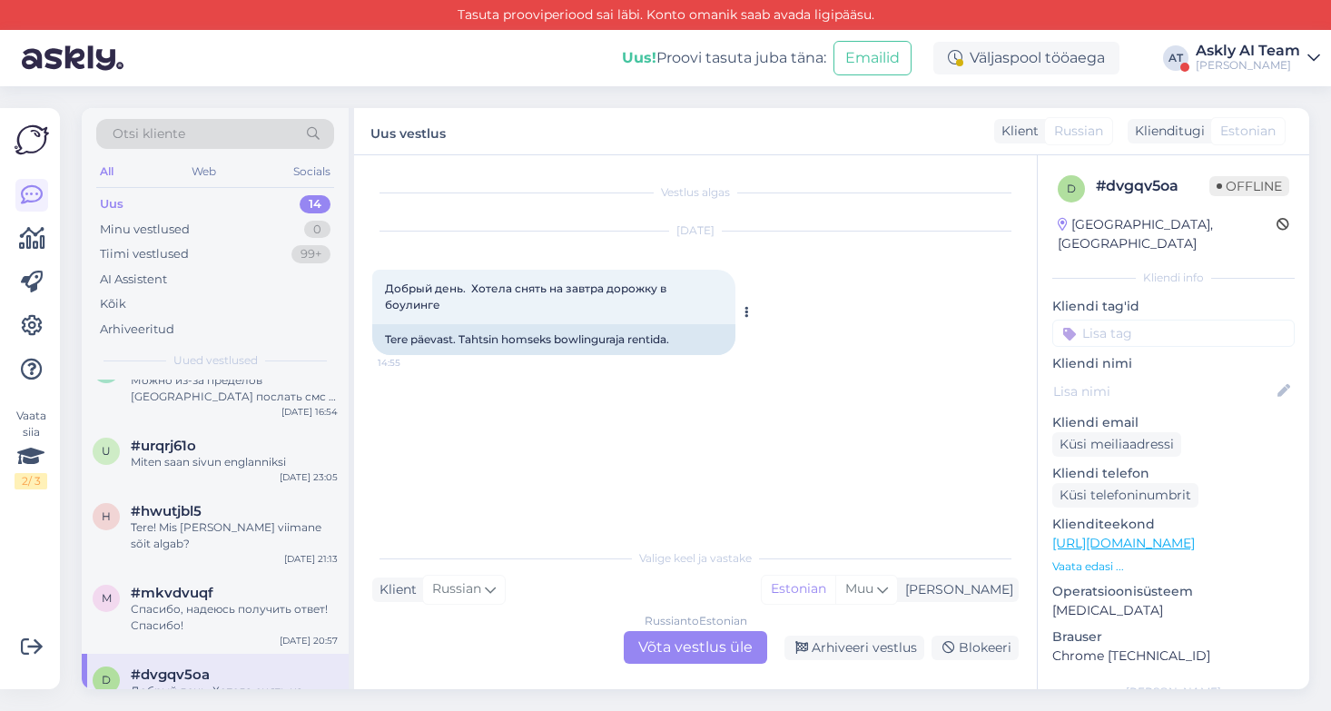
click at [725, 288] on div "Добрый день. Хотела снять на завтра дорожку в боулинге 14:55" at bounding box center [553, 297] width 363 height 54
drag, startPoint x: 690, startPoint y: 327, endPoint x: 371, endPoint y: 324, distance: 318.6
click at [372, 324] on div "[DATE] Добрый день. Хотела снять на завтра дорожку в боулинге 14:55 Tere päevas…" at bounding box center [695, 292] width 646 height 163
copy div "Tere päevast. Tahtsin homseks bowlinguraja rentida."
click at [201, 519] on div "Tere! Mis [PERSON_NAME] viimane sõit algab?" at bounding box center [234, 535] width 207 height 33
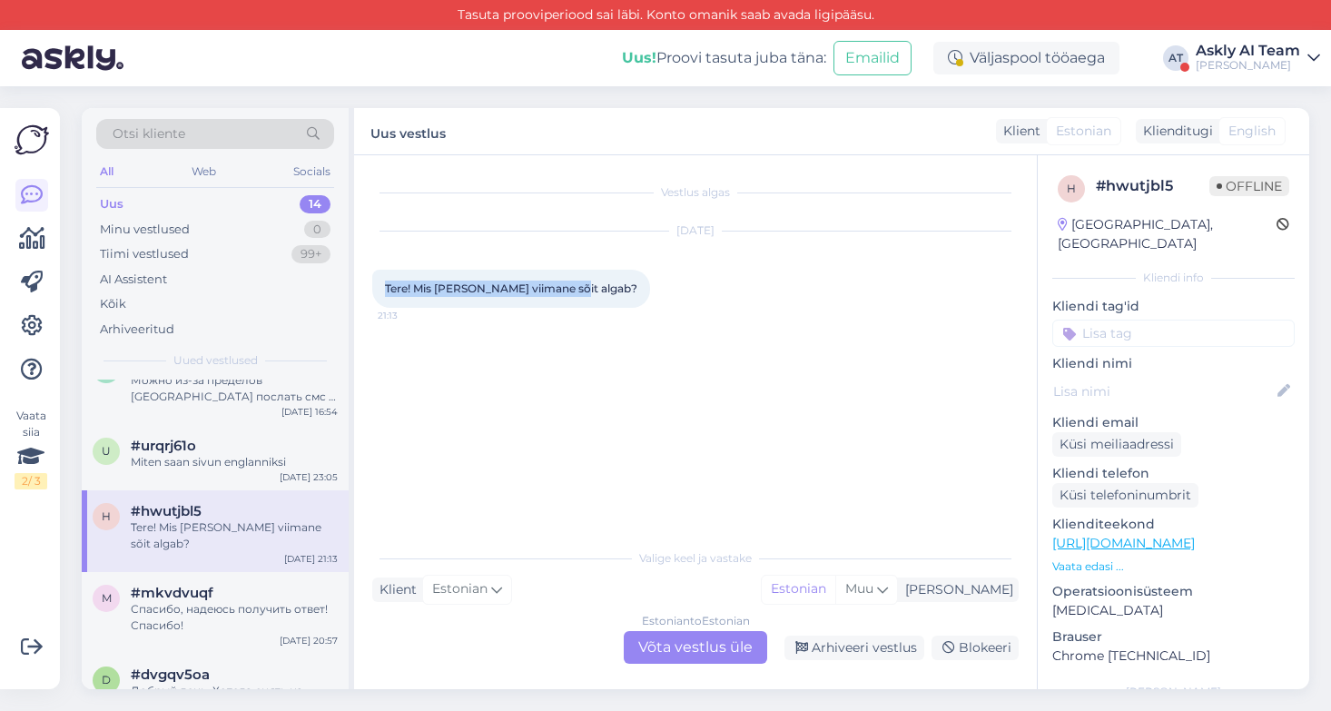
drag, startPoint x: 533, startPoint y: 290, endPoint x: 379, endPoint y: 291, distance: 153.4
click at [379, 291] on div "Tere! Mis [PERSON_NAME] viimane sõit algab? 21:13" at bounding box center [511, 289] width 278 height 38
copy span "Tere! Mis [PERSON_NAME] viimane sõit algab?"
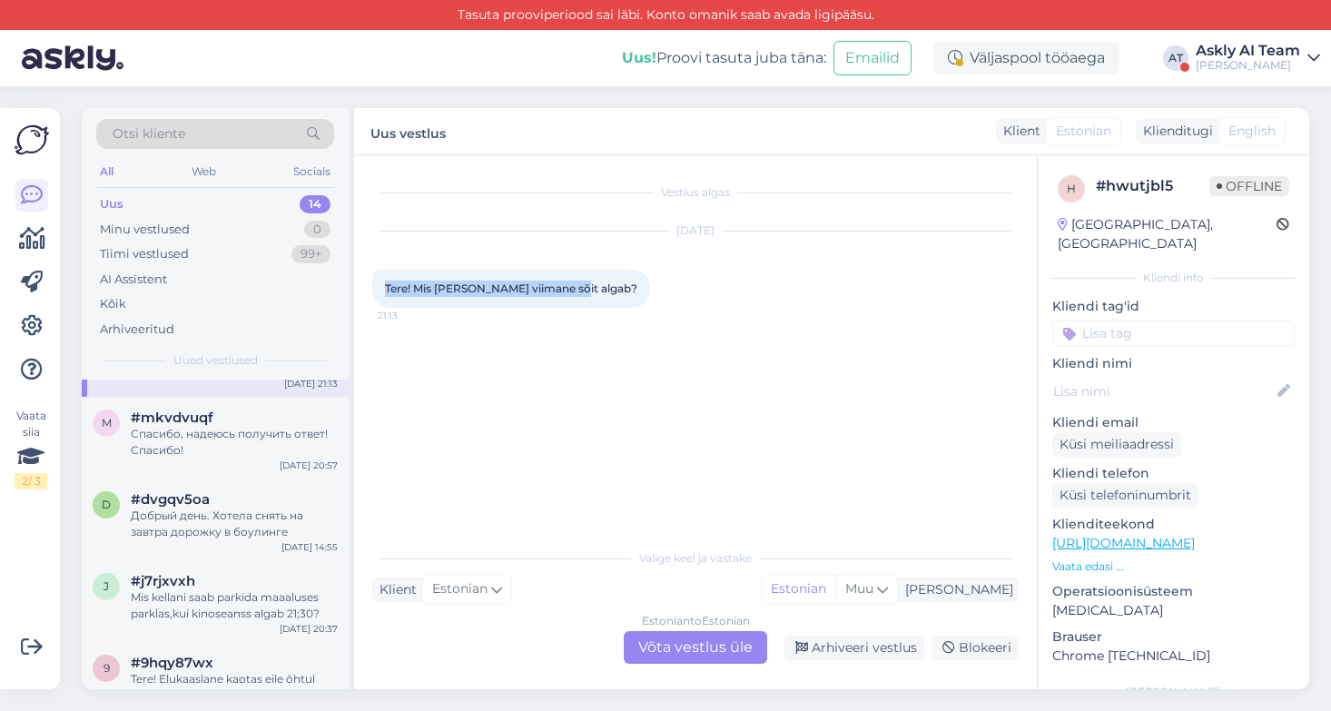
scroll to position [380, 0]
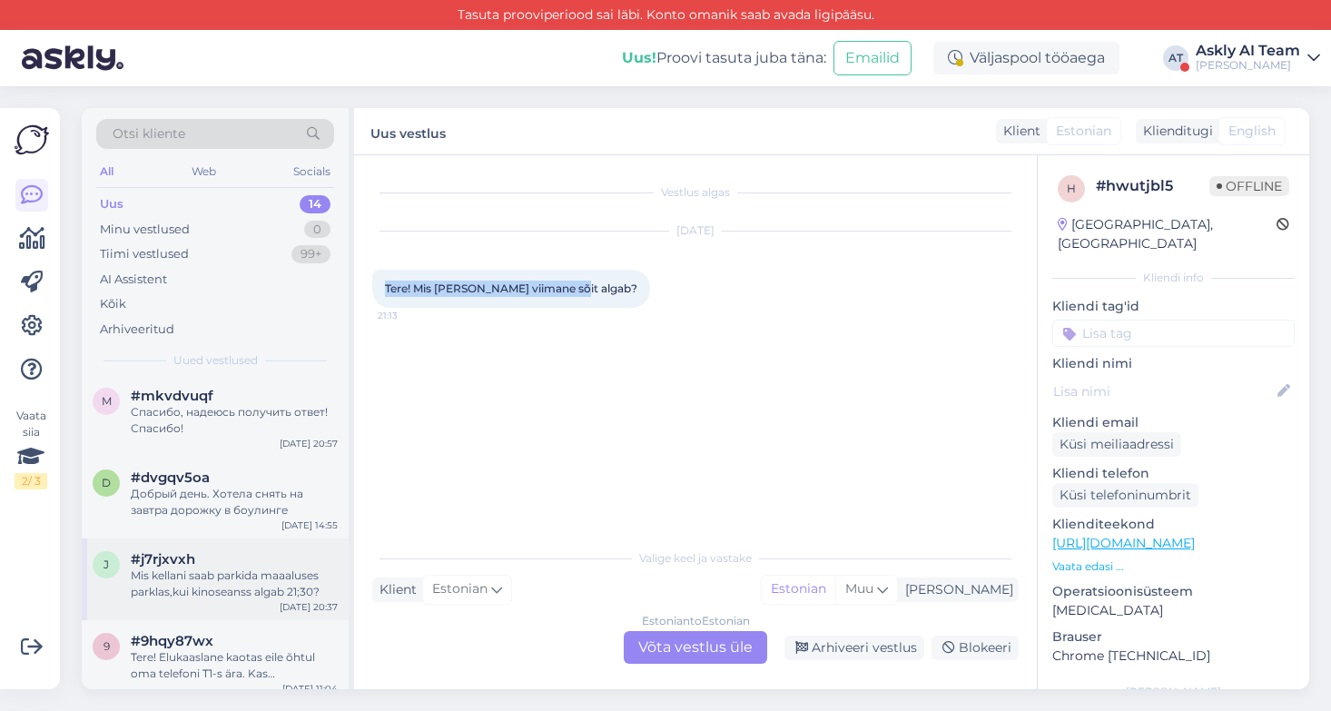
click at [253, 567] on div "Mis kellani saab parkida maaaluses parklas,kui kinoseanss algab 21;30?" at bounding box center [234, 583] width 207 height 33
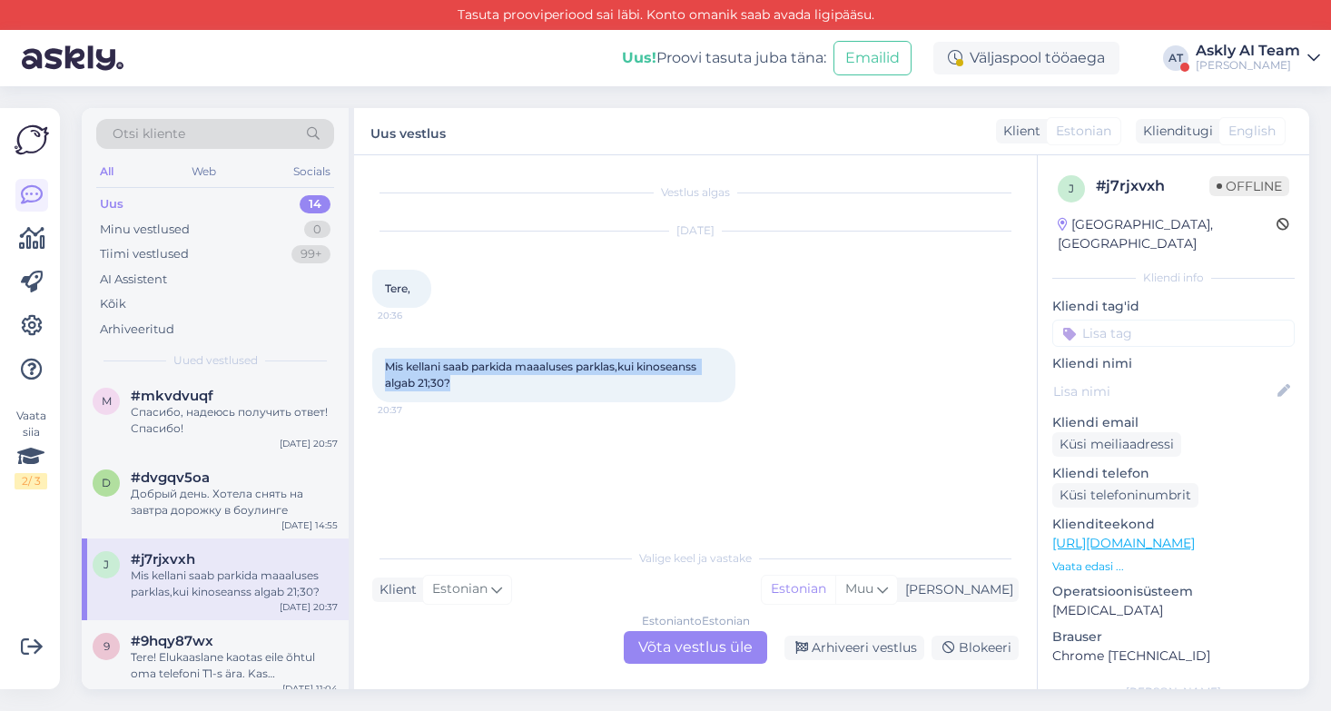
drag, startPoint x: 485, startPoint y: 380, endPoint x: 377, endPoint y: 368, distance: 108.6
click at [377, 368] on div "Mis kellani saab parkida maaaluses parklas,kui kinoseanss algab 21;30? 20:37" at bounding box center [553, 375] width 363 height 54
copy span "Mis kellani saab parkida maaaluses parklas,kui kinoseanss algab 21;30?"
click at [233, 649] on div "Tere! Elukaaslane kaotas eile õhtul oma telefoni T1-s ära. Kas [PERSON_NAME] kä…" at bounding box center [234, 665] width 207 height 33
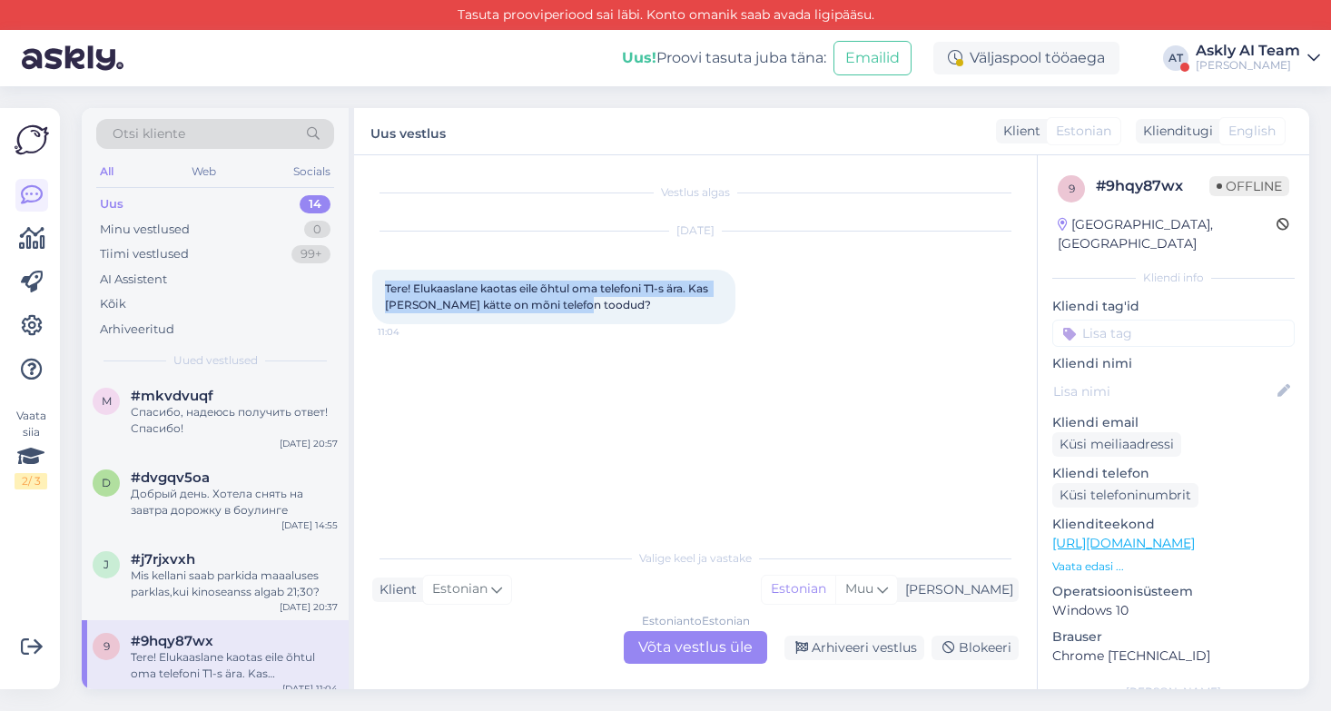
drag, startPoint x: 623, startPoint y: 308, endPoint x: 380, endPoint y: 287, distance: 243.2
click at [380, 287] on div "Tere! Elukaaslane kaotas eile õhtul oma telefoni T1-s ära. Kas [PERSON_NAME] kä…" at bounding box center [553, 297] width 363 height 54
copy span "Tere! Elukaaslane kaotas eile õhtul oma telefoni T1-s ära. Kas [PERSON_NAME] kä…"
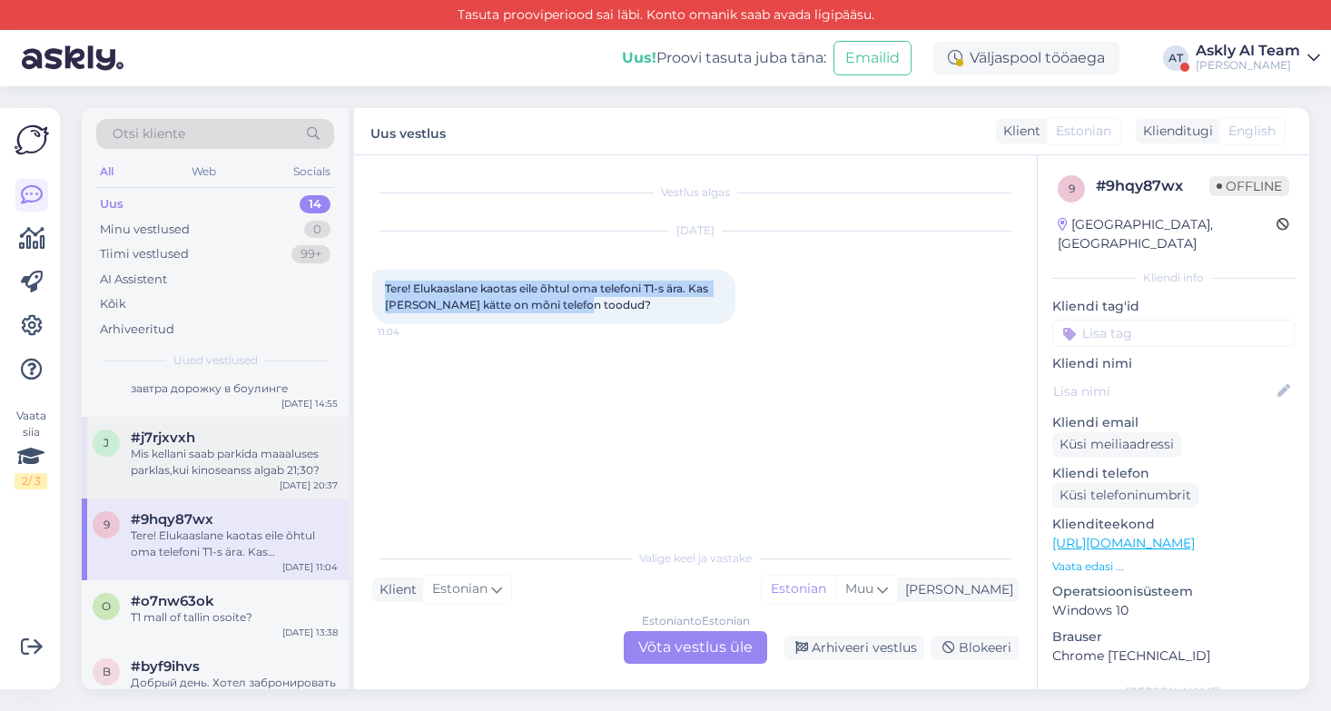
scroll to position [506, 0]
click at [208, 604] on div "T1 mall of tallin osoite?" at bounding box center [234, 612] width 207 height 16
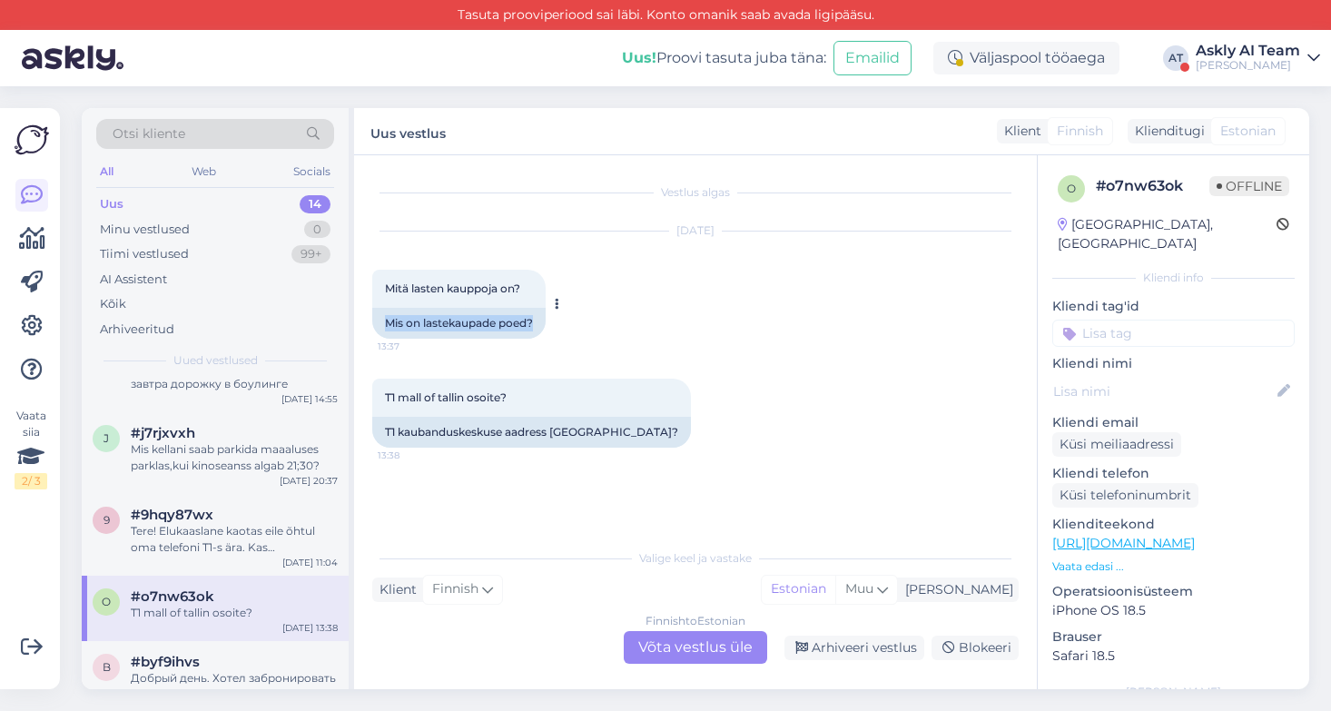
drag, startPoint x: 537, startPoint y: 321, endPoint x: 376, endPoint y: 321, distance: 161.6
click at [376, 321] on div "Mis on lastekaupade poed?" at bounding box center [458, 323] width 173 height 31
copy div "Mis on lastekaupade poed?"
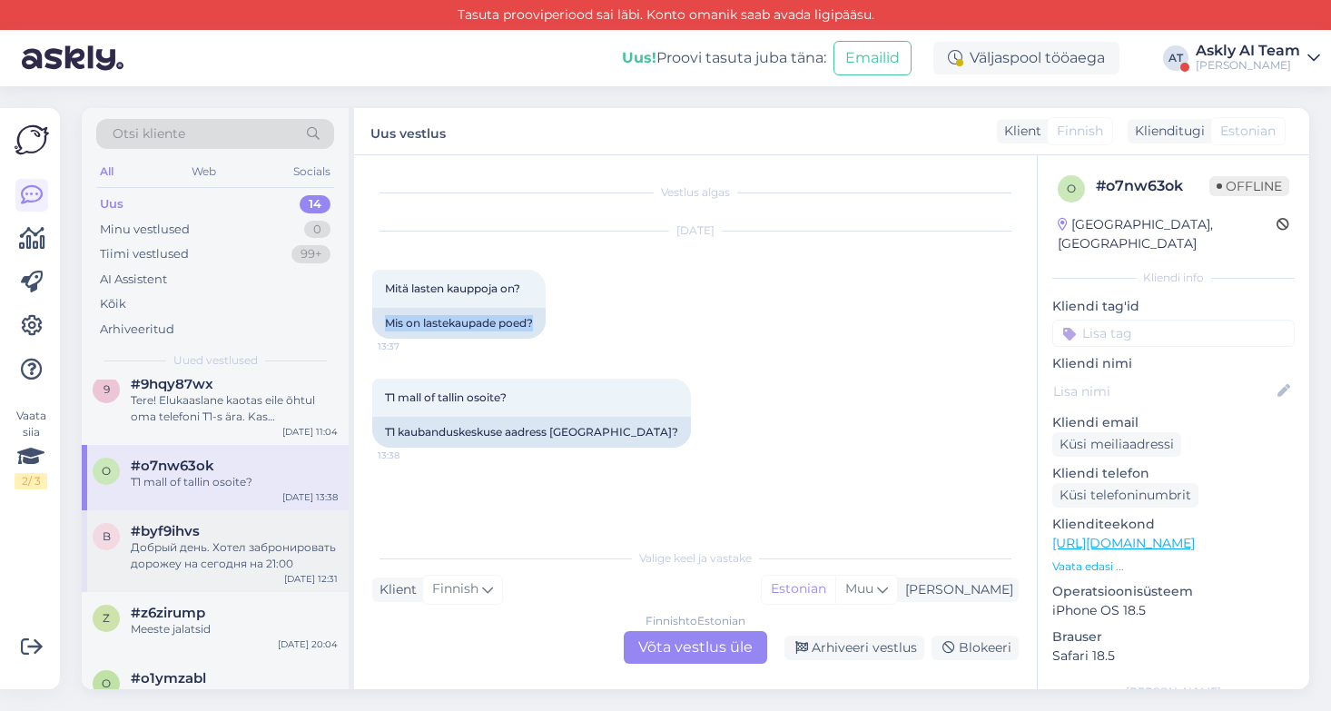
scroll to position [638, 0]
click at [215, 538] on div "Добрый день. Хотел забронировать дорожеу на сегодня на 21:00" at bounding box center [234, 554] width 207 height 33
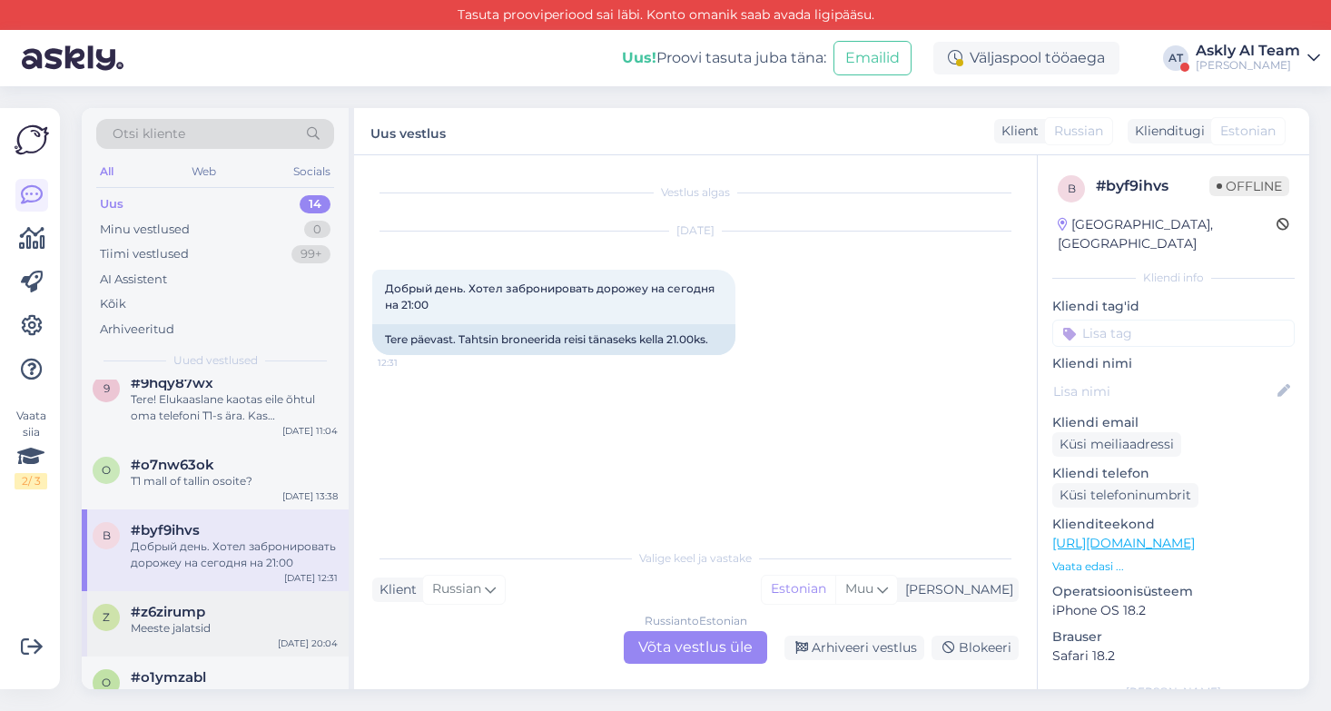
click at [197, 604] on span "#z6zirump" at bounding box center [168, 612] width 74 height 16
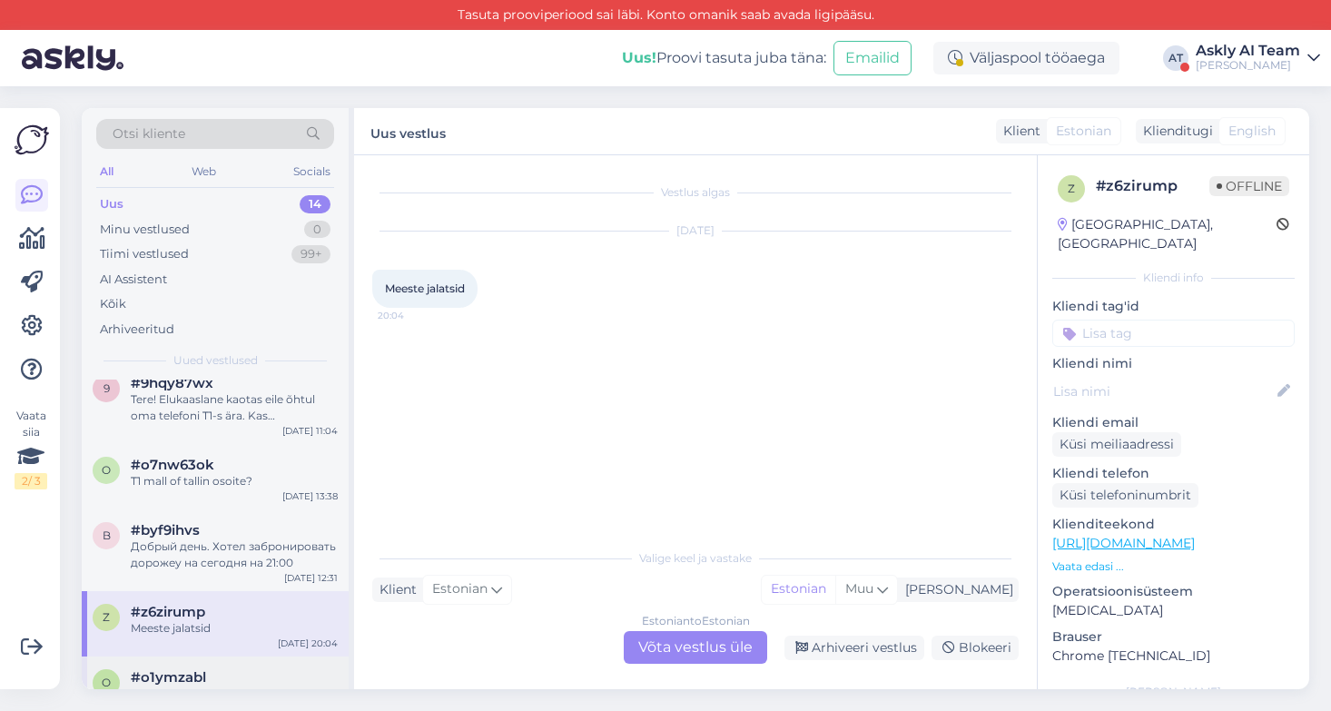
click at [221, 669] on div "#o1ymzabl" at bounding box center [234, 677] width 207 height 16
click at [241, 604] on div "#z6zirump" at bounding box center [234, 612] width 207 height 16
click at [855, 650] on div "Arhiveeri vestlus" at bounding box center [854, 647] width 140 height 25
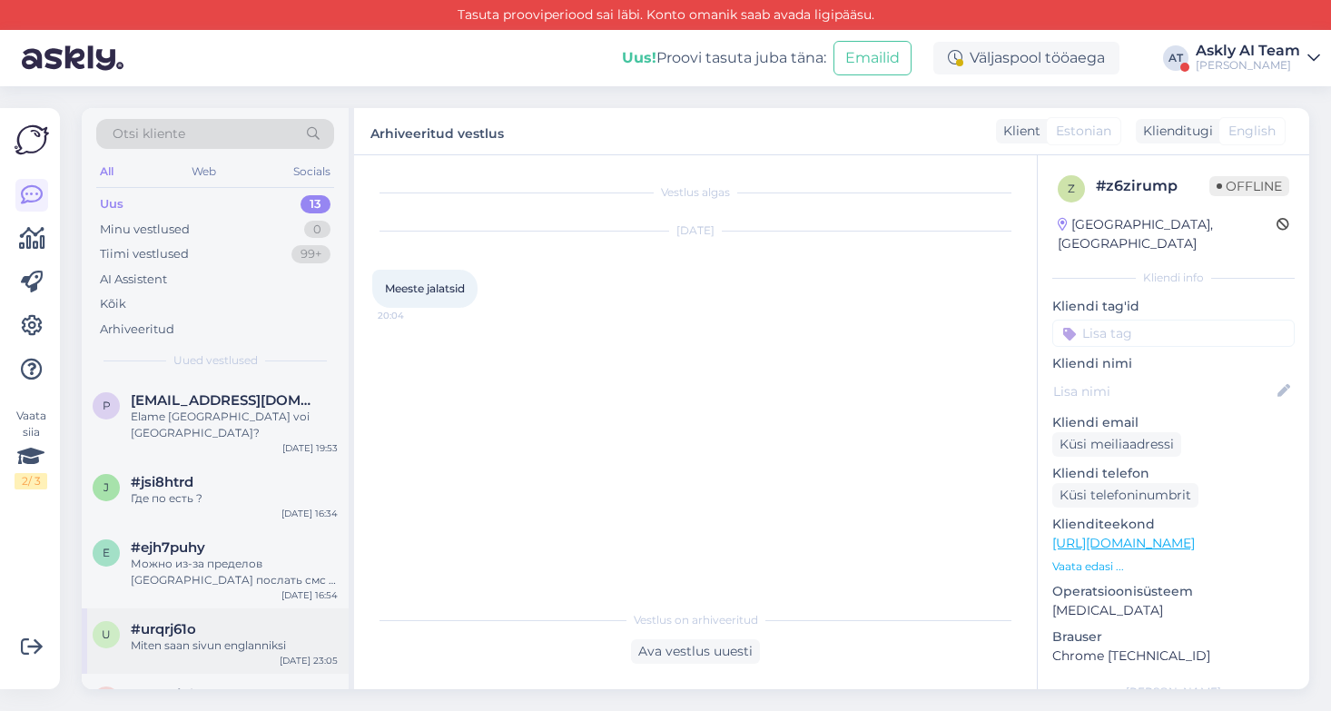
click at [271, 621] on div "#urqrj61o" at bounding box center [234, 629] width 207 height 16
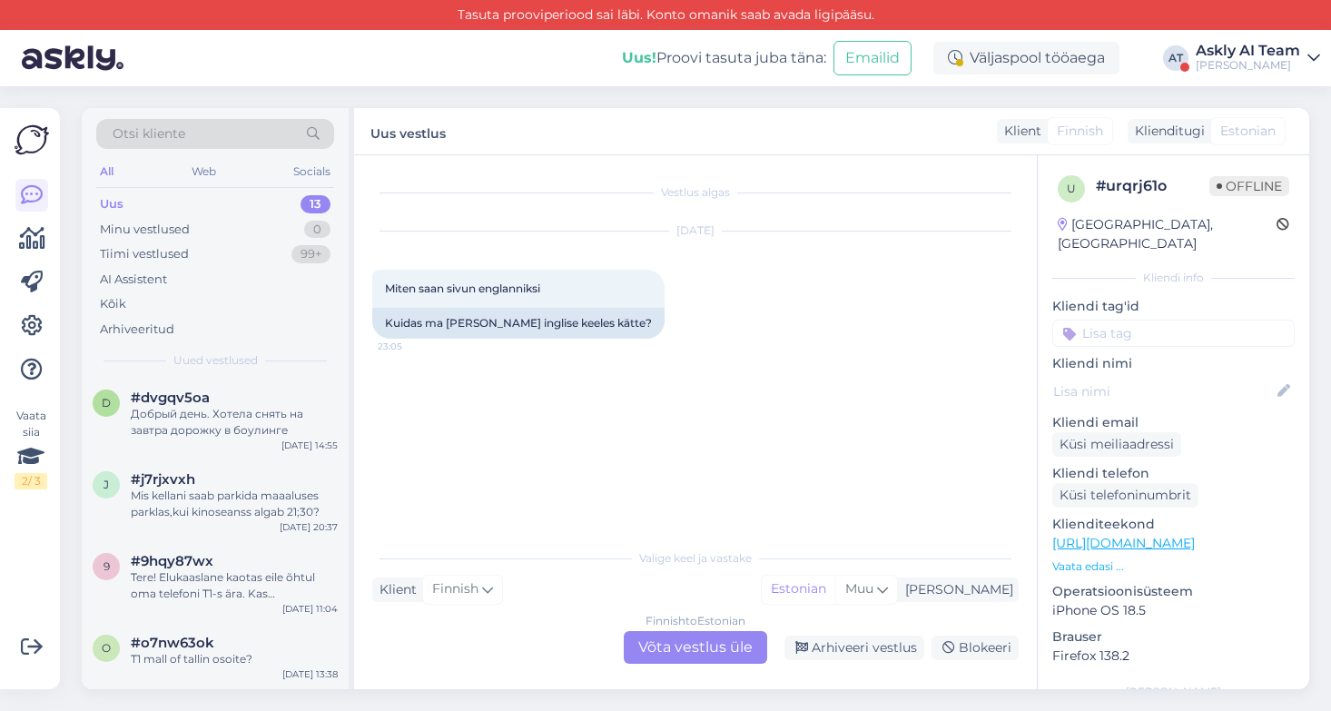
scroll to position [638, 0]
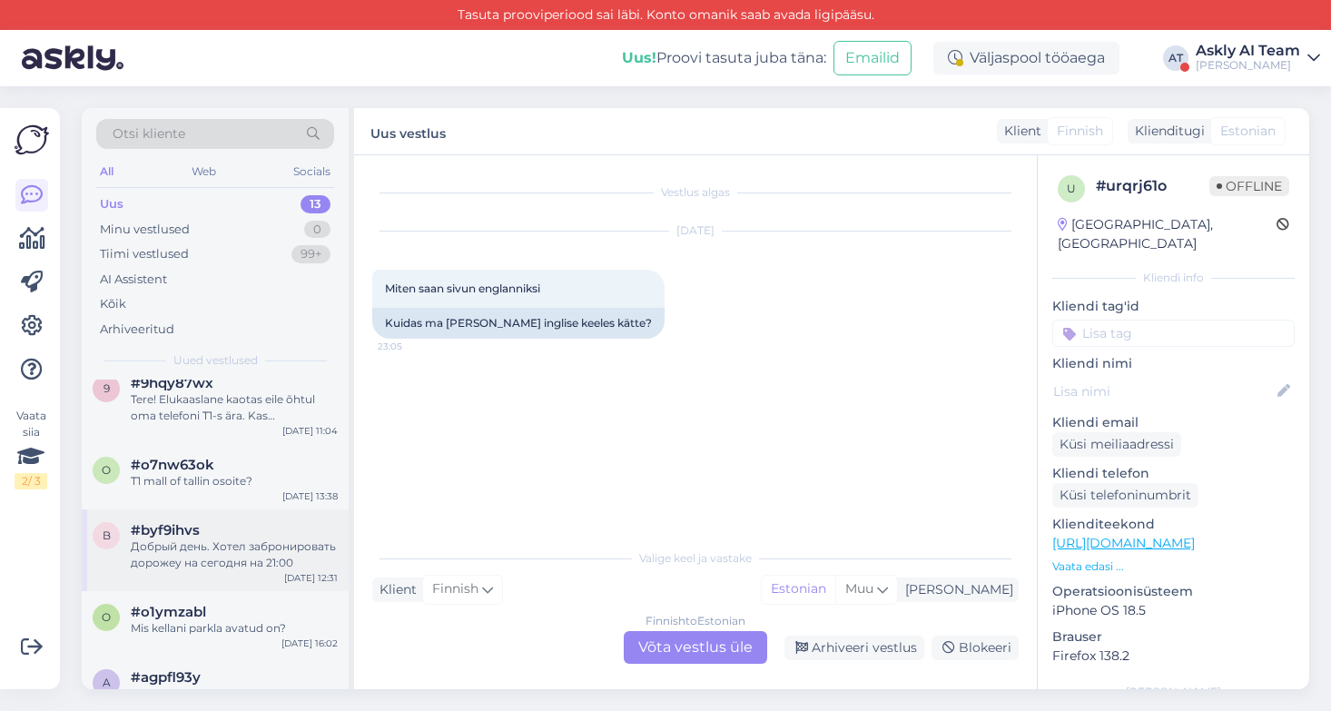
click at [200, 538] on div "Добрый день. Хотел забронировать дорожеу на сегодня на 21:00" at bounding box center [234, 554] width 207 height 33
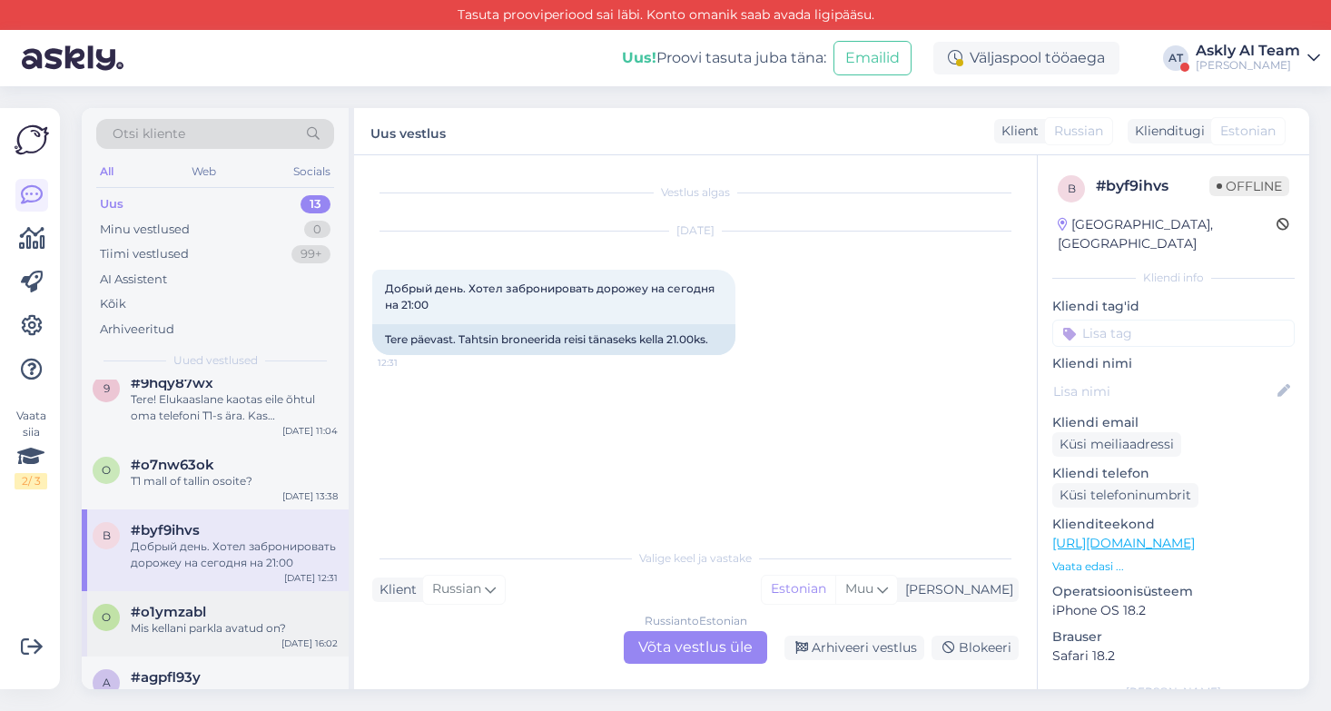
click at [222, 612] on div "o #o1ymzabl Mis kellani parkla avatud on? [DATE] 16:02" at bounding box center [215, 623] width 267 height 65
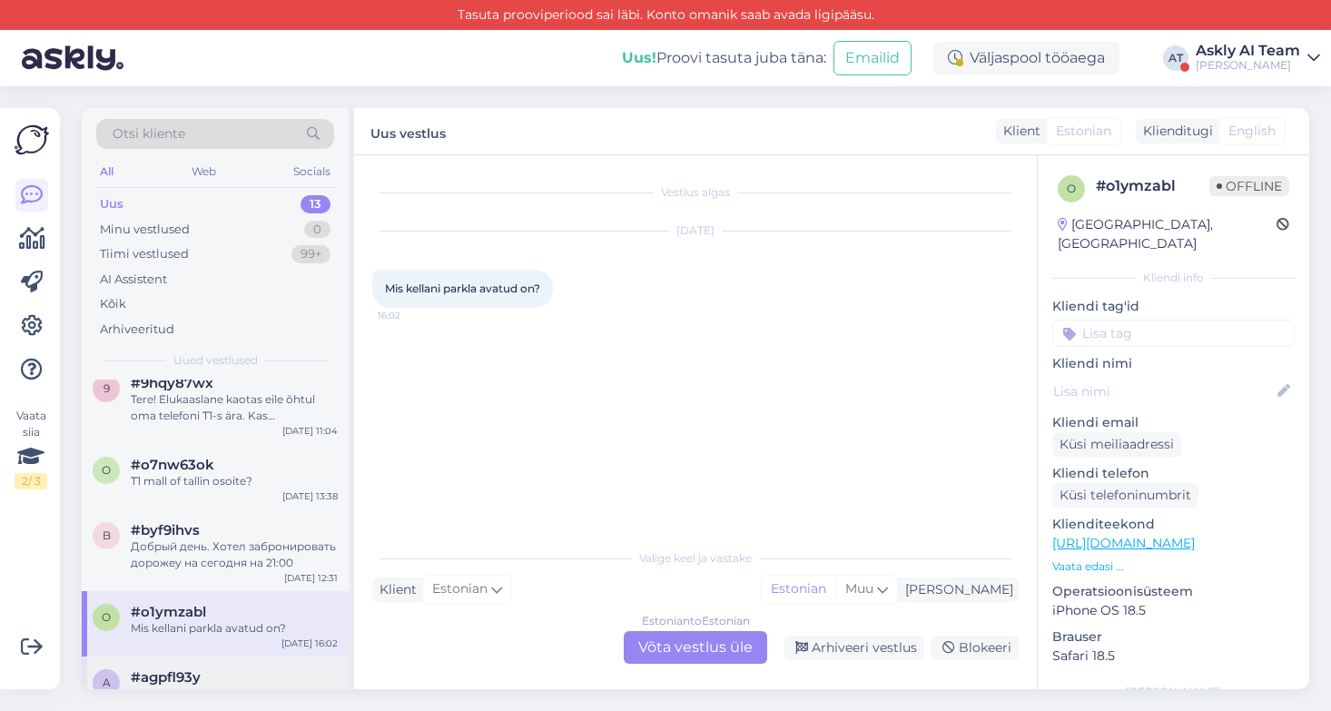
click at [227, 669] on div "#agpfl93y" at bounding box center [234, 677] width 207 height 16
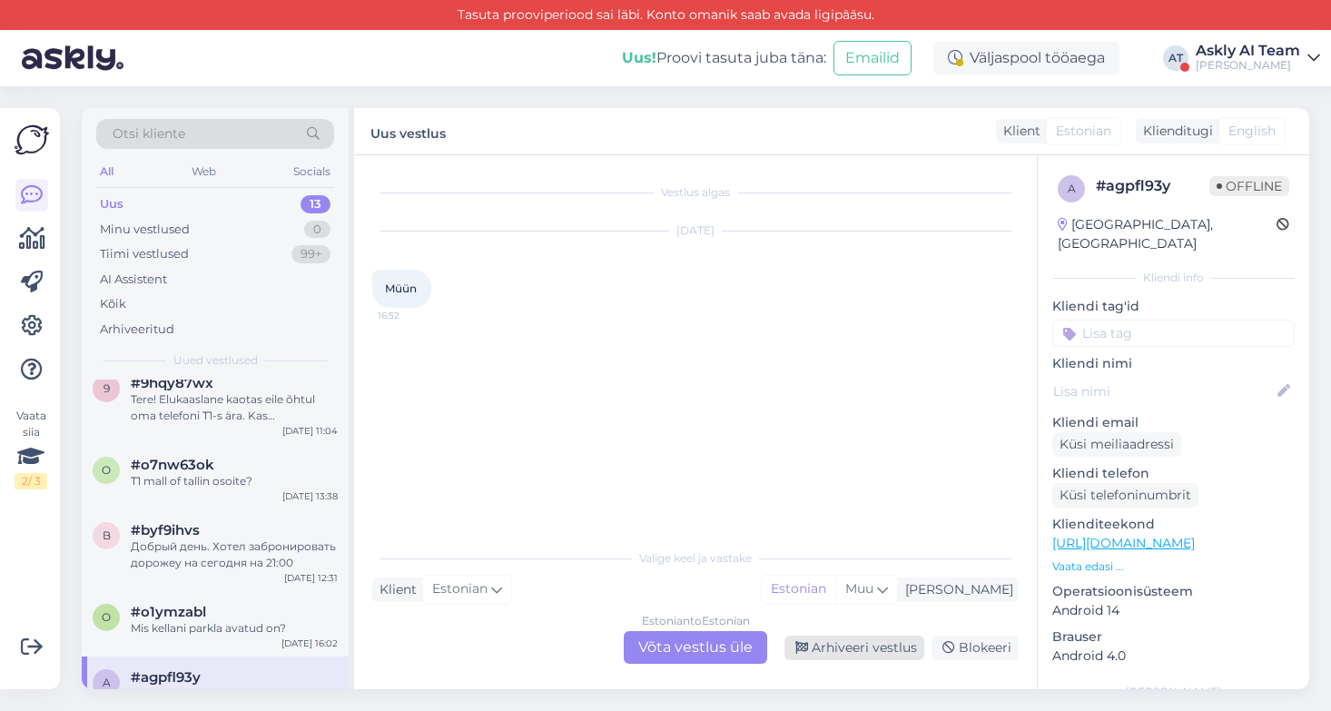
click at [857, 643] on div "Arhiveeri vestlus" at bounding box center [854, 647] width 140 height 25
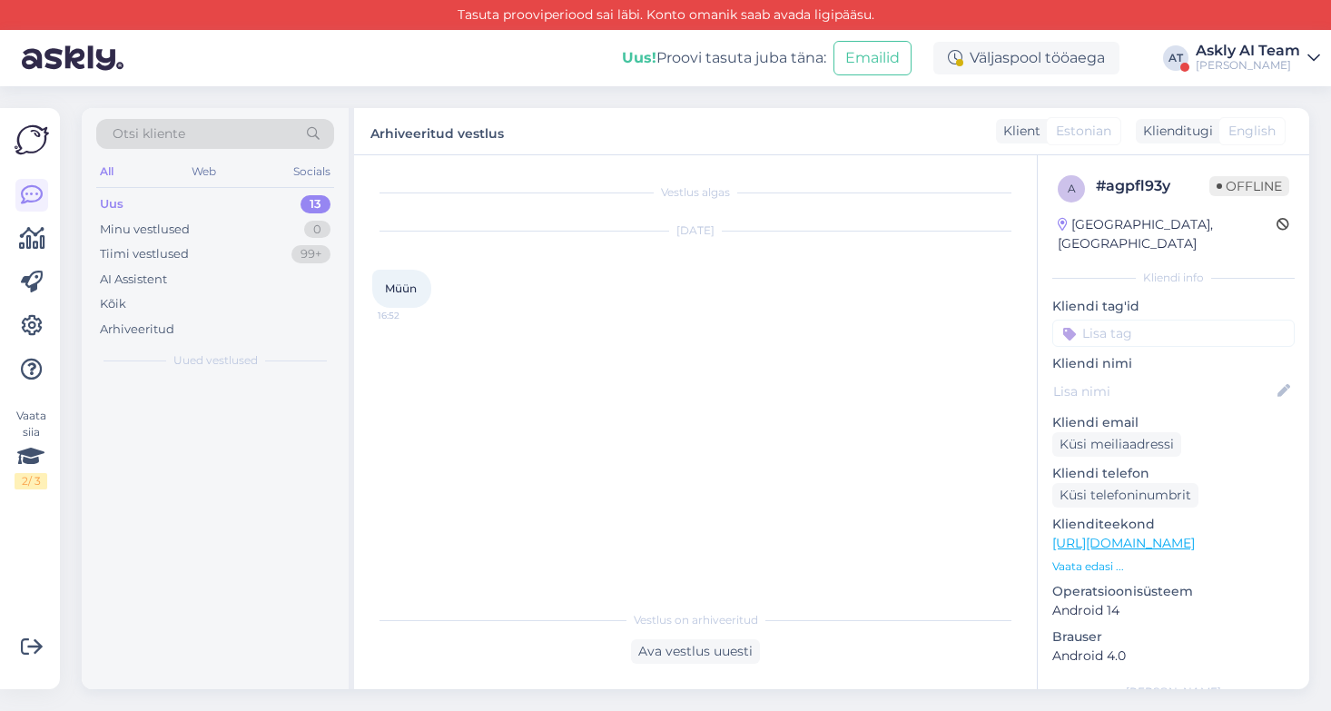
scroll to position [0, 0]
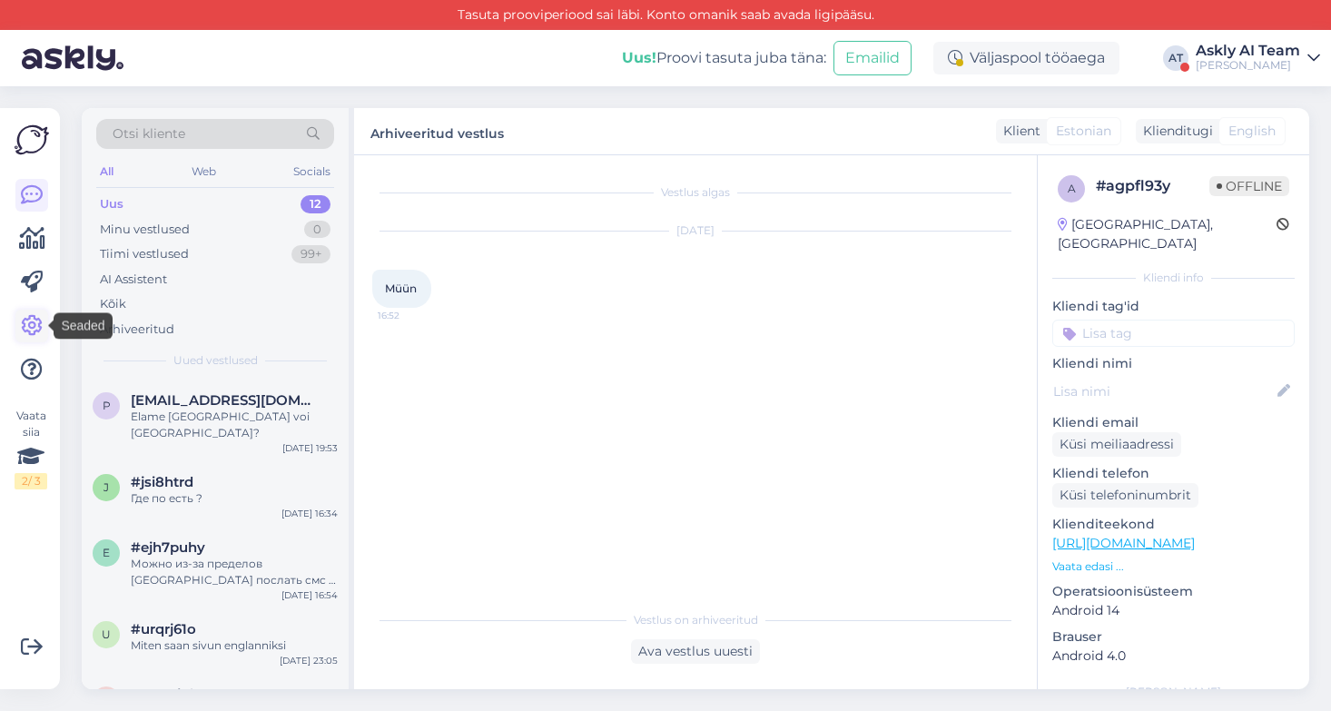
click at [35, 317] on icon at bounding box center [32, 326] width 22 height 22
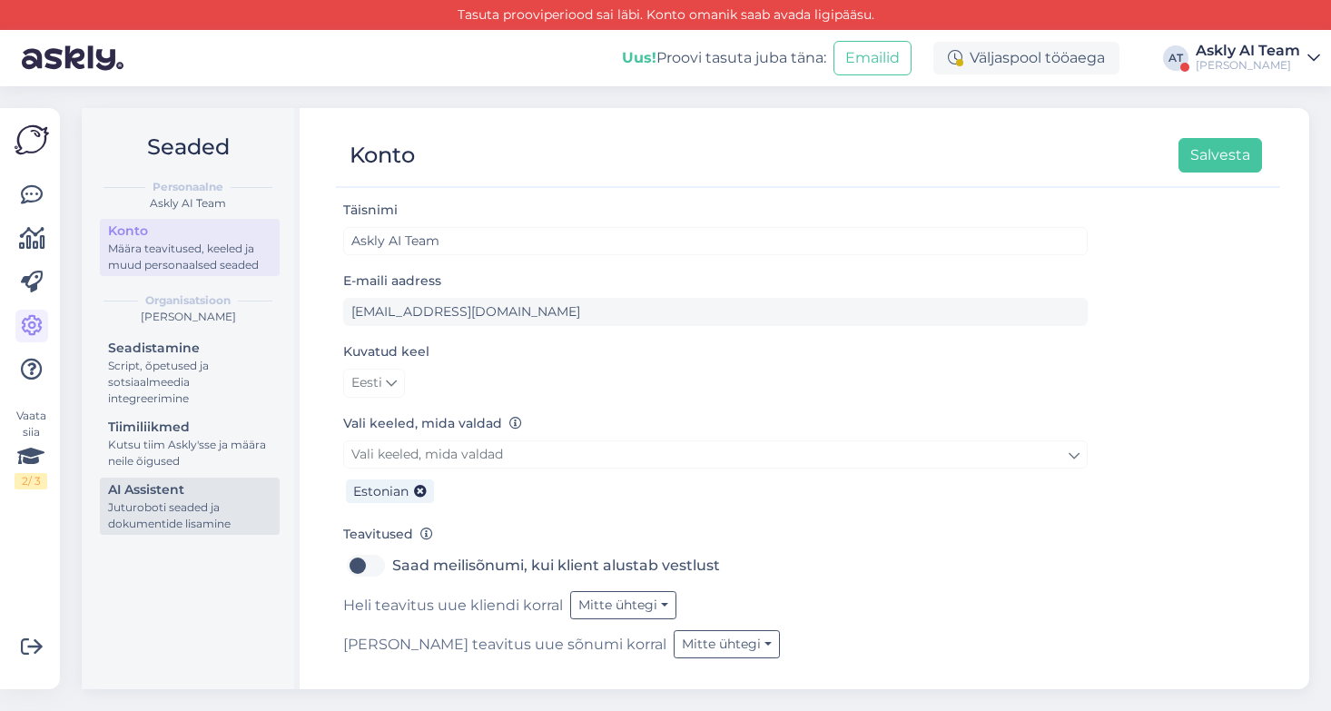
click at [183, 506] on div "Juturoboti seaded ja dokumentide lisamine" at bounding box center [189, 515] width 163 height 33
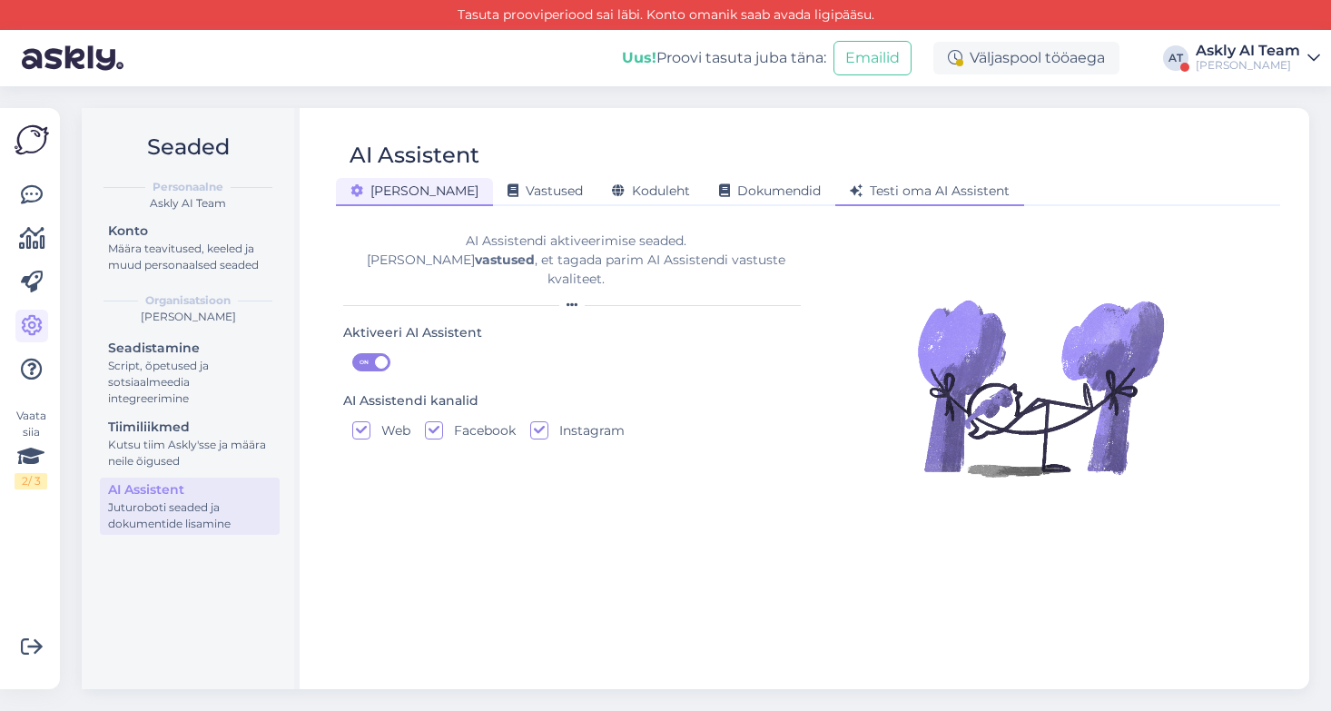
click at [850, 193] on span "Testi oma AI Assistent" at bounding box center [930, 190] width 160 height 16
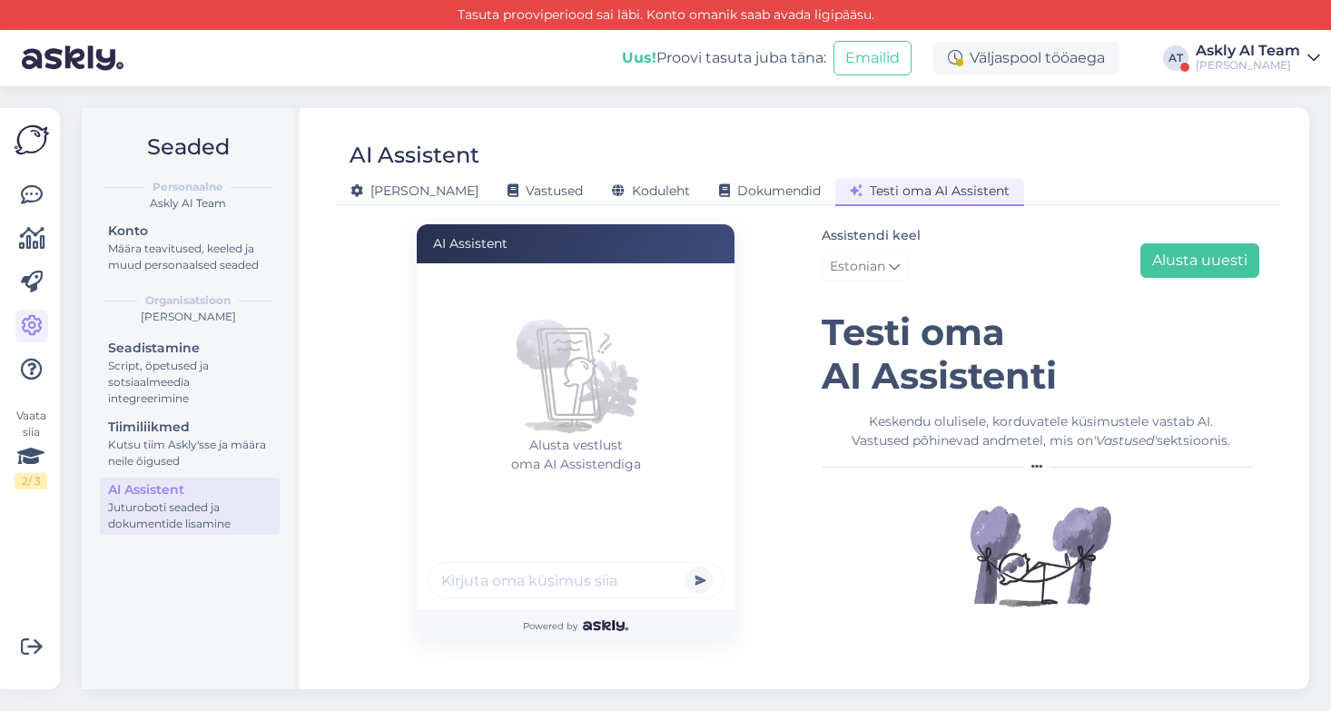
click at [508, 589] on input "text" at bounding box center [575, 580] width 296 height 36
paste input "Mis on lastekaupade poed?"
type input "Mis on lastekaupade poed?"
click at [685, 566] on button "submit" at bounding box center [698, 579] width 27 height 27
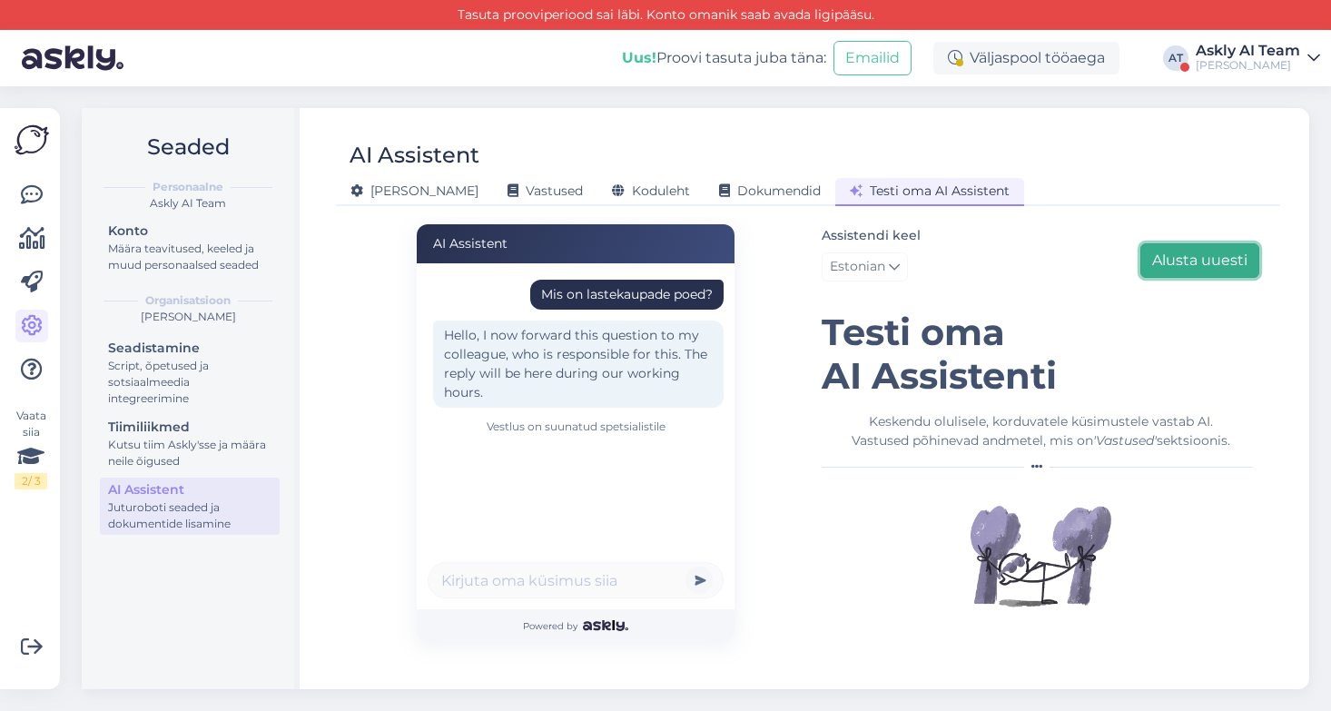
click at [1213, 255] on button "Alusta uuesti" at bounding box center [1199, 260] width 119 height 34
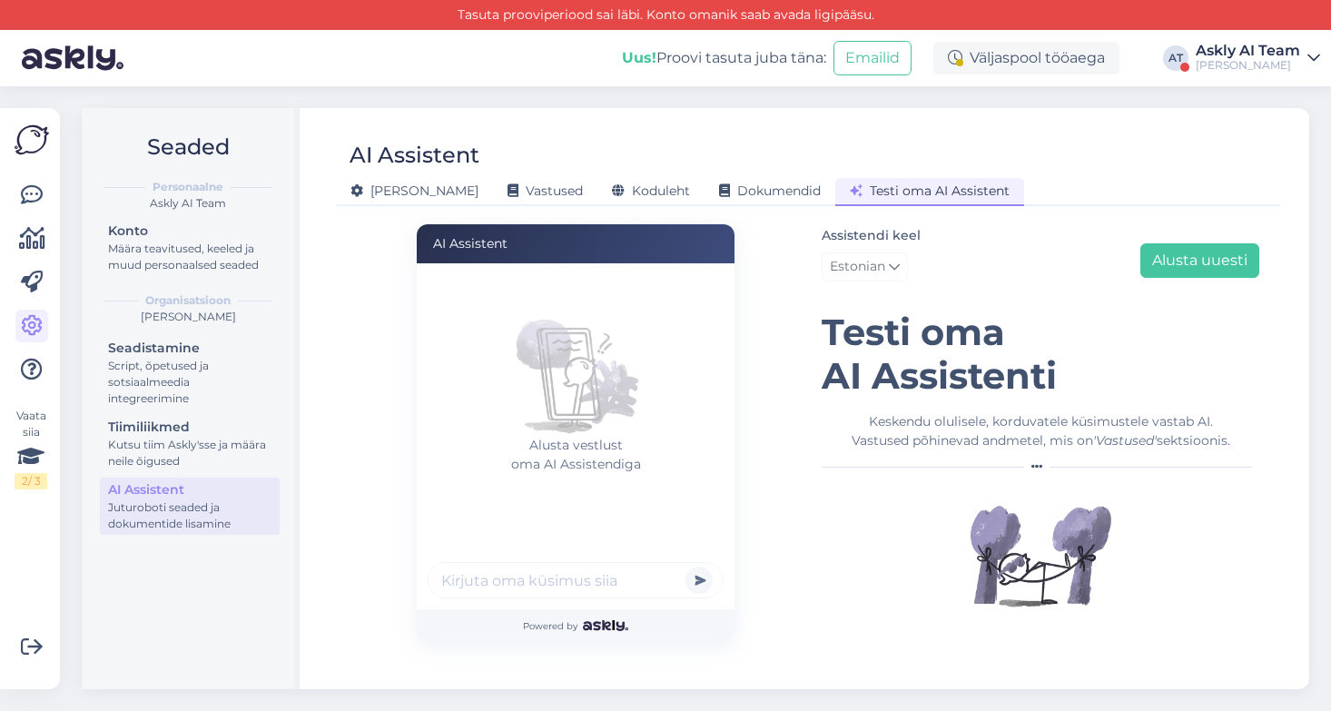
click at [460, 593] on input "text" at bounding box center [575, 580] width 296 height 36
paste input "Tere! Mis [PERSON_NAME] viimane sõit algab?"
type input "Tere! Mis [PERSON_NAME] viimane sõit algab?"
click at [685, 566] on button "submit" at bounding box center [698, 579] width 27 height 27
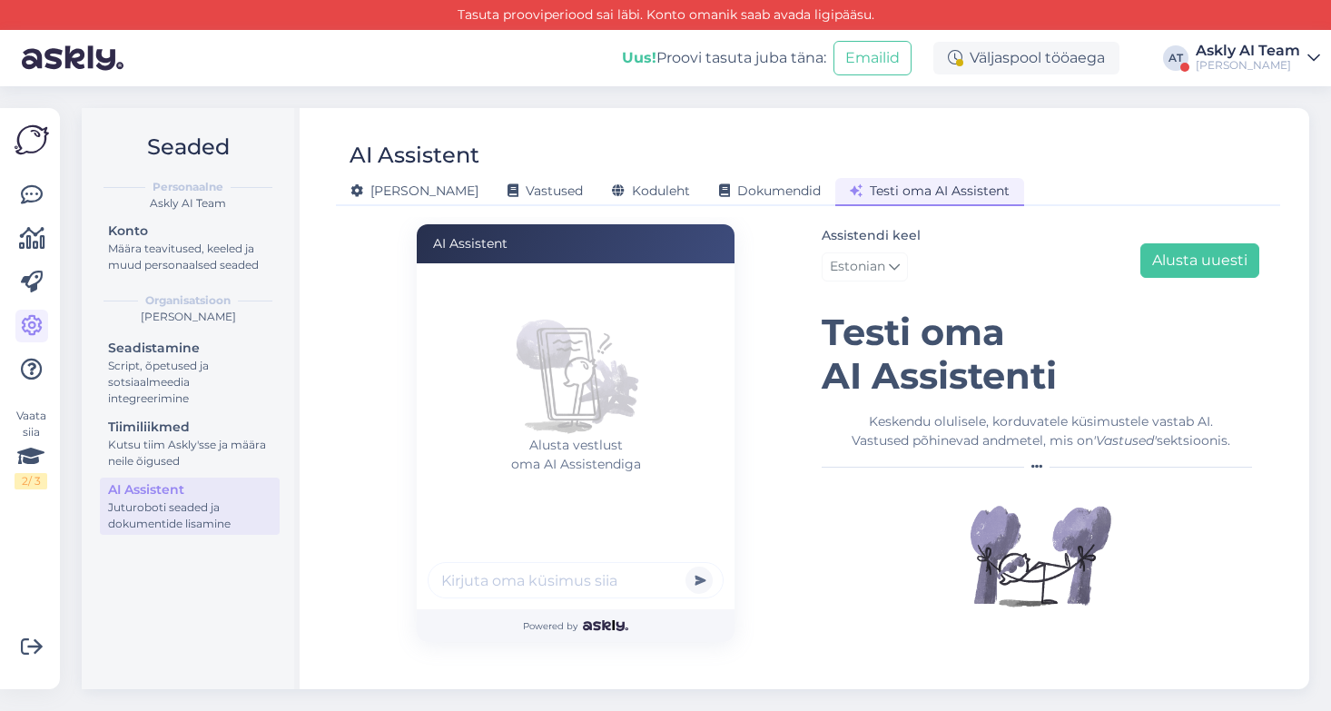
scroll to position [0, 0]
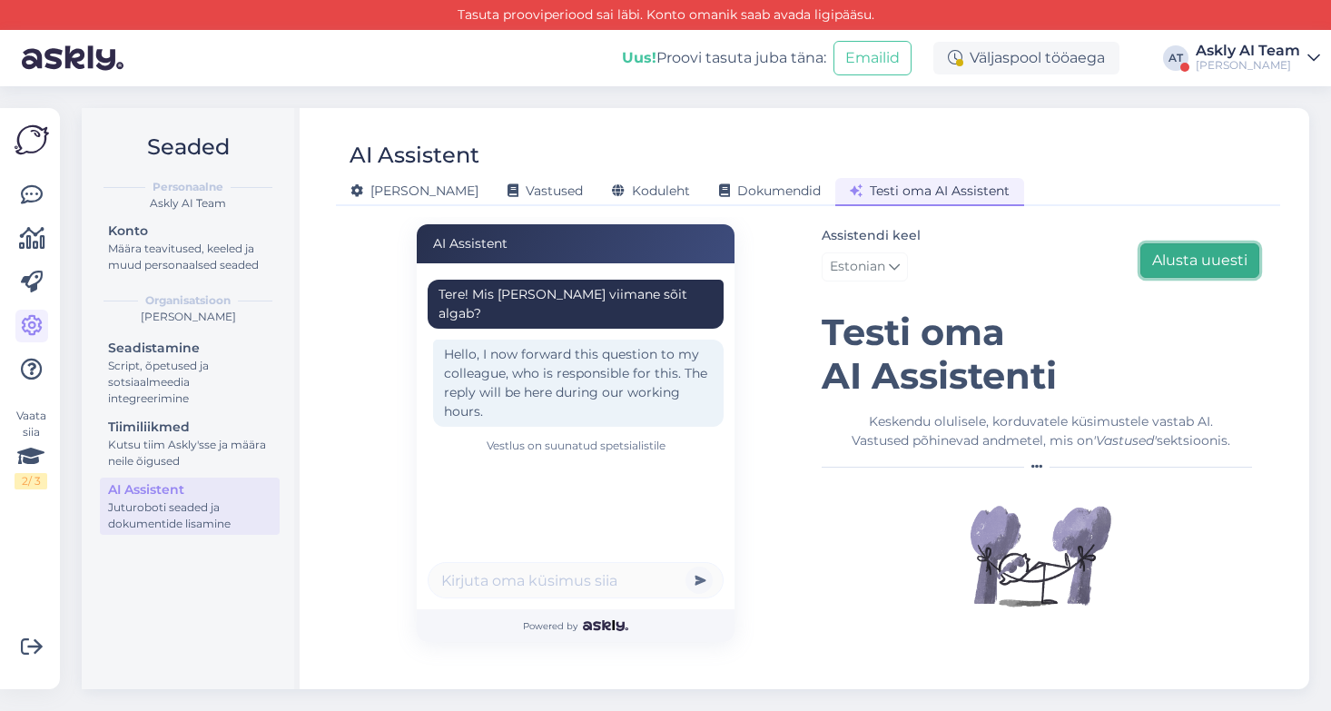
click at [1241, 257] on button "Alusta uuesti" at bounding box center [1199, 260] width 119 height 34
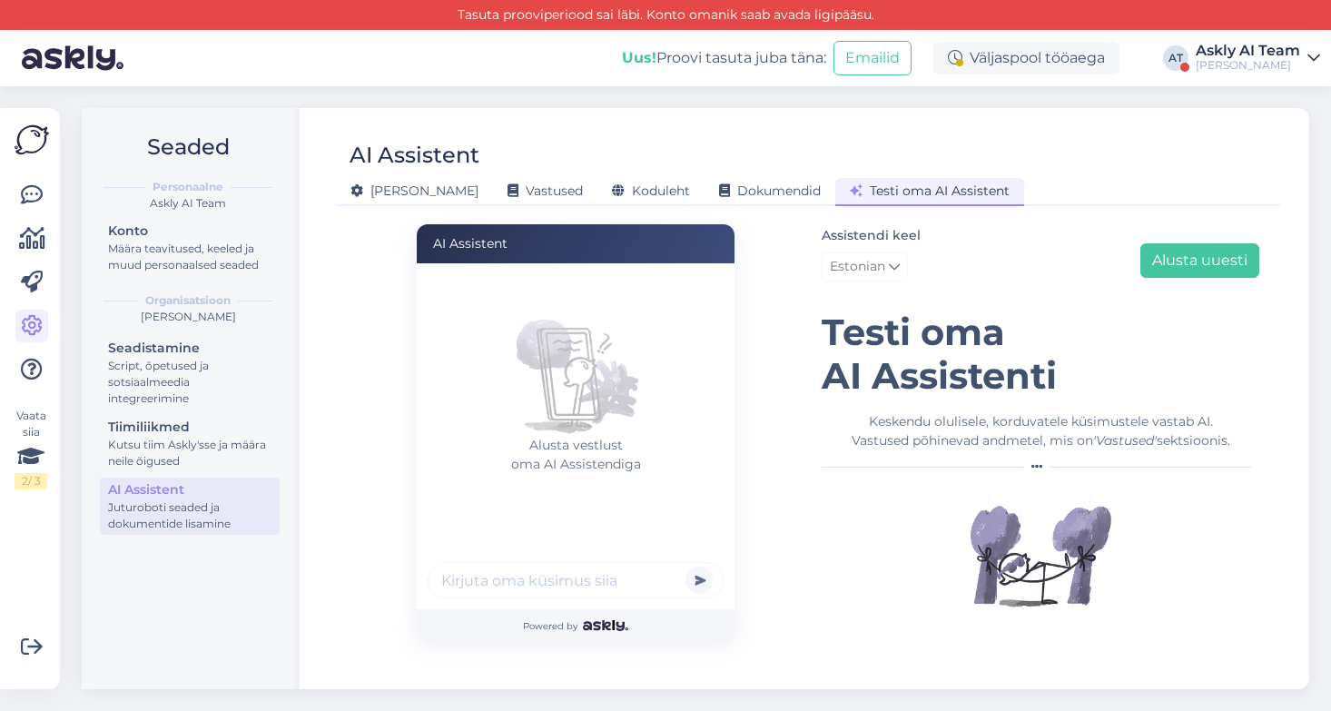
click at [594, 579] on input "text" at bounding box center [575, 580] width 296 height 36
type input "tere"
click at [685, 566] on button "submit" at bounding box center [698, 579] width 27 height 27
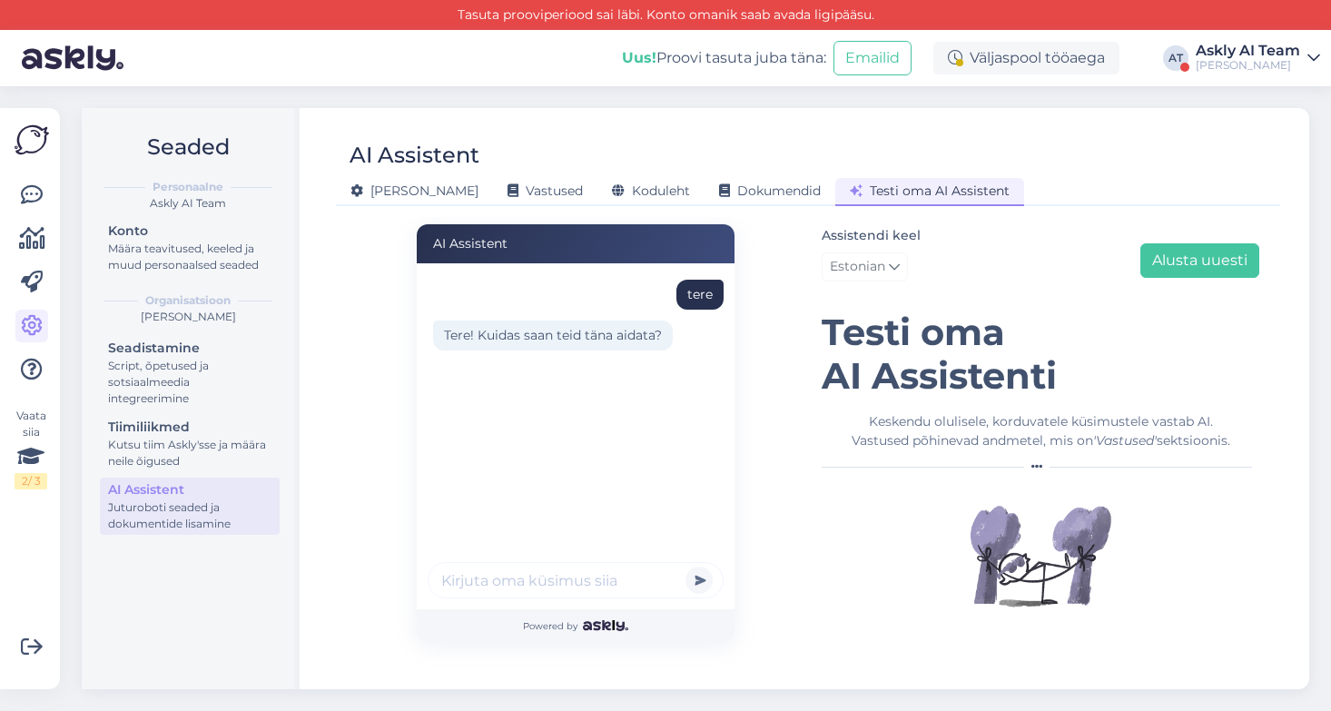
type input "i"
type input "mis poed teil on?"
click at [685, 566] on button "submit" at bounding box center [698, 579] width 27 height 27
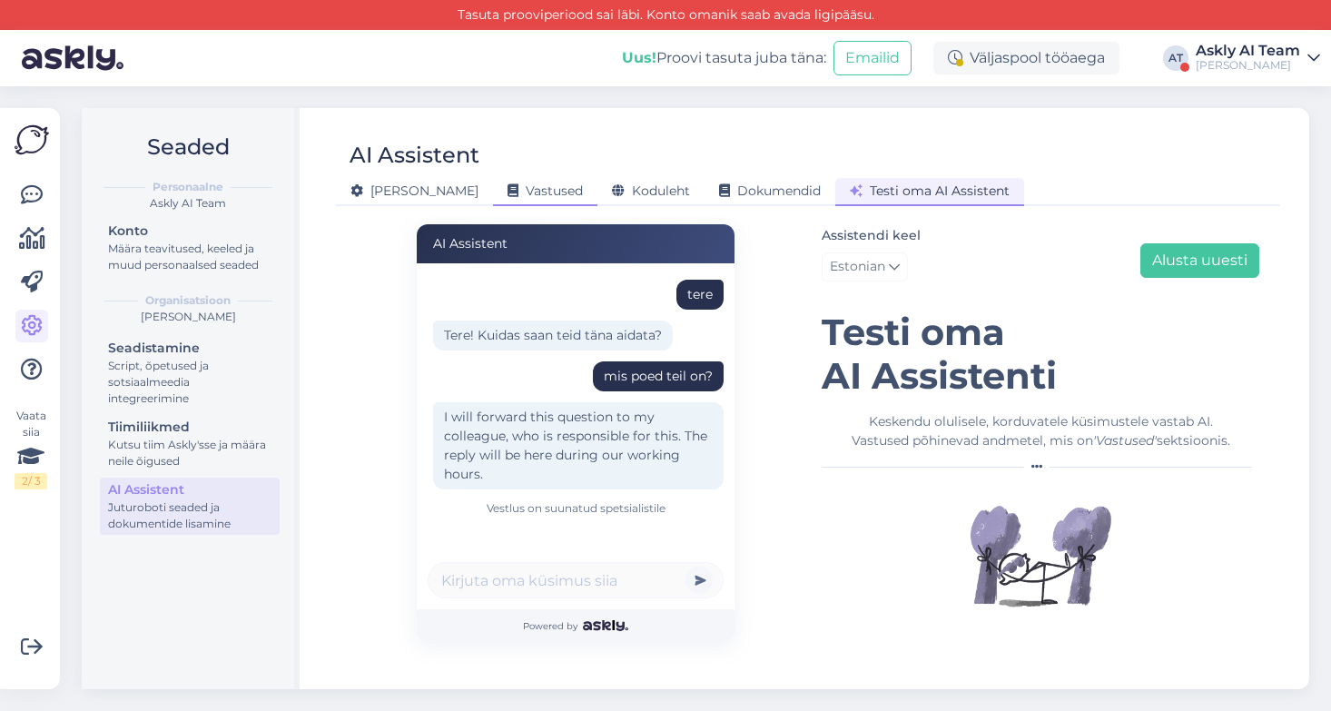
click at [507, 186] on span "Vastused" at bounding box center [544, 190] width 75 height 16
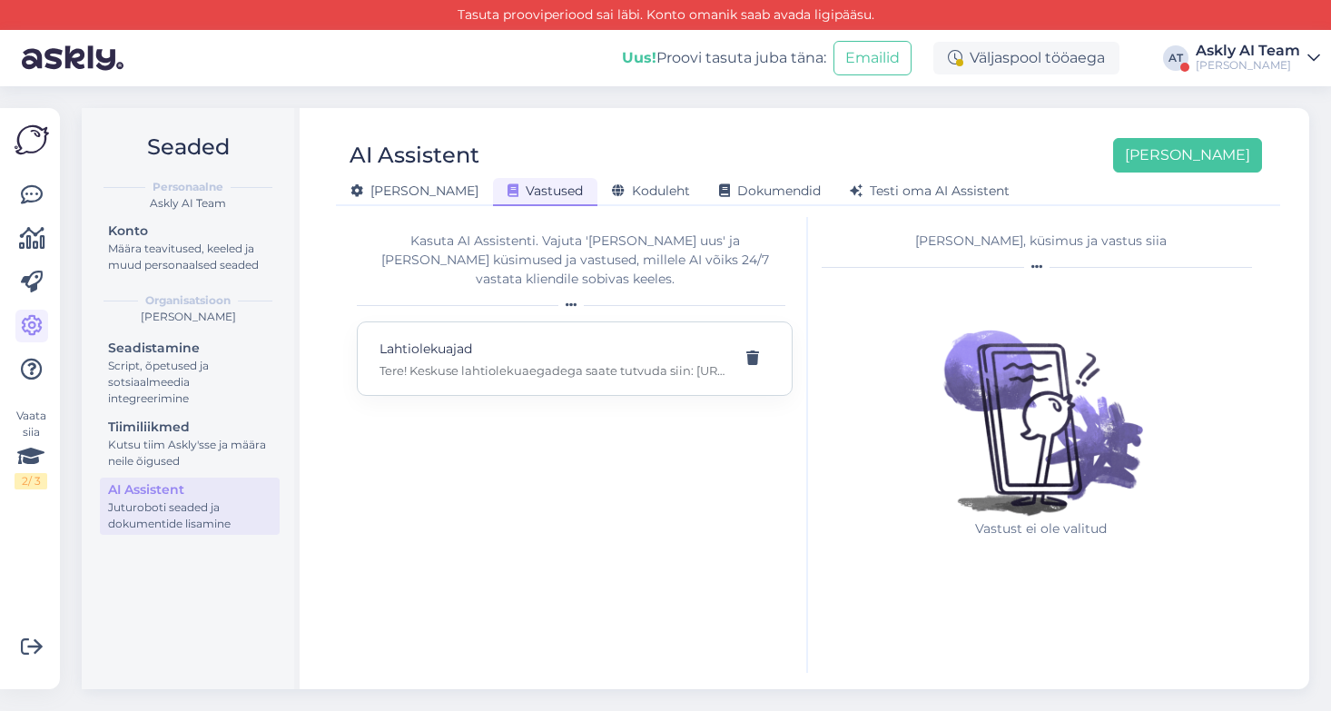
click at [559, 362] on p "Tere! Keskuse lahtiolekuaegadega saate tutvuda siin: [URL][DOMAIN_NAME]" at bounding box center [552, 370] width 347 height 16
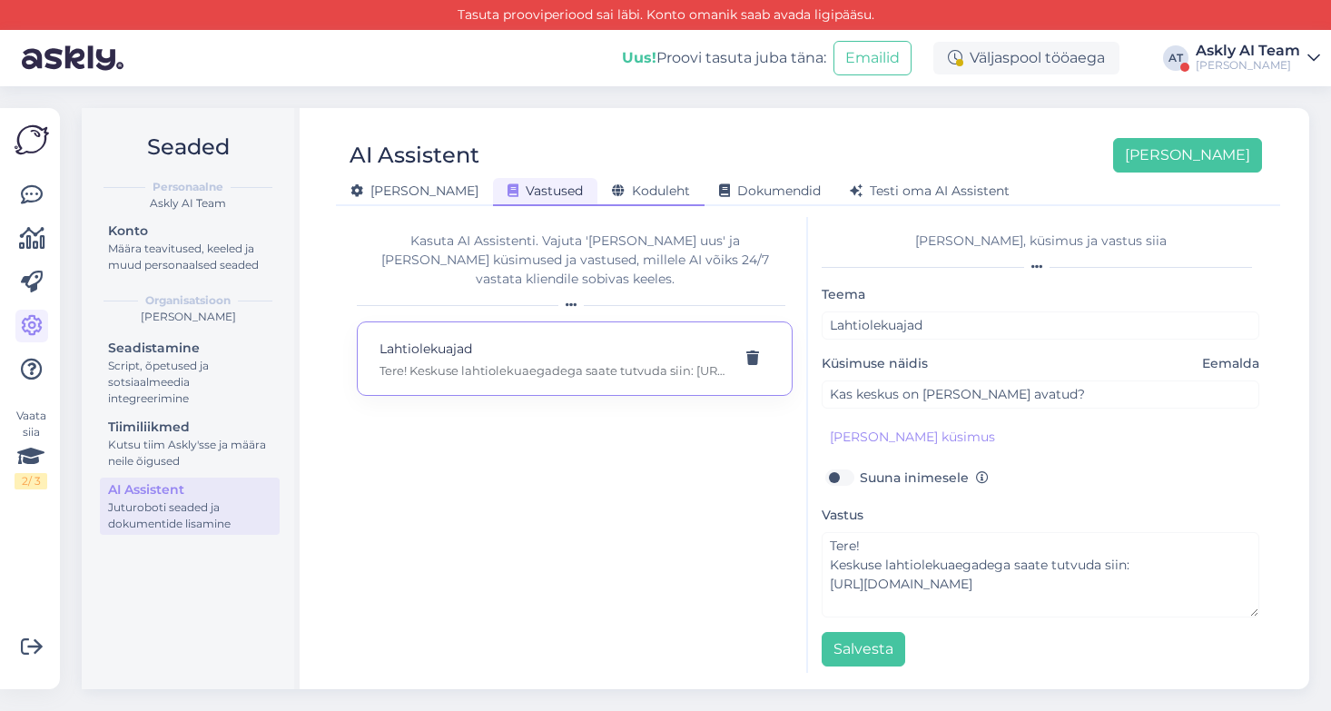
click at [611, 181] on div "Koduleht" at bounding box center [650, 192] width 107 height 28
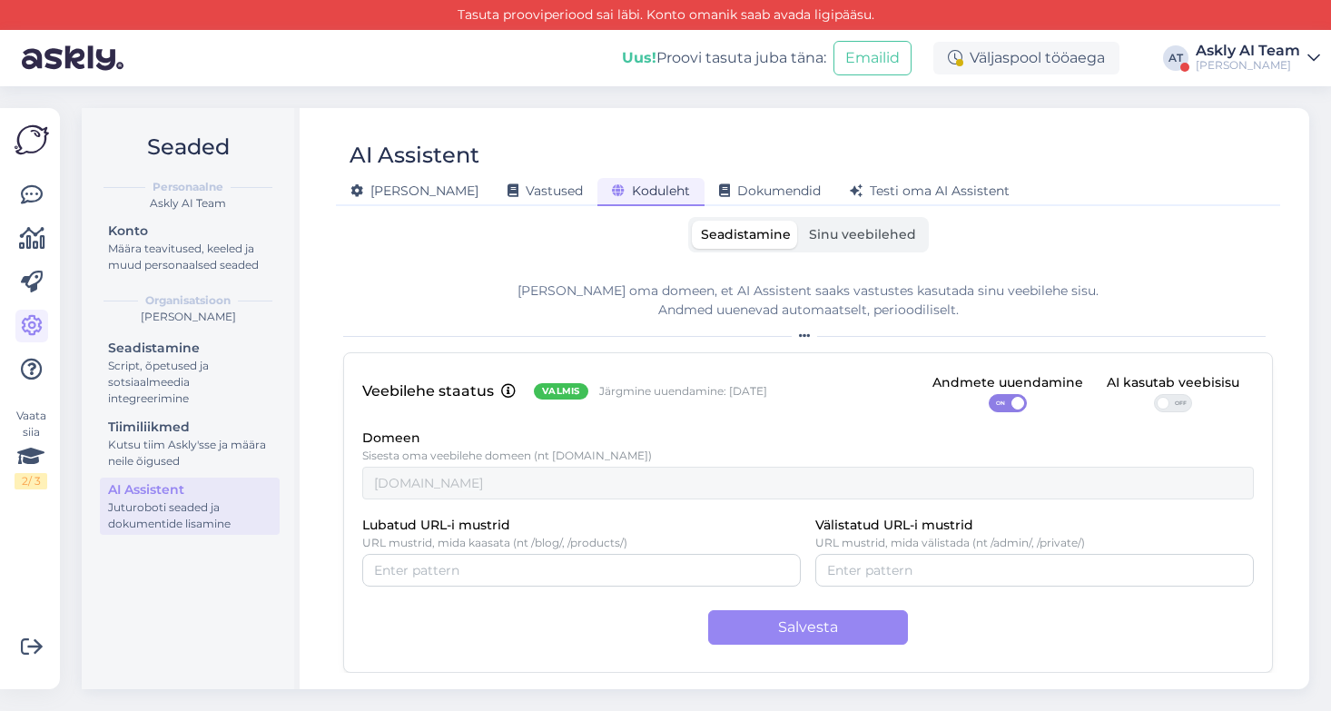
click at [1160, 392] on div "AI kasutab veebisisu" at bounding box center [1172, 383] width 133 height 20
click at [1169, 402] on span at bounding box center [1162, 403] width 13 height 13
click at [1154, 394] on input "OFF" at bounding box center [1154, 394] width 0 height 0
click at [820, 634] on button "Salvesta" at bounding box center [808, 627] width 200 height 34
click at [850, 191] on span "Testi oma AI Assistent" at bounding box center [930, 190] width 160 height 16
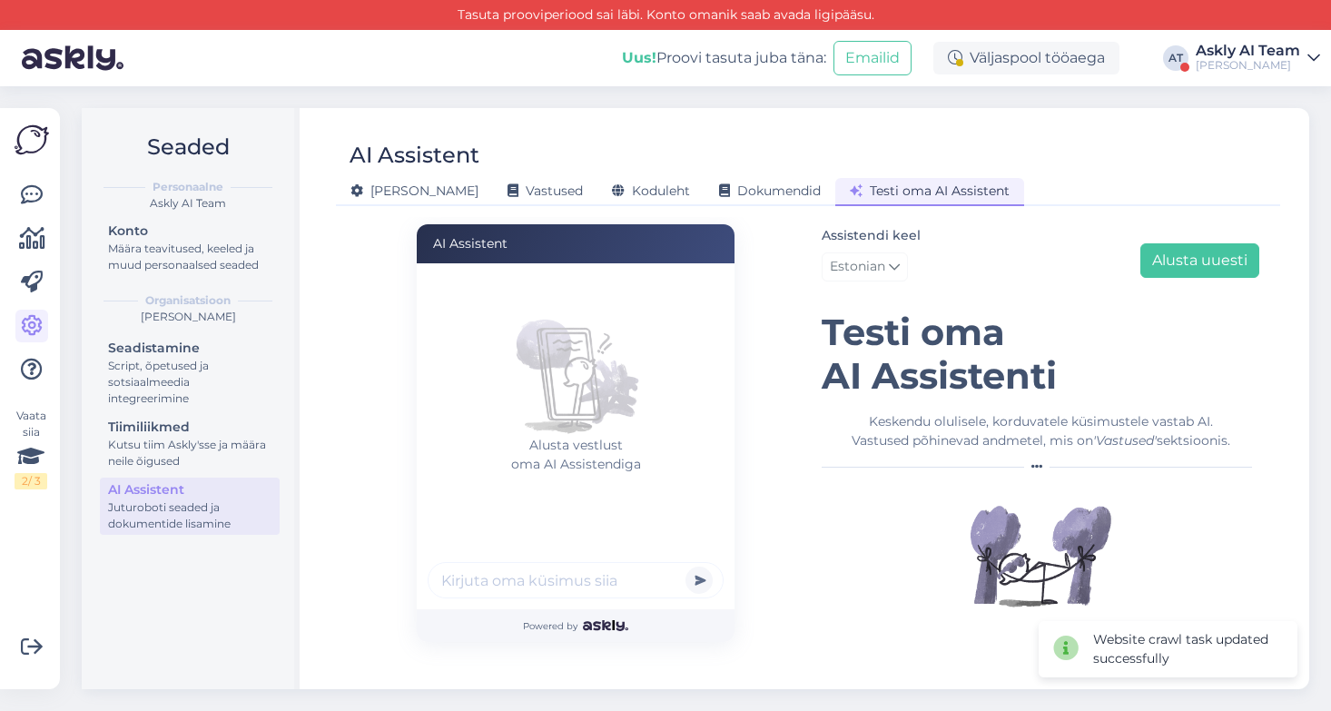
click at [509, 576] on input "text" at bounding box center [575, 580] width 296 height 36
paste input "Tere! Mis [PERSON_NAME] viimane sõit algab?"
type input "Tere! Mis [PERSON_NAME] viimane sõit algab?"
click at [685, 566] on button "submit" at bounding box center [698, 579] width 27 height 27
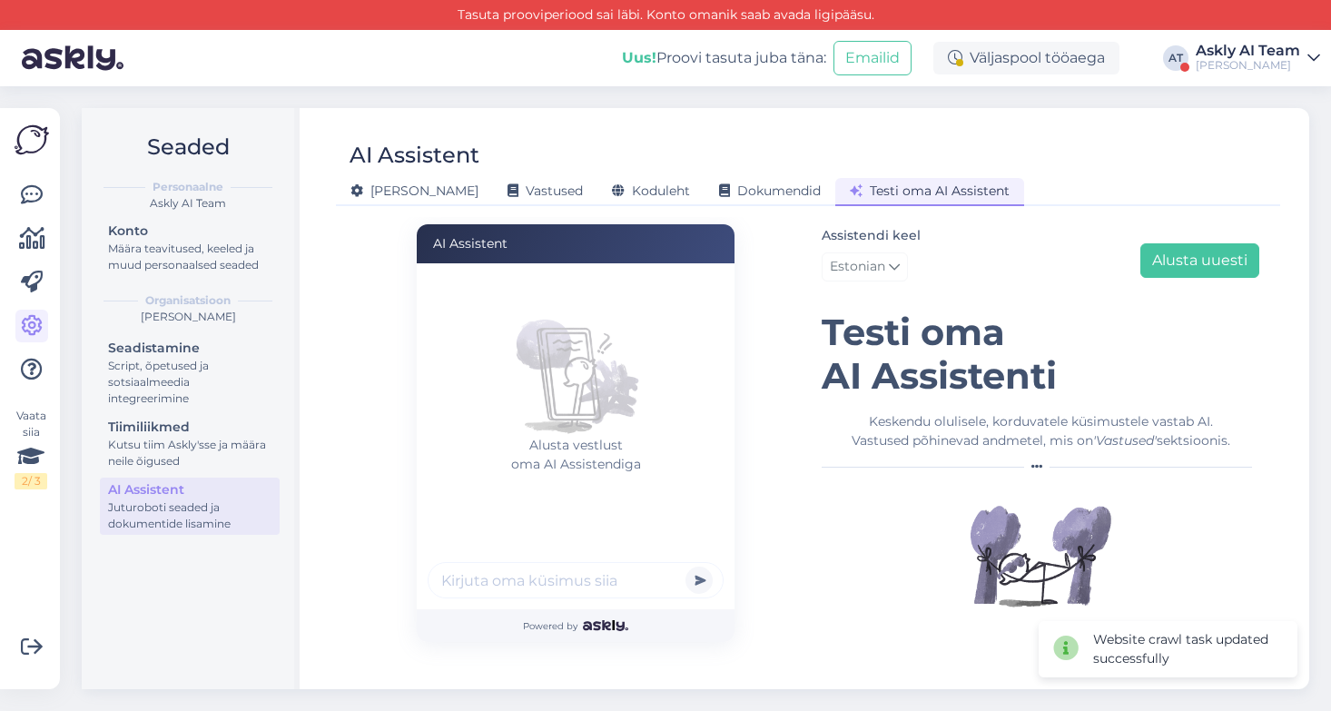
scroll to position [0, 0]
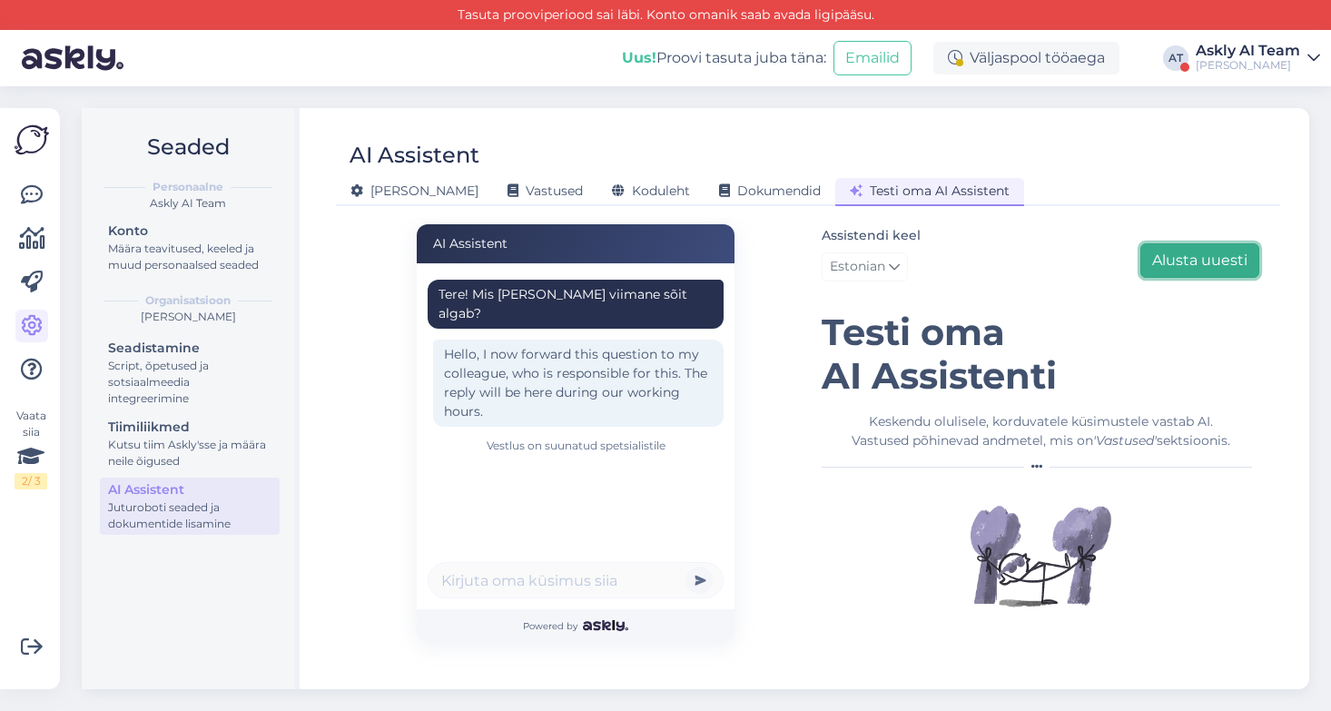
click at [1200, 267] on button "Alusta uuesti" at bounding box center [1199, 260] width 119 height 34
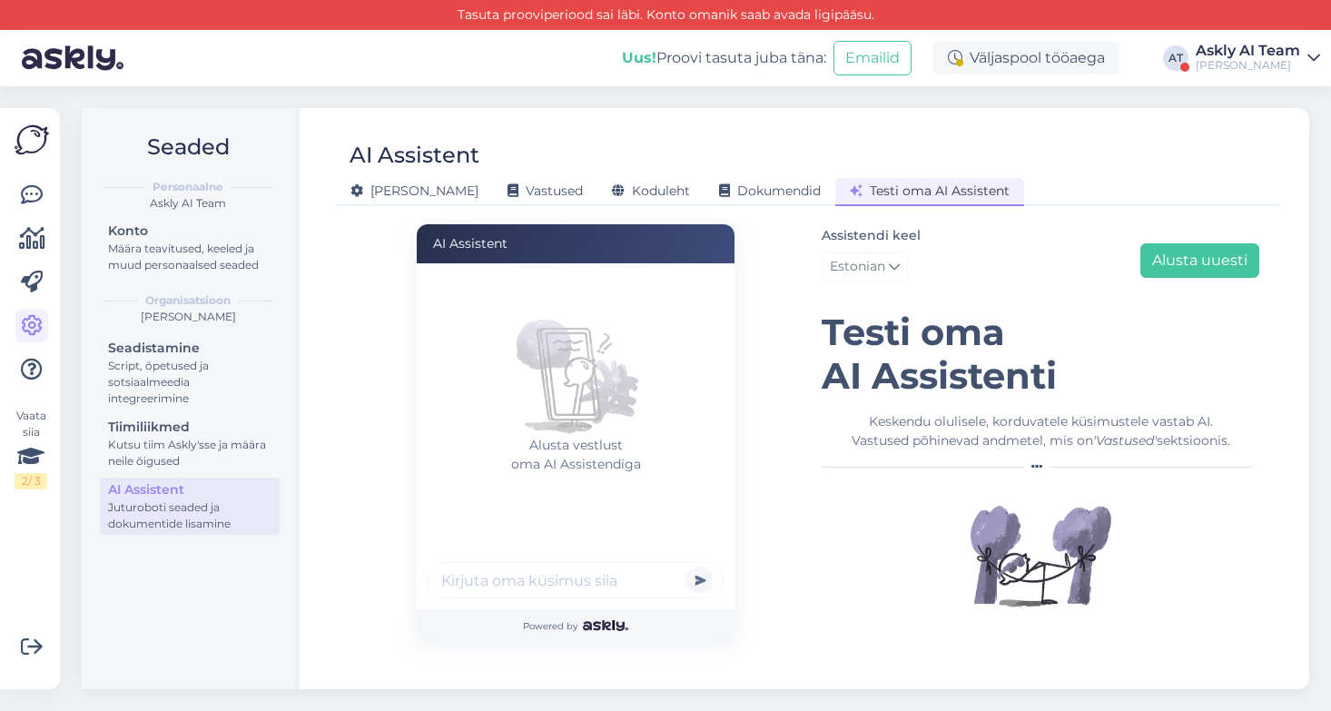
click at [569, 569] on input "text" at bounding box center [575, 580] width 296 height 36
paste input "Tere päevast. Tahtsin homseks bowlinguraja rentida."
type input "Tere päevast. Tahtsin homseks bowlinguraja rentida."
click at [685, 566] on button "submit" at bounding box center [698, 579] width 27 height 27
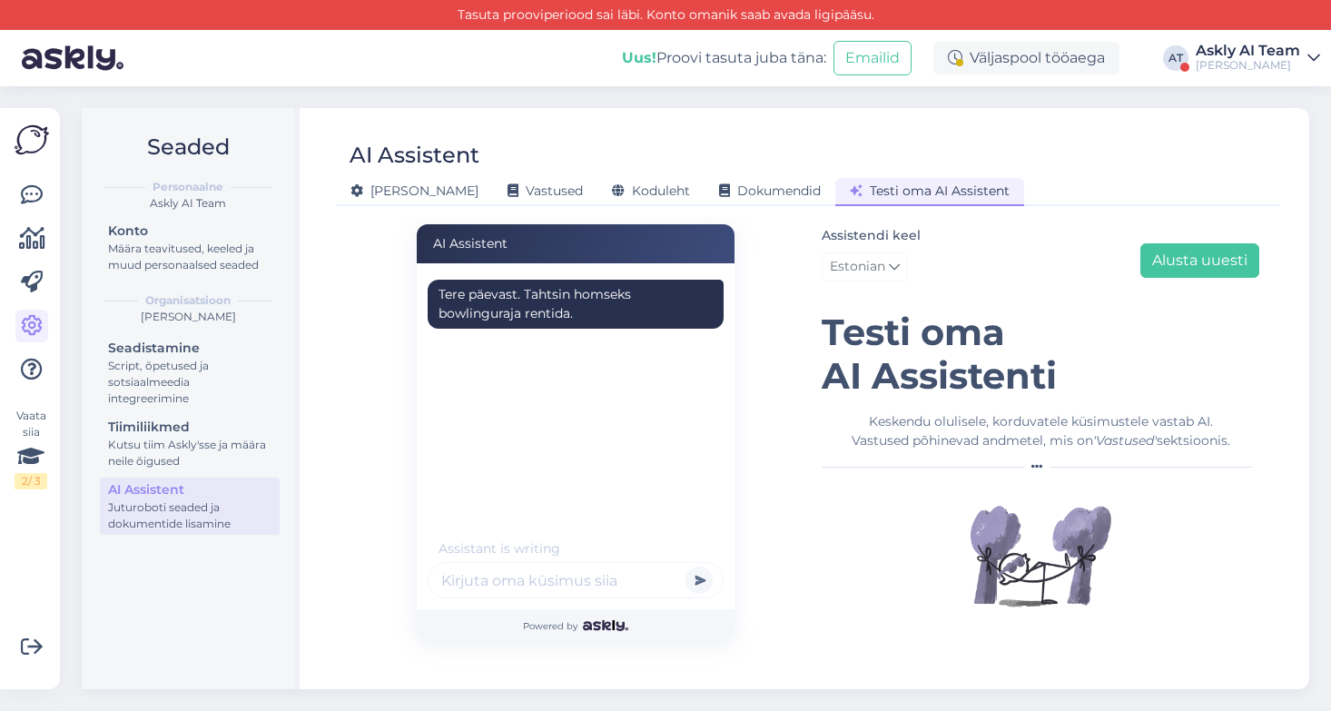
scroll to position [0, 0]
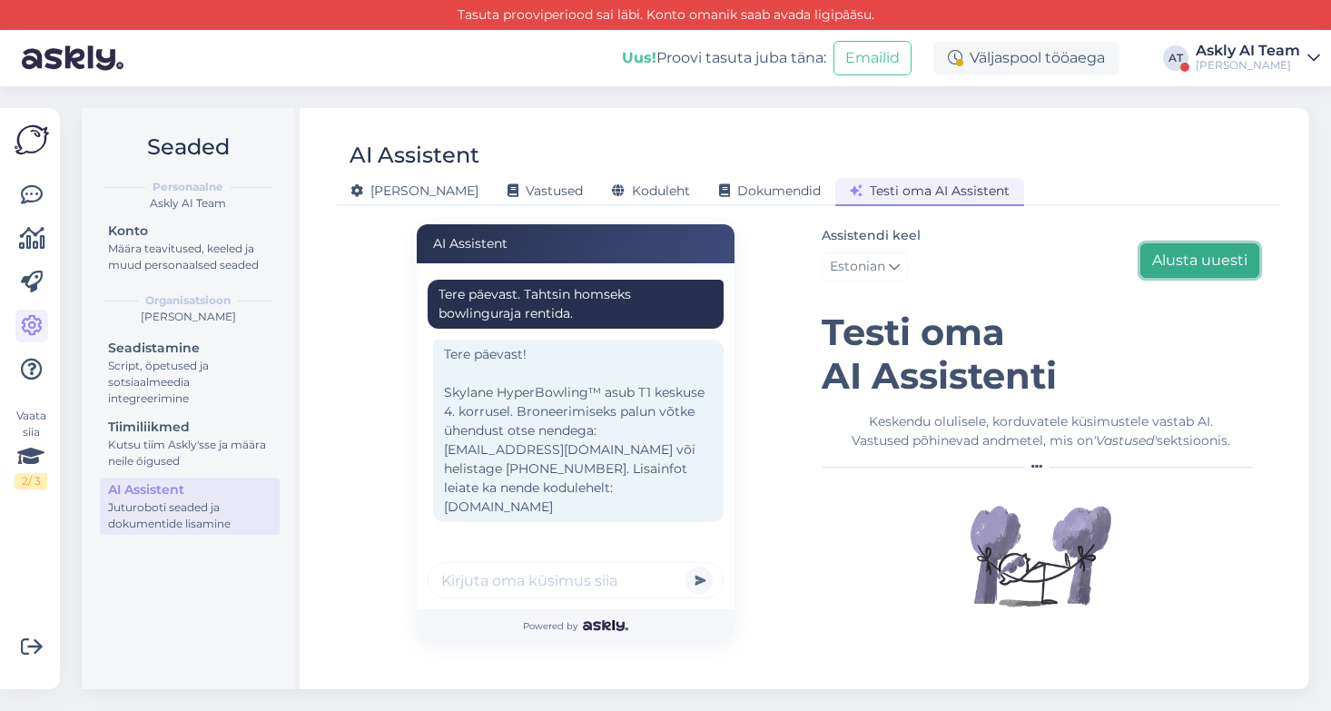
click at [1220, 254] on button "Alusta uuesti" at bounding box center [1199, 260] width 119 height 34
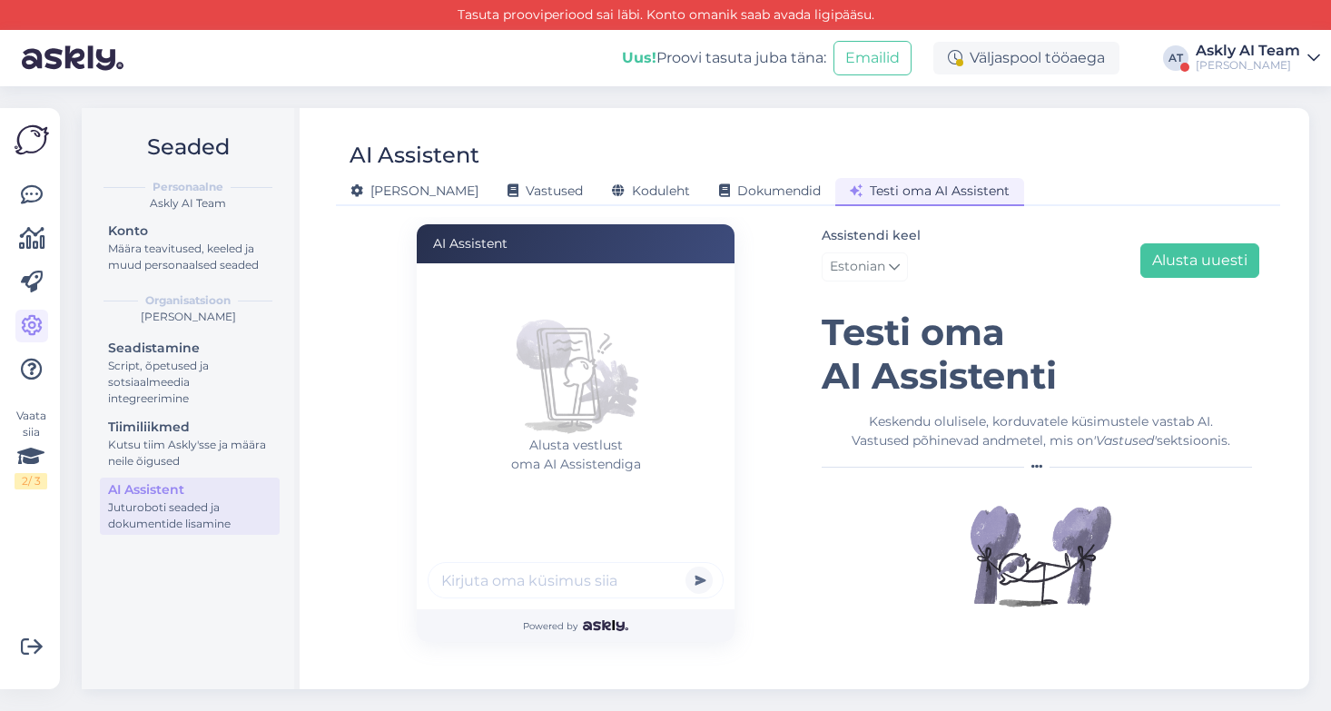
click at [555, 574] on input "text" at bounding box center [575, 580] width 296 height 36
paste input "Mis kellani saab parkida maaaluses parklas,kui kinoseanss algab 21;30?"
type input "Mis kellani saab parkida maaaluses parklas,kui kinoseanss algab 21;30?"
click at [685, 566] on button "submit" at bounding box center [698, 579] width 27 height 27
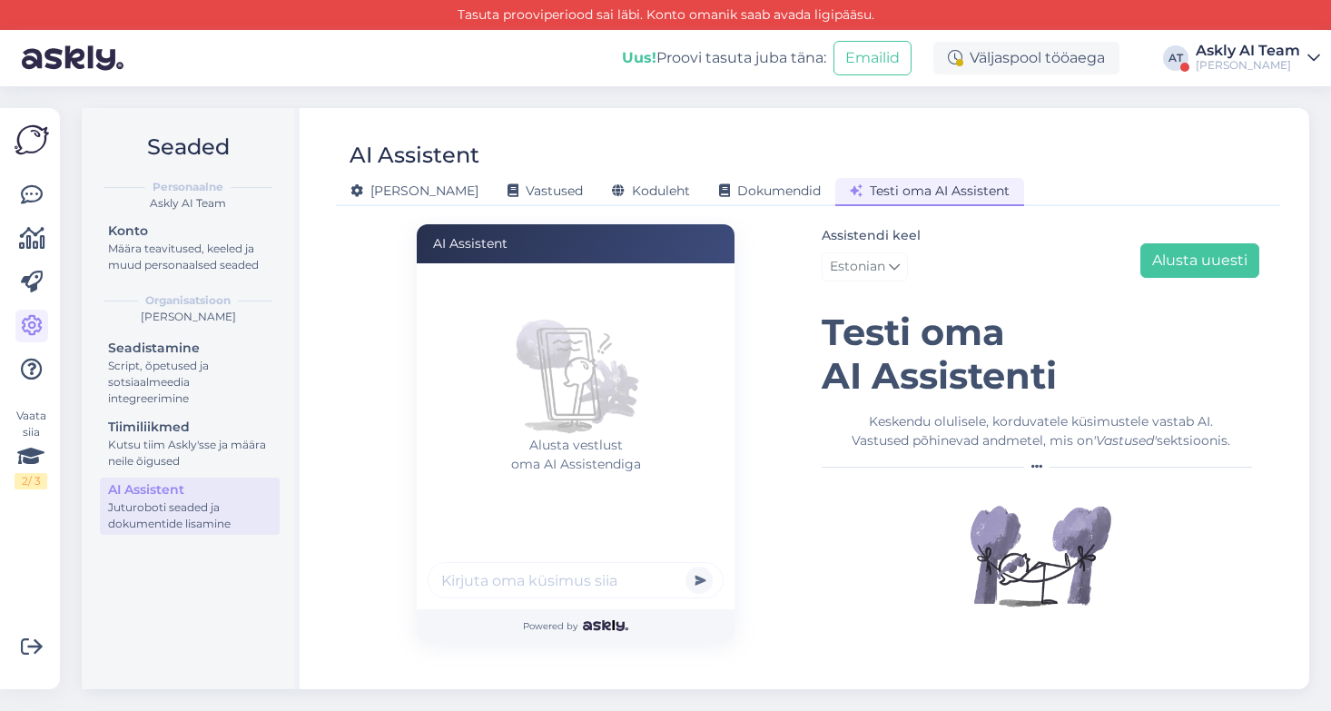
scroll to position [0, 0]
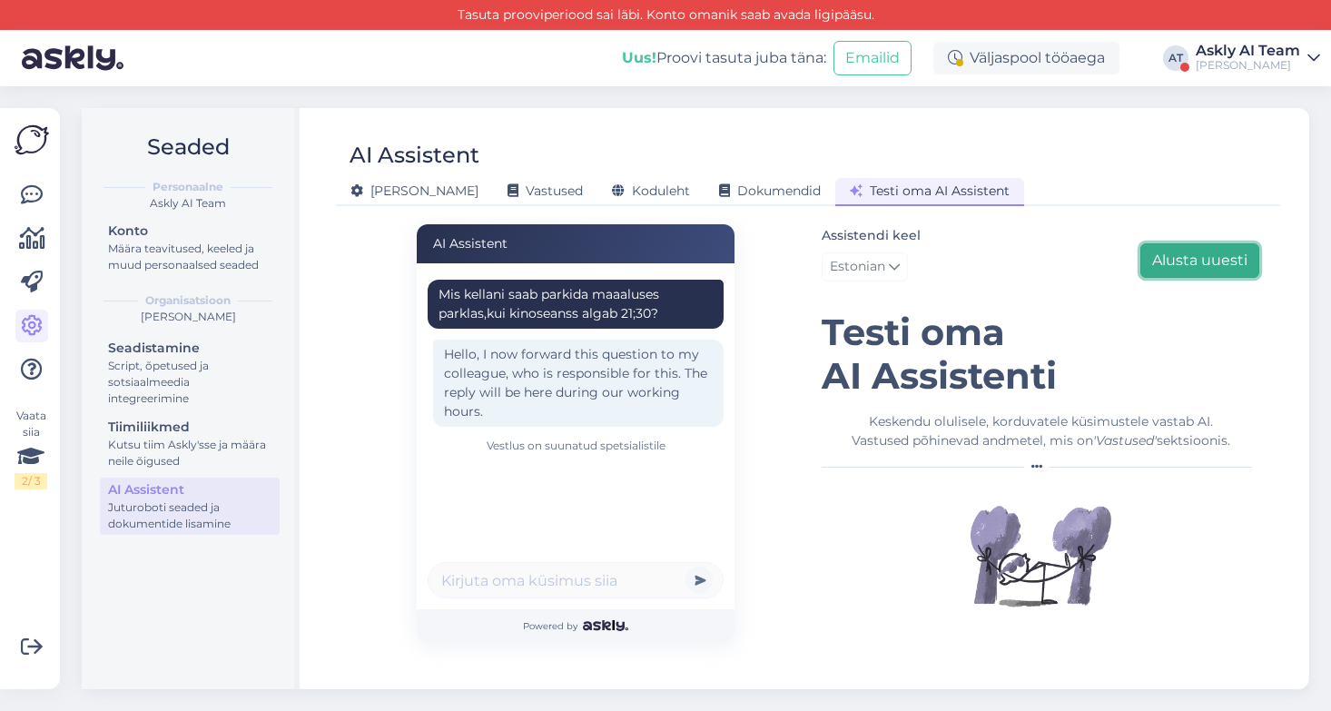
click at [1208, 261] on button "Alusta uuesti" at bounding box center [1199, 260] width 119 height 34
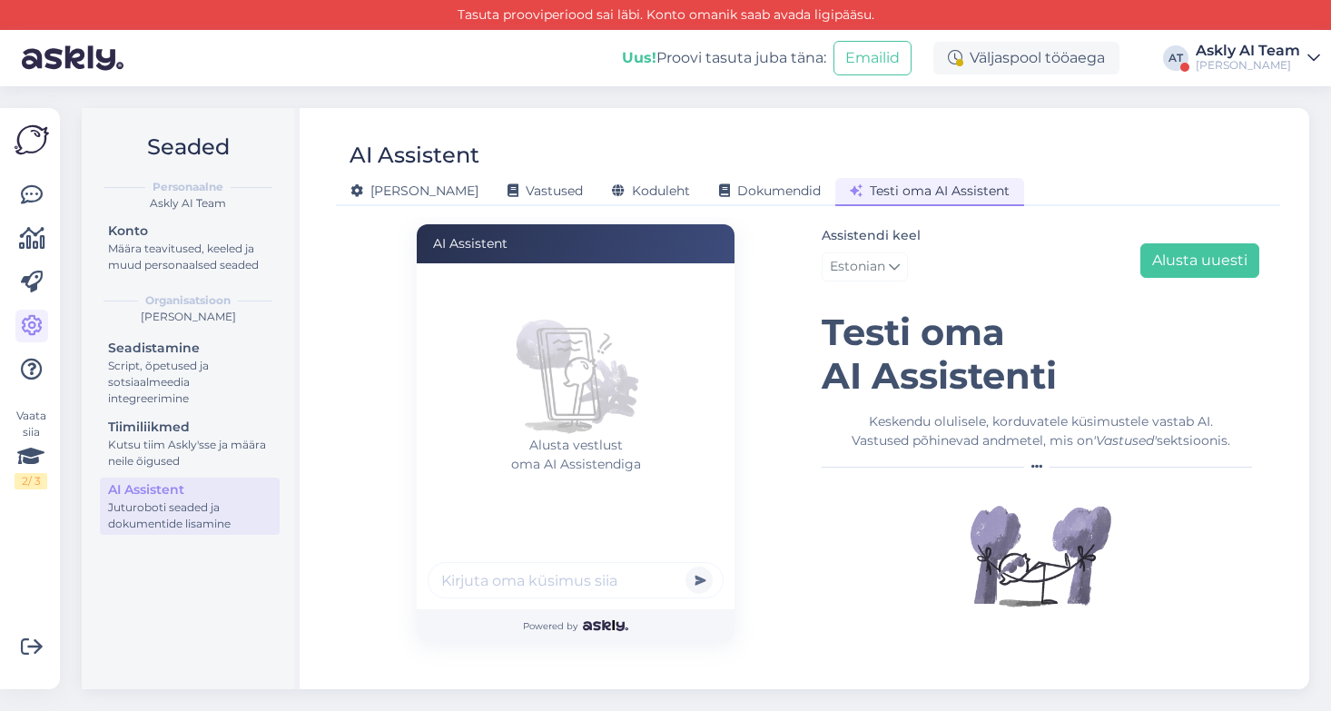
click at [461, 586] on input "text" at bounding box center [575, 580] width 296 height 36
paste input "Mis kellani saab parkida maaaluses parklas,kui kinoseanss algab 21;30?"
drag, startPoint x: 494, startPoint y: 583, endPoint x: 738, endPoint y: 585, distance: 244.2
click at [738, 585] on div "AI Assistent [PERSON_NAME] oma AI Assistendiga Mis kellani saab parkida maaalus…" at bounding box center [575, 433] width 465 height 418
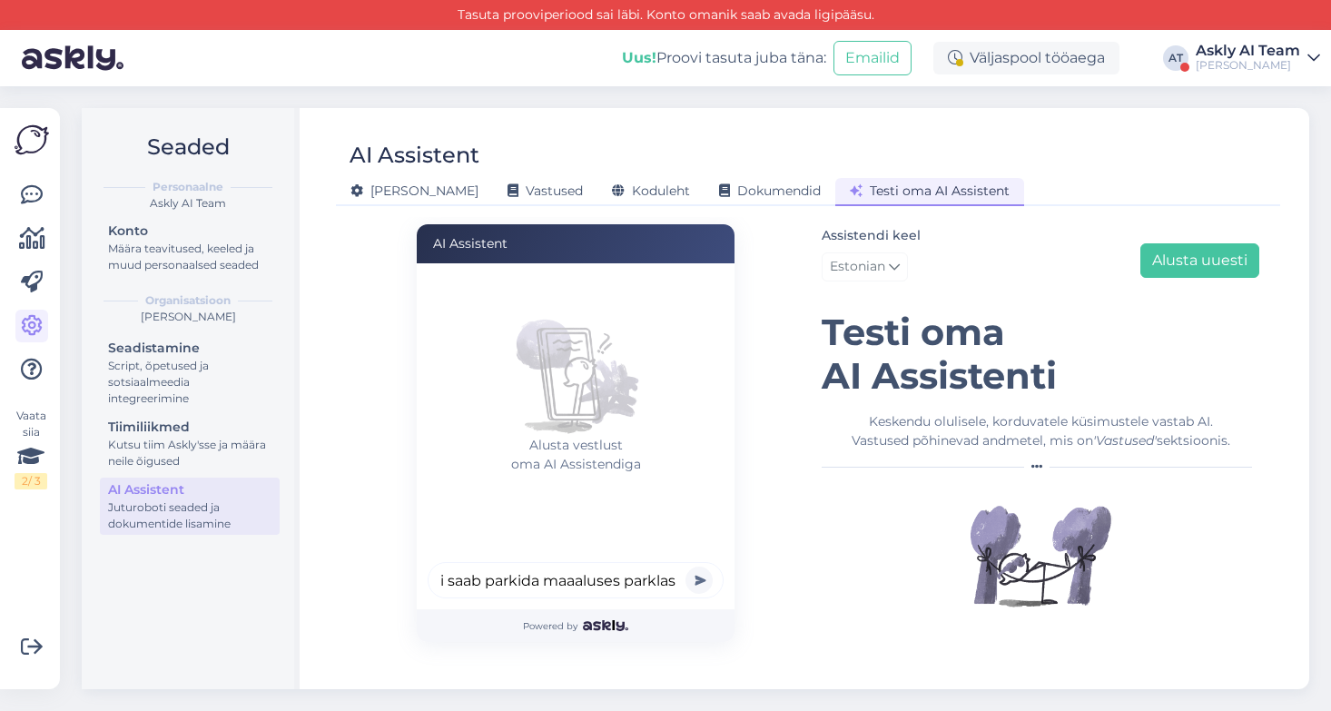
scroll to position [0, 76]
type input "Mis kellani saab parkida maaaluses parklas"
click at [685, 566] on button "submit" at bounding box center [698, 579] width 27 height 27
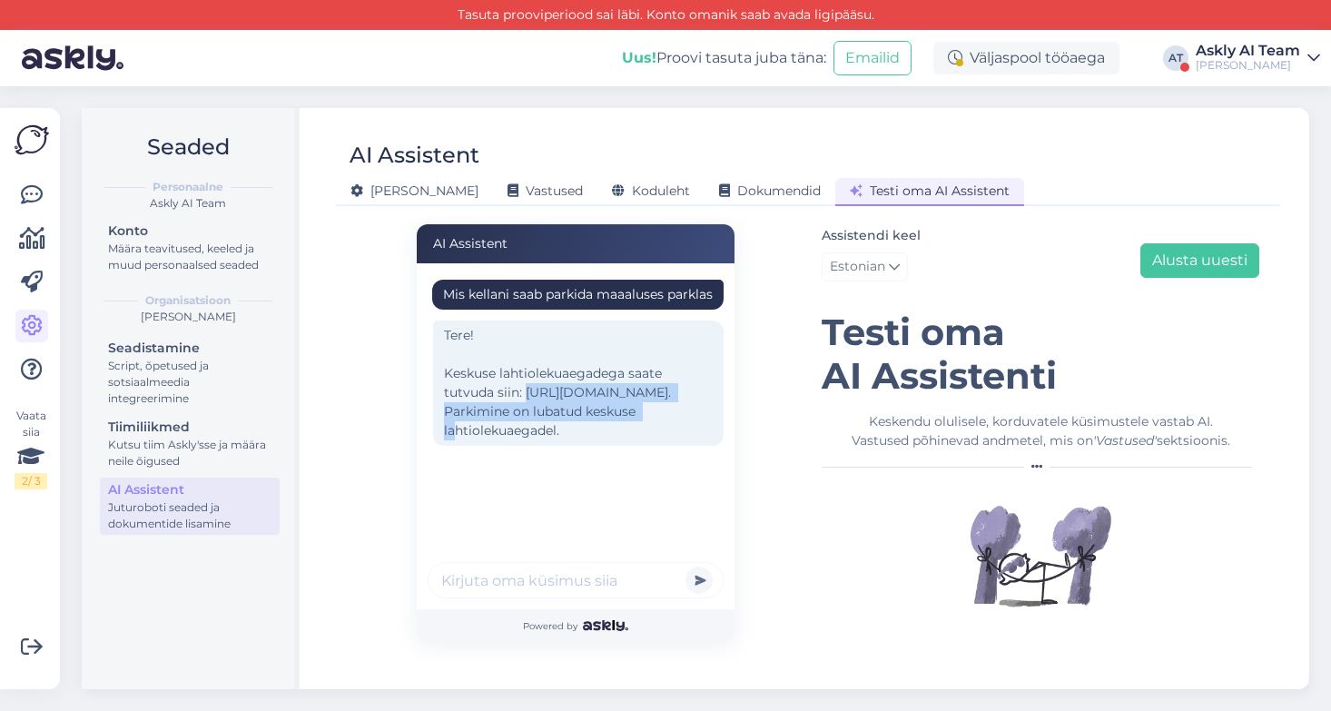
drag, startPoint x: 569, startPoint y: 416, endPoint x: 525, endPoint y: 389, distance: 51.7
click at [525, 389] on div "Tere! Keskuse lahtiolekuaegadega saate tutvuda siin: [URL][DOMAIN_NAME]. Parkim…" at bounding box center [578, 382] width 290 height 125
copy div "[URL][DOMAIN_NAME]."
click at [1223, 260] on button "Alusta uuesti" at bounding box center [1199, 260] width 119 height 34
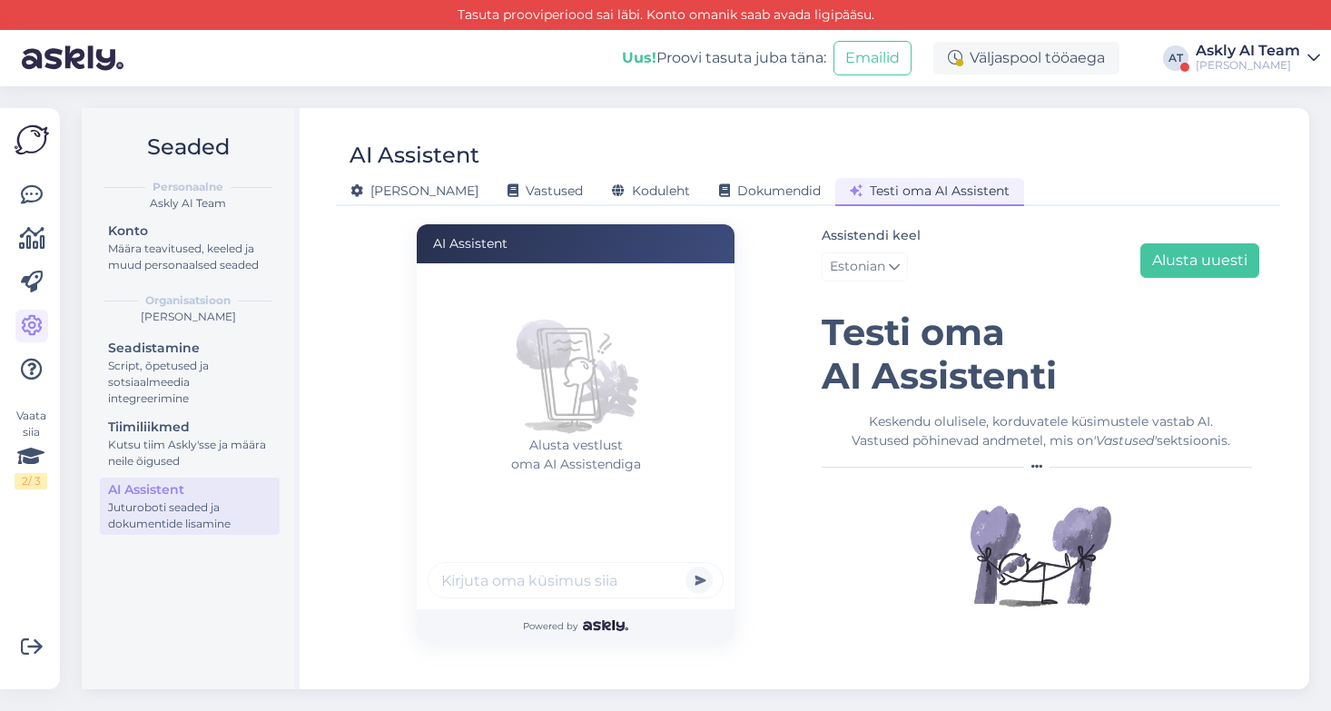
click at [487, 579] on input "text" at bounding box center [575, 580] width 296 height 36
paste input "Tere! Elukaaslane kaotas eile õhtul oma telefoni T1-s ära. Kas [PERSON_NAME] kä…"
type input "Tere! Elukaaslane kaotas eile õhtul oma telefoni T1-s ära. Kas [PERSON_NAME] kä…"
click at [685, 566] on button "submit" at bounding box center [698, 579] width 27 height 27
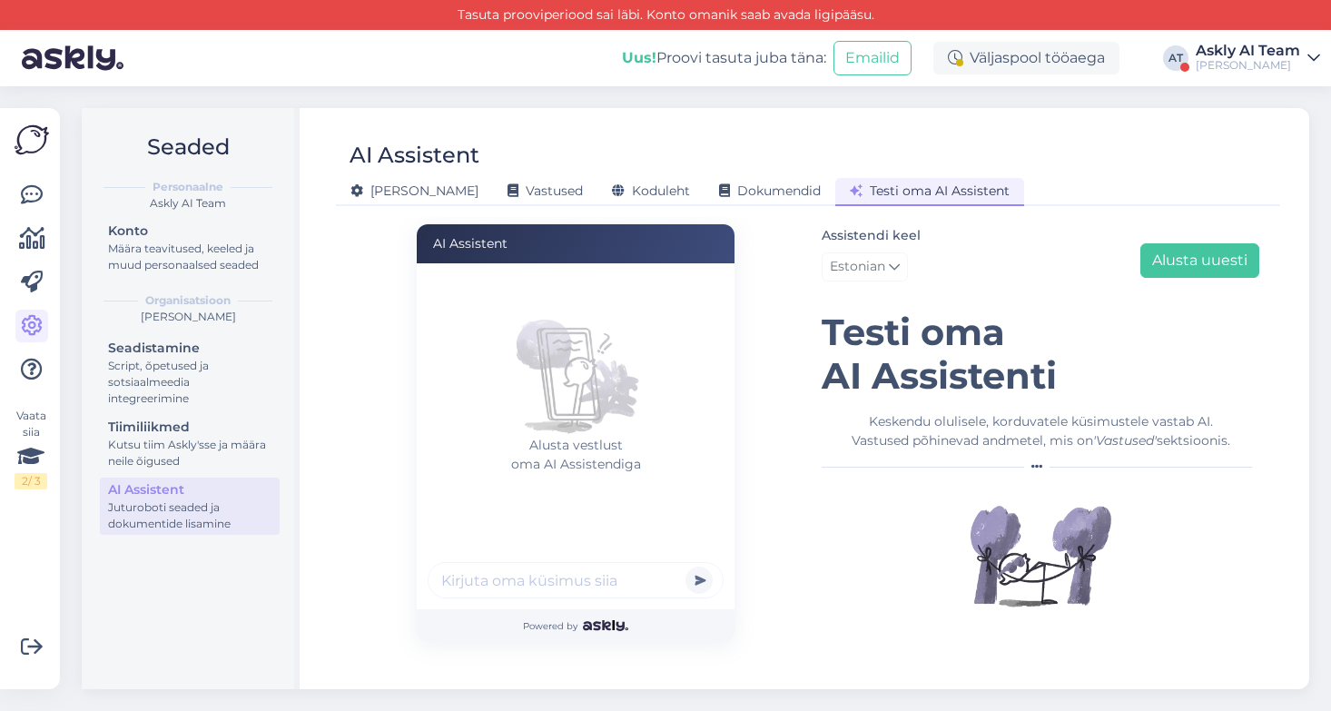
scroll to position [0, 0]
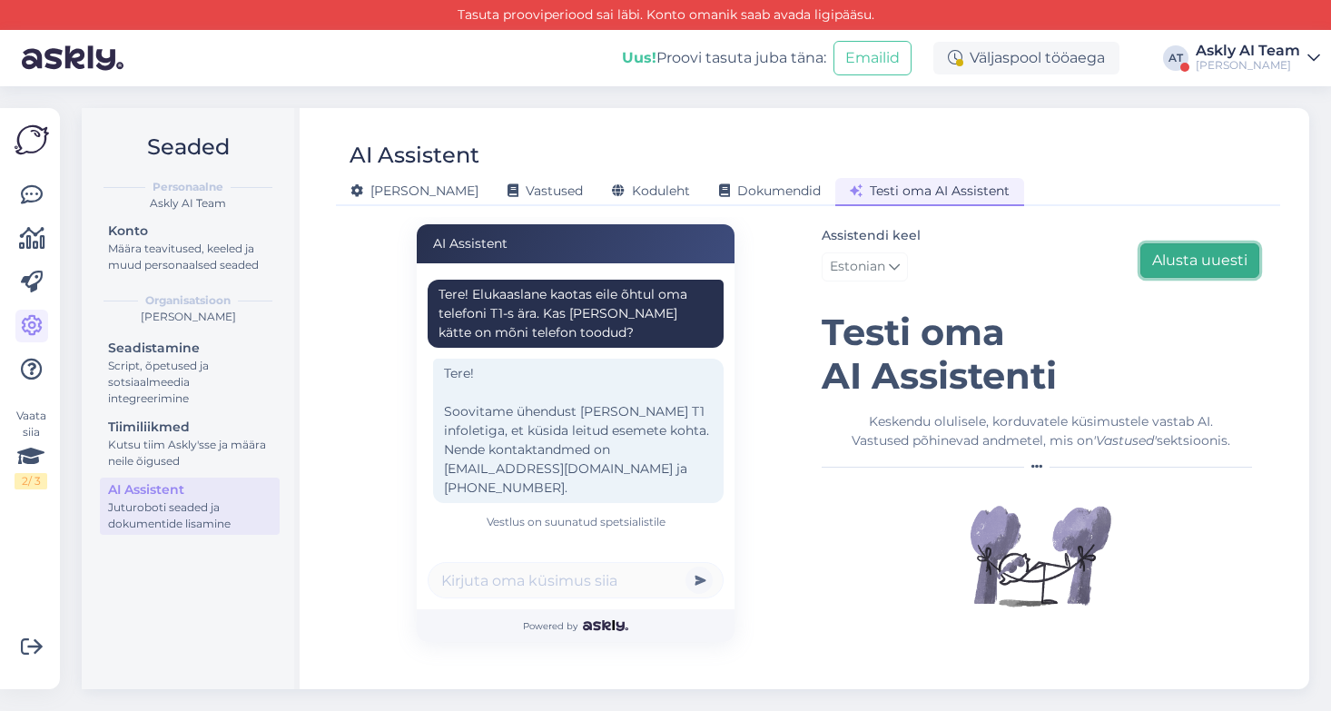
click at [1194, 259] on button "Alusta uuesti" at bounding box center [1199, 260] width 119 height 34
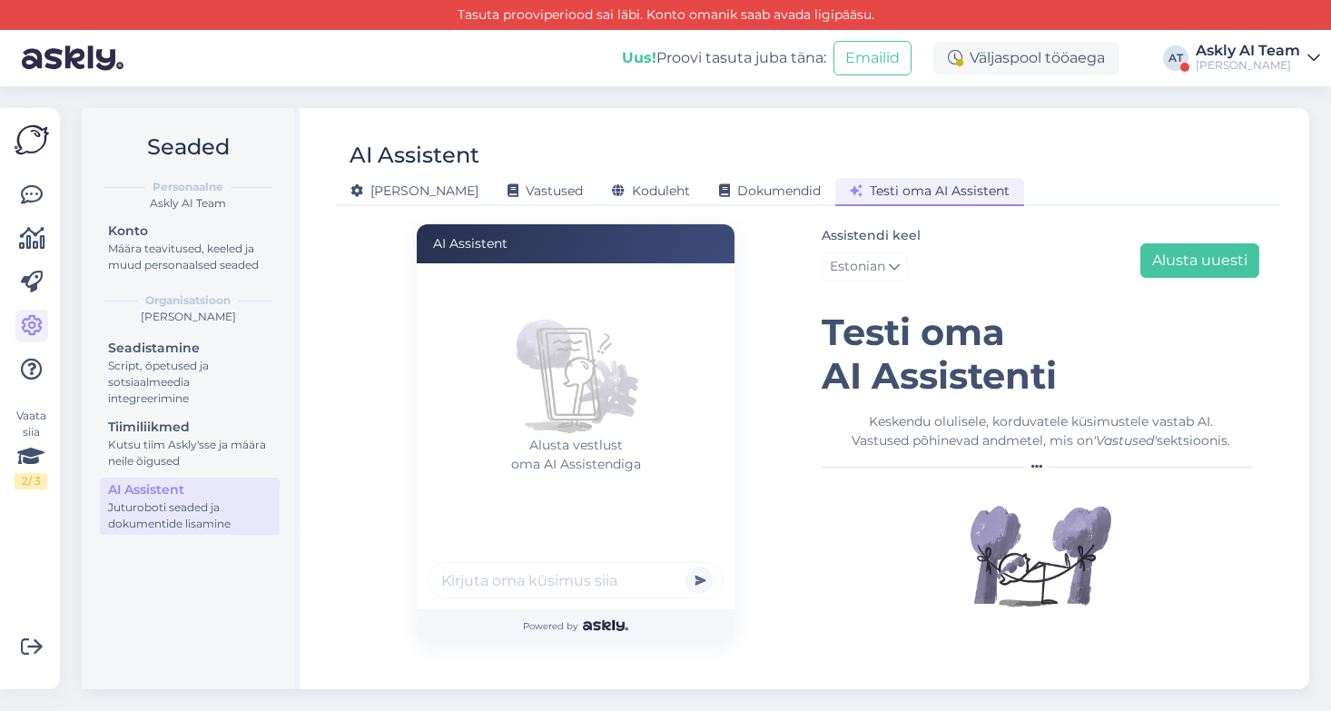
click at [503, 578] on input "text" at bounding box center [575, 580] width 296 height 36
paste input "Mis on lastekaupade poed?"
type input "Mis on lastekaupade poed?"
click at [685, 566] on button "submit" at bounding box center [698, 579] width 27 height 27
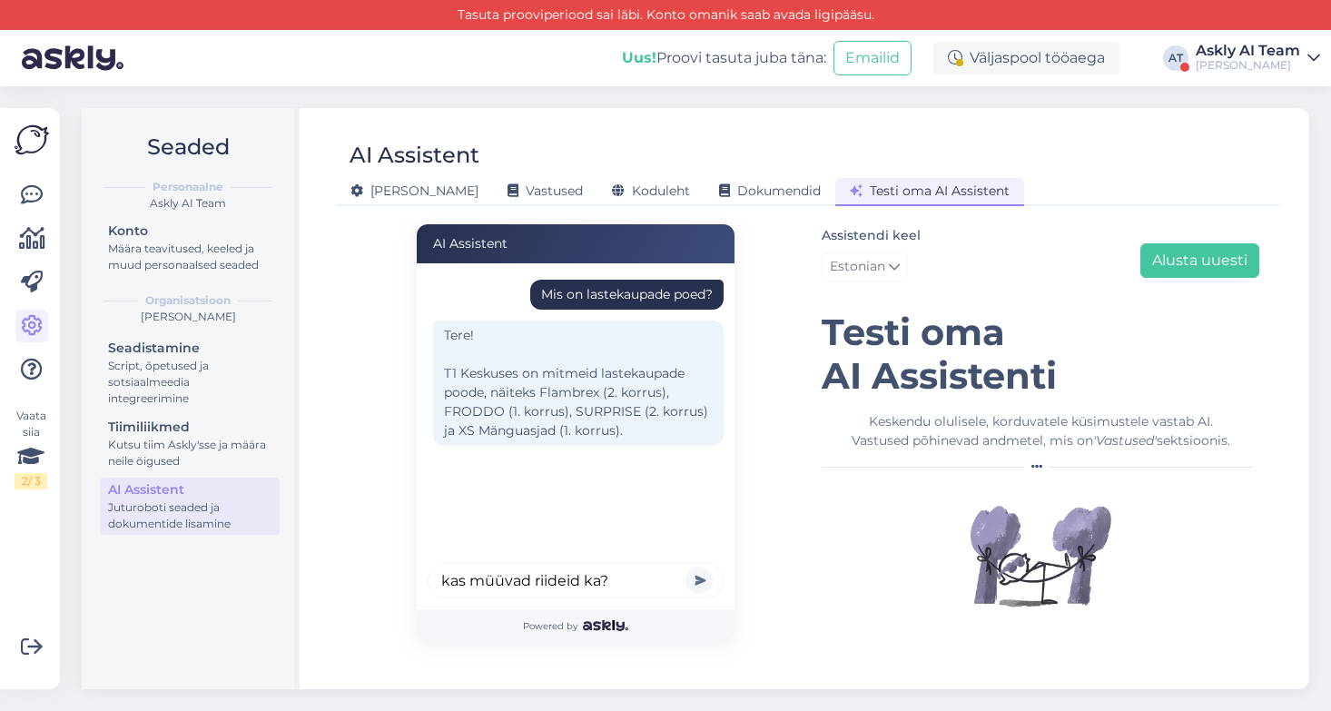
type input "kas müüvad riideid ka?"
click at [685, 566] on button "submit" at bounding box center [698, 579] width 27 height 27
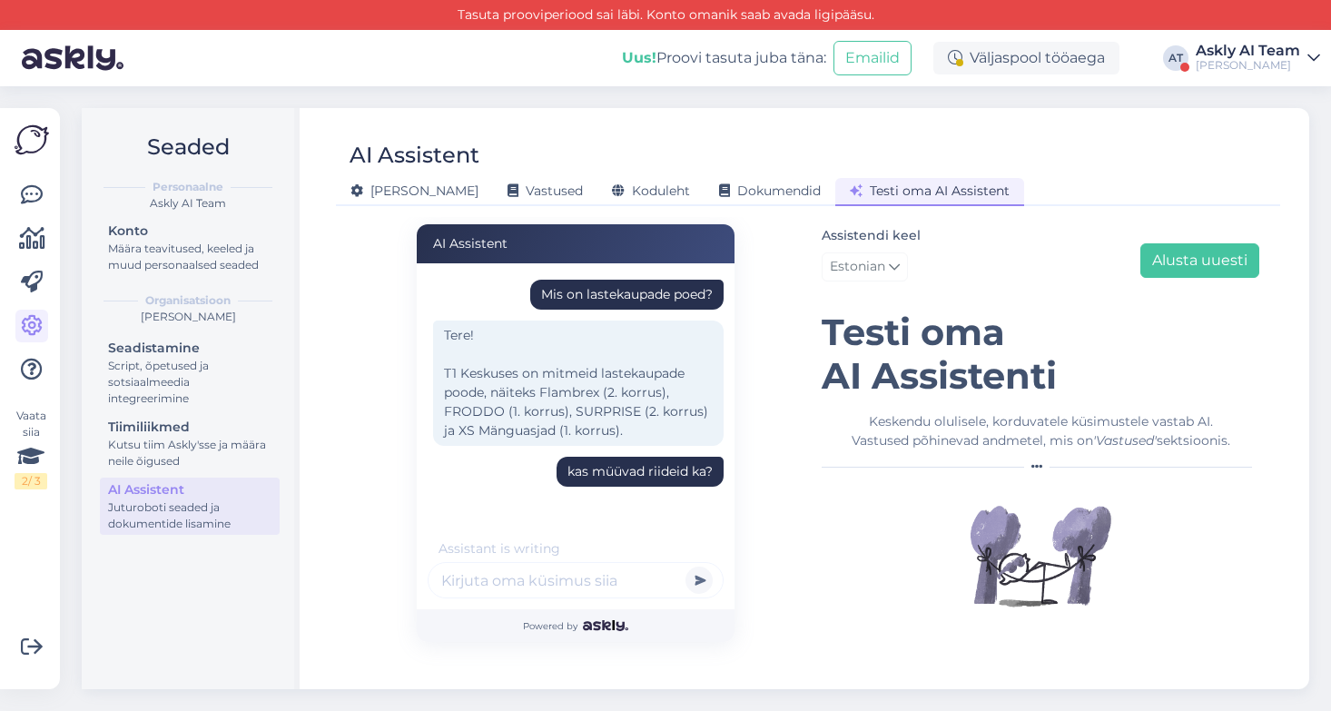
scroll to position [161, 0]
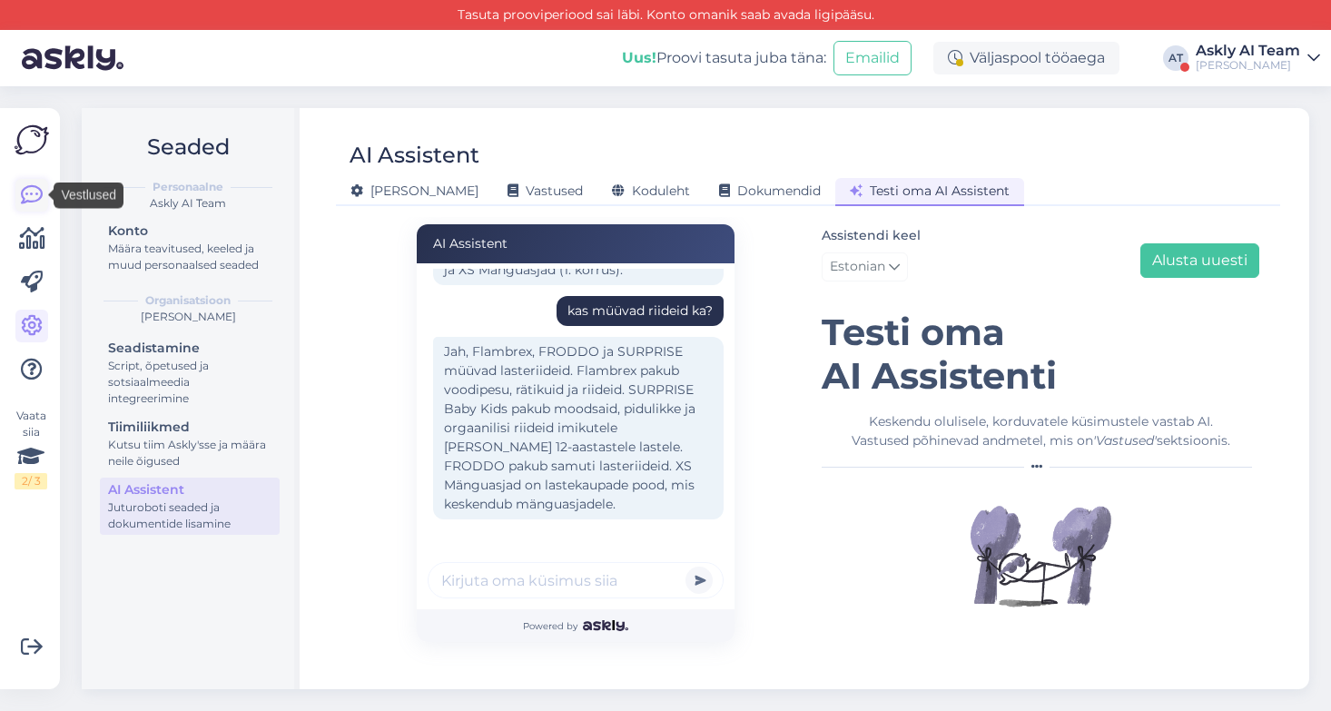
click at [33, 196] on icon at bounding box center [32, 195] width 22 height 22
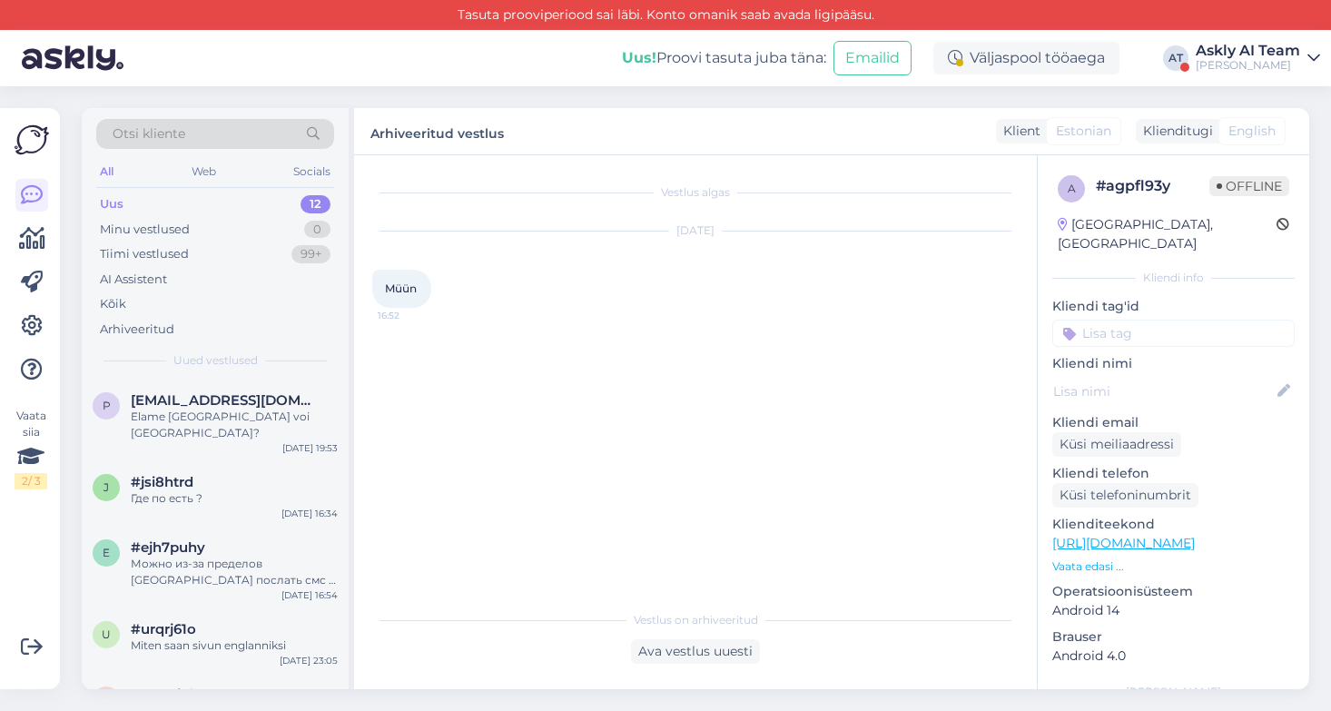
click at [210, 205] on div "Uus 12" at bounding box center [215, 204] width 238 height 25
click at [252, 415] on div "Elame [GEOGRAPHIC_DATA] voi [GEOGRAPHIC_DATA]?" at bounding box center [234, 424] width 207 height 33
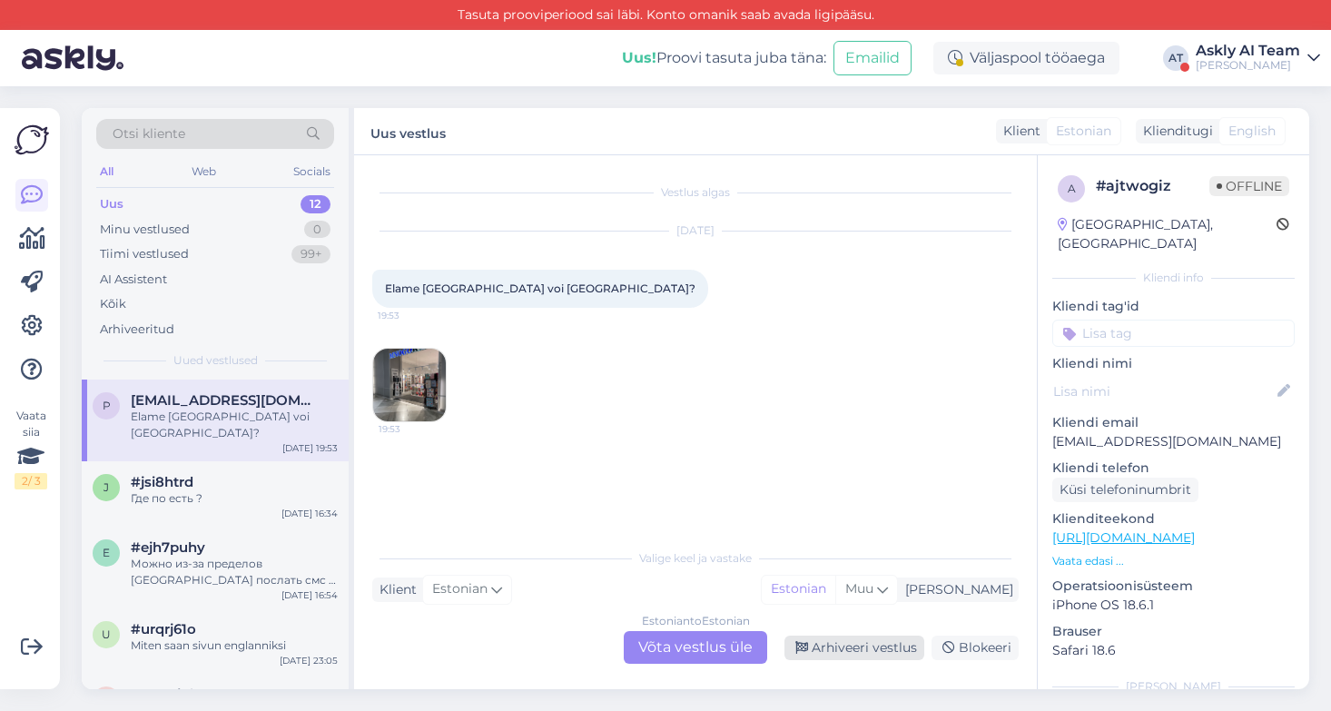
click at [852, 651] on div "Arhiveeri vestlus" at bounding box center [854, 647] width 140 height 25
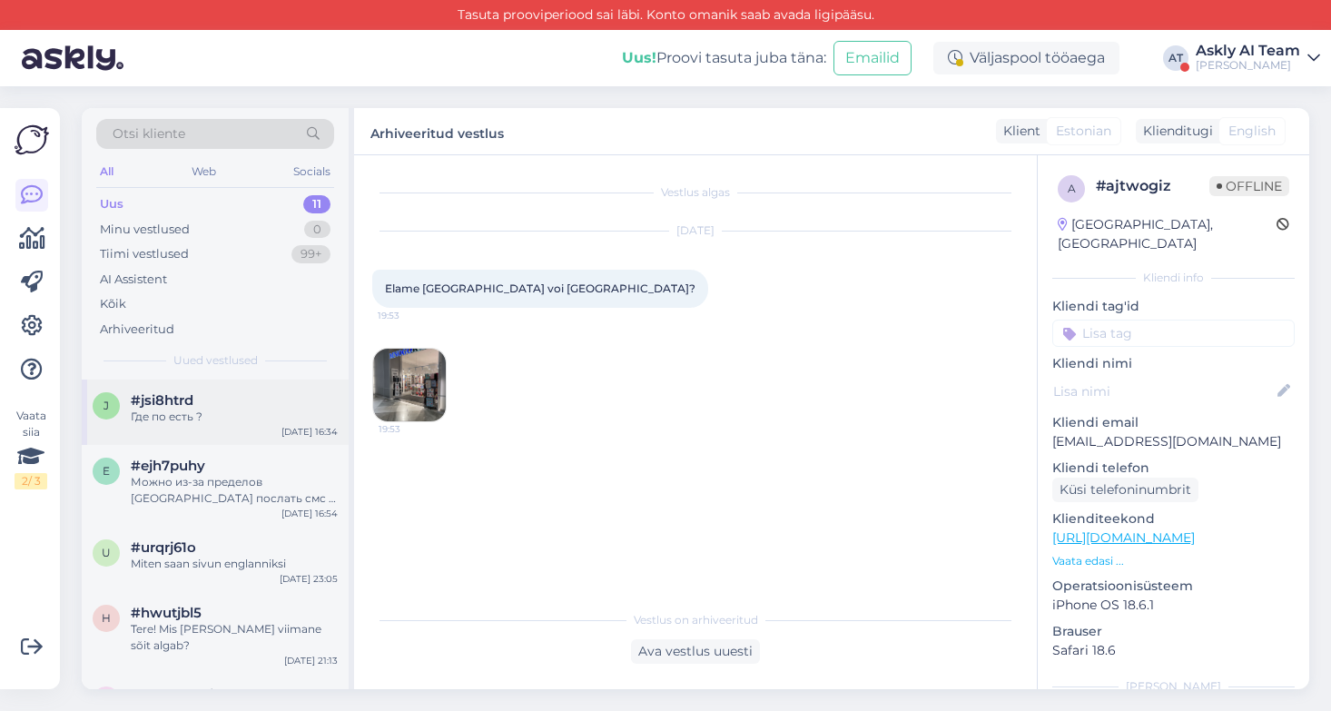
click at [182, 387] on div "j #jsi8htrd Где по есть ? [DATE] 16:34" at bounding box center [215, 411] width 267 height 65
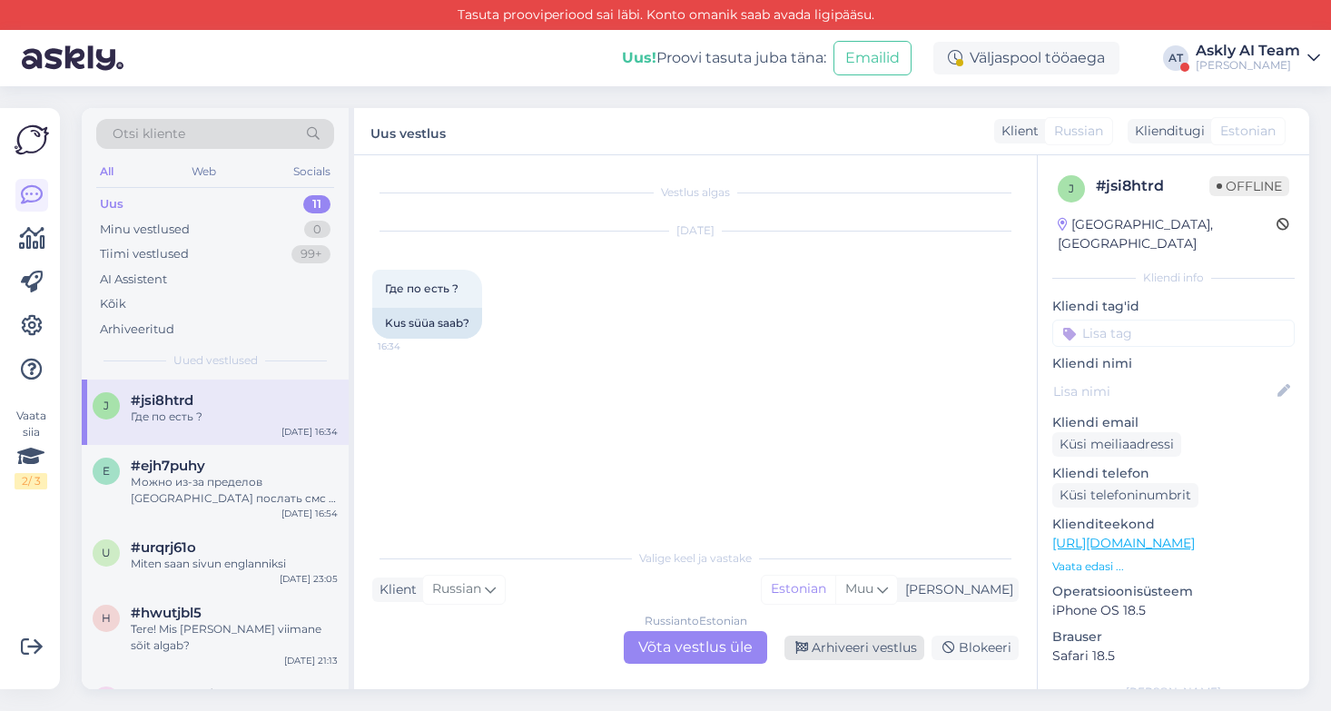
click at [857, 642] on div "Arhiveeri vestlus" at bounding box center [854, 647] width 140 height 25
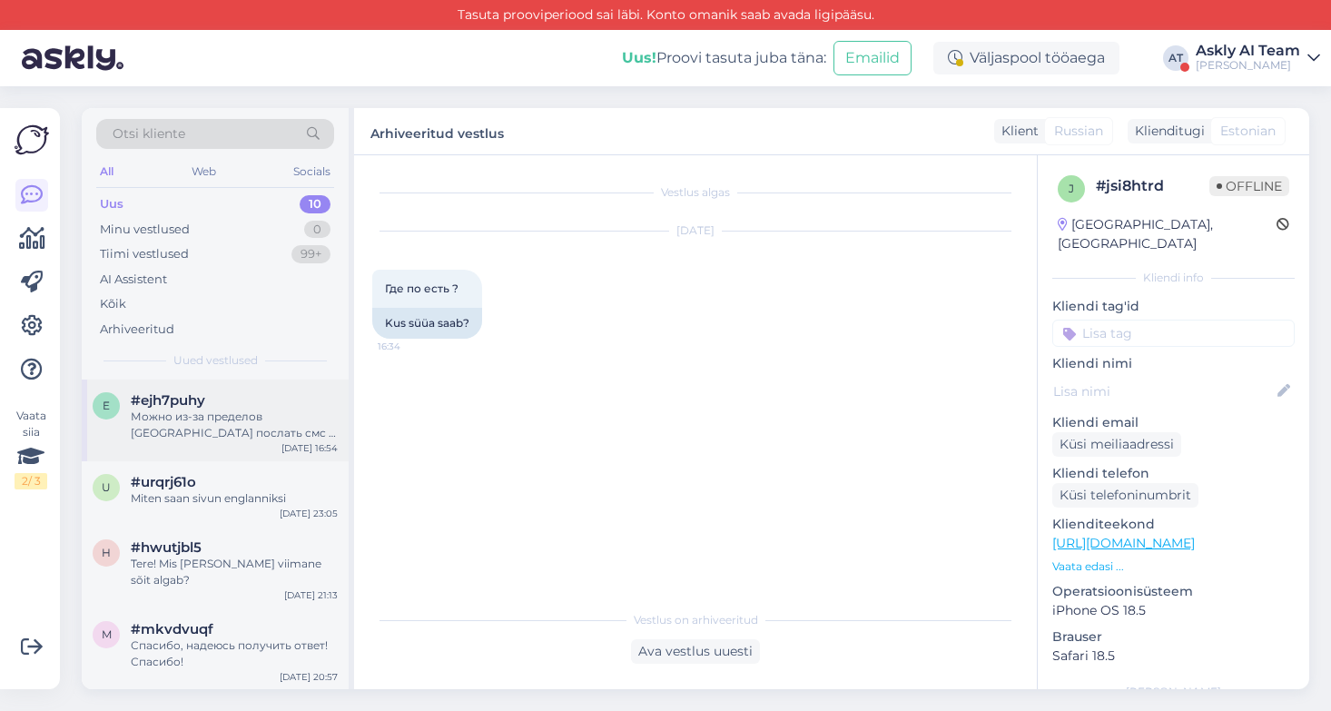
click at [294, 435] on div "Можно из-за пределов [GEOGRAPHIC_DATA] послать смс о продлении парковки?" at bounding box center [234, 424] width 207 height 33
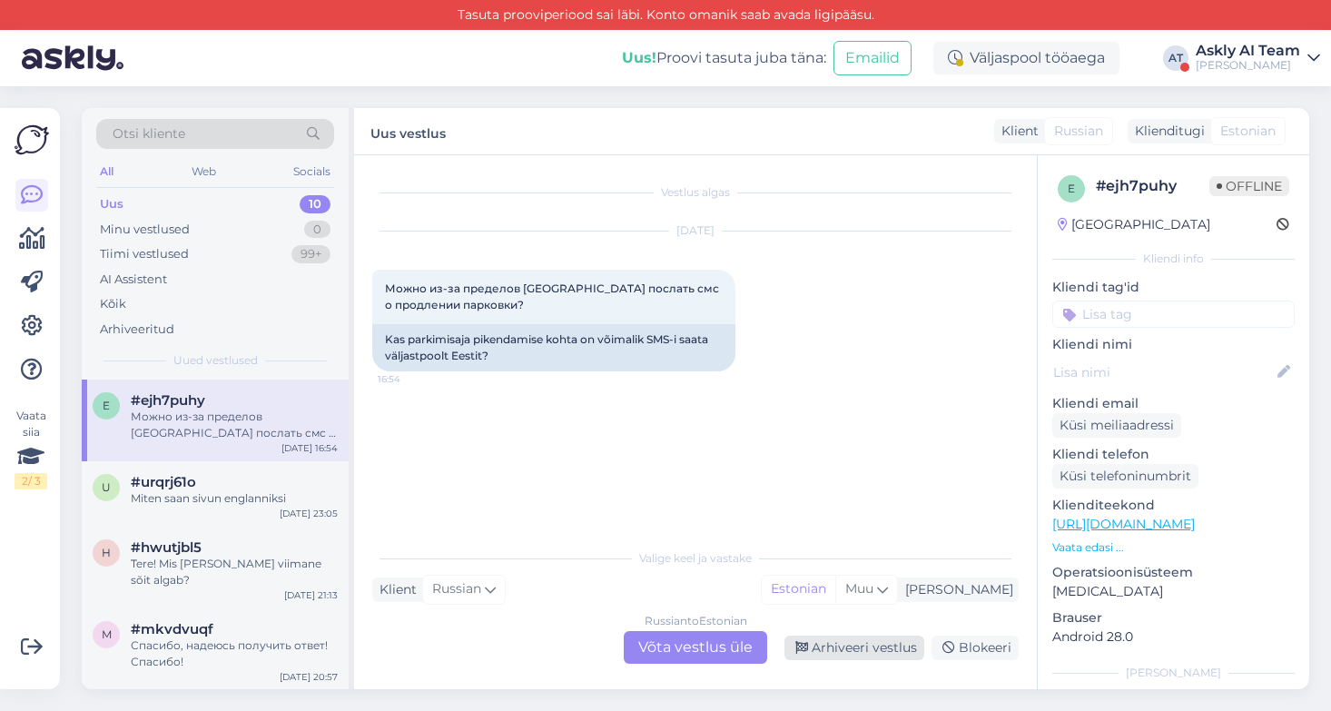
click at [843, 643] on div "Arhiveeri vestlus" at bounding box center [854, 647] width 140 height 25
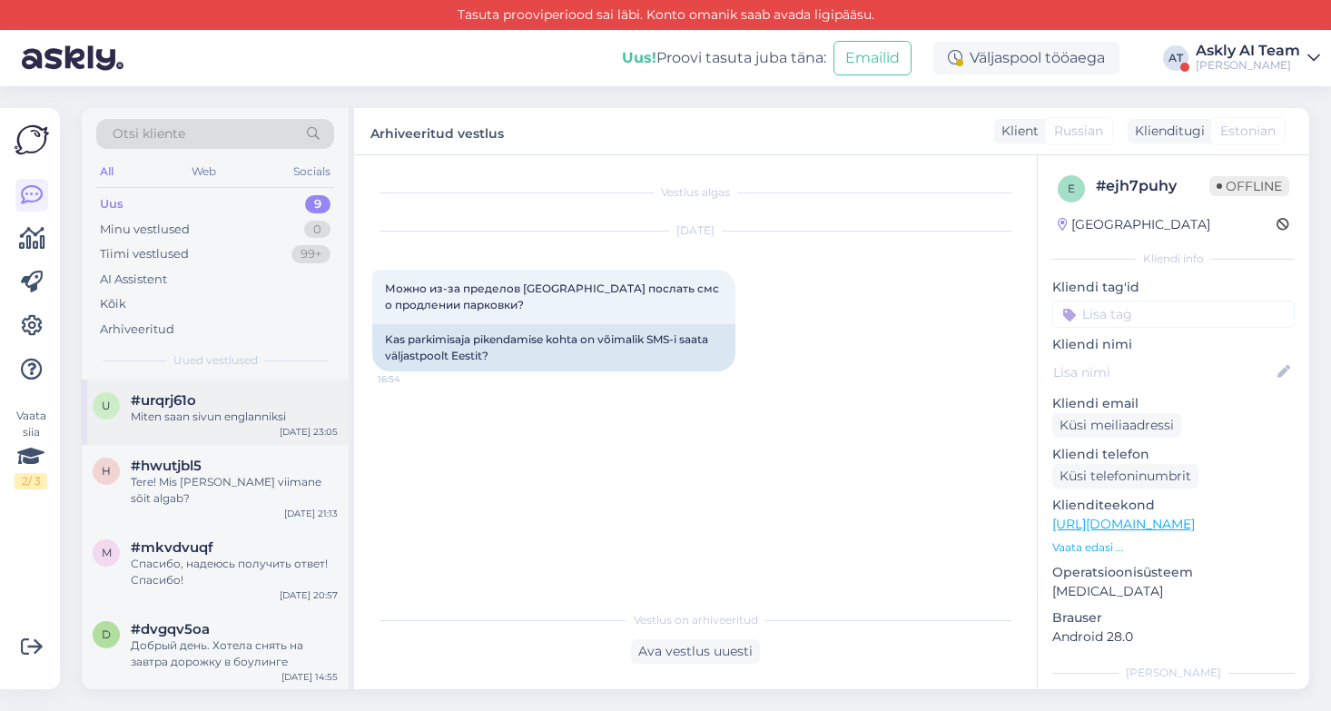
click at [243, 401] on div "#urqrj61o" at bounding box center [234, 400] width 207 height 16
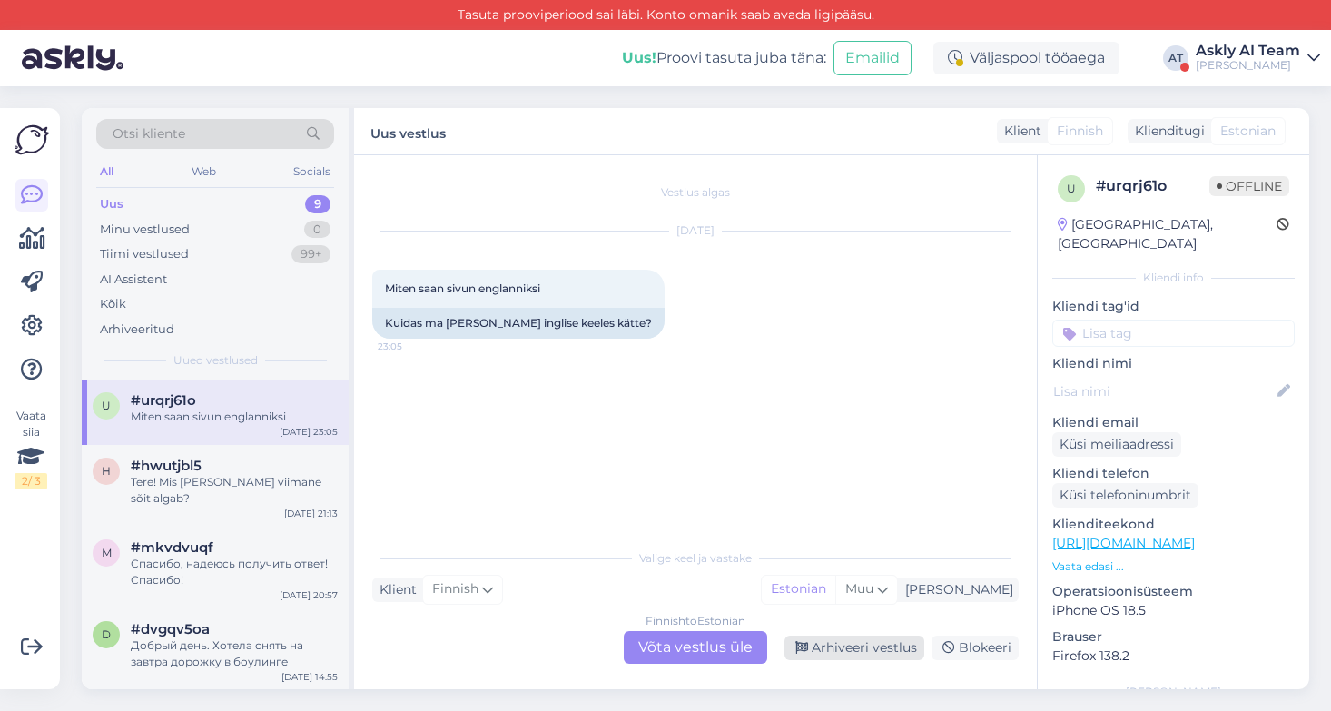
click at [879, 645] on div "Arhiveeri vestlus" at bounding box center [854, 647] width 140 height 25
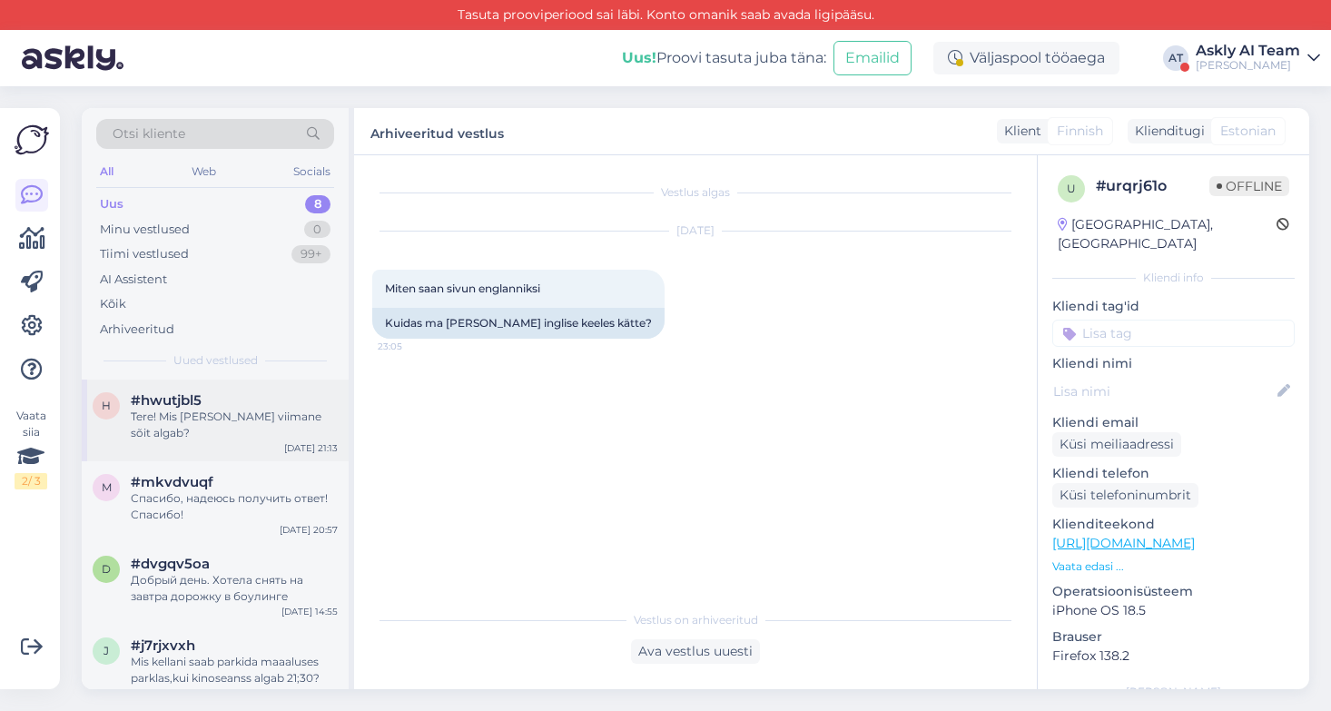
click at [241, 404] on div "#hwutjbl5" at bounding box center [234, 400] width 207 height 16
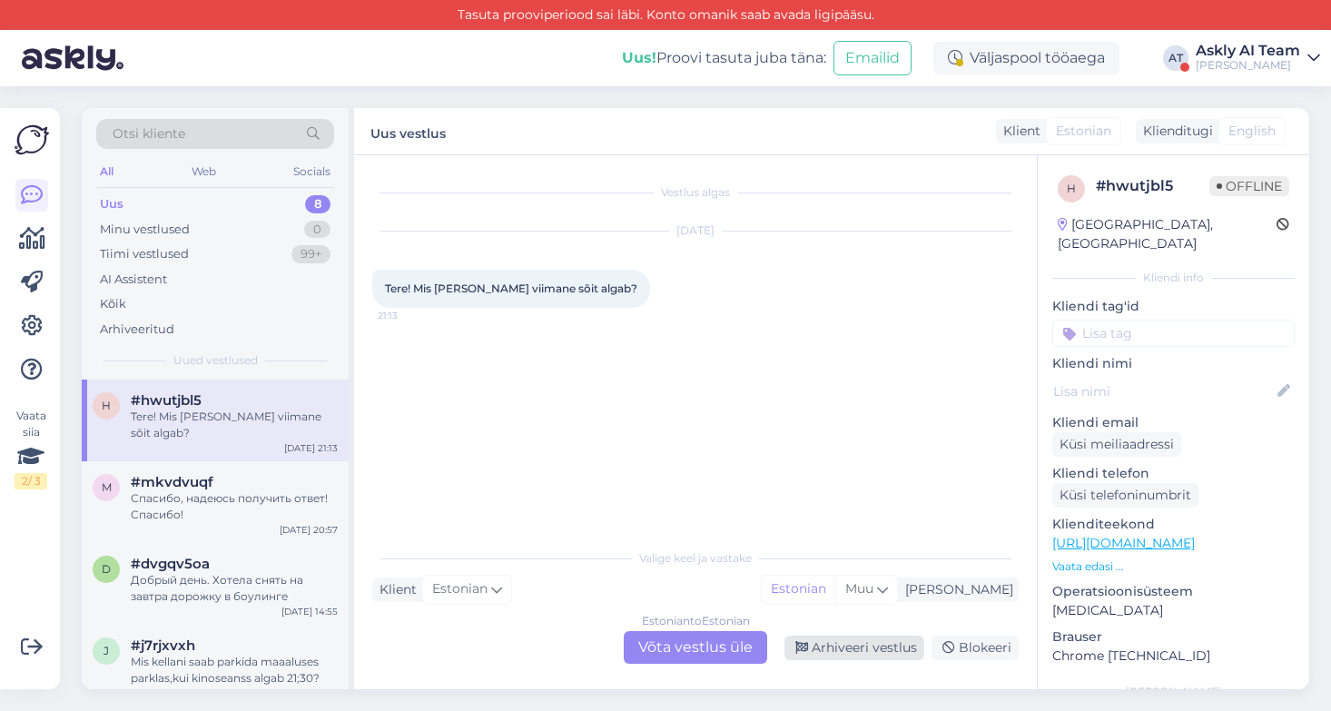
click at [869, 639] on div "Arhiveeri vestlus" at bounding box center [854, 647] width 140 height 25
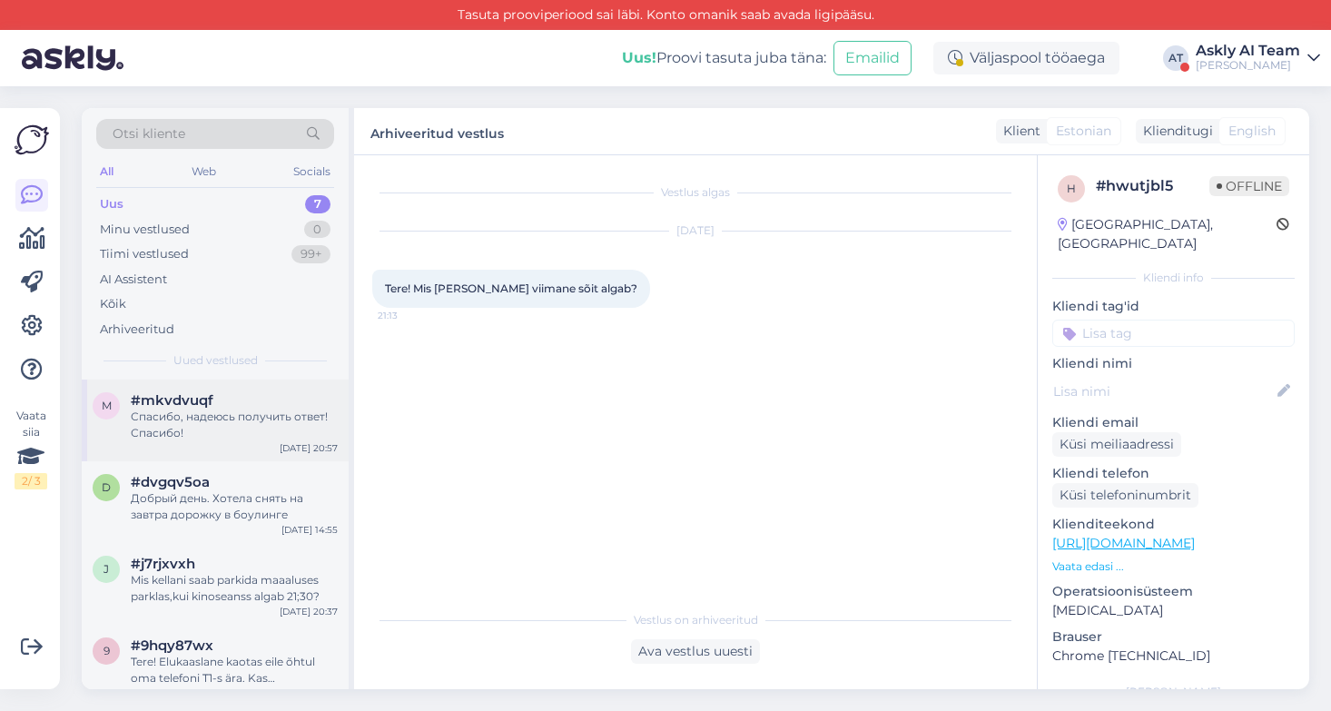
click at [268, 414] on div "Спасибо, надеюсь получить ответ! Спасибо!" at bounding box center [234, 424] width 207 height 33
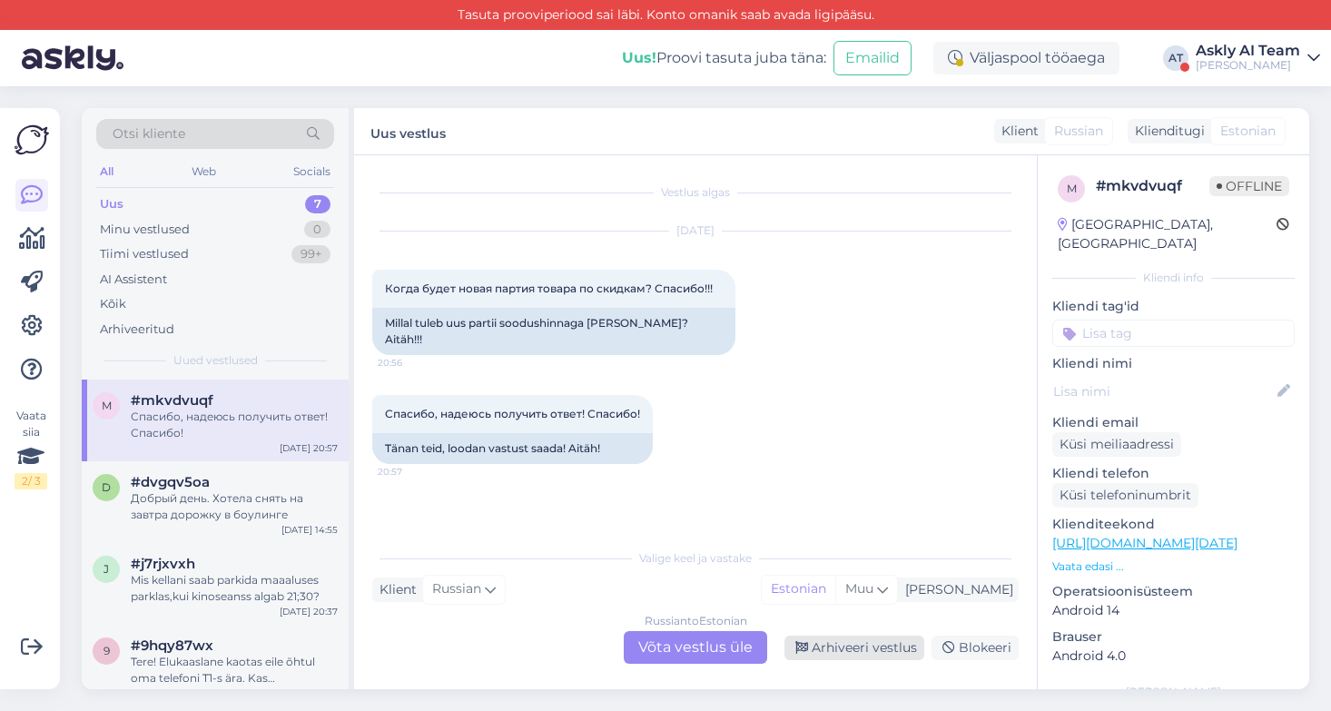
click at [878, 646] on div "Arhiveeri vestlus" at bounding box center [854, 647] width 140 height 25
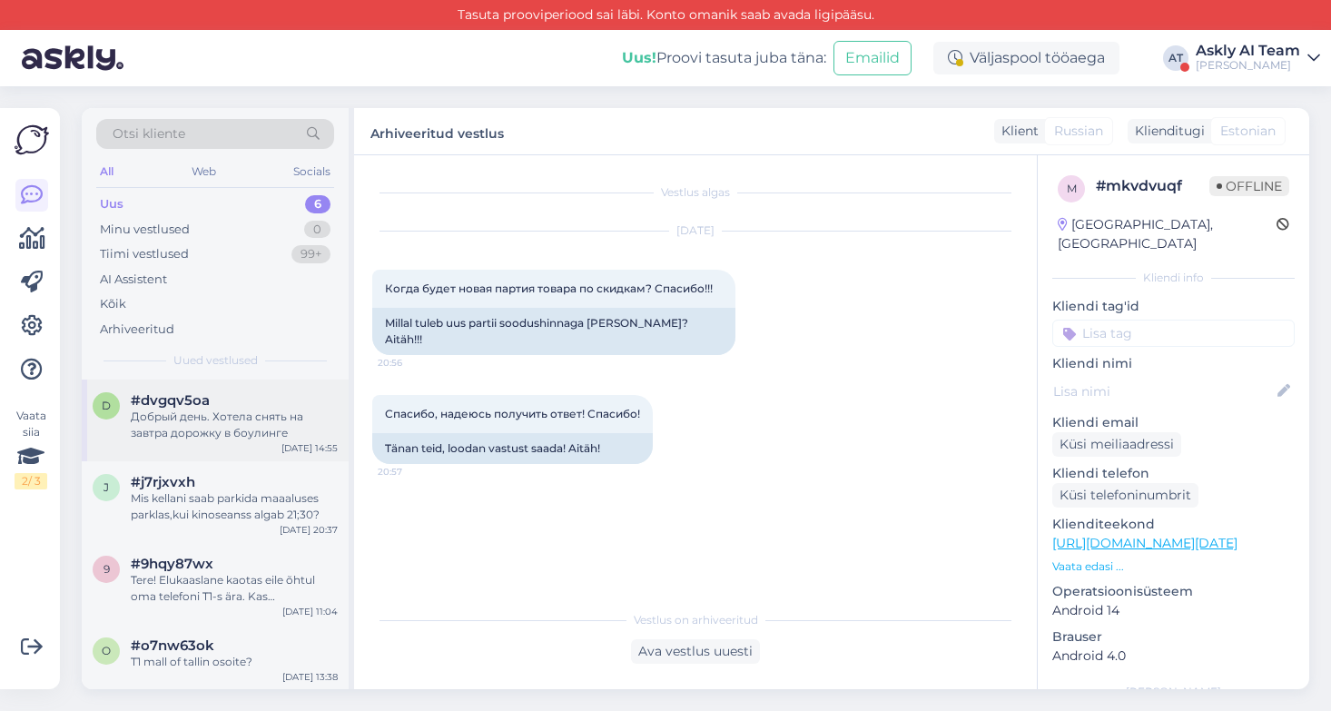
click at [268, 450] on div "d #dvgqv5oa Добрый день. Хотела снять на завтра дорожку в боулинге [DATE] 14:55" at bounding box center [215, 420] width 267 height 82
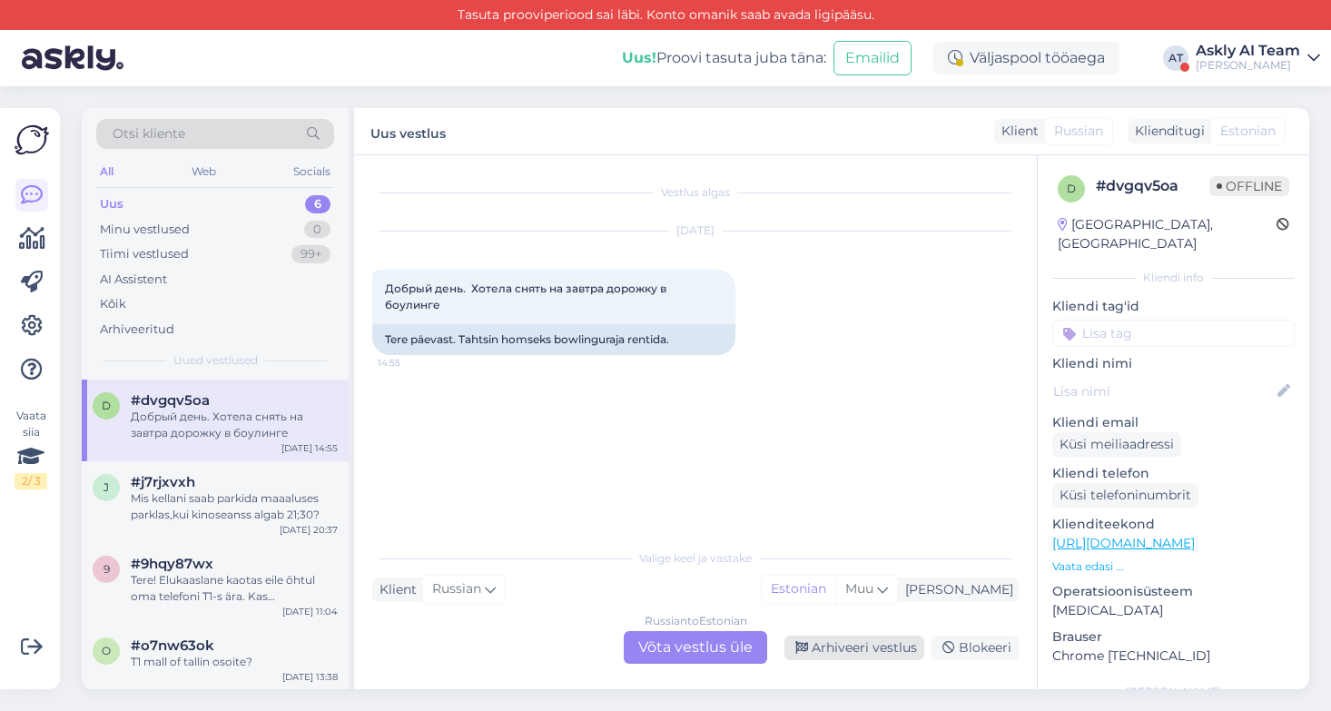
click at [851, 645] on div "Arhiveeri vestlus" at bounding box center [854, 647] width 140 height 25
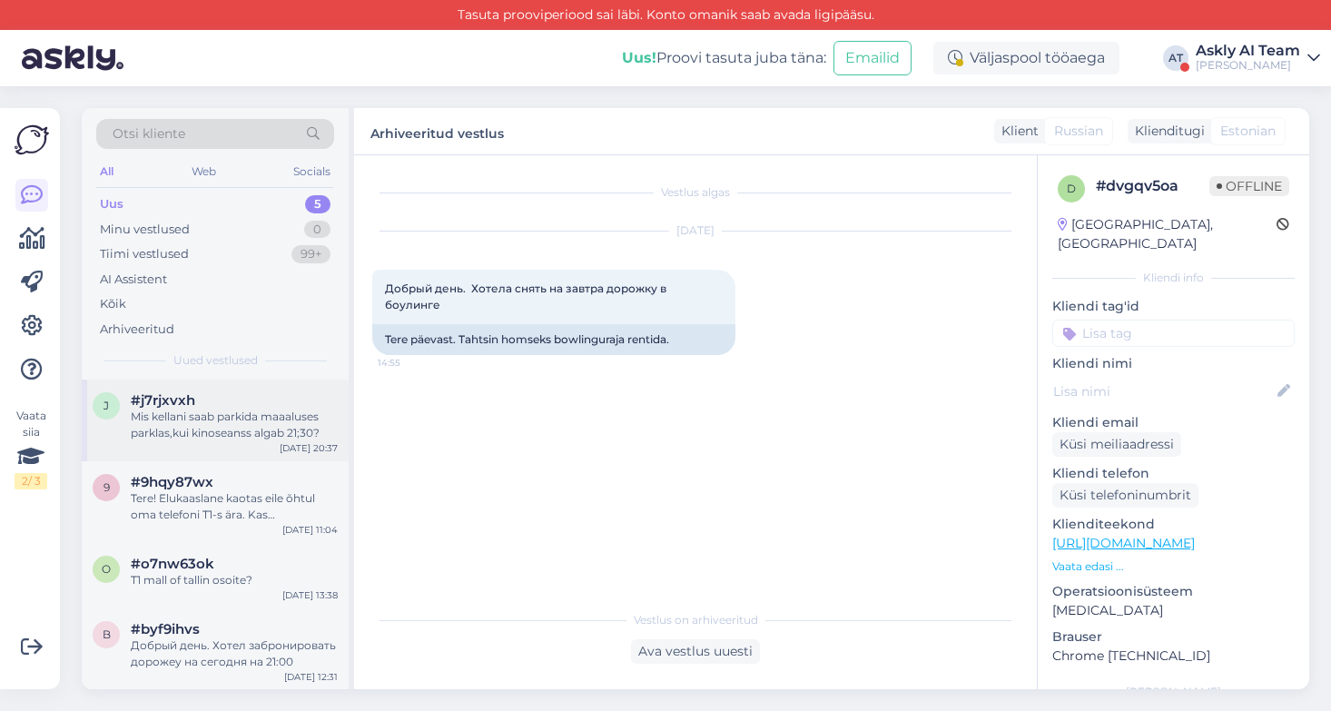
click at [255, 402] on div "#j7rjxvxh" at bounding box center [234, 400] width 207 height 16
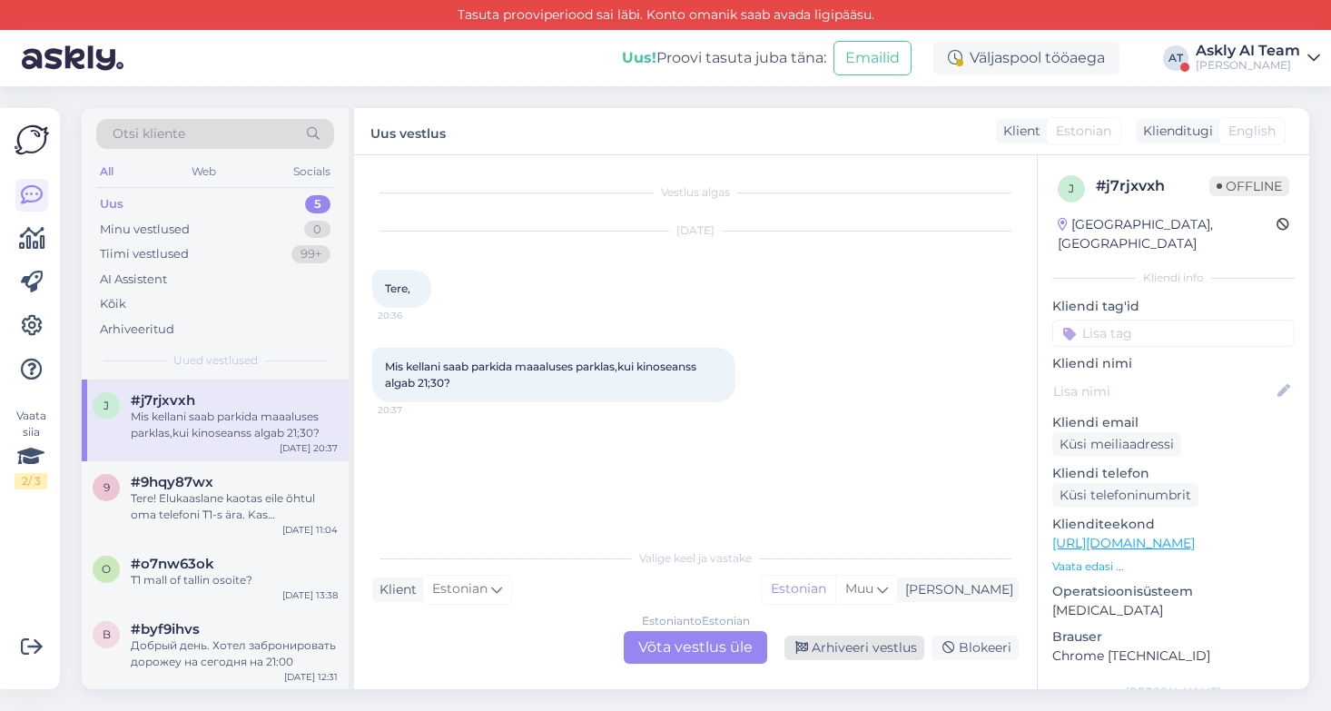
click at [850, 640] on div "Arhiveeri vestlus" at bounding box center [854, 647] width 140 height 25
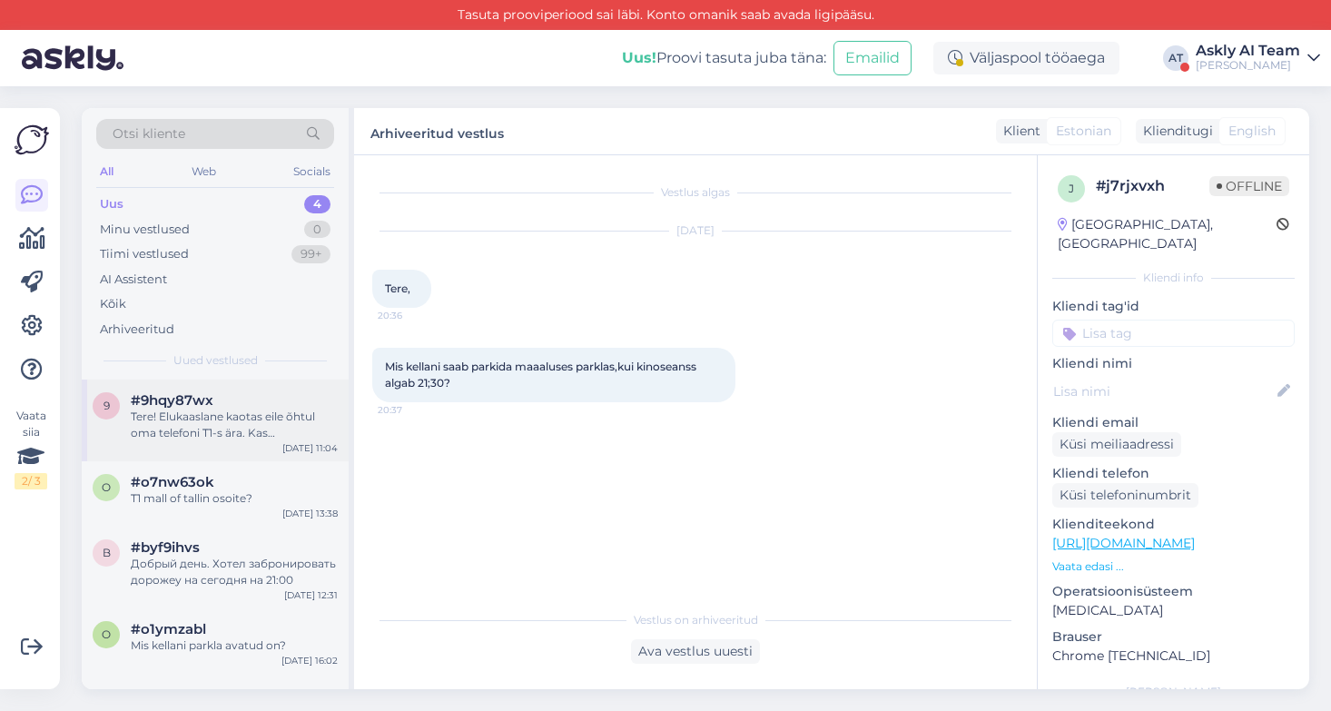
click at [272, 436] on div "Tere! Elukaaslane kaotas eile õhtul oma telefoni T1-s ära. Kas [PERSON_NAME] kä…" at bounding box center [234, 424] width 207 height 33
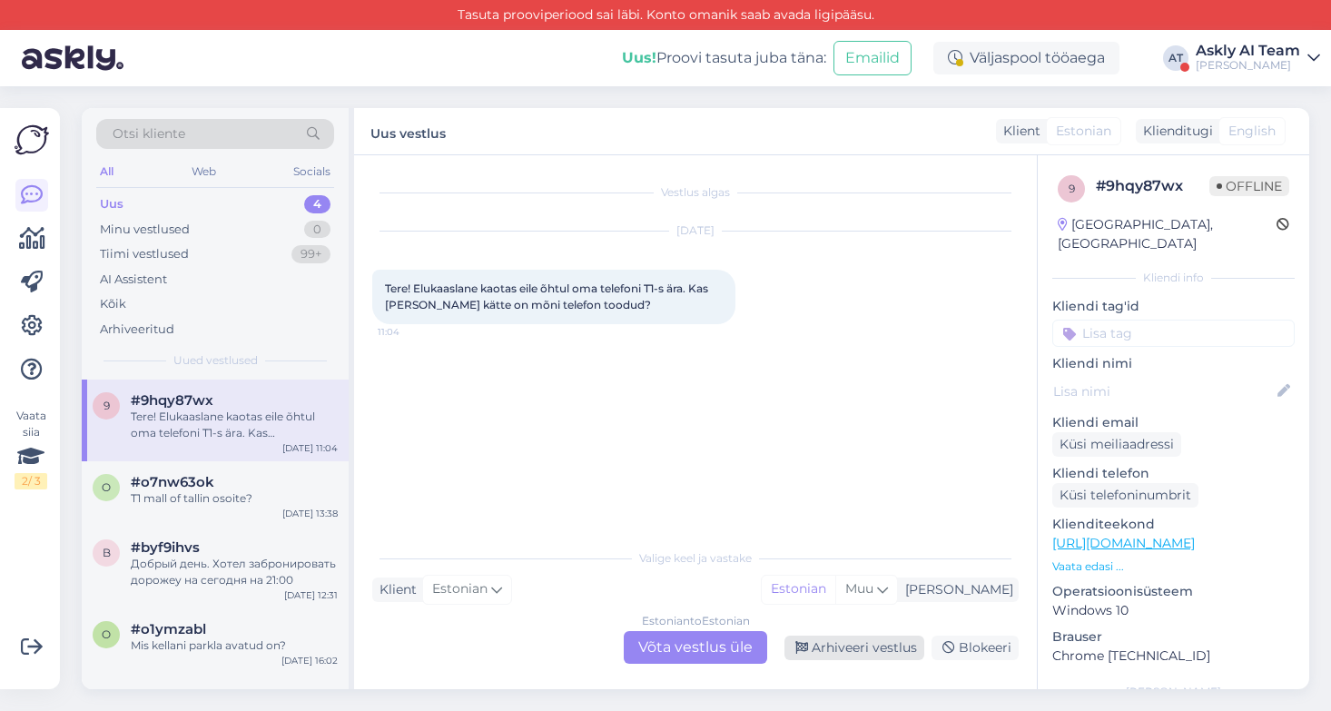
click at [847, 639] on div "Arhiveeri vestlus" at bounding box center [854, 647] width 140 height 25
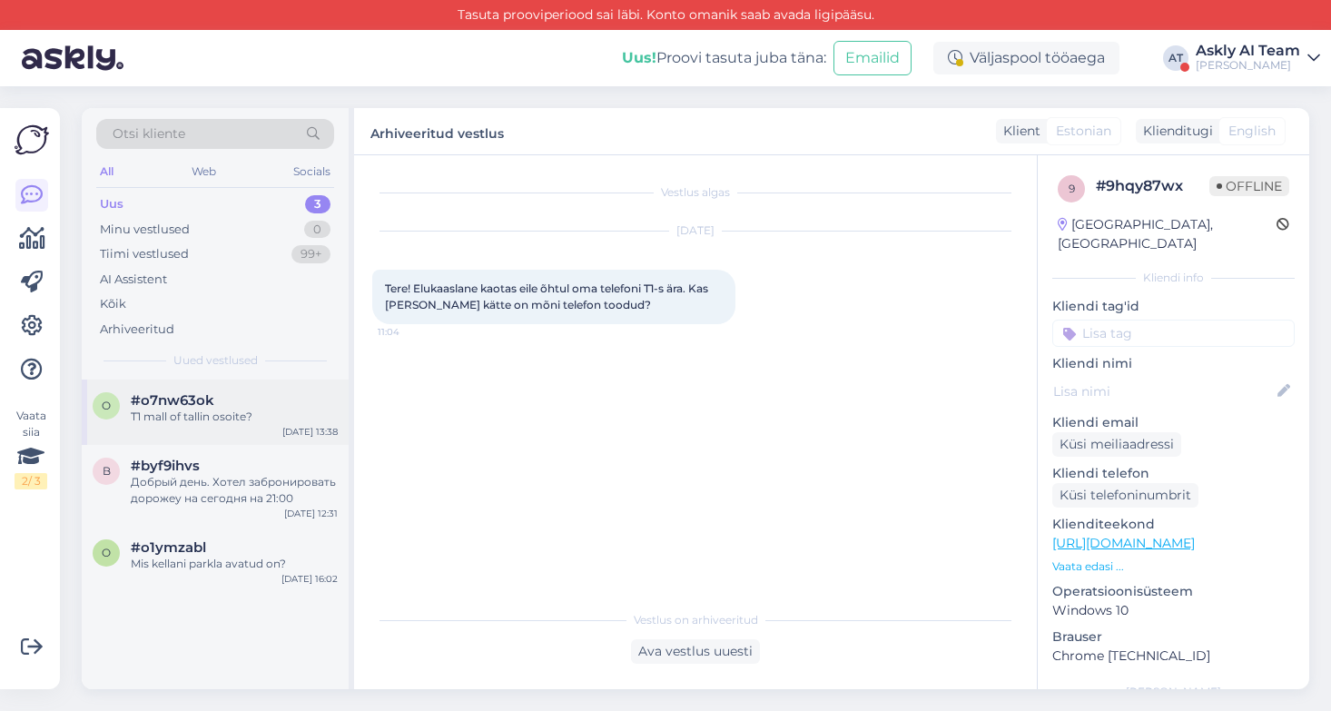
click at [200, 405] on span "#o7nw63ok" at bounding box center [173, 400] width 84 height 16
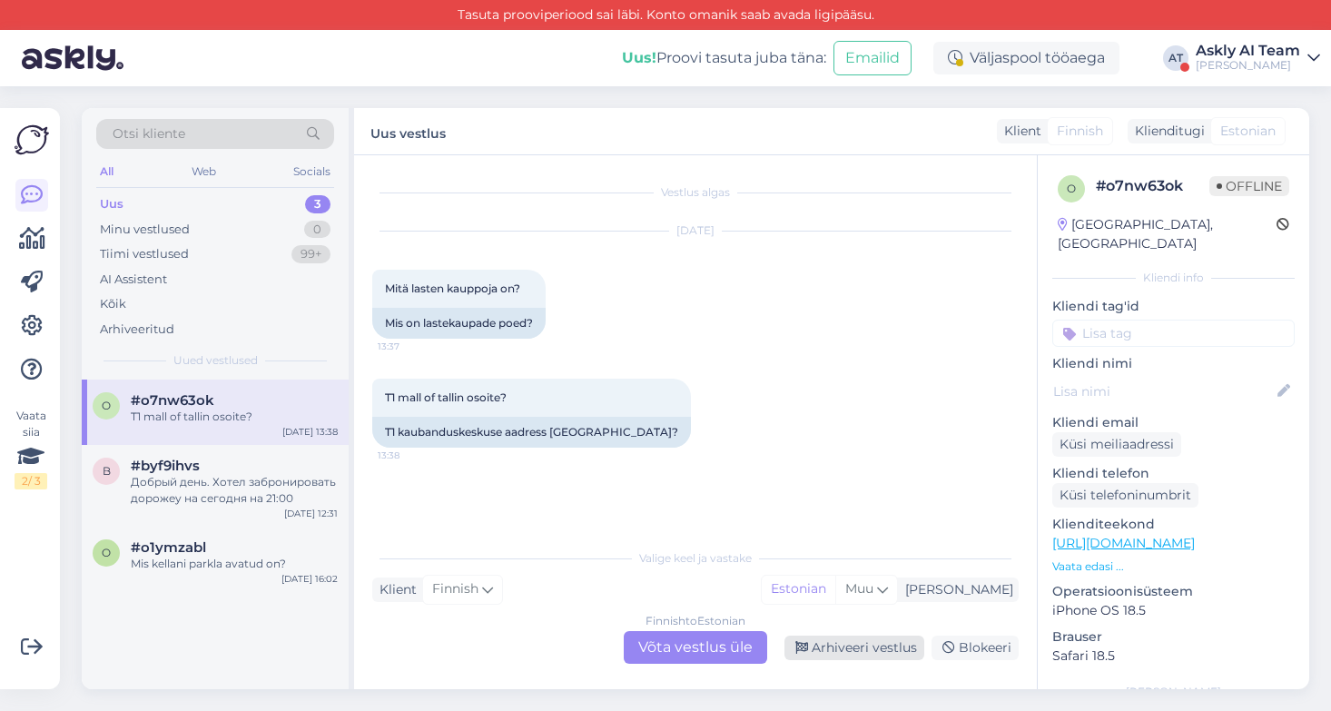
click at [869, 641] on div "Arhiveeri vestlus" at bounding box center [854, 647] width 140 height 25
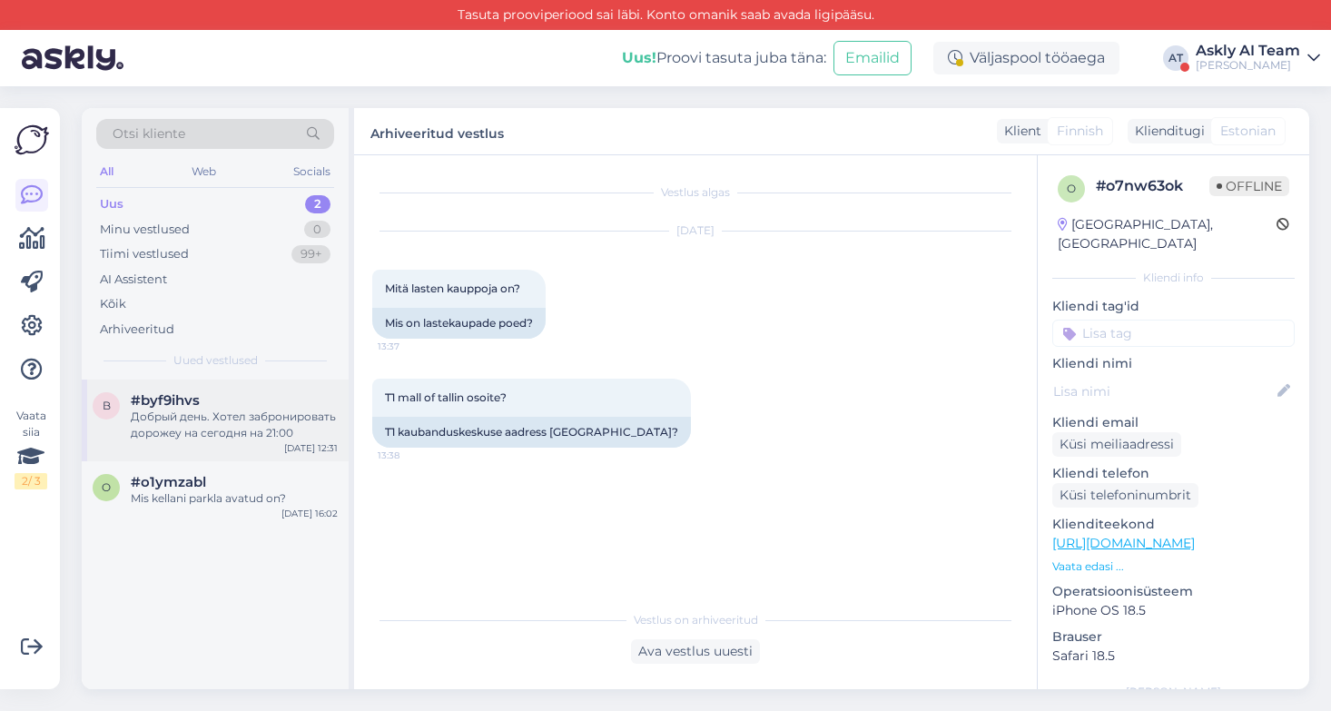
click at [283, 408] on div "#byf9ihvs" at bounding box center [234, 400] width 207 height 16
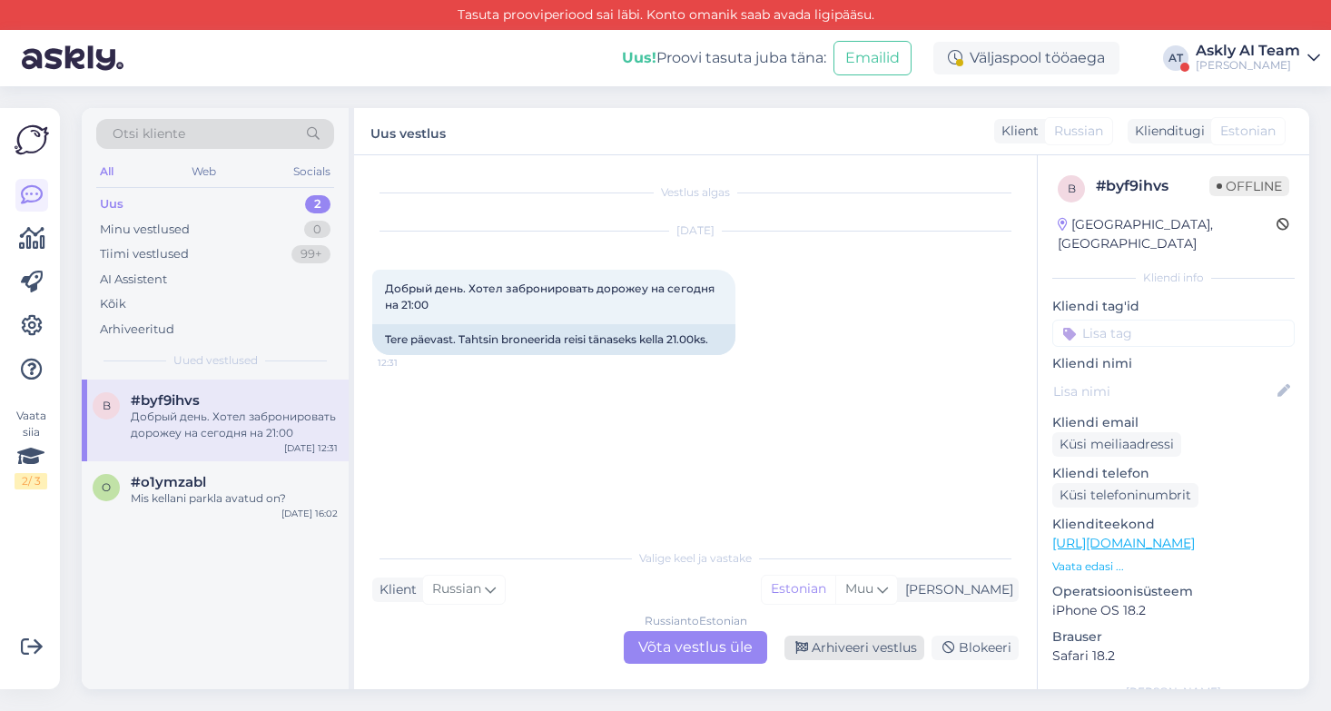
click at [843, 658] on div "Arhiveeri vestlus" at bounding box center [854, 647] width 140 height 25
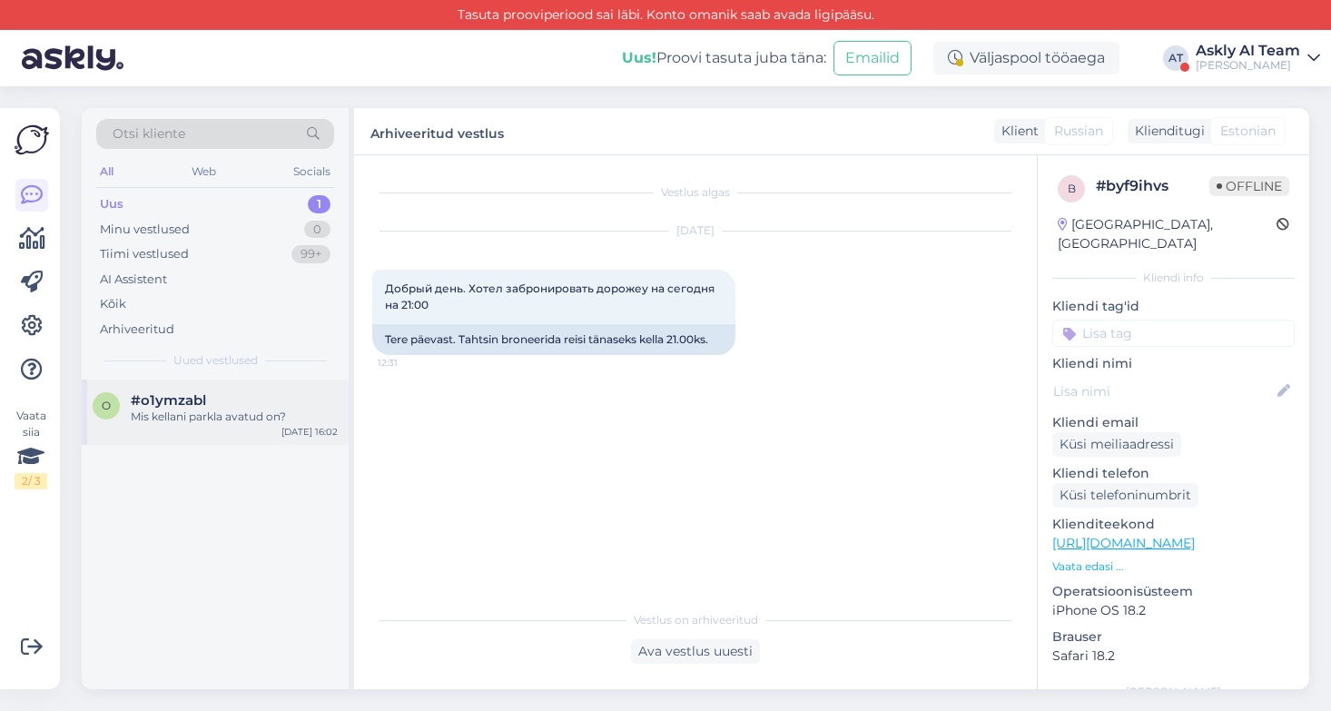
click at [240, 392] on div "#o1ymzabl" at bounding box center [234, 400] width 207 height 16
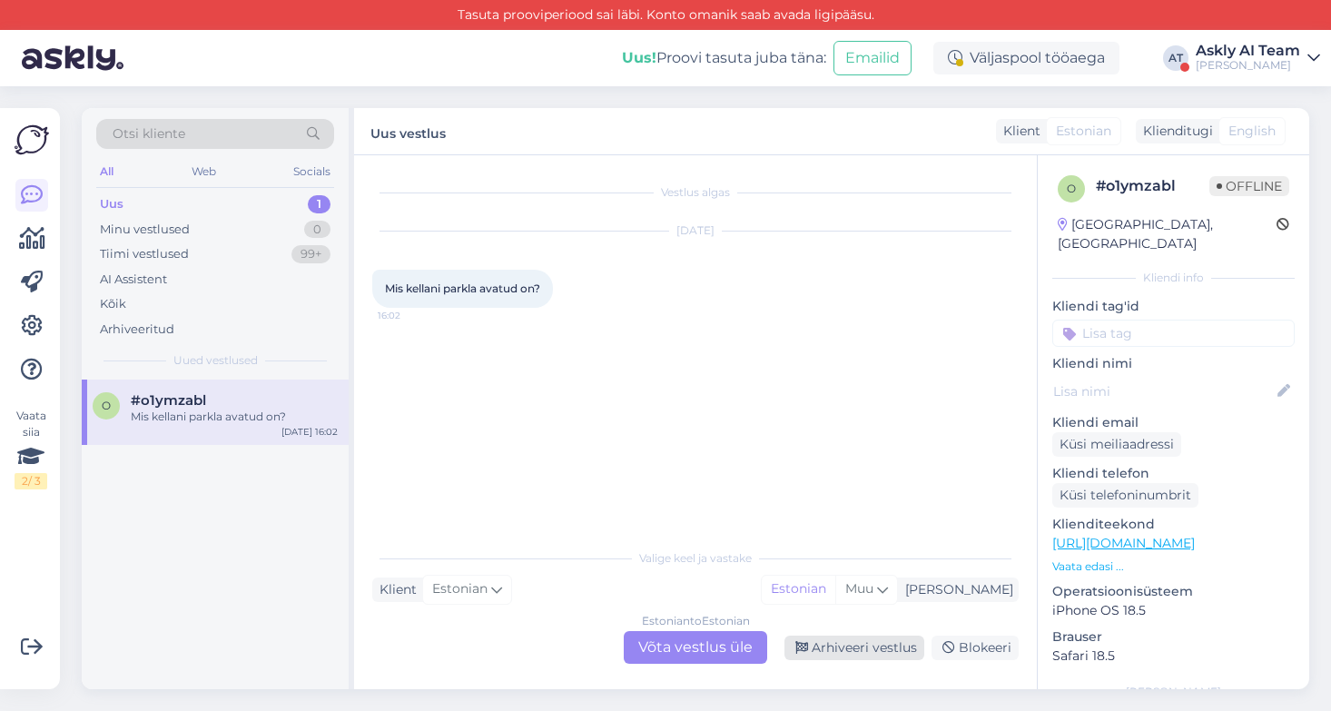
click at [877, 645] on div "Arhiveeri vestlus" at bounding box center [854, 647] width 140 height 25
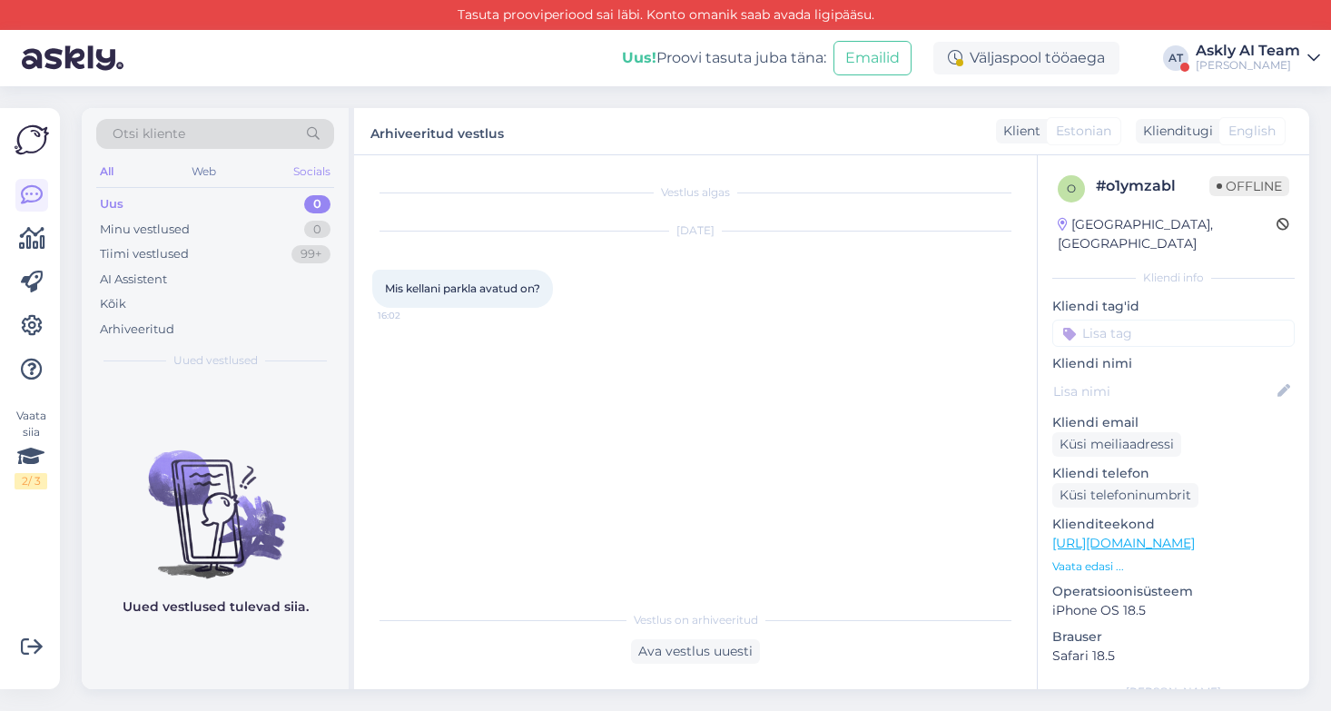
click at [320, 168] on div "Socials" at bounding box center [312, 172] width 44 height 24
click at [39, 326] on icon at bounding box center [32, 326] width 22 height 22
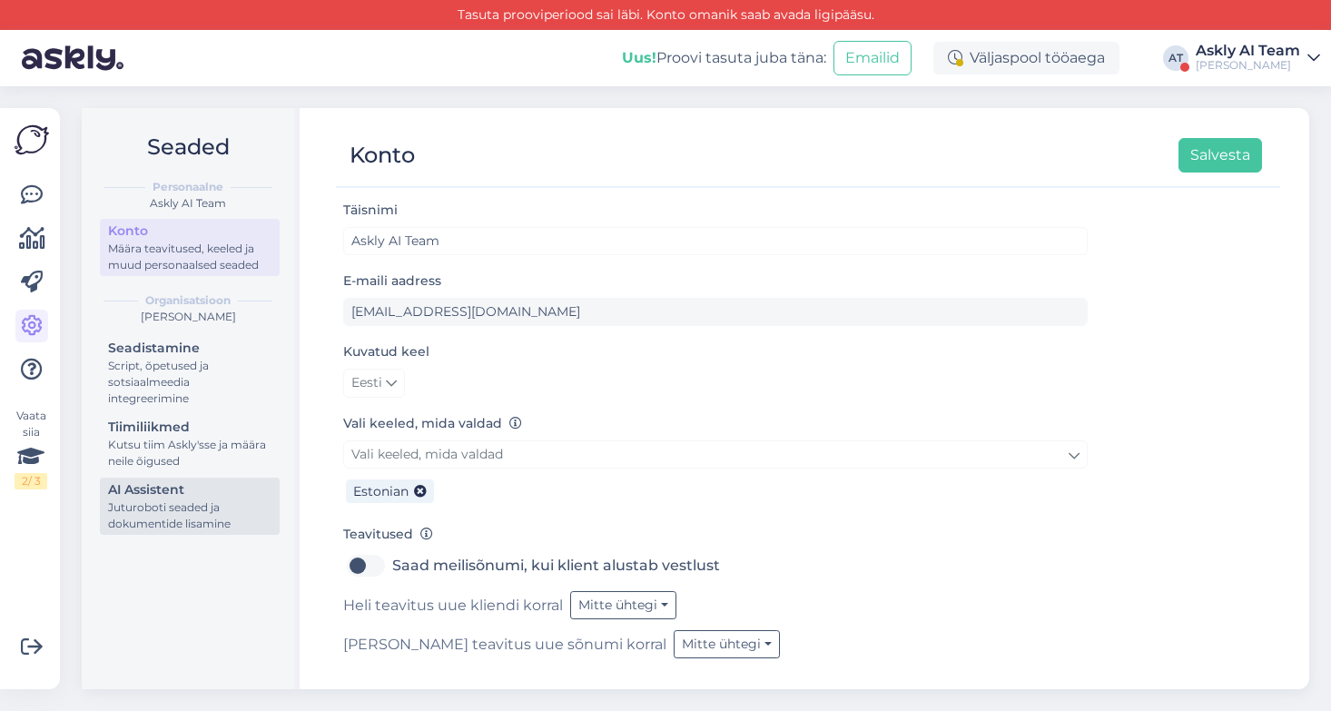
click at [223, 510] on div "Juturoboti seaded ja dokumentide lisamine" at bounding box center [189, 515] width 163 height 33
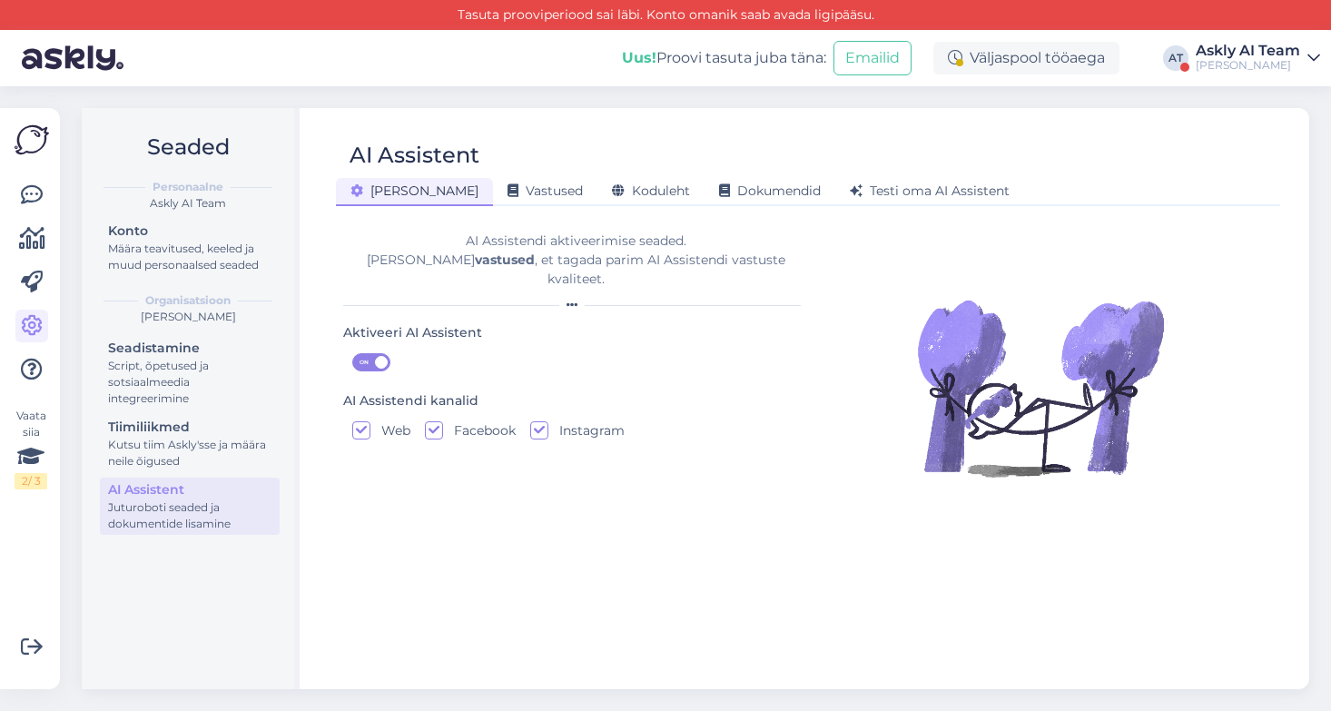
click at [844, 209] on div "AI Assistent [PERSON_NAME] Vastused Koduleht Dokumendid [PERSON_NAME] oma AI As…" at bounding box center [808, 398] width 1002 height 581
click at [839, 201] on div "Testi oma AI Assistent" at bounding box center [929, 192] width 189 height 28
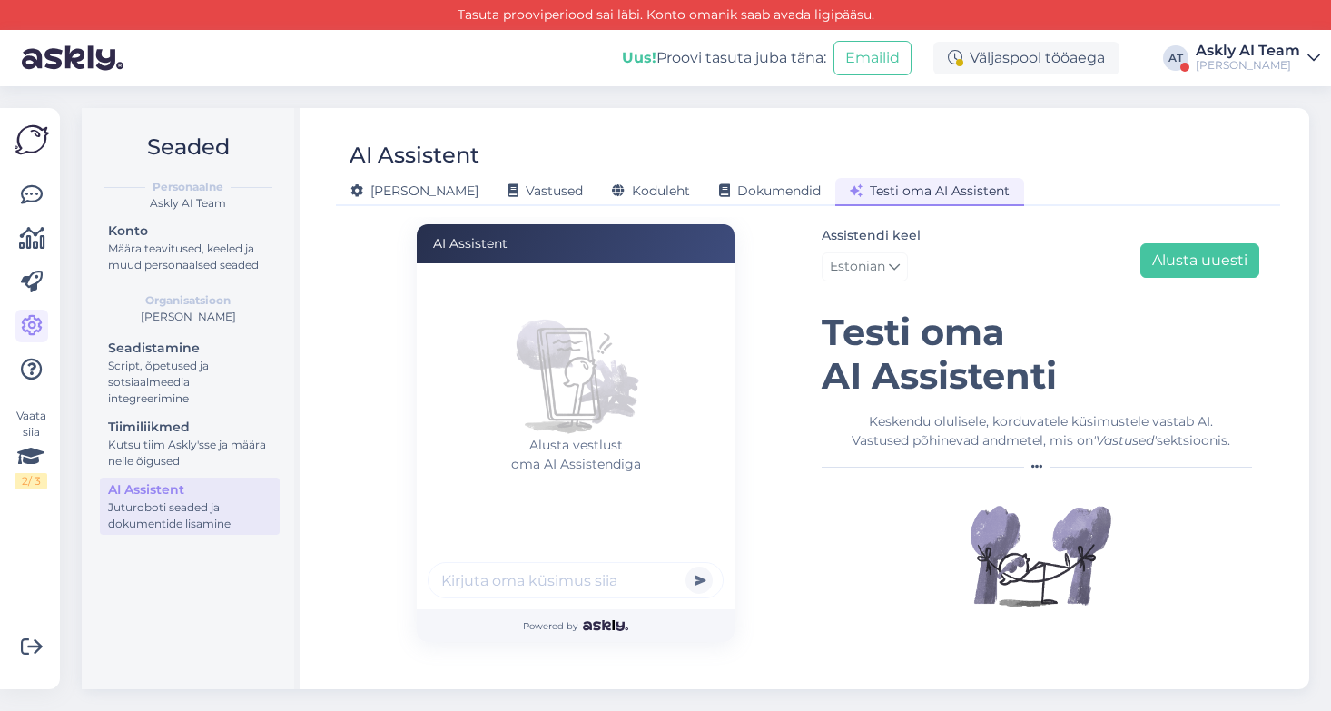
click at [565, 578] on input "text" at bounding box center [575, 580] width 296 height 36
type input "kus süüa saab"
click at [685, 566] on button "submit" at bounding box center [698, 579] width 27 height 27
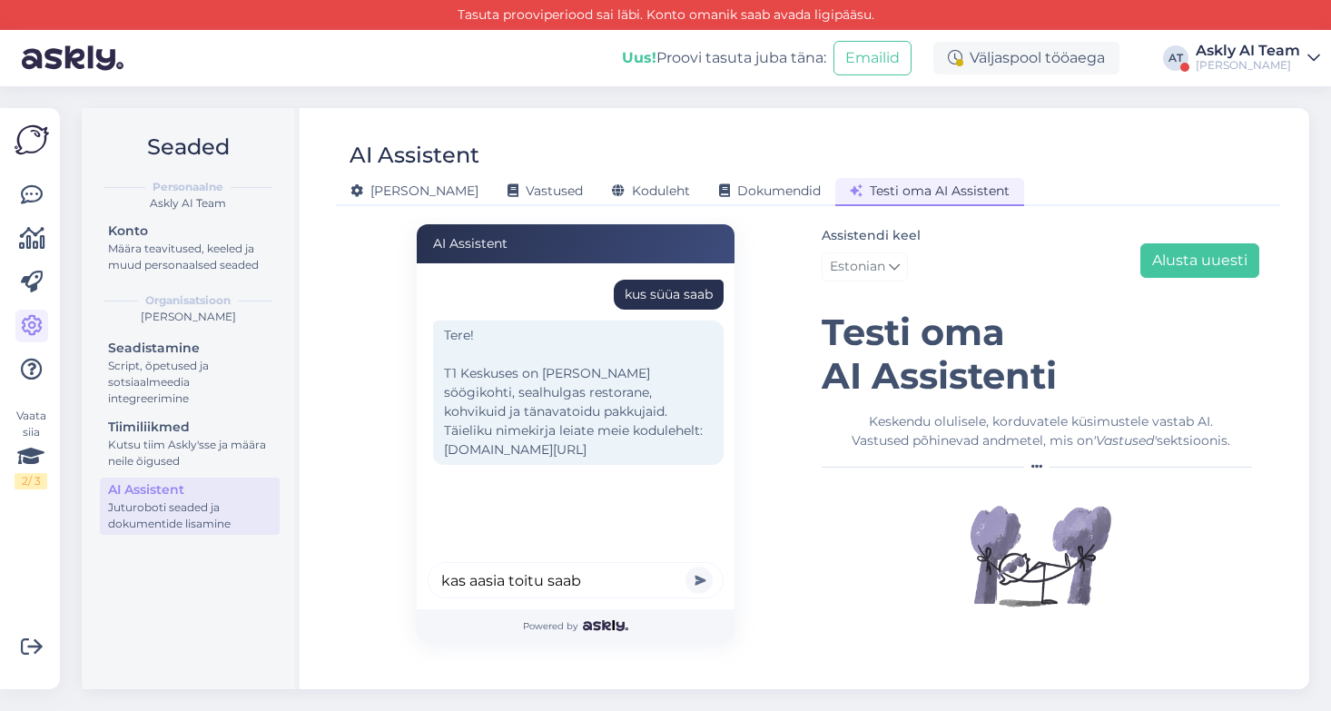
type input "kas aasia toitu saab"
click at [685, 566] on button "submit" at bounding box center [698, 579] width 27 height 27
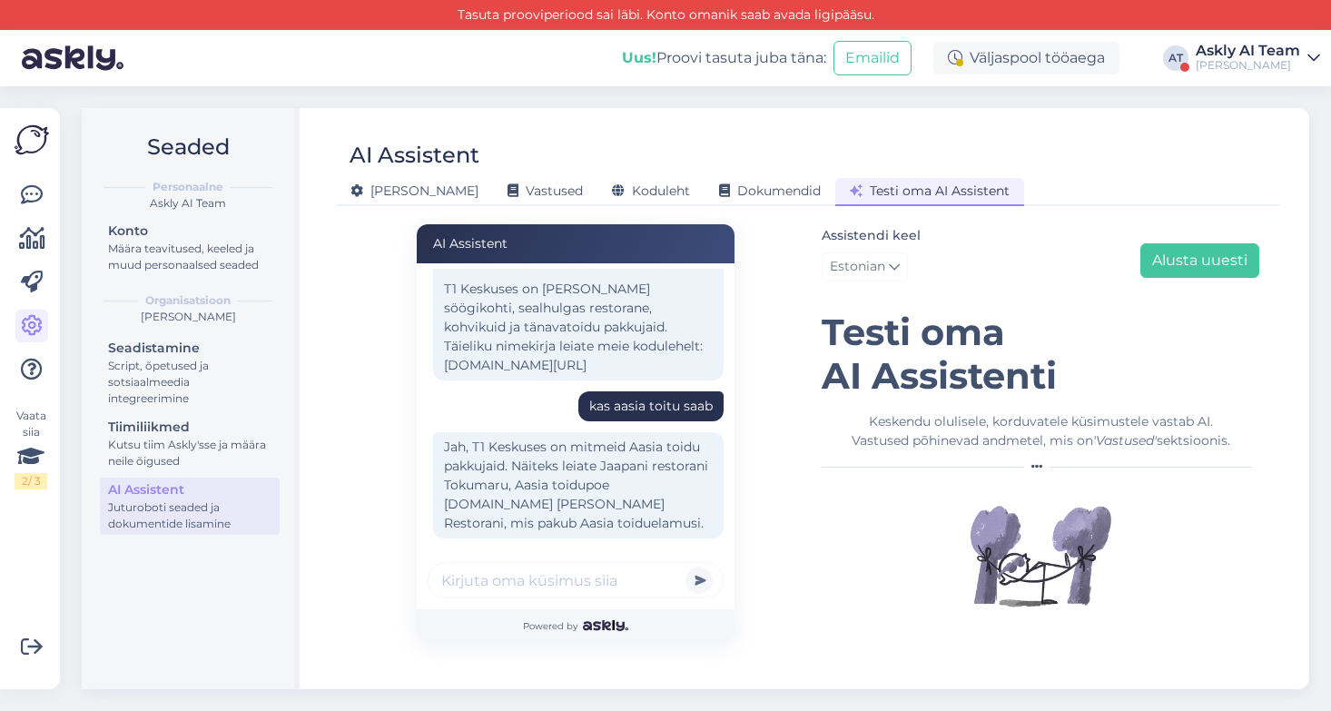
click at [815, 525] on div "Assistendi keel Estonian Alusta uuesti Testi oma AI Assistenti [PERSON_NAME] ol…" at bounding box center [1040, 433] width 465 height 418
click at [762, 239] on div "AI Assistent kus süüa saab Tere! T1 Keskuses on [PERSON_NAME] söögikohti, sealh…" at bounding box center [575, 433] width 465 height 418
click at [526, 585] on input "text" at bounding box center [575, 580] width 296 height 36
type input "aga [GEOGRAPHIC_DATA]?"
click at [685, 566] on button "submit" at bounding box center [698, 579] width 27 height 27
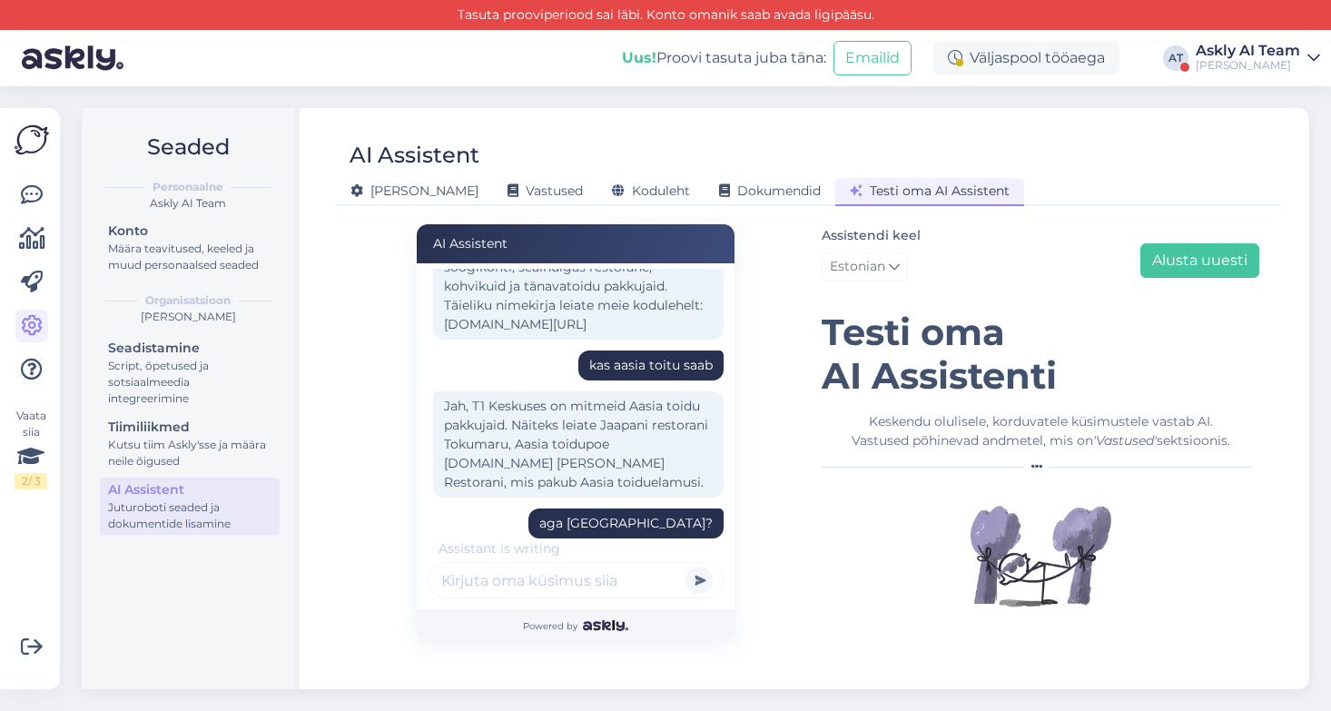
scroll to position [204, 0]
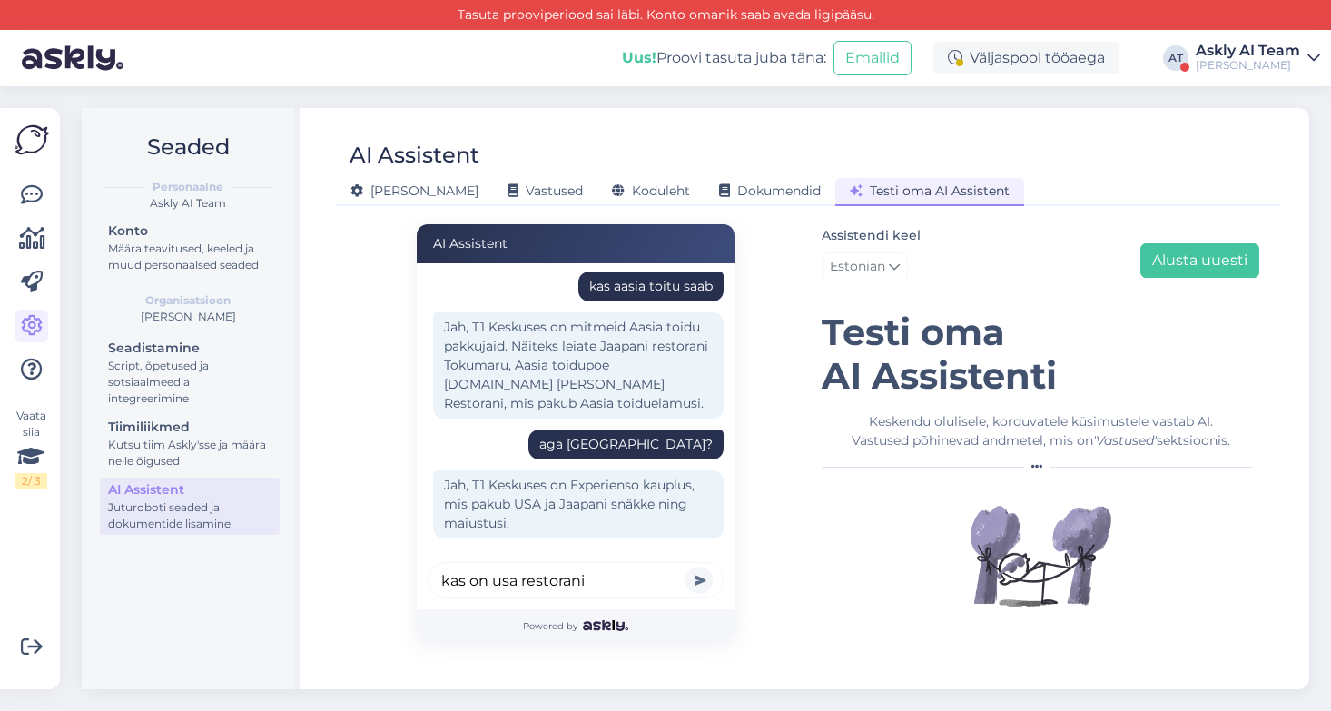
type input "kas on usa restorani"
click at [685, 566] on button "submit" at bounding box center [698, 579] width 27 height 27
